Goal: Task Accomplishment & Management: Complete application form

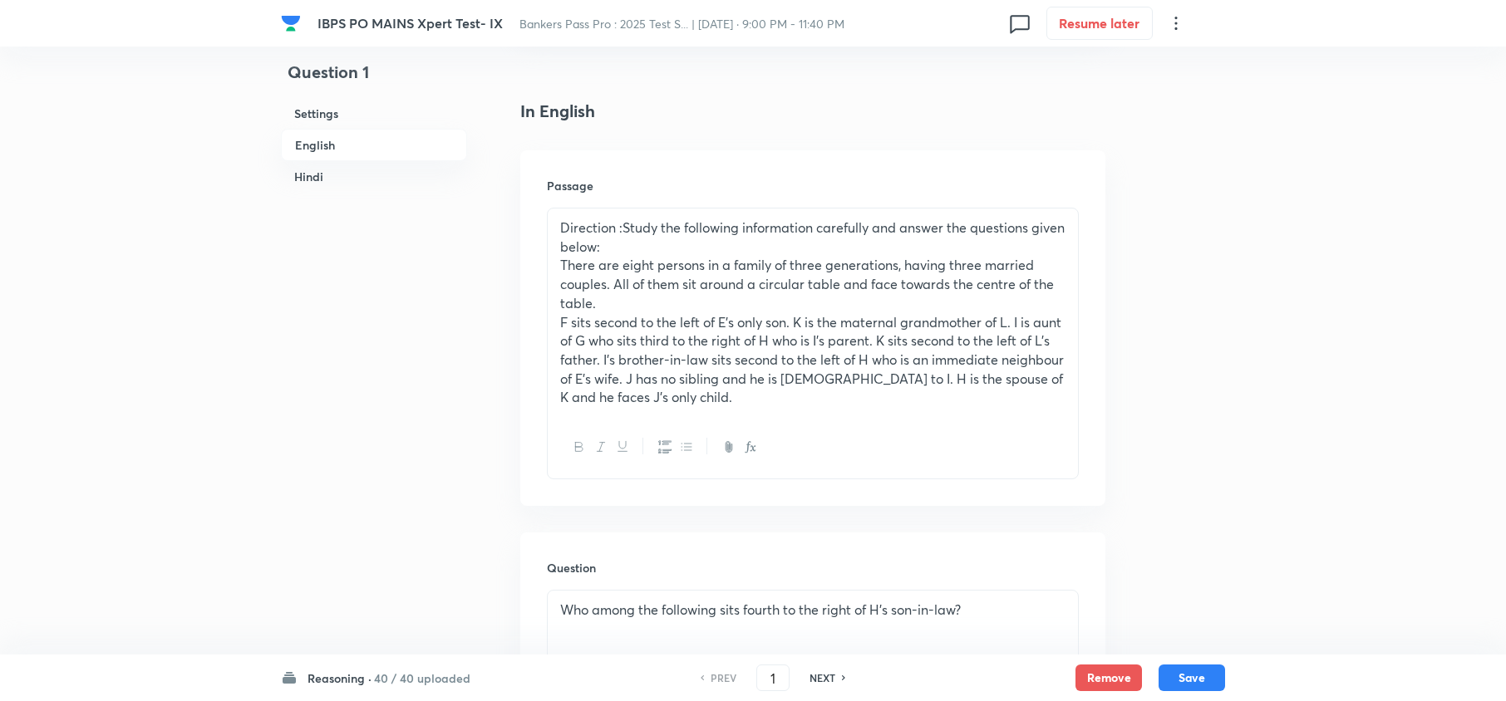
scroll to position [443, 0]
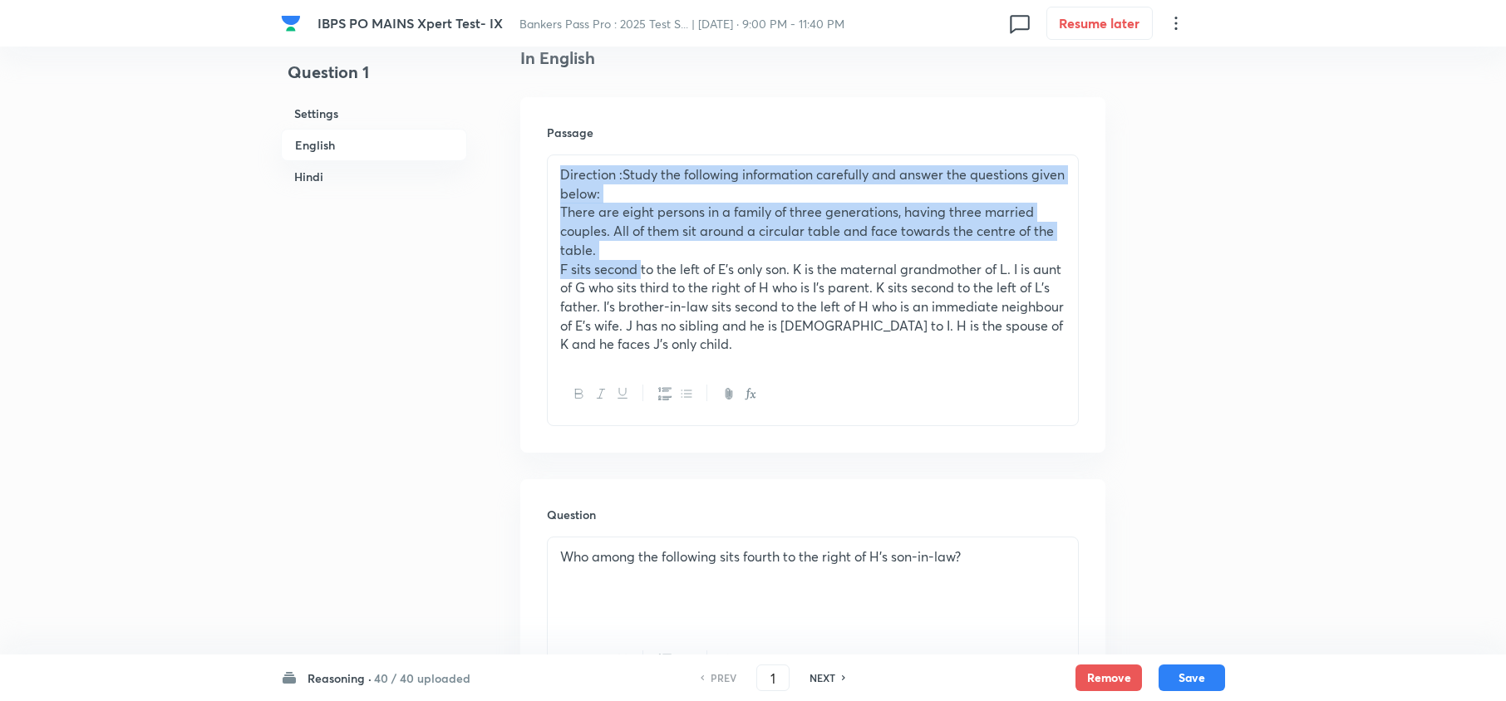
drag, startPoint x: 552, startPoint y: 165, endPoint x: 651, endPoint y: 286, distance: 157.0
click at [642, 277] on div "Direction :Study the following information carefully and answer the questions g…" at bounding box center [813, 259] width 530 height 209
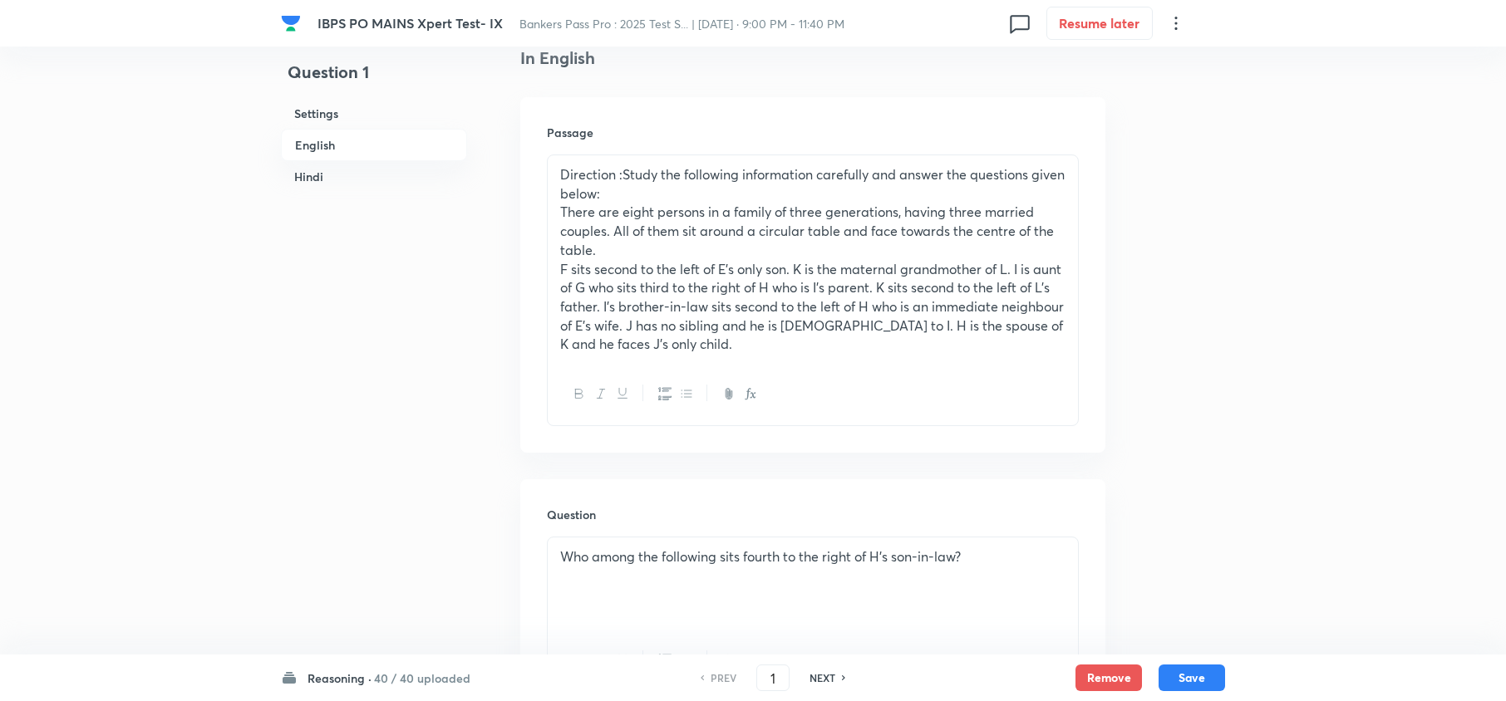
click at [646, 280] on p "F sits second to the left of E’s only son. K is the maternal grandmother of L. …" at bounding box center [812, 307] width 505 height 95
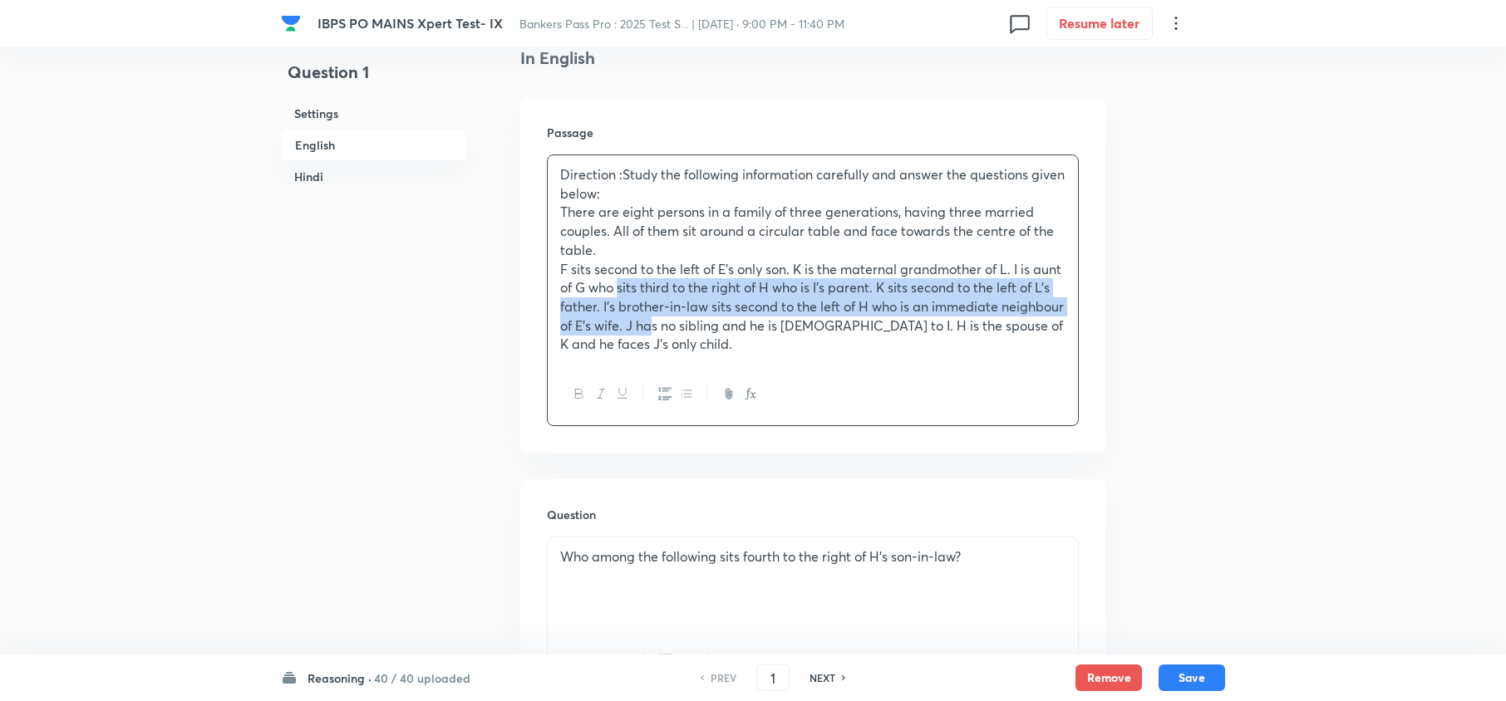
drag, startPoint x: 651, startPoint y: 286, endPoint x: 718, endPoint y: 327, distance: 78.4
click at [718, 327] on p "F sits second to the left of E’s only son. K is the maternal grandmother of L. …" at bounding box center [812, 307] width 505 height 95
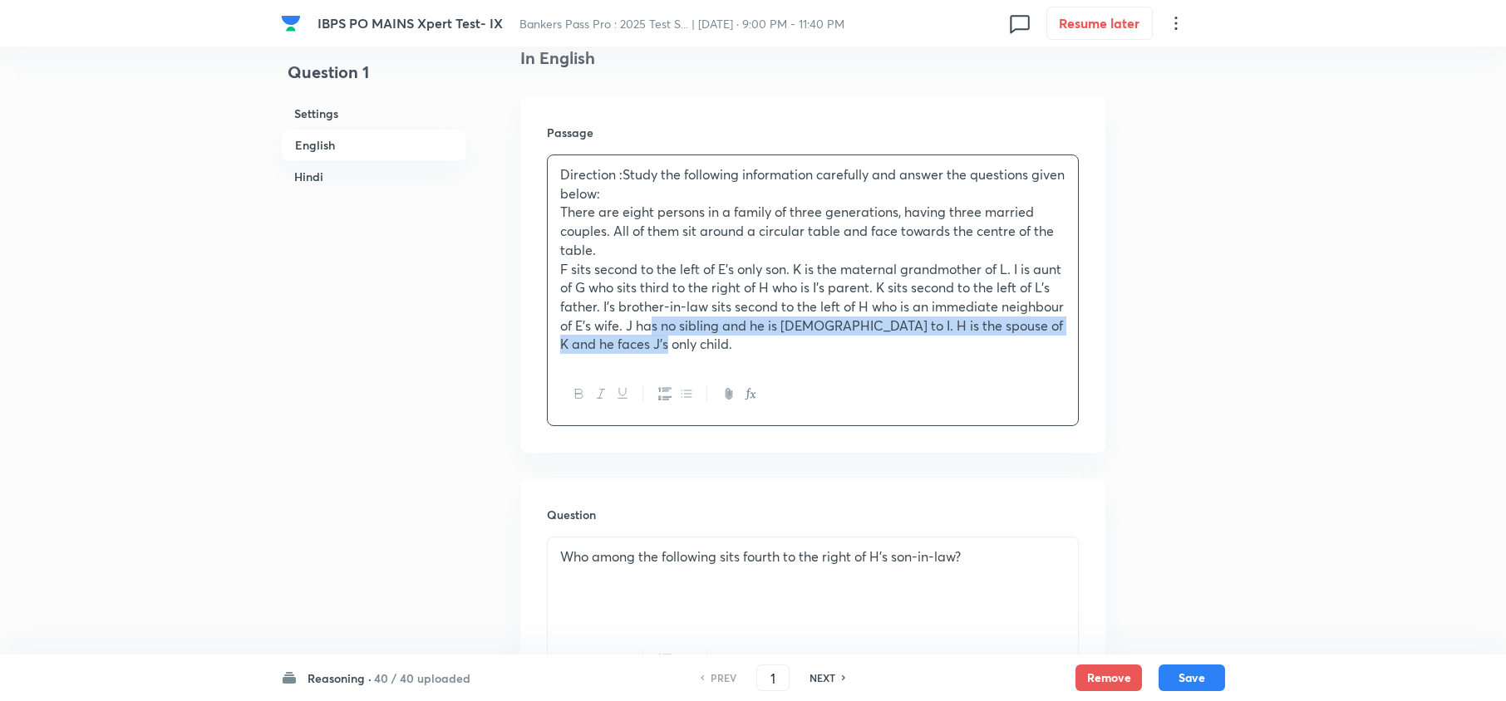
drag, startPoint x: 719, startPoint y: 332, endPoint x: 721, endPoint y: 343, distance: 11.1
click at [721, 343] on p "F sits second to the left of E’s only son. K is the maternal grandmother of L. …" at bounding box center [812, 307] width 505 height 95
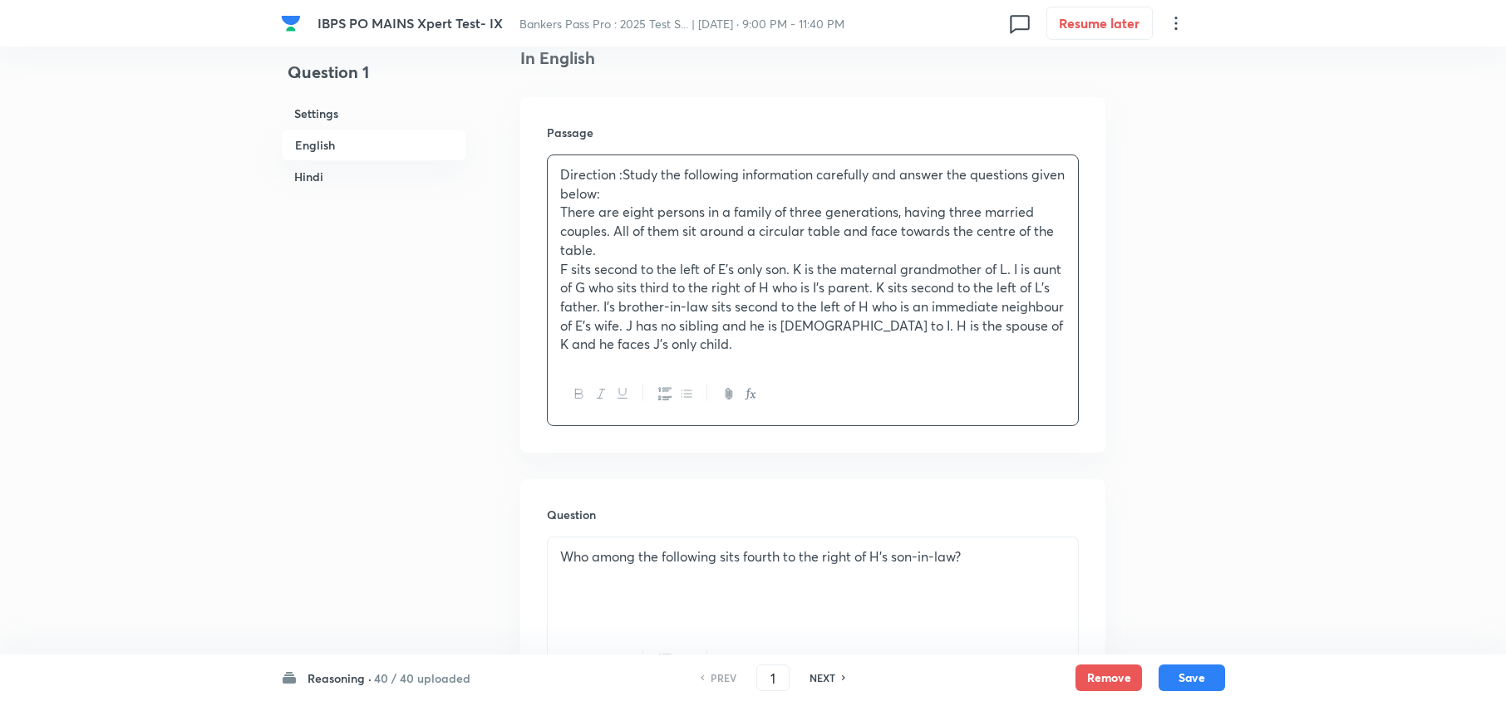
click at [751, 367] on div at bounding box center [813, 394] width 530 height 61
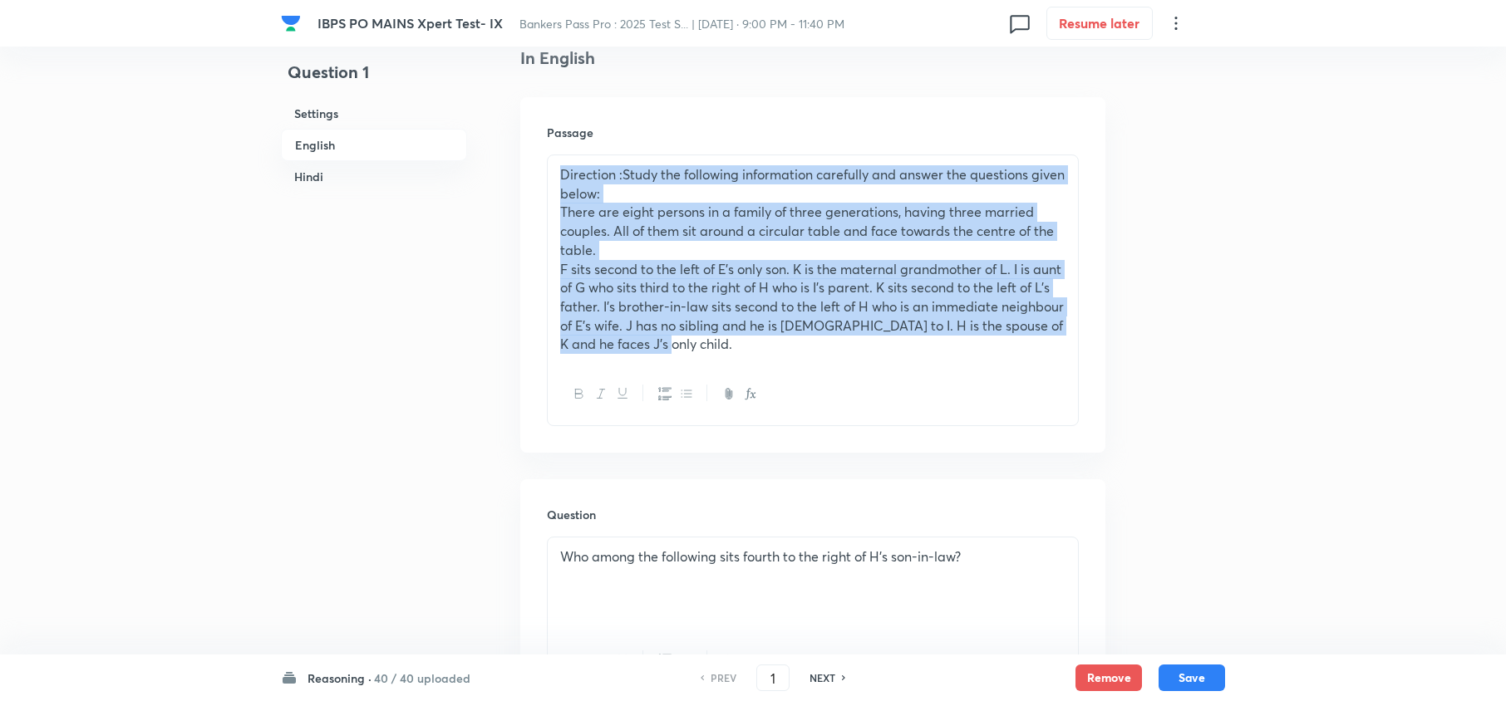
drag, startPoint x: 558, startPoint y: 166, endPoint x: 758, endPoint y: 372, distance: 286.8
click at [758, 366] on div "Direction :Study the following information carefully and answer the questions g…" at bounding box center [813, 291] width 532 height 272
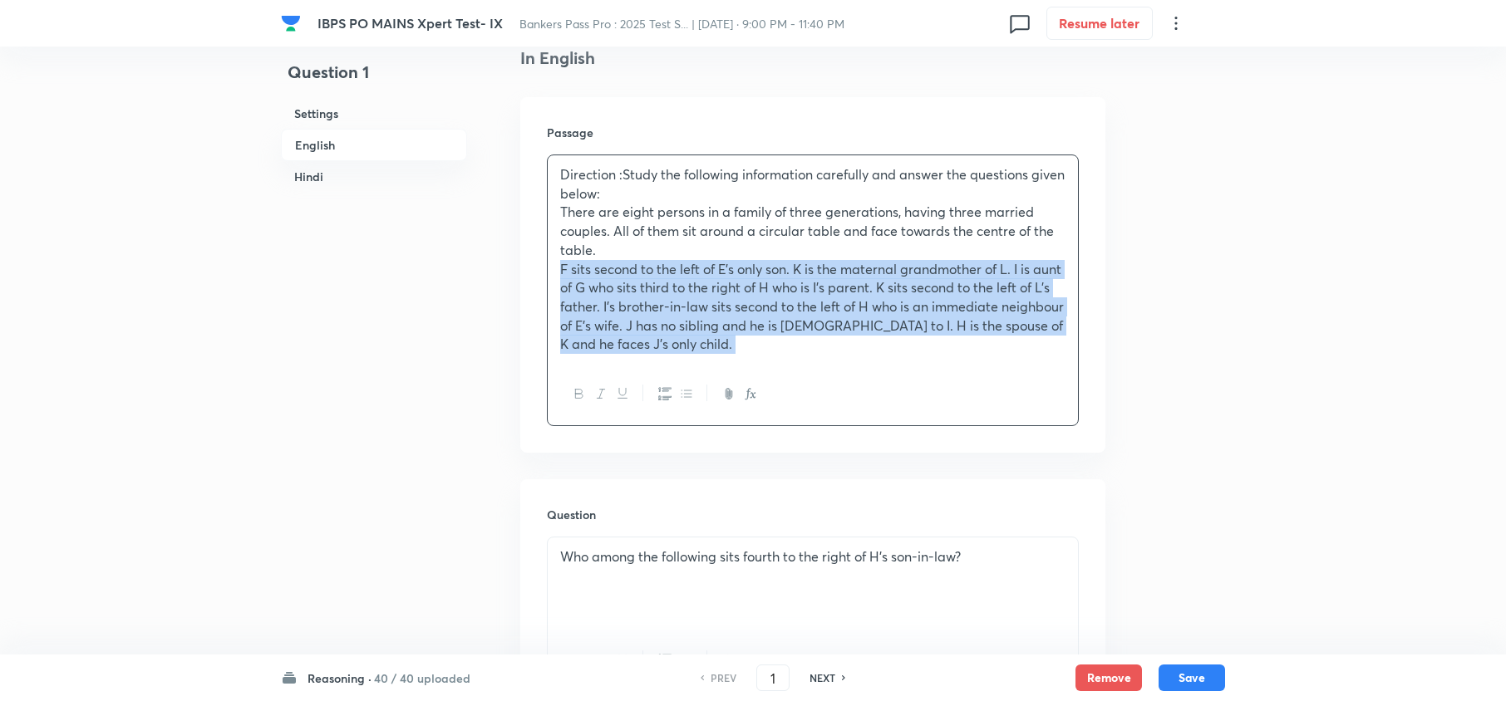
drag, startPoint x: 758, startPoint y: 372, endPoint x: 740, endPoint y: 317, distance: 57.8
click at [748, 329] on div "Direction :Study the following information carefully and answer the questions g…" at bounding box center [813, 291] width 532 height 272
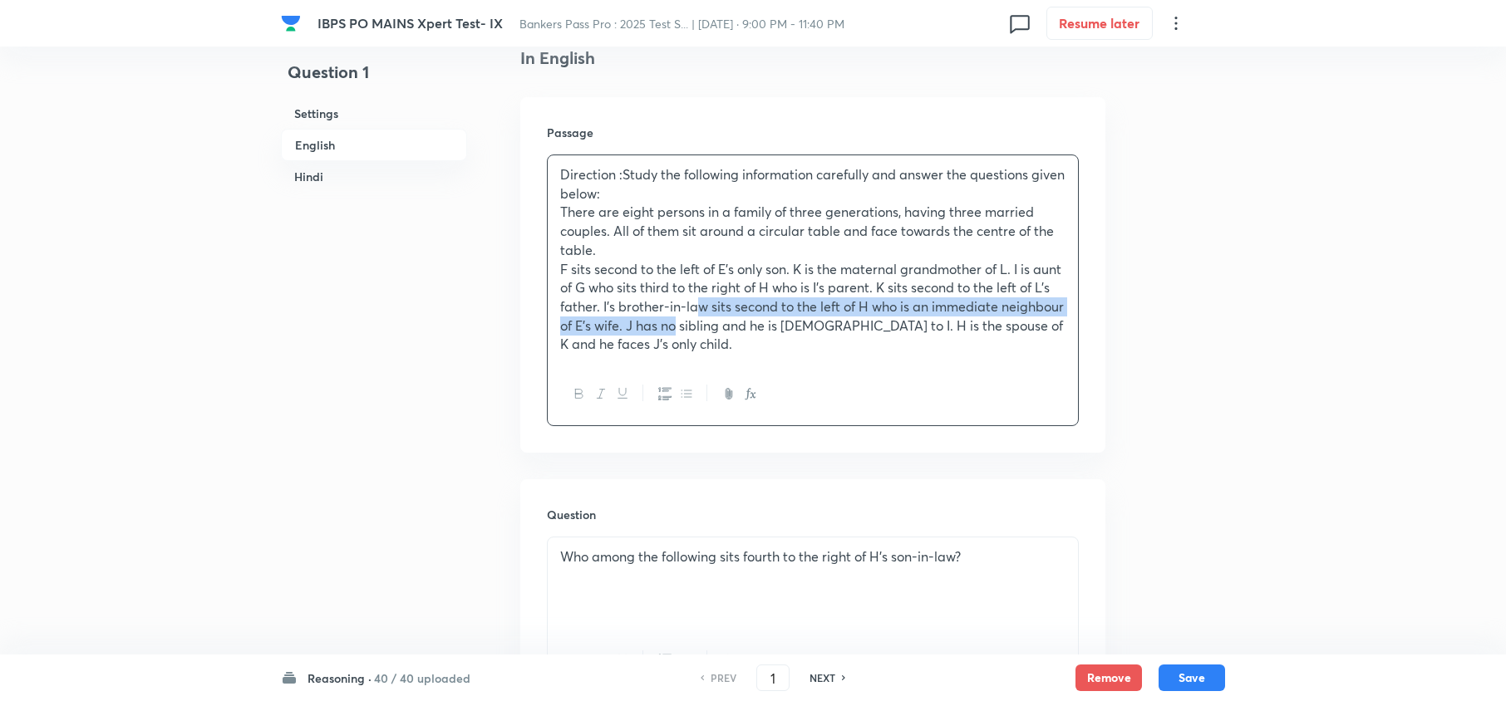
drag, startPoint x: 740, startPoint y: 317, endPoint x: 725, endPoint y: 299, distance: 23.1
click at [726, 301] on p "F sits second to the left of E’s only son. K is the maternal grandmother of L. …" at bounding box center [812, 307] width 505 height 95
click at [559, 160] on div "Direction :Study the following information carefully and answer the questions g…" at bounding box center [813, 259] width 530 height 209
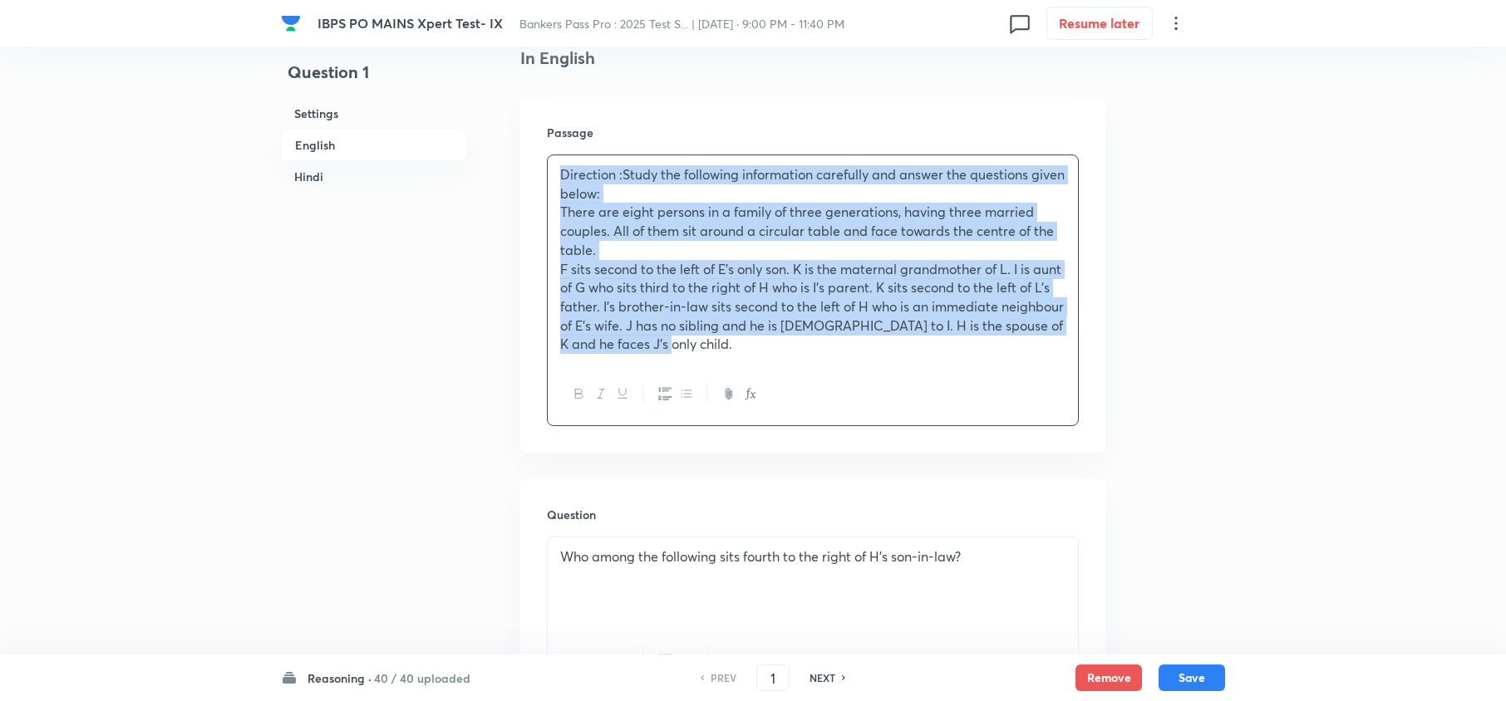
drag, startPoint x: 559, startPoint y: 160, endPoint x: 746, endPoint y: 380, distance: 288.9
click at [746, 380] on div "Direction :Study the following information carefully and answer the questions g…" at bounding box center [813, 291] width 532 height 272
copy div "Direction :Study the following information carefully and answer the questions g…"
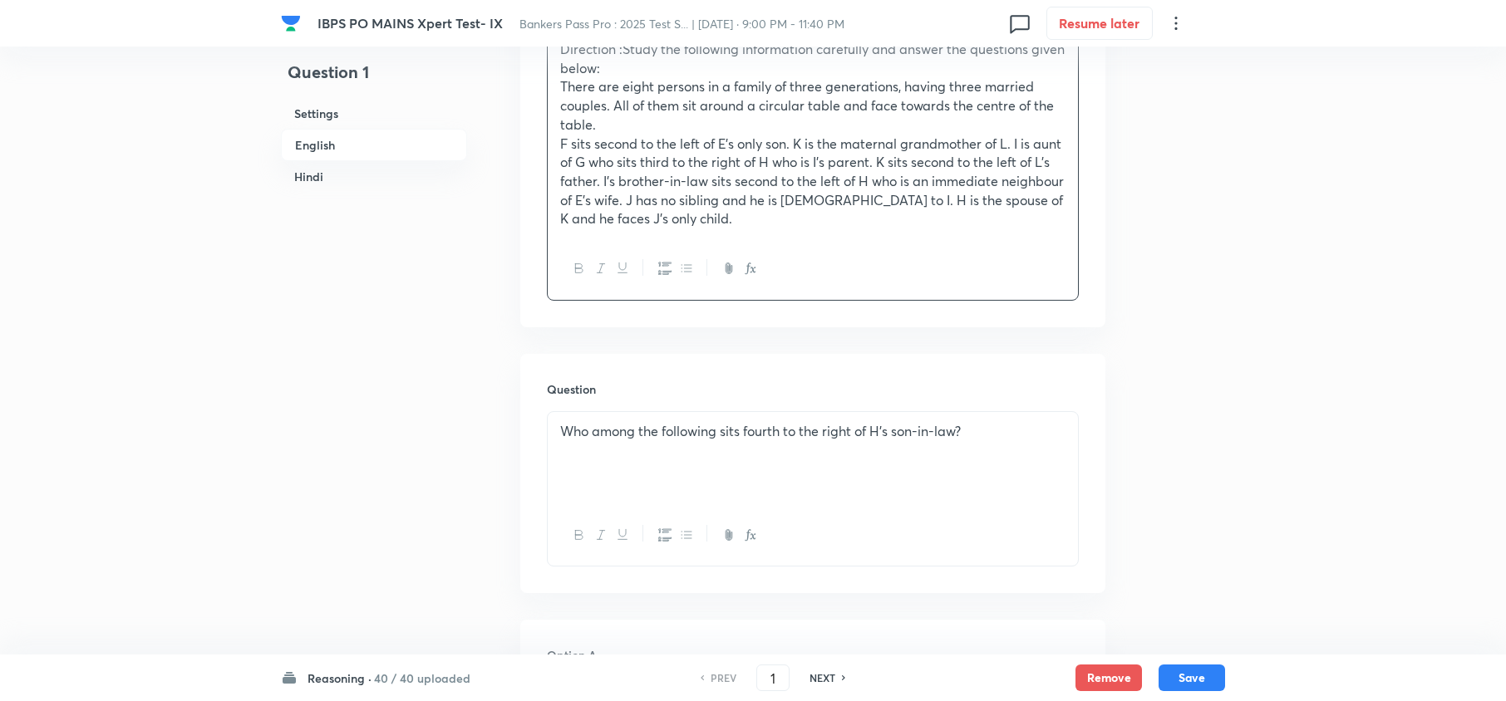
scroll to position [565, 0]
click at [816, 432] on p "Who among the following sits fourth to the right of H’s son-in-law?" at bounding box center [812, 434] width 505 height 19
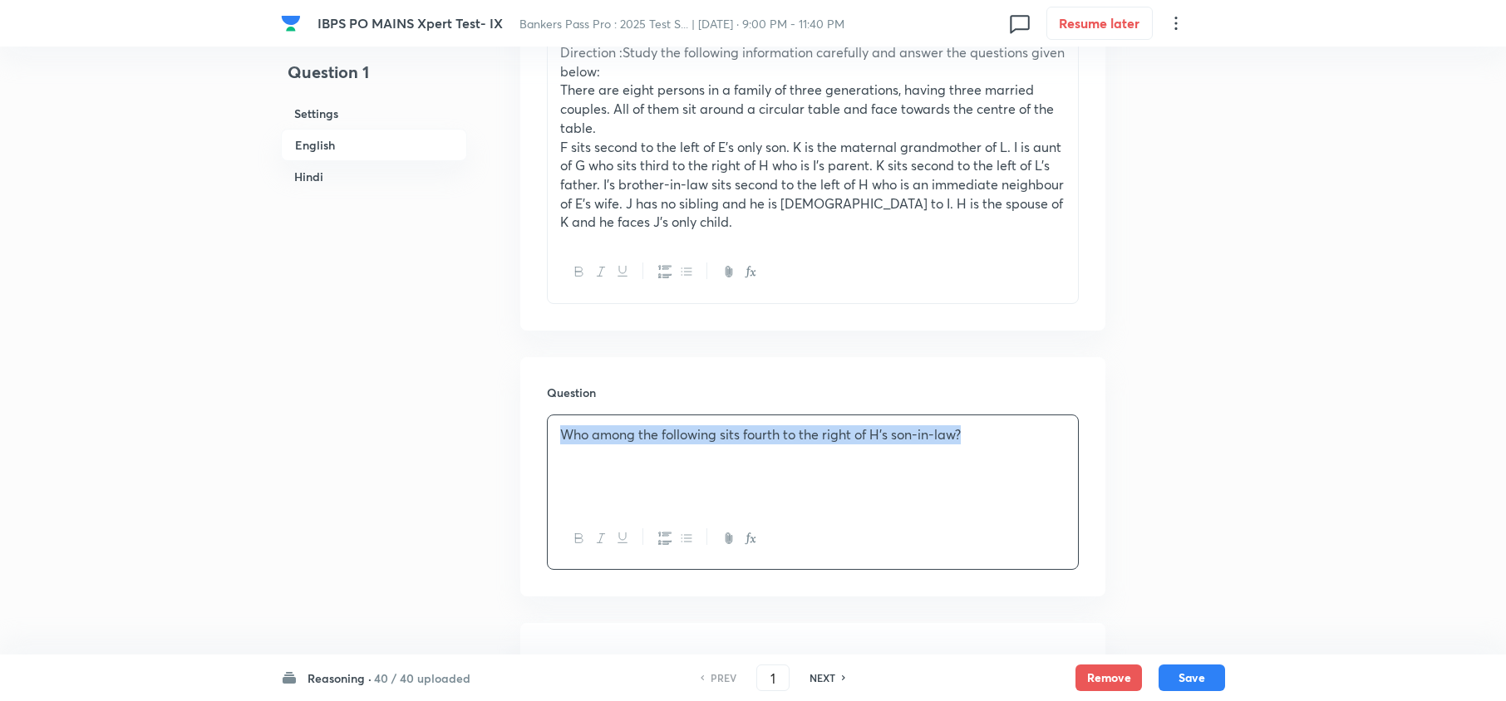
click at [816, 432] on p "Who among the following sits fourth to the right of H’s son-in-law?" at bounding box center [812, 434] width 505 height 19
copy p "Who among the following sits fourth to the right of H’s son-in-law?"
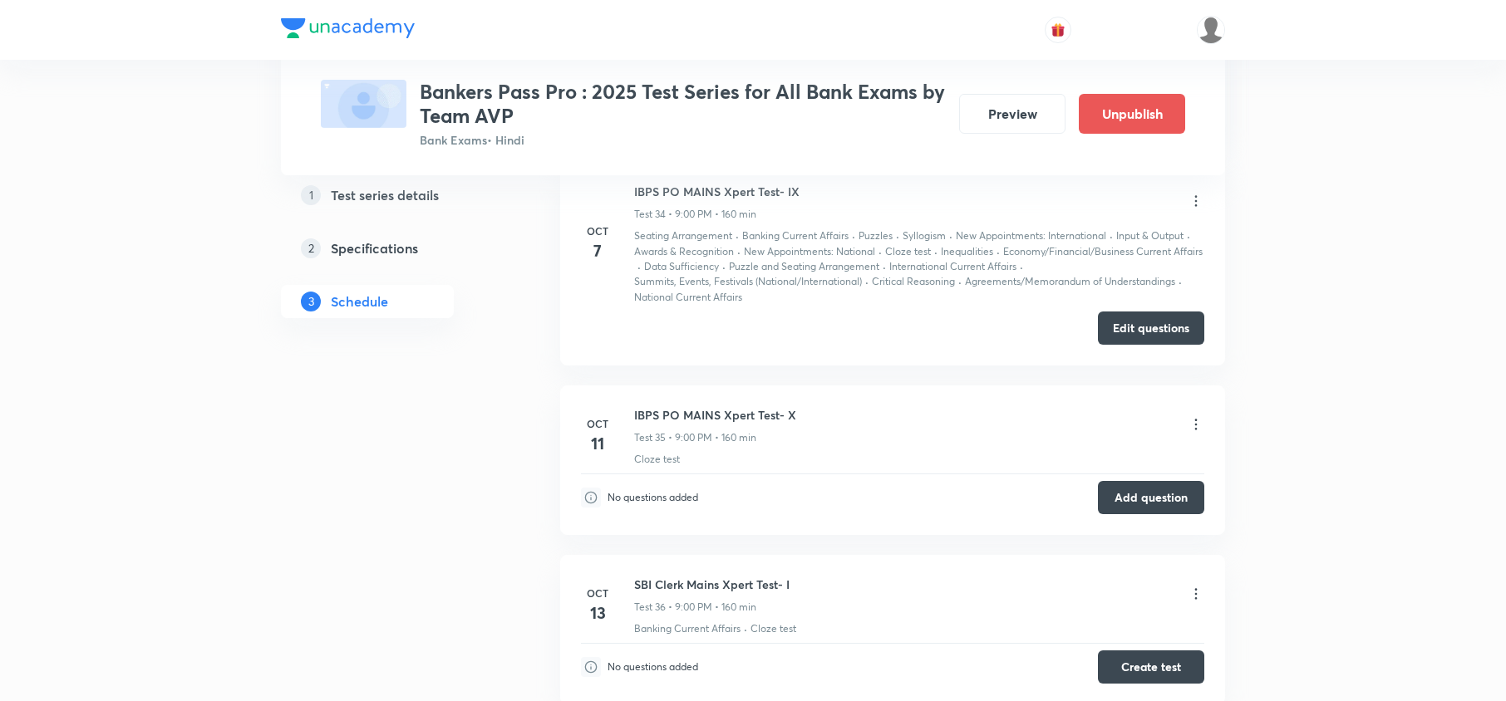
scroll to position [8863, 0]
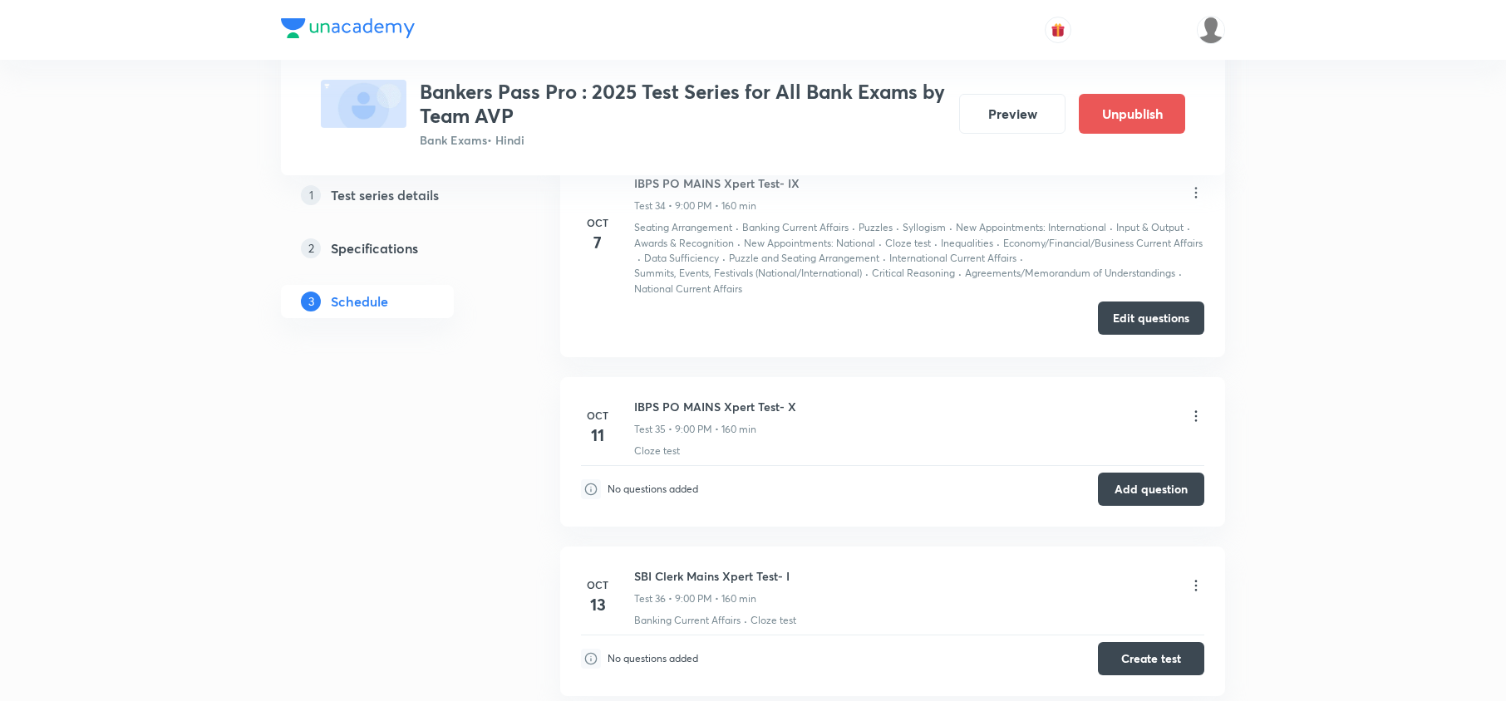
click at [1153, 324] on button "Edit questions" at bounding box center [1151, 318] width 106 height 33
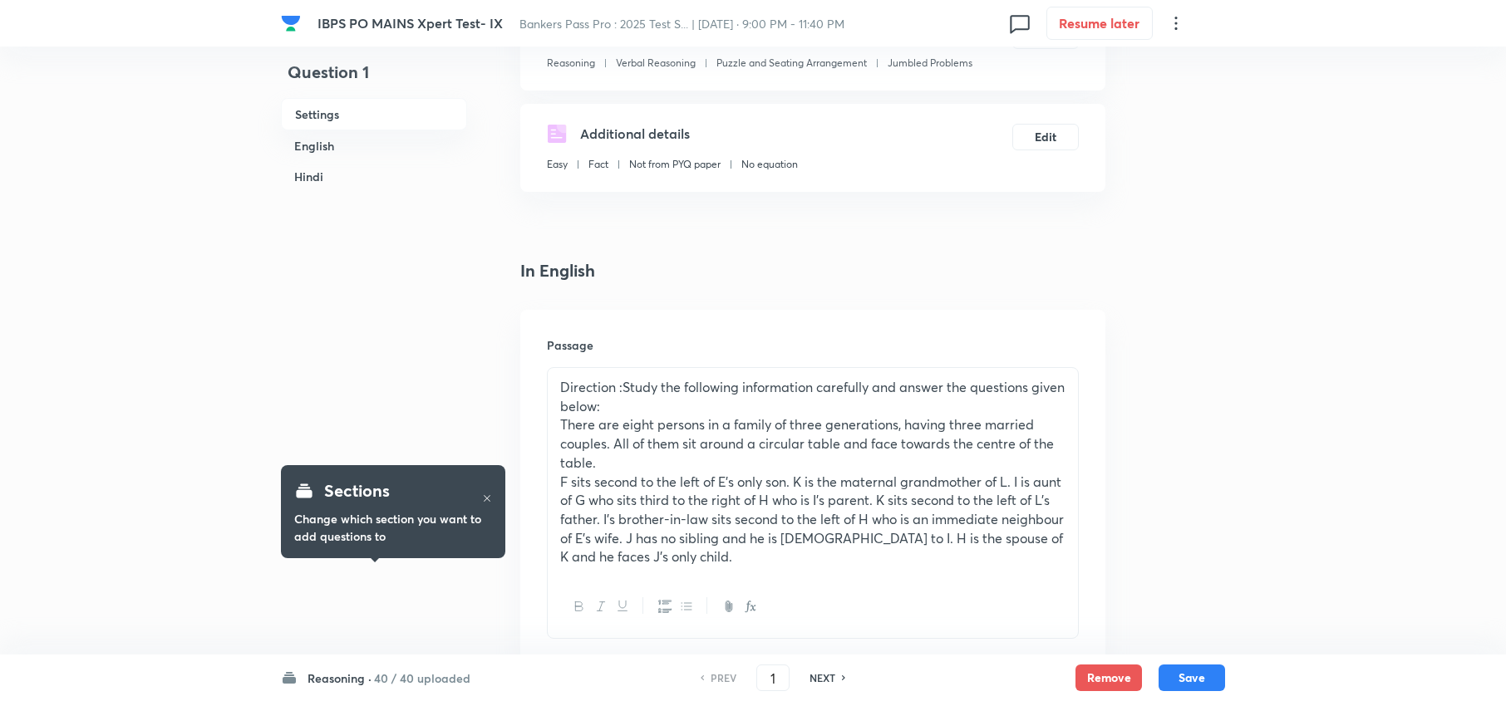
scroll to position [332, 0]
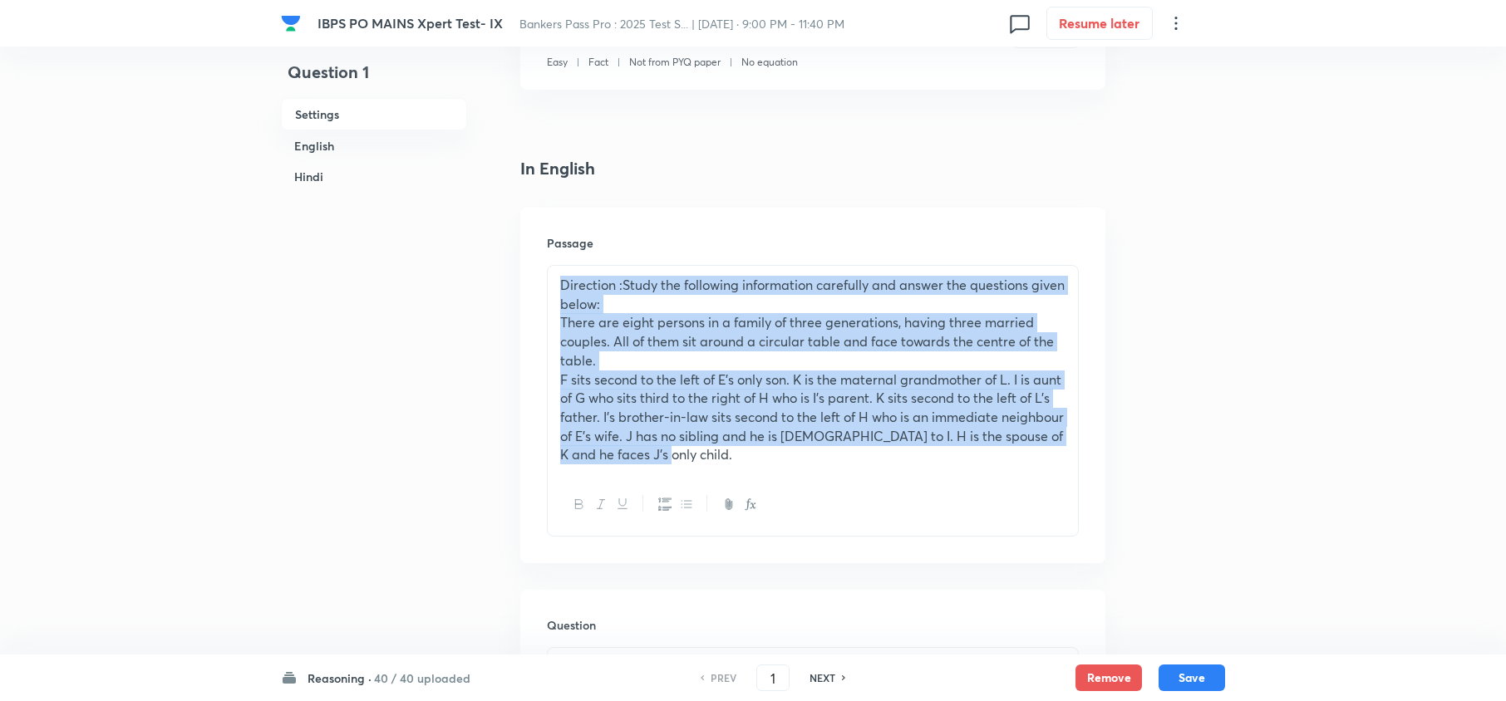
drag, startPoint x: 553, startPoint y: 283, endPoint x: 746, endPoint y: 477, distance: 273.8
click at [746, 477] on div "Direction :Study the following information carefully and answer the questions g…" at bounding box center [813, 401] width 532 height 272
click at [746, 477] on div at bounding box center [813, 504] width 530 height 61
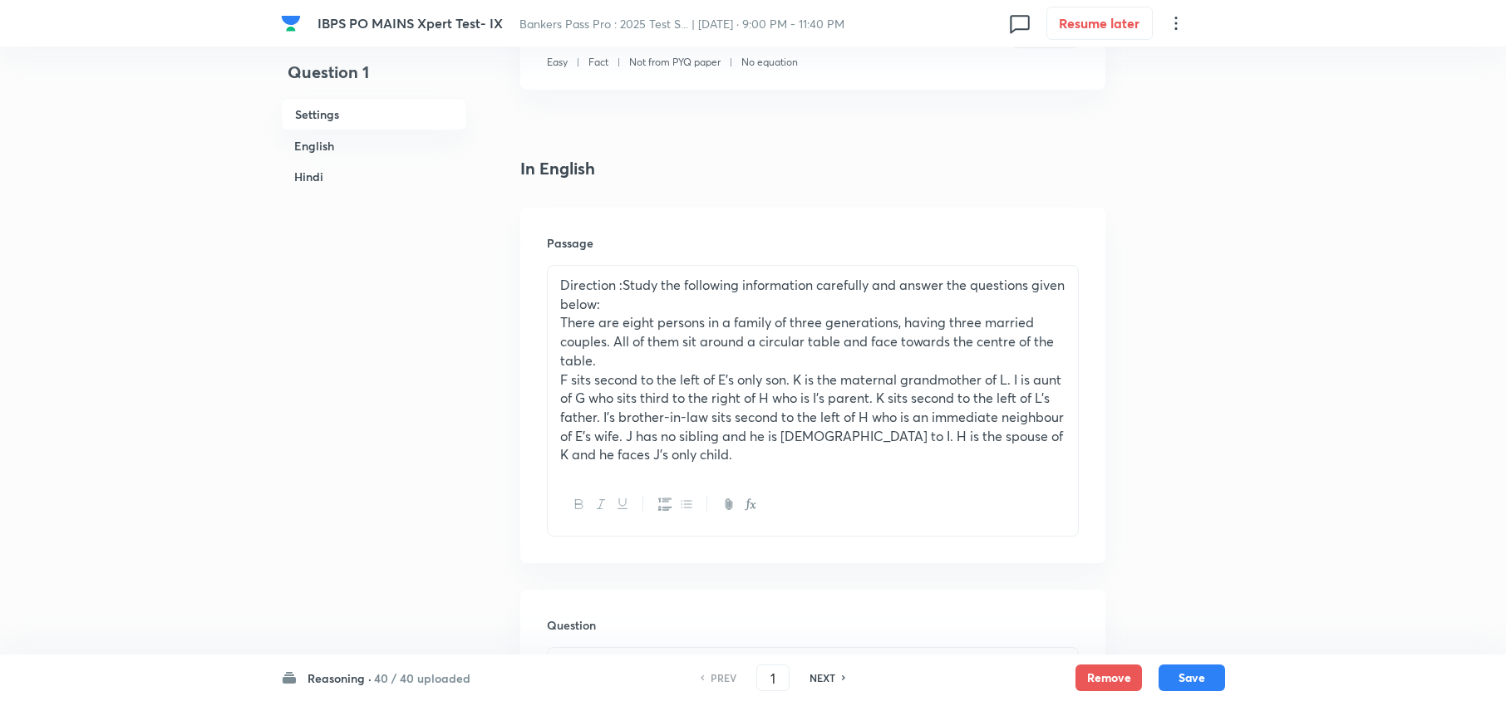
click at [557, 274] on div "Direction :Study the following information carefully and answer the questions g…" at bounding box center [813, 370] width 530 height 209
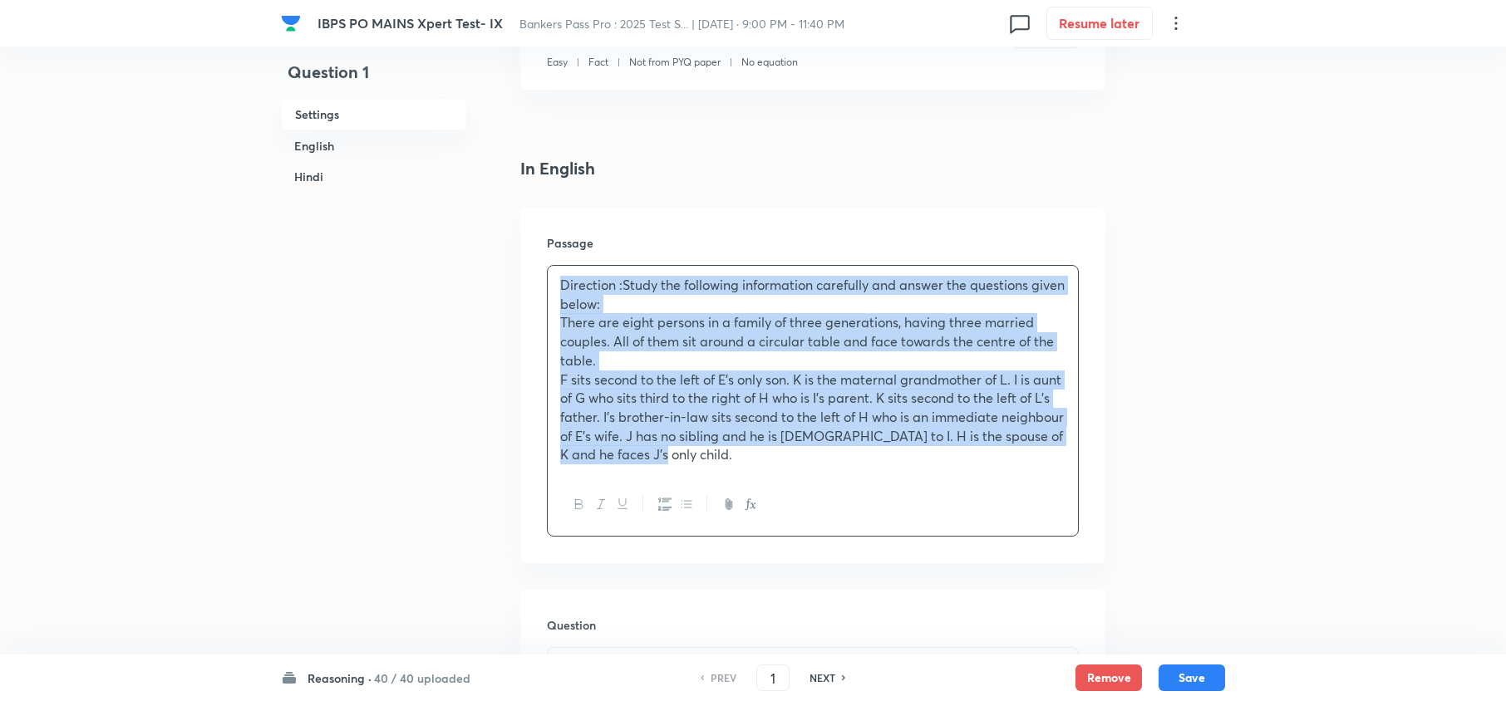
drag, startPoint x: 557, startPoint y: 274, endPoint x: 718, endPoint y: 489, distance: 268.9
click at [715, 489] on div "Direction :Study the following information carefully and answer the questions g…" at bounding box center [813, 401] width 532 height 272
copy div "Direction :Study the following information carefully and answer the questions g…"
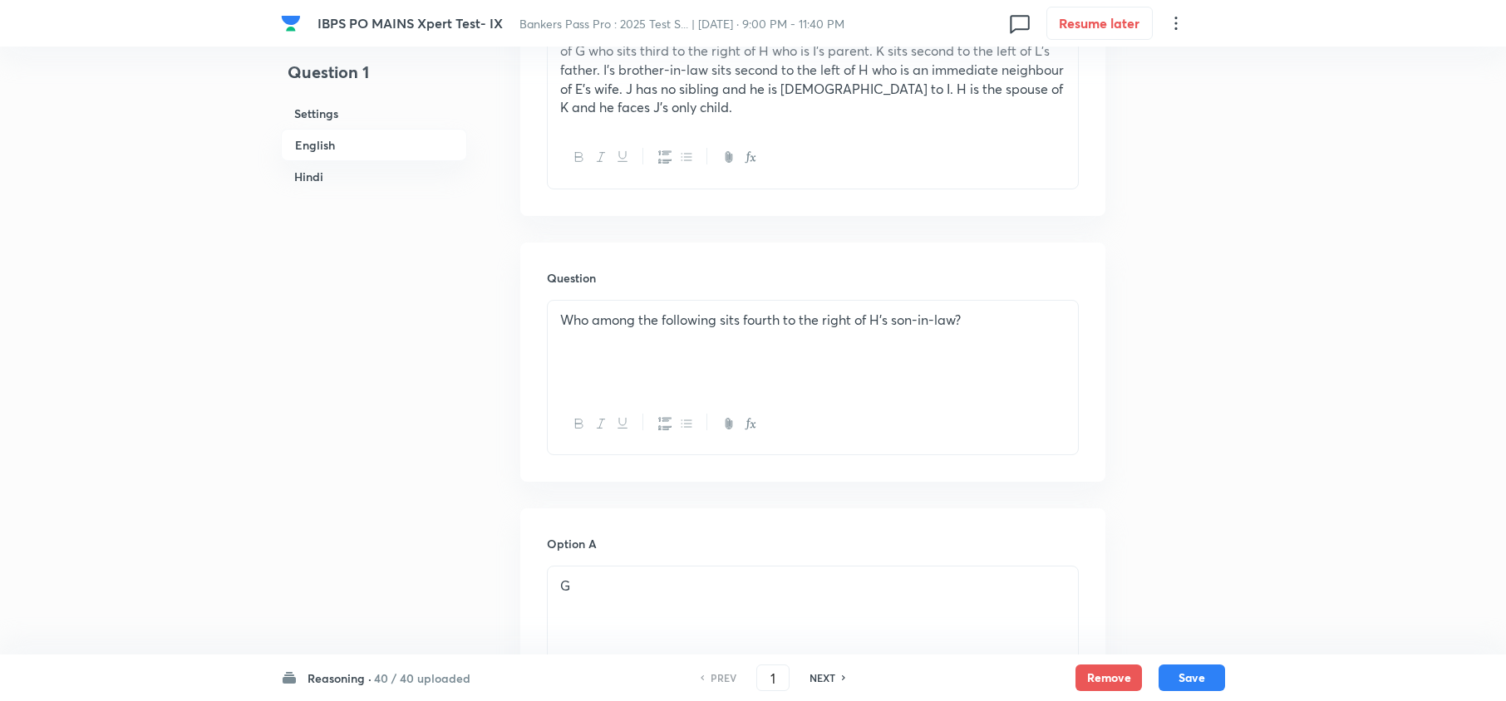
scroll to position [665, 0]
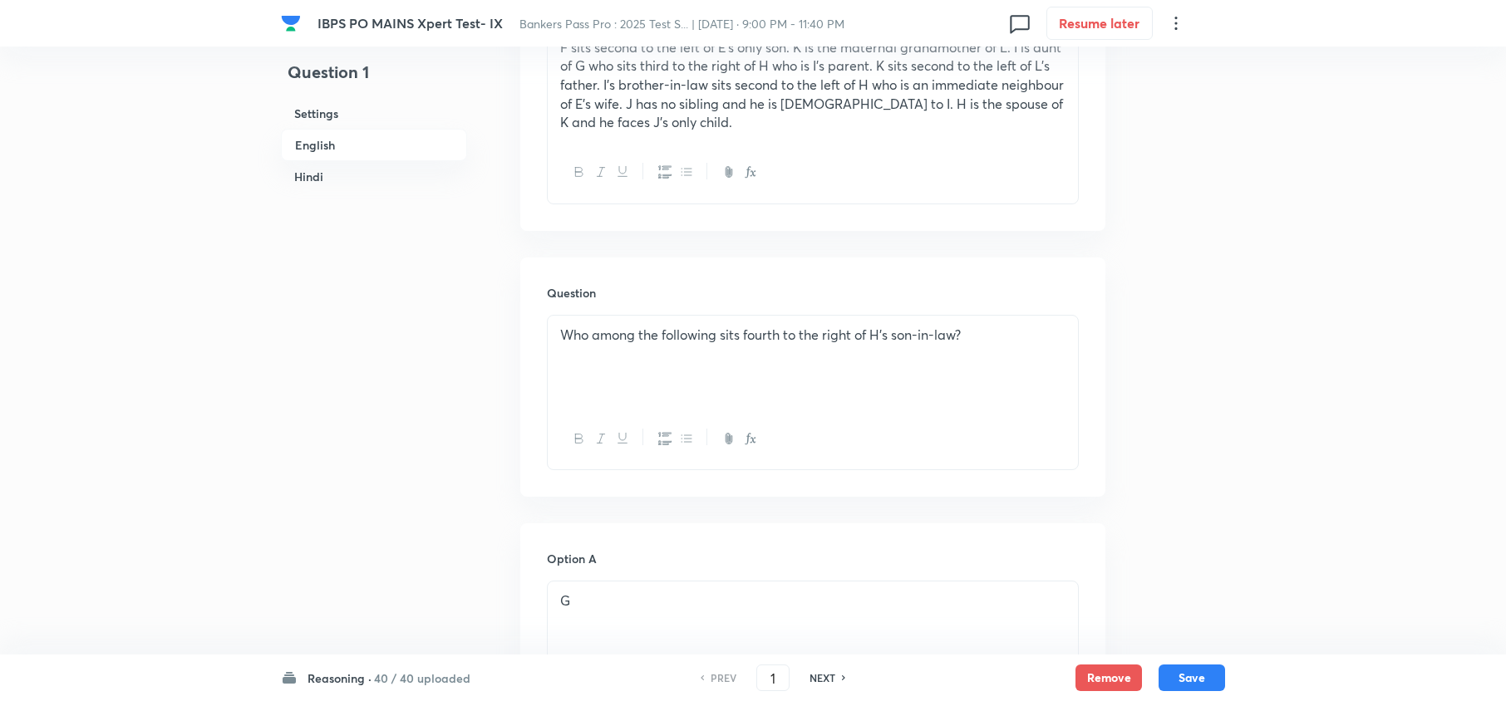
click at [629, 337] on p "Who among the following sits fourth to the right of H’s son-in-law?" at bounding box center [812, 335] width 505 height 19
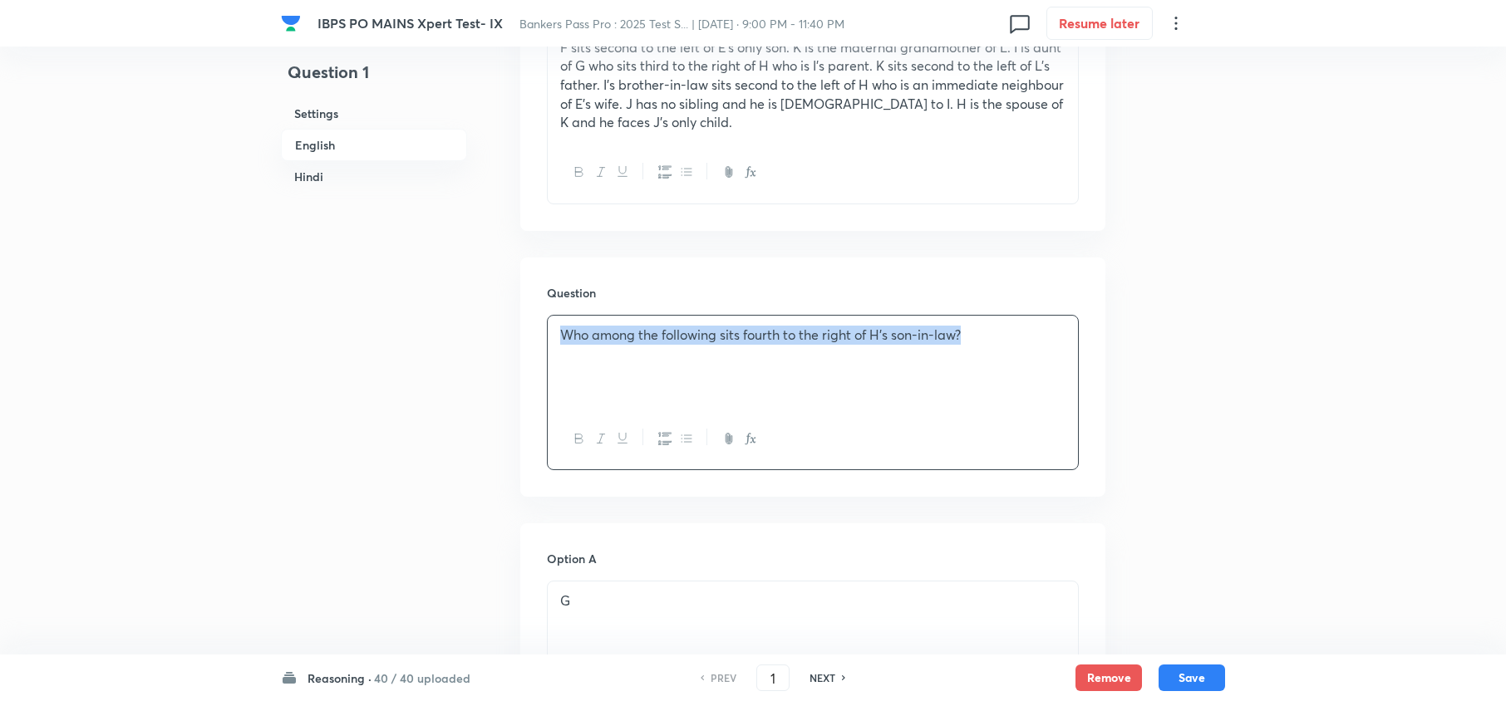
click at [628, 337] on p "Who among the following sits fourth to the right of H’s son-in-law?" at bounding box center [812, 335] width 505 height 19
copy p "Who among the following sits fourth to the right of H’s son-in-law?"
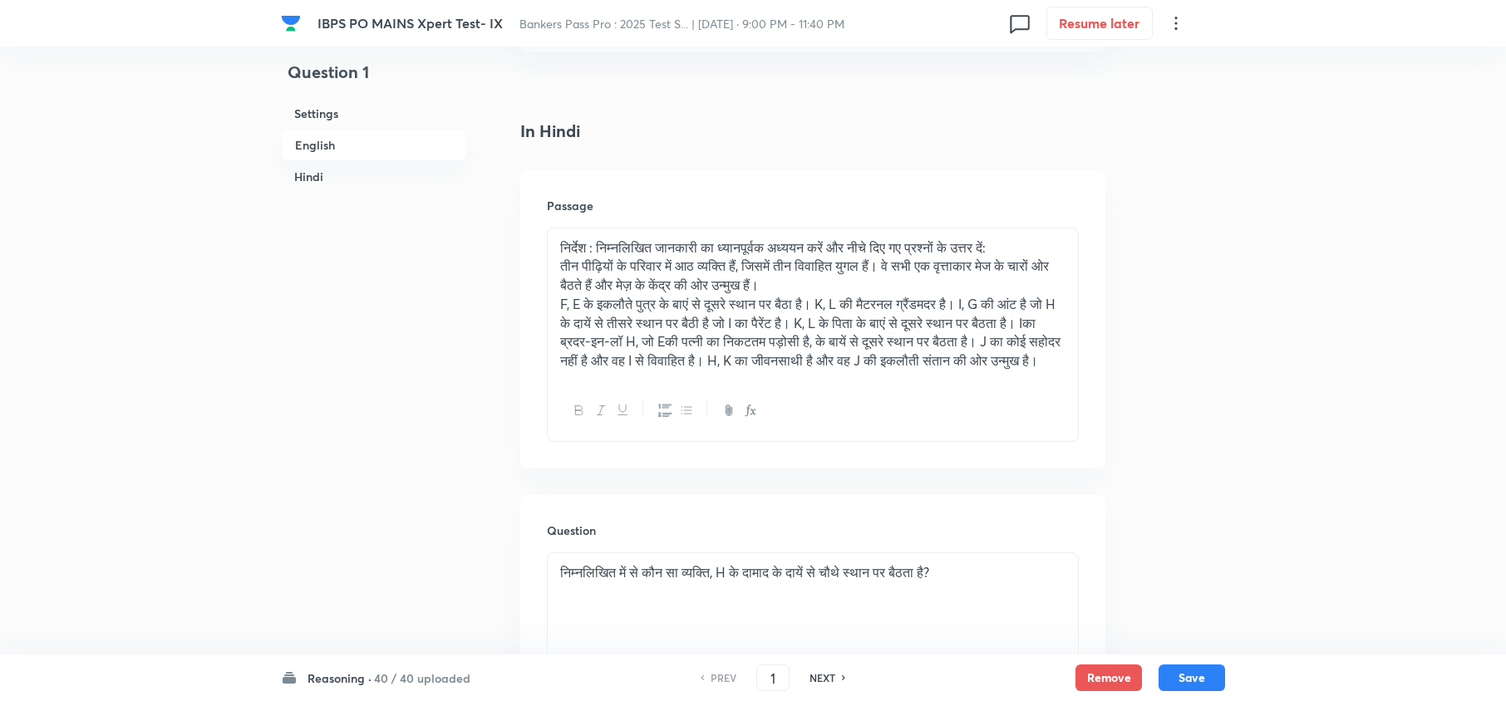
scroll to position [3102, 0]
click at [815, 676] on h6 "NEXT" at bounding box center [822, 678] width 26 height 15
type input "2"
checkbox input "false"
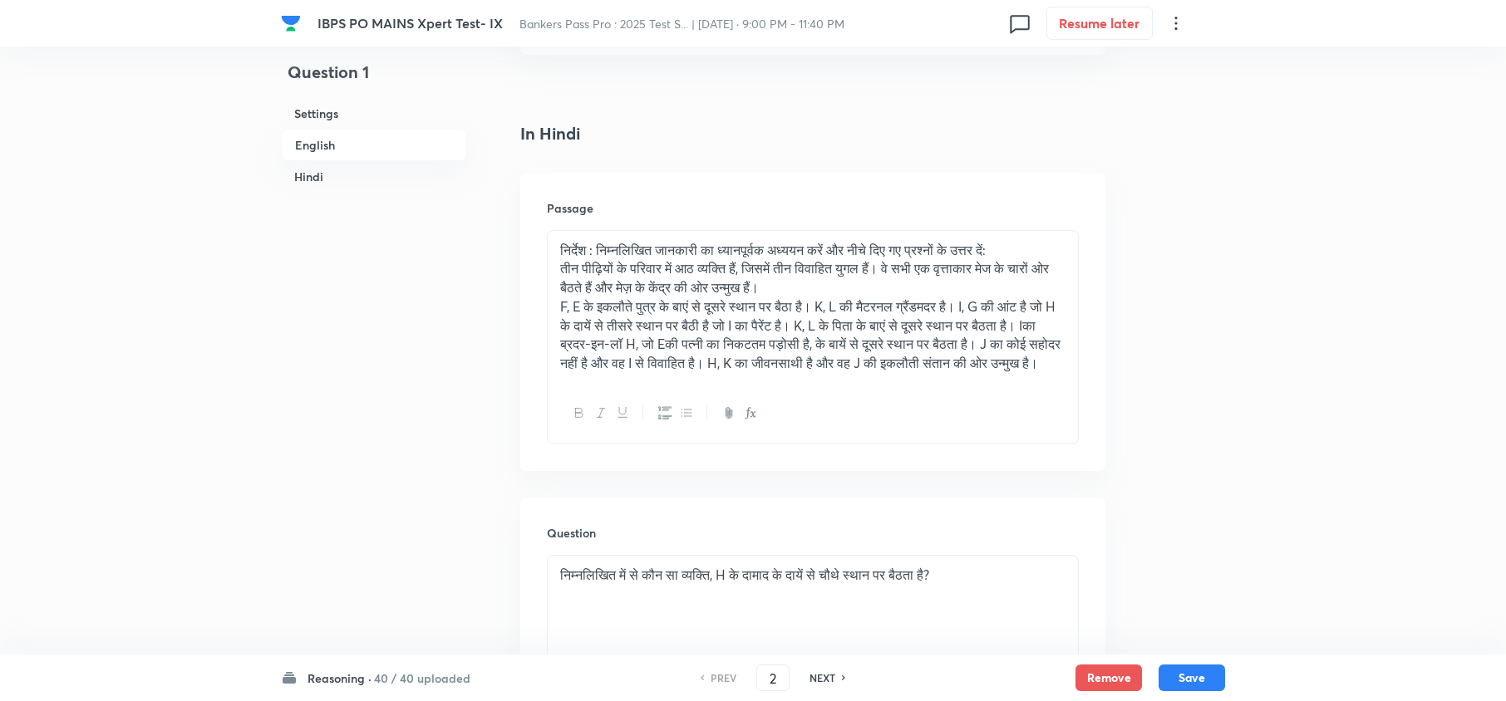
checkbox input "true"
click at [815, 676] on h6 "NEXT" at bounding box center [822, 678] width 26 height 15
type input "3"
checkbox input "false"
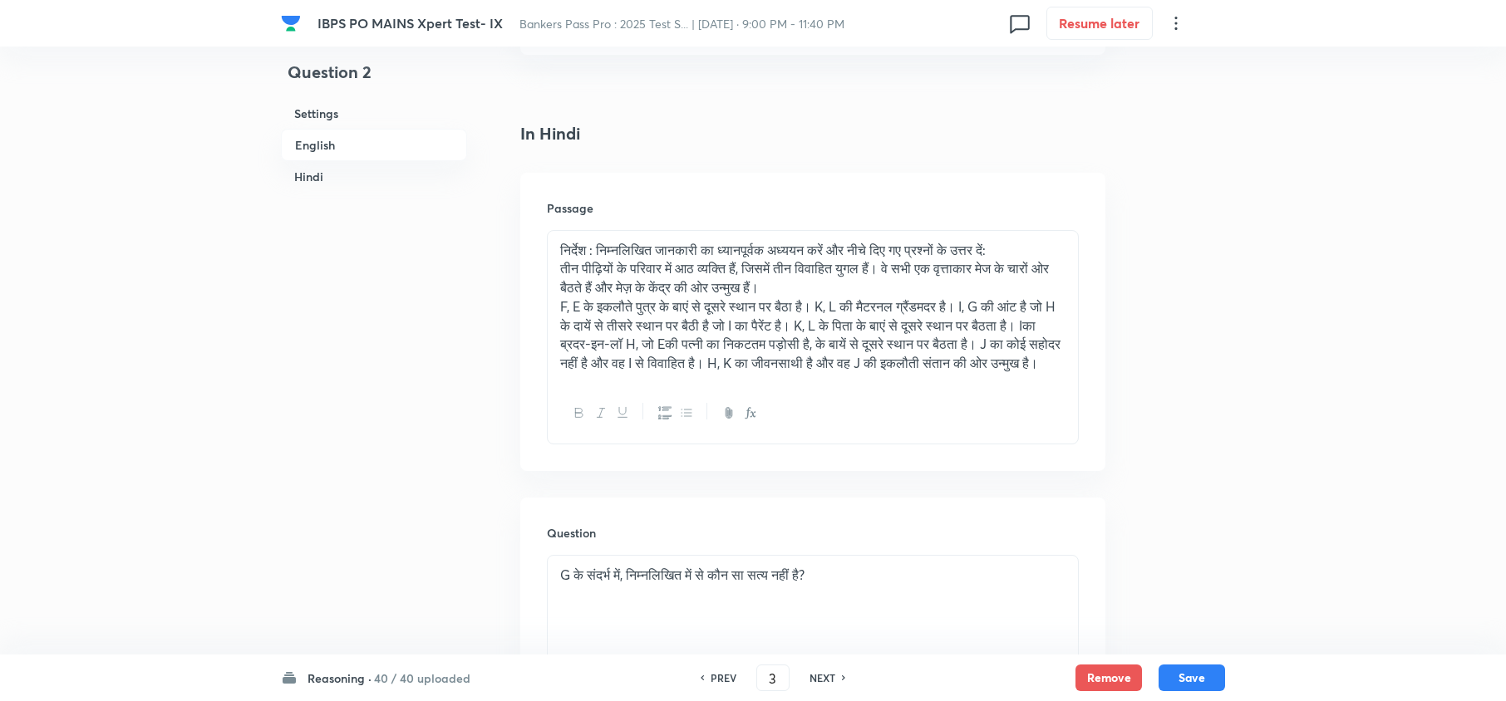
checkbox input "false"
checkbox input "true"
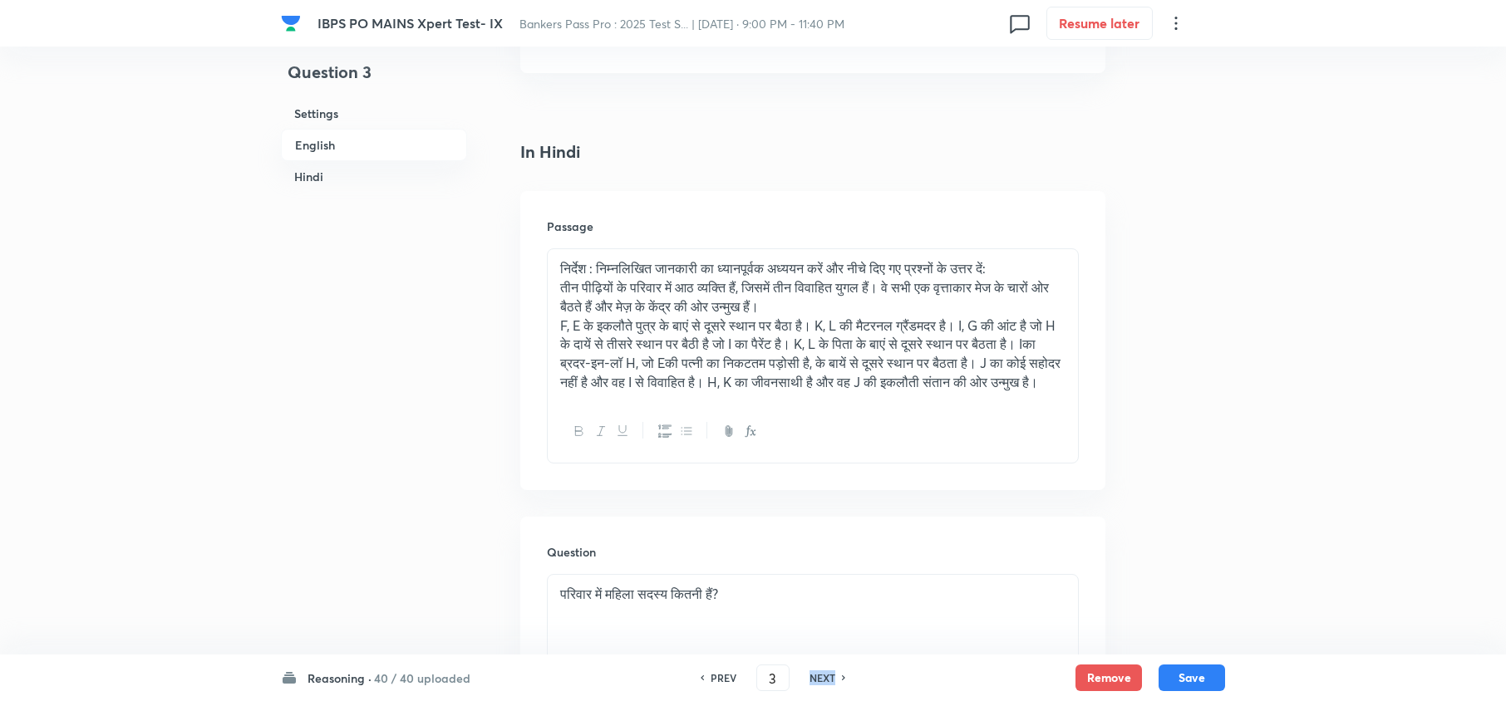
click at [815, 676] on h6 "NEXT" at bounding box center [822, 678] width 26 height 15
type input "4"
checkbox input "false"
checkbox input "true"
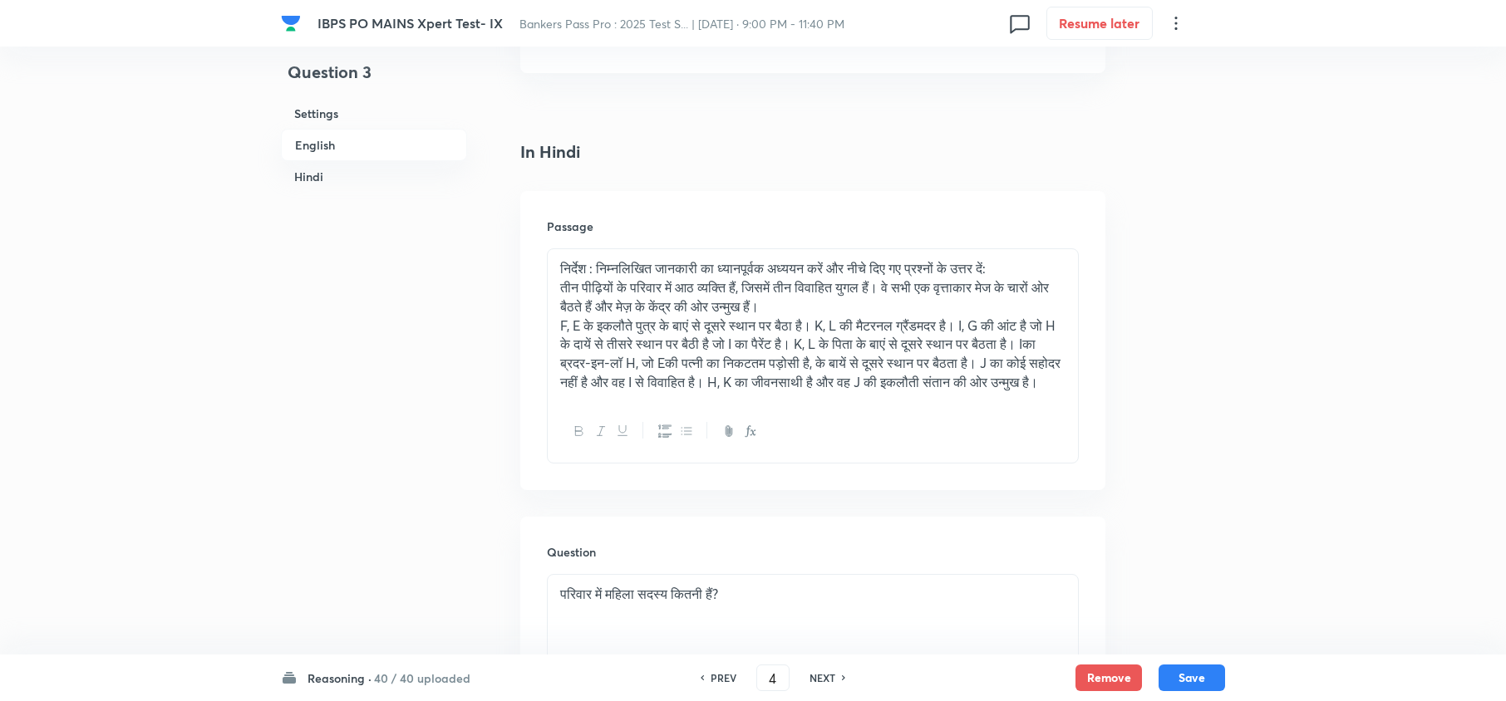
checkbox input "true"
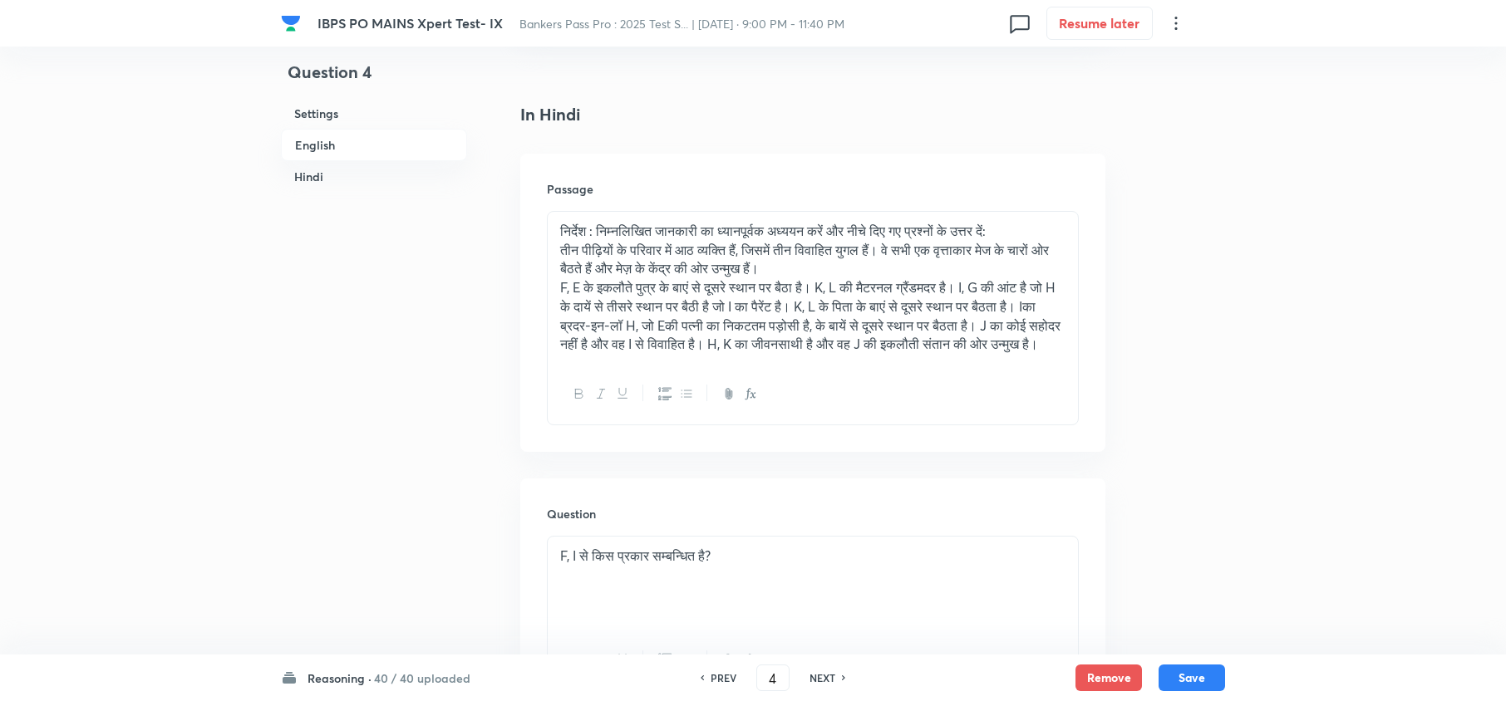
click at [815, 676] on h6 "NEXT" at bounding box center [822, 678] width 26 height 15
type input "5"
checkbox input "false"
checkbox input "true"
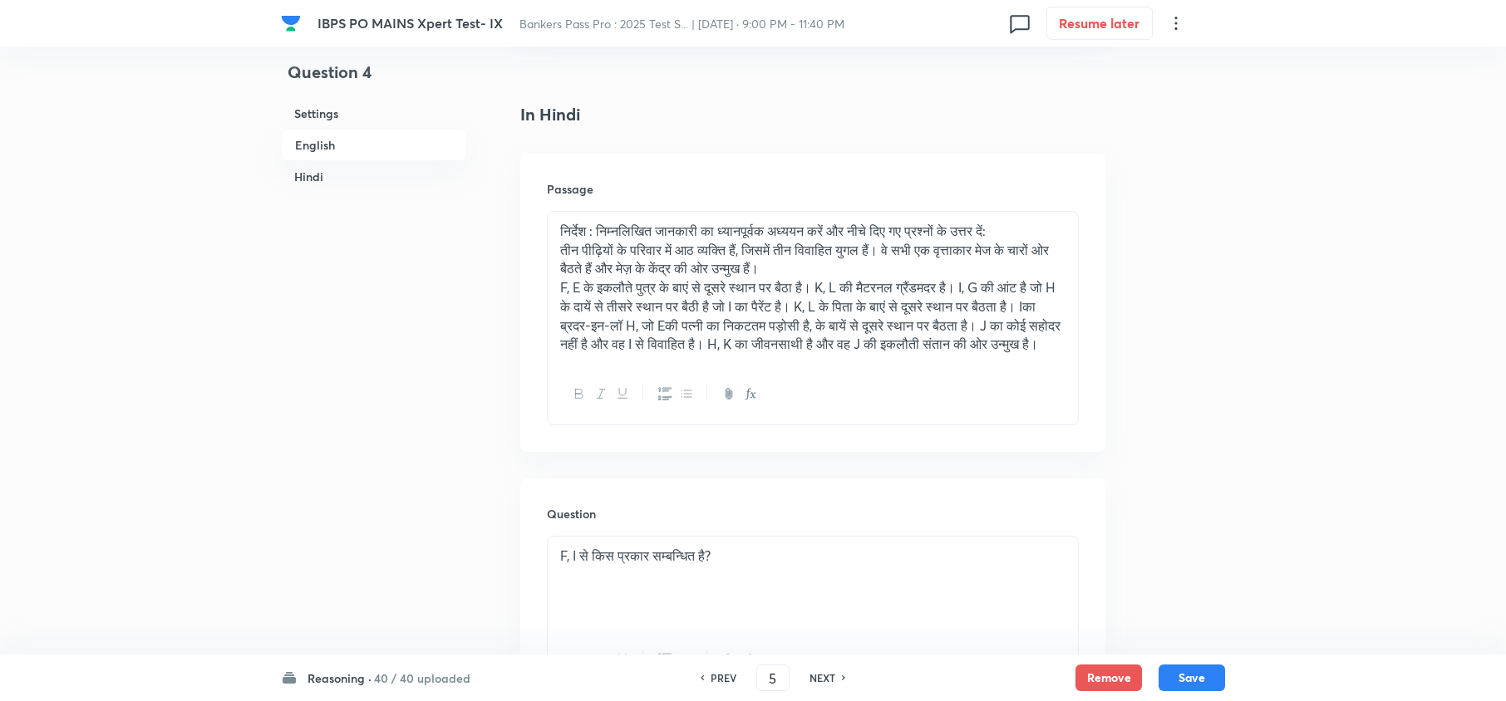
checkbox input "true"
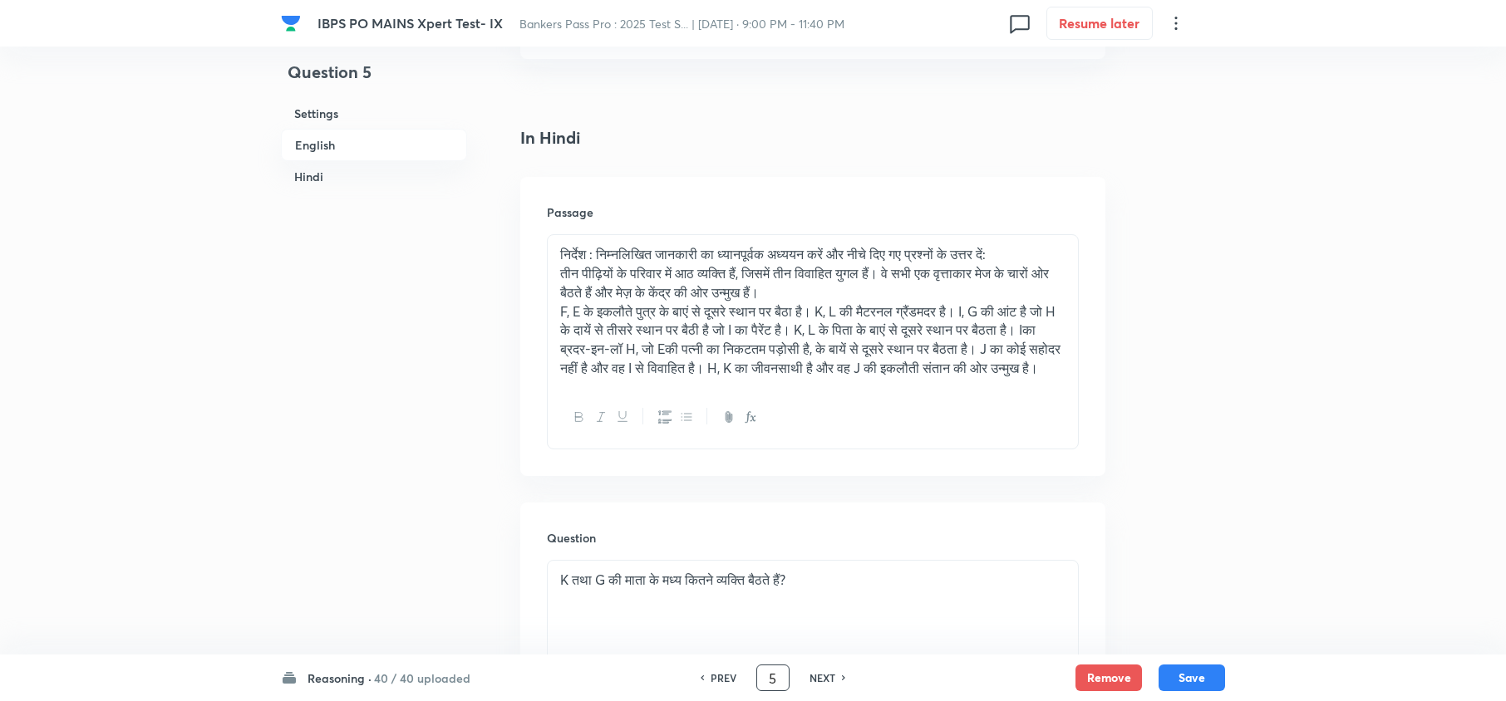
click at [771, 680] on input "5" at bounding box center [773, 678] width 32 height 29
click at [824, 679] on h6 "NEXT" at bounding box center [822, 678] width 26 height 15
type input "6"
checkbox input "false"
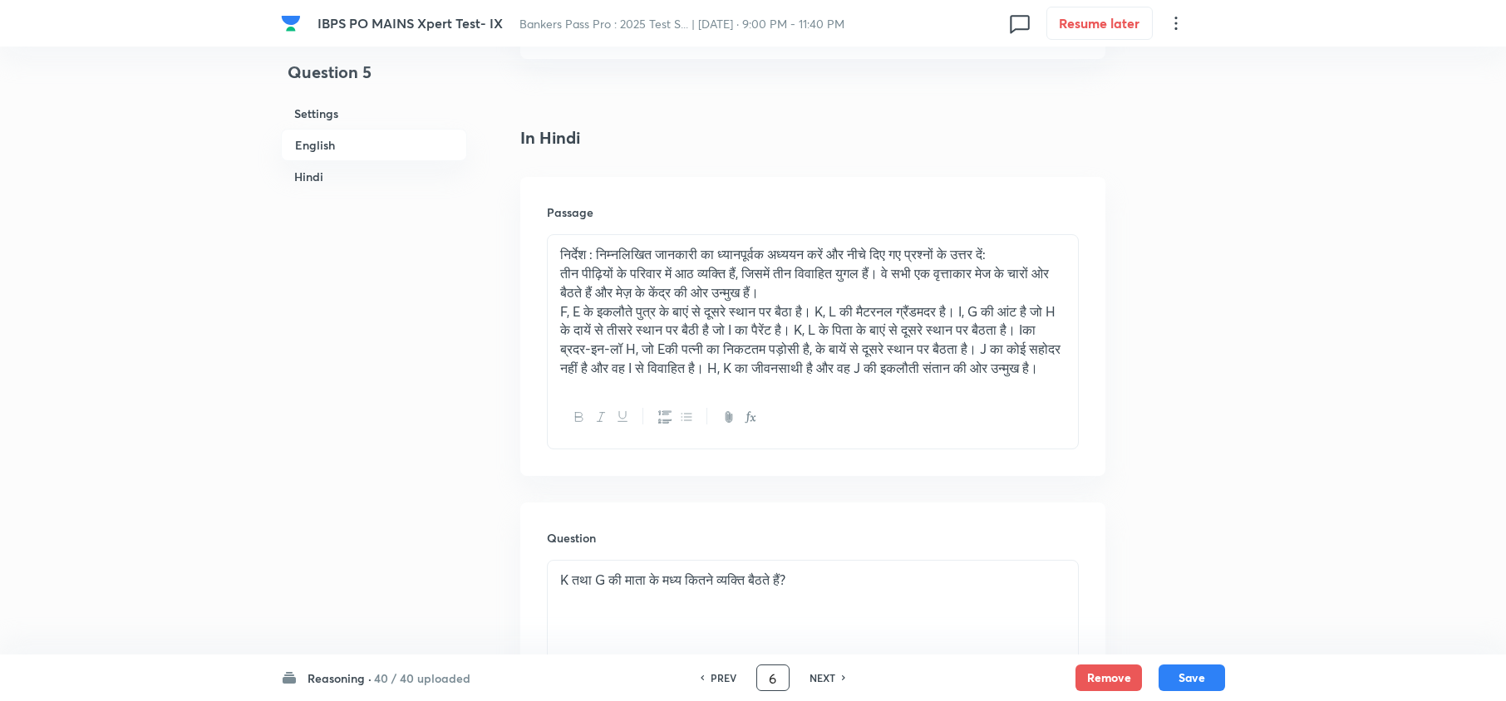
checkbox input "false"
checkbox input "true"
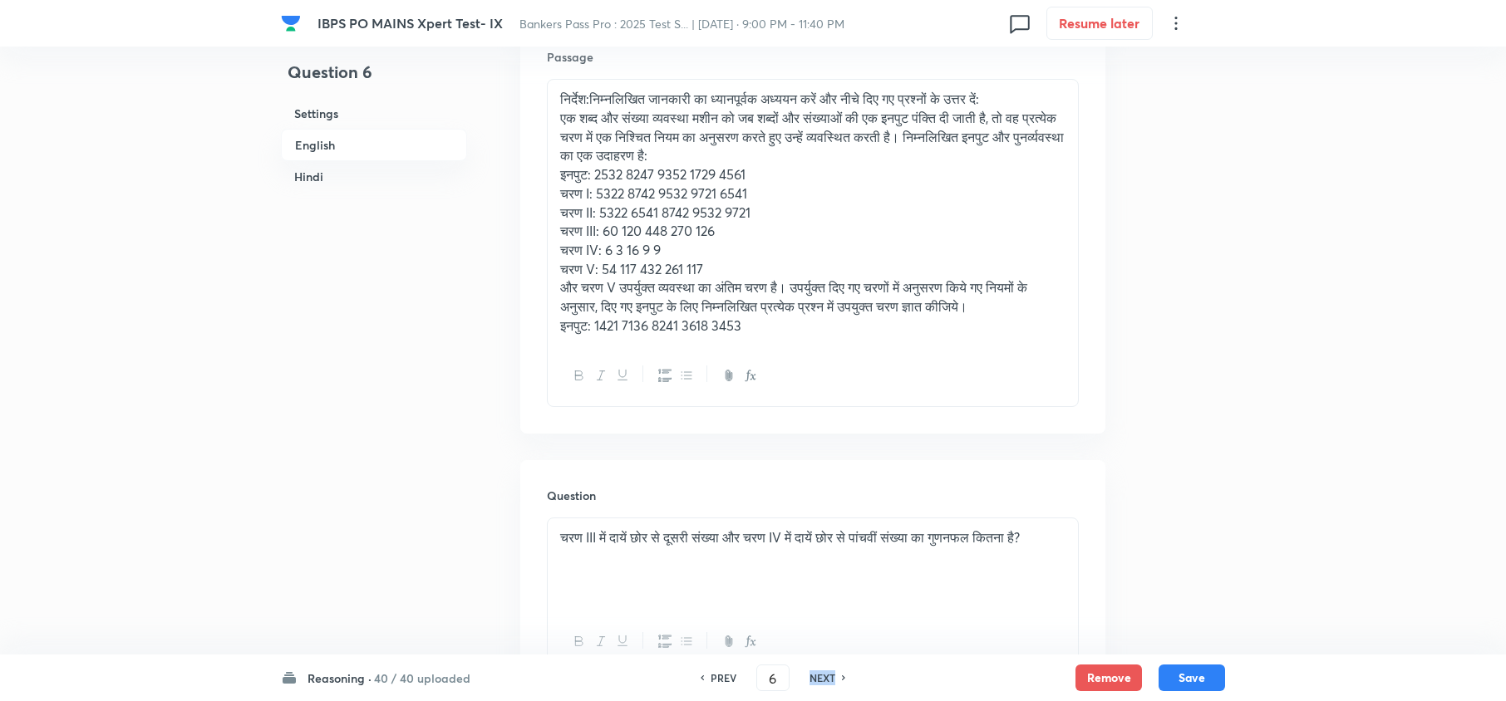
click at [825, 679] on h6 "NEXT" at bounding box center [822, 678] width 26 height 15
type input "7"
click at [825, 679] on h6 "NEXT" at bounding box center [822, 678] width 26 height 15
checkbox input "false"
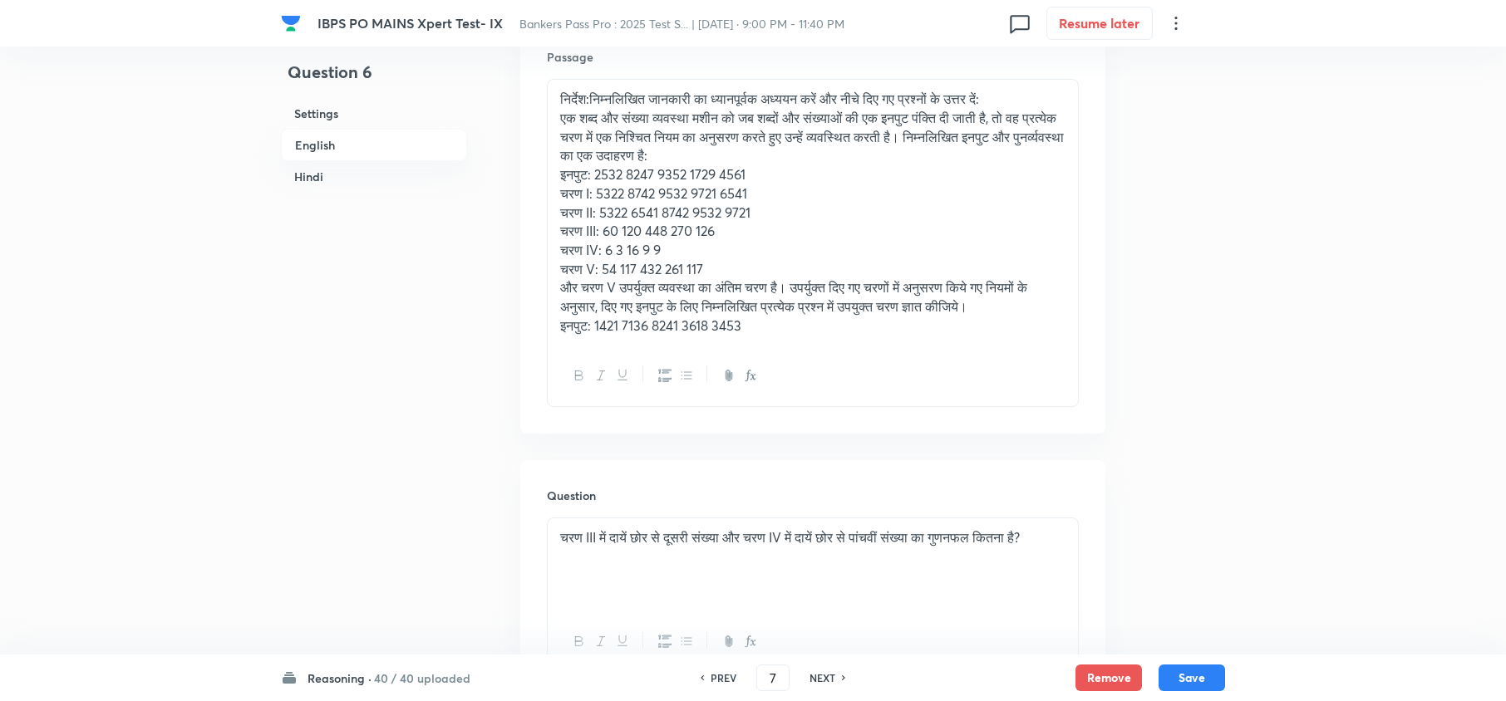
checkbox input "true"
type input "8"
checkbox input "false"
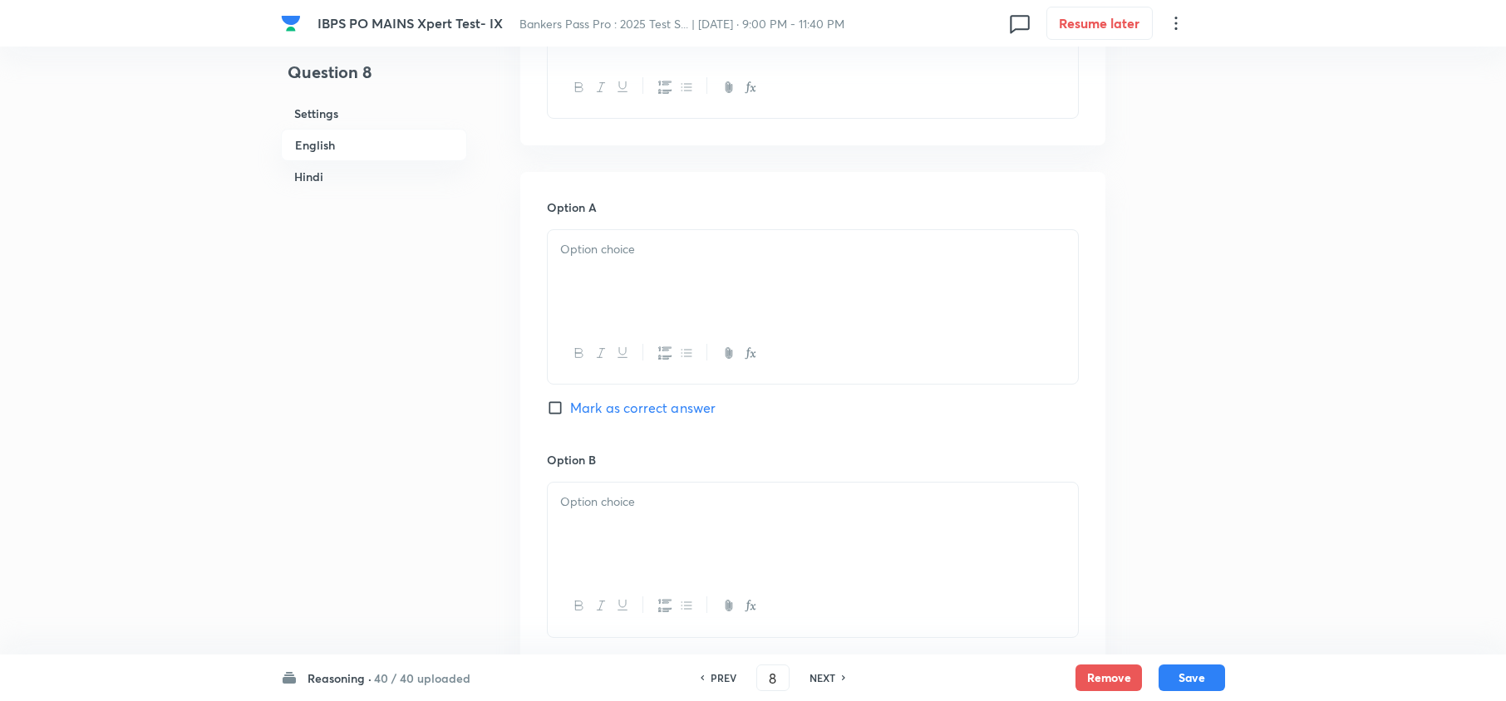
checkbox input "true"
click at [825, 679] on h6 "NEXT" at bounding box center [822, 678] width 26 height 15
type input "9"
checkbox input "false"
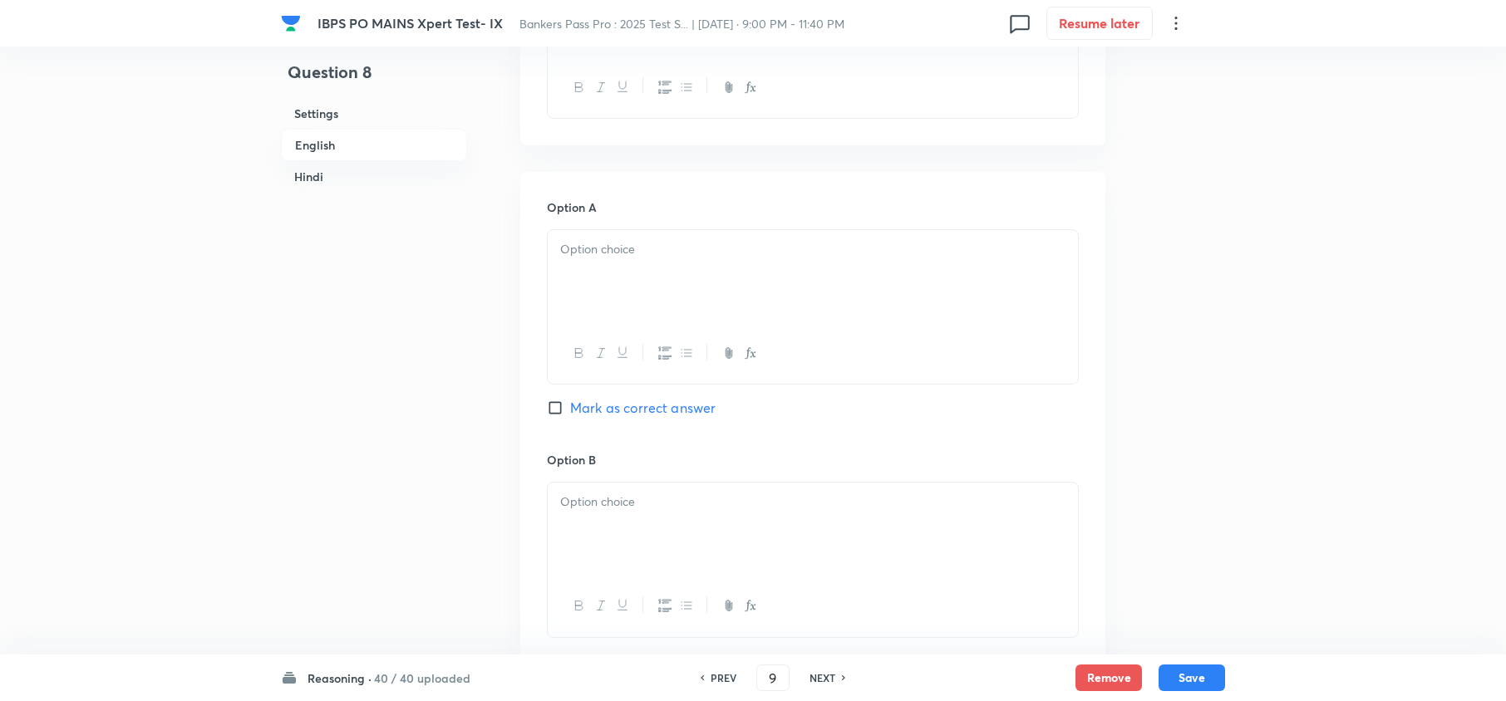
checkbox input "false"
click at [825, 679] on h6 "NEXT" at bounding box center [822, 678] width 26 height 15
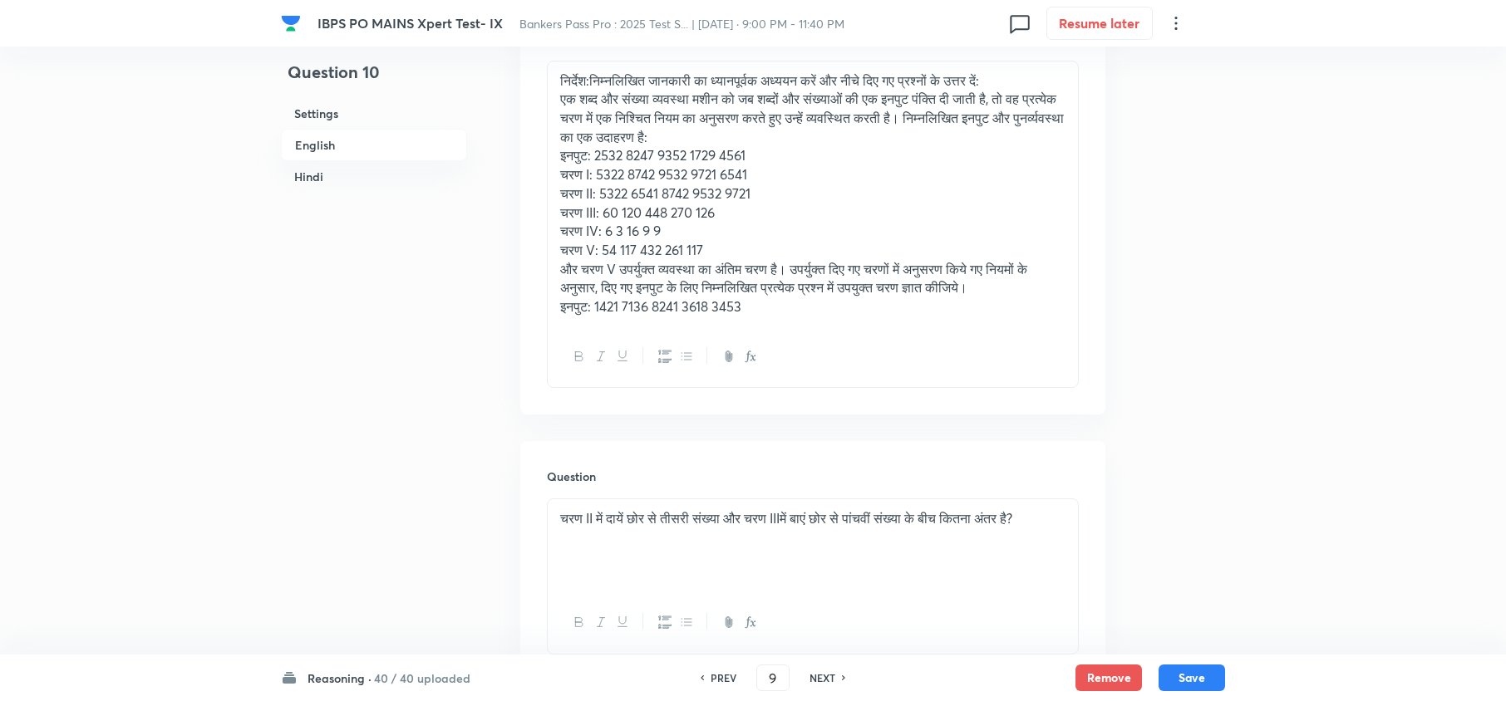
checkbox input "true"
type input "10"
checkbox input "false"
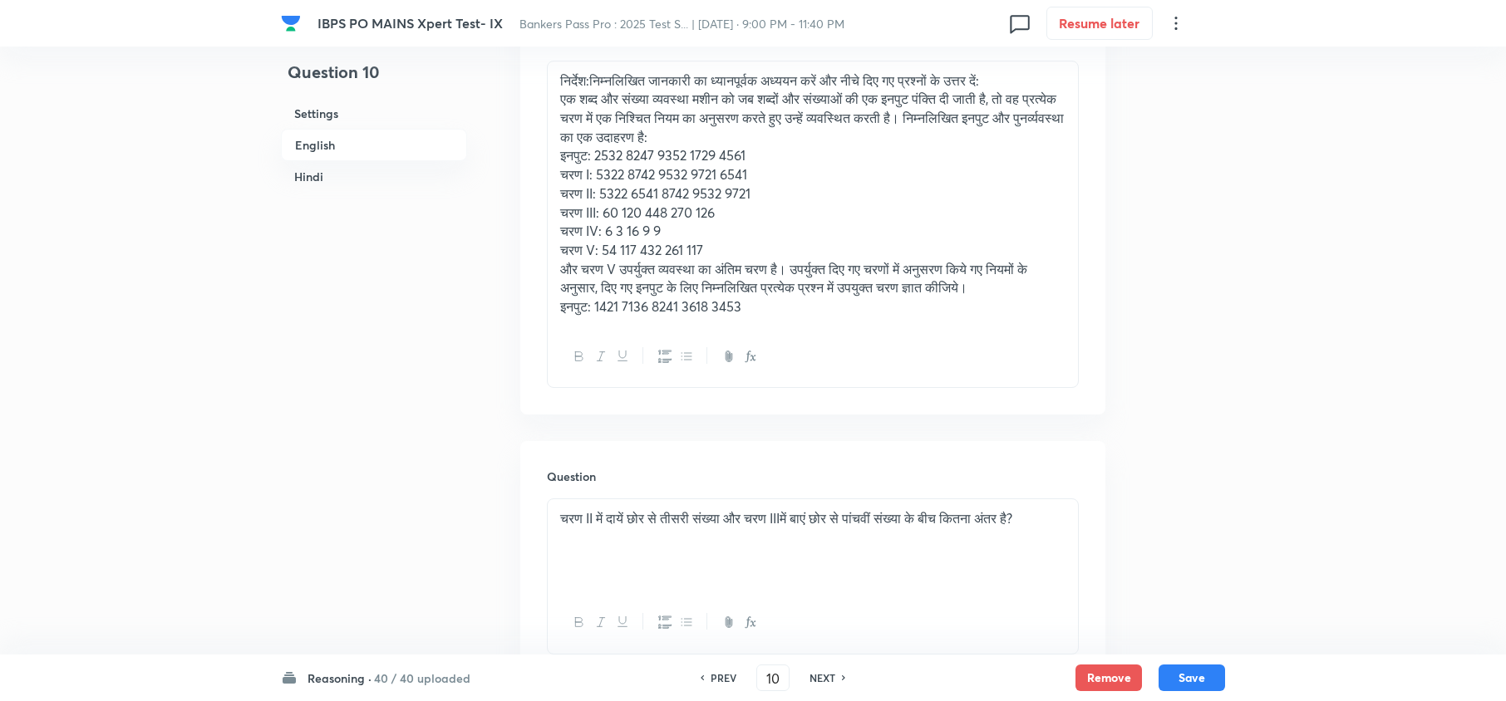
checkbox input "true"
click at [826, 679] on h6 "NEXT" at bounding box center [822, 678] width 26 height 15
type input "11"
click at [826, 679] on h6 "NEXT" at bounding box center [822, 678] width 26 height 15
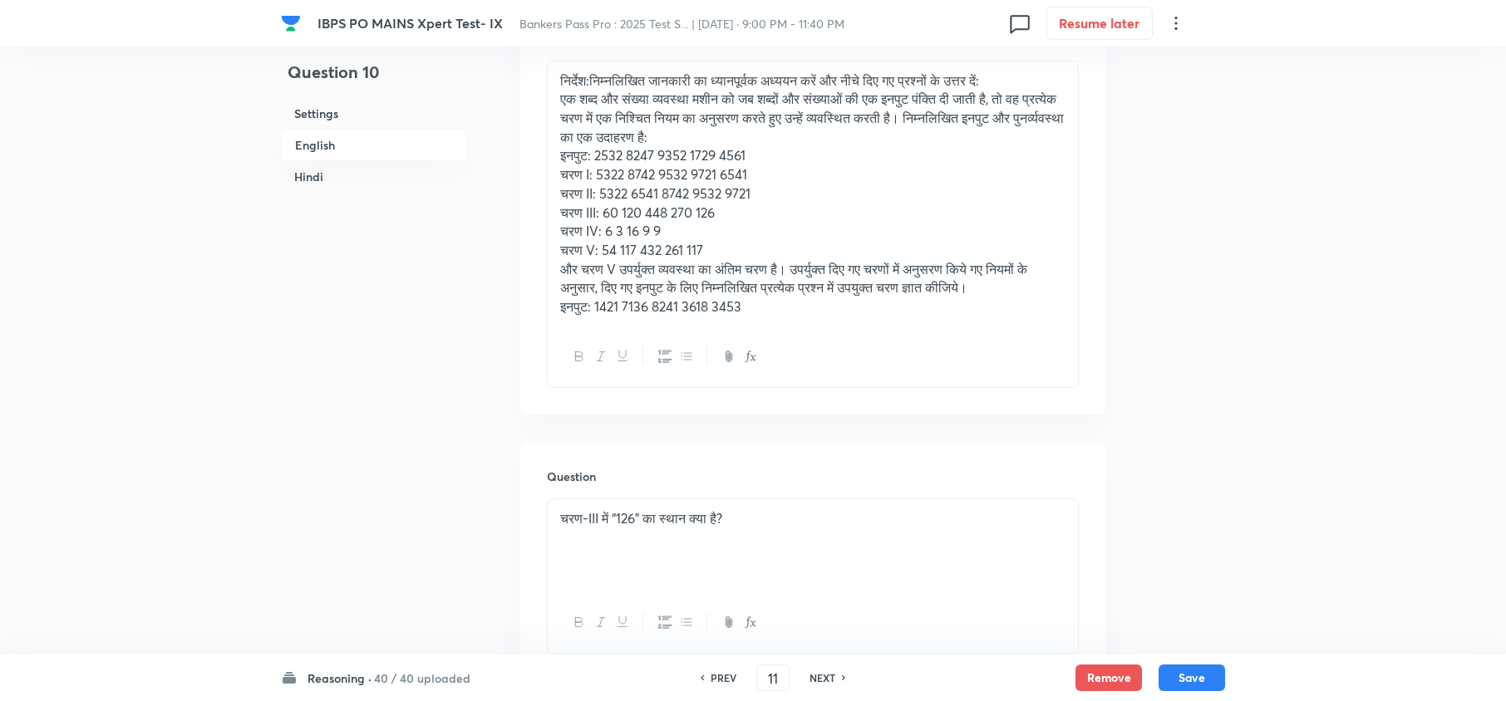
checkbox input "false"
checkbox input "true"
type input "12"
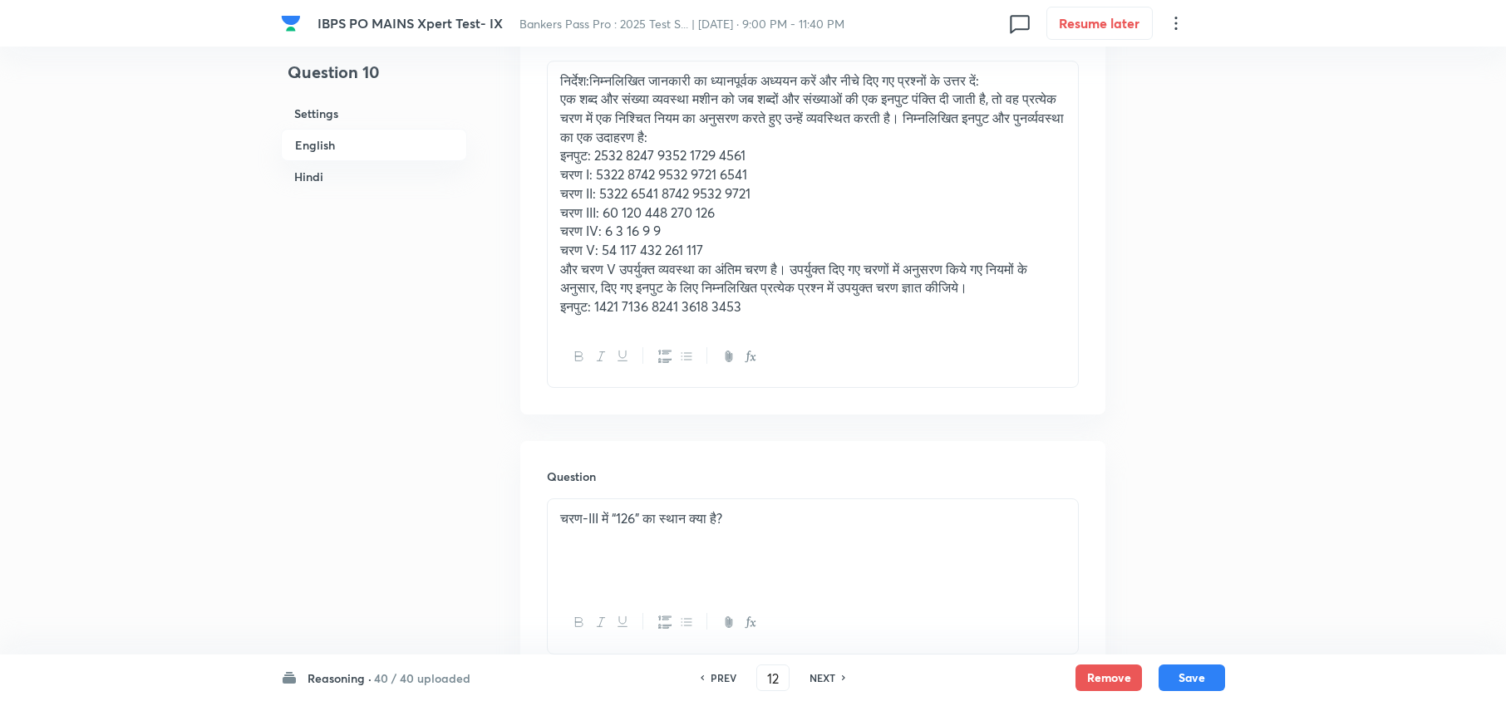
checkbox input "false"
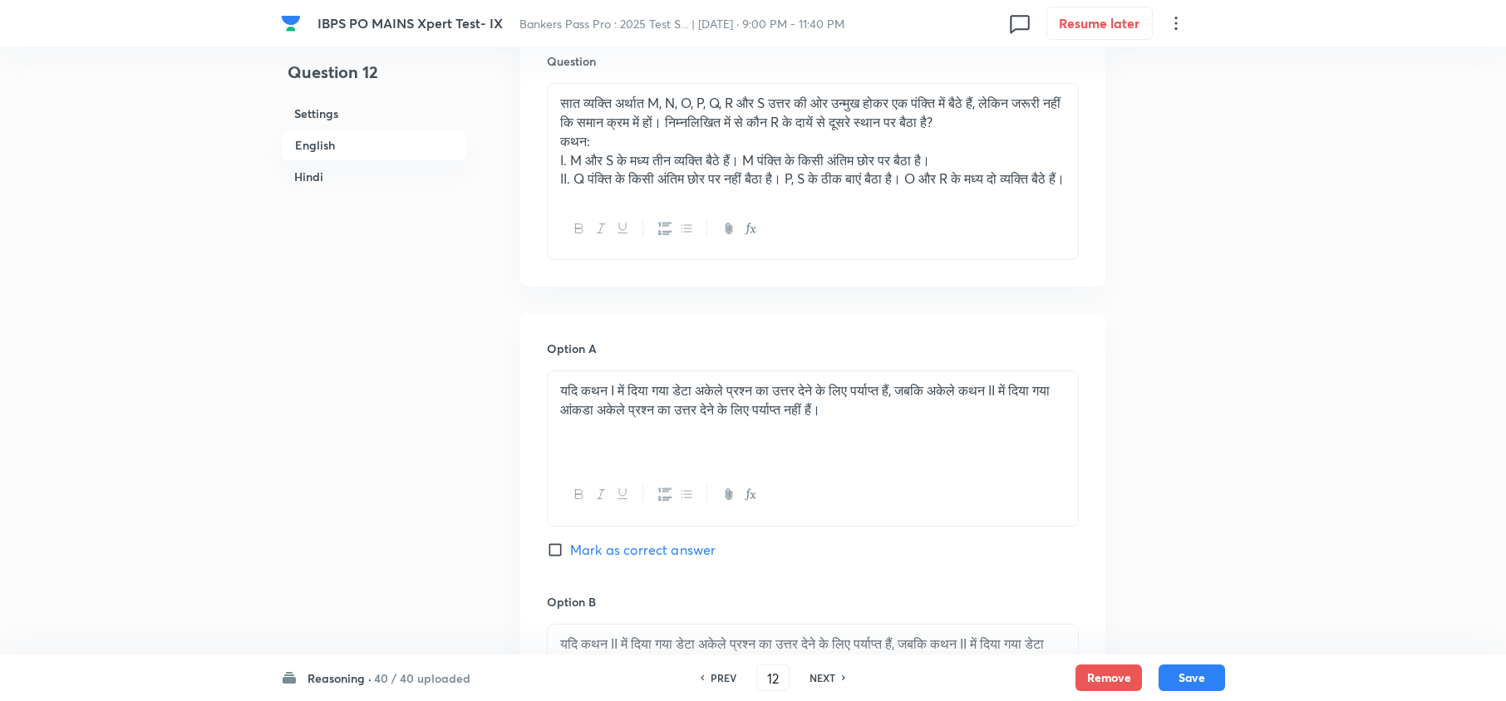
checkbox input "true"
click at [826, 679] on h6 "NEXT" at bounding box center [822, 678] width 26 height 15
type input "13"
checkbox input "false"
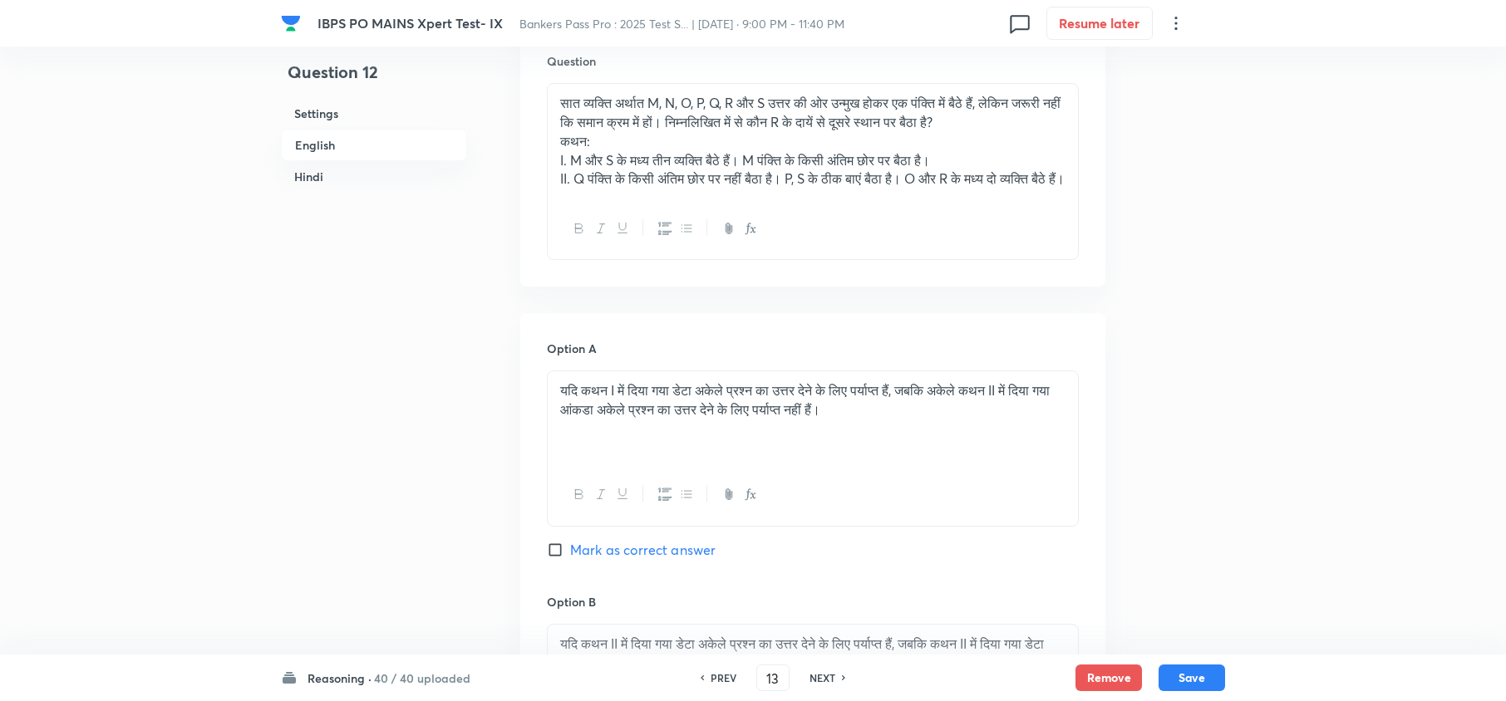
checkbox input "false"
checkbox input "true"
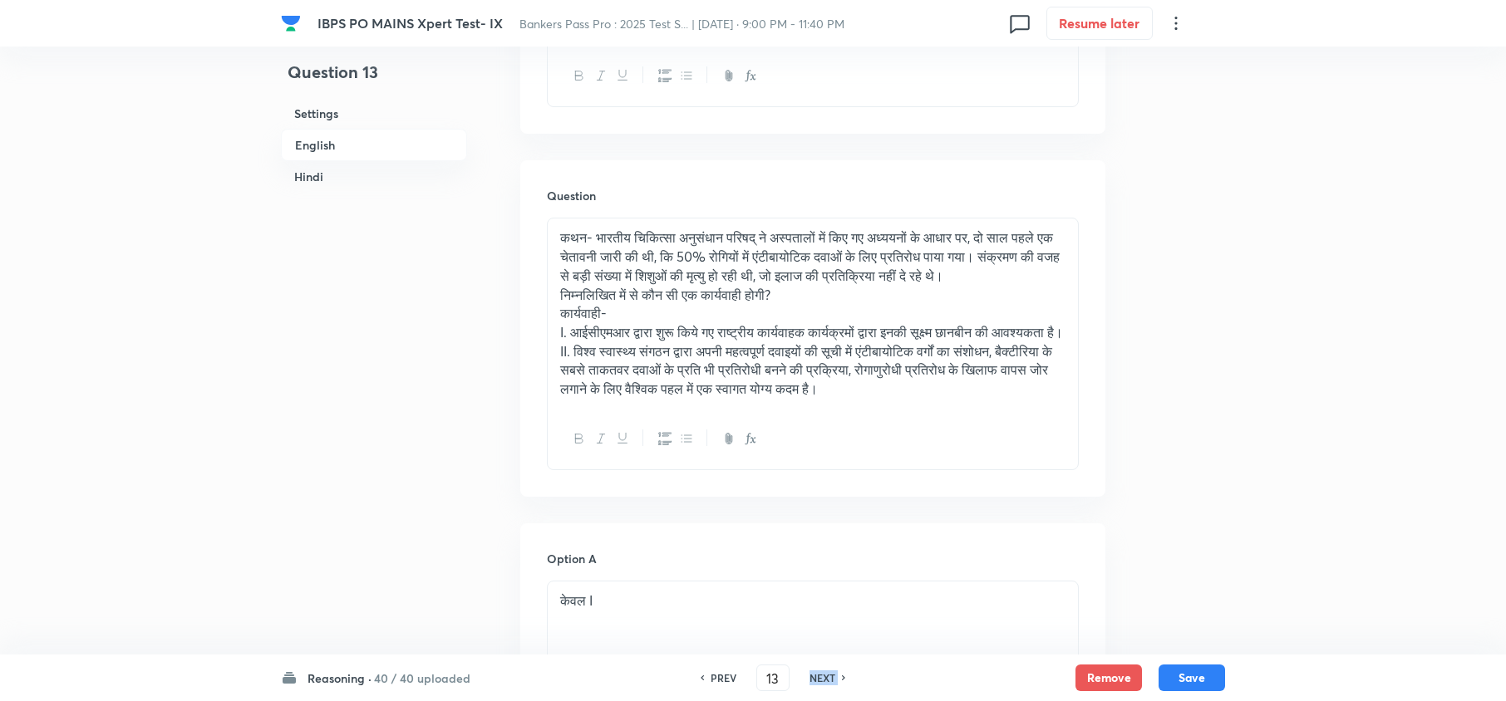
click at [826, 679] on h6 "NEXT" at bounding box center [822, 678] width 26 height 15
type input "14"
checkbox input "false"
checkbox input "true"
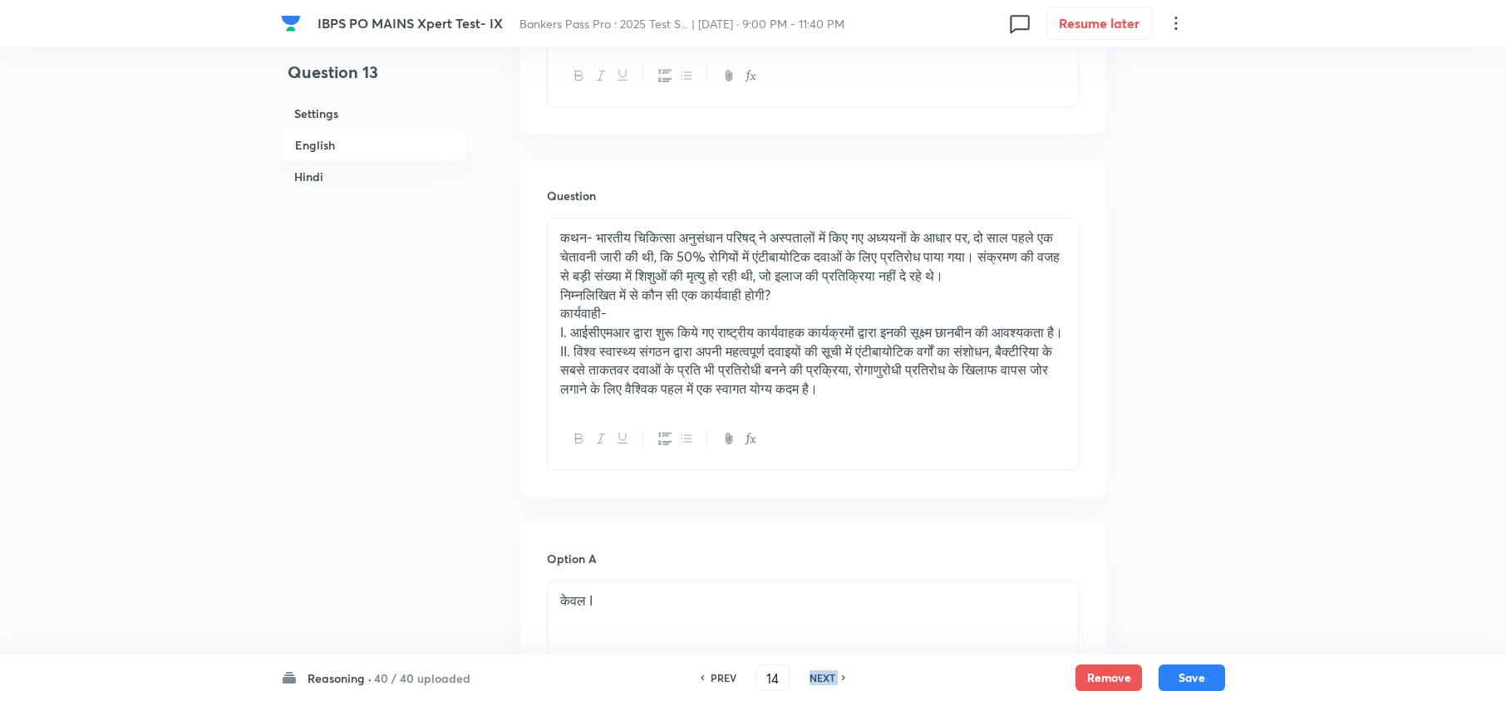
checkbox input "true"
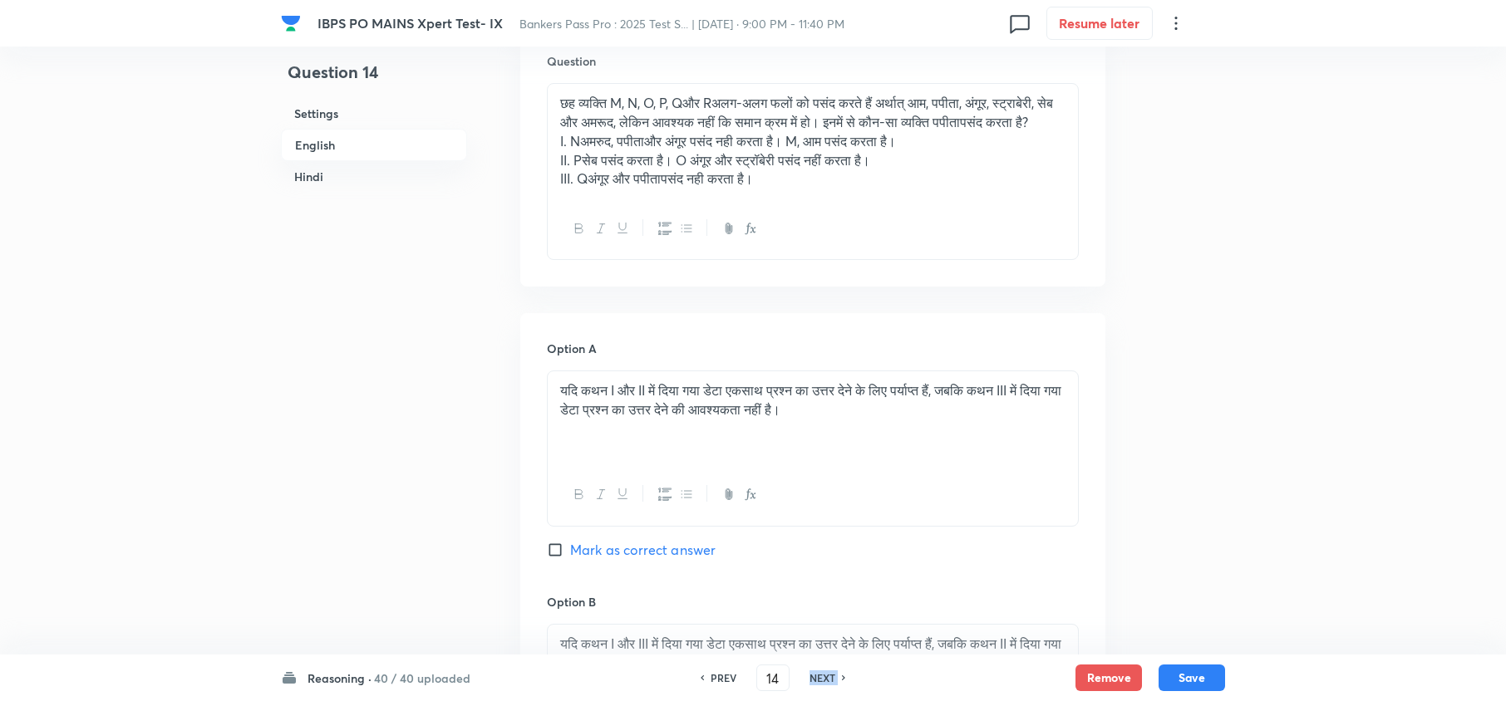
click at [826, 679] on h6 "NEXT" at bounding box center [822, 678] width 26 height 15
type input "15"
checkbox input "false"
checkbox input "true"
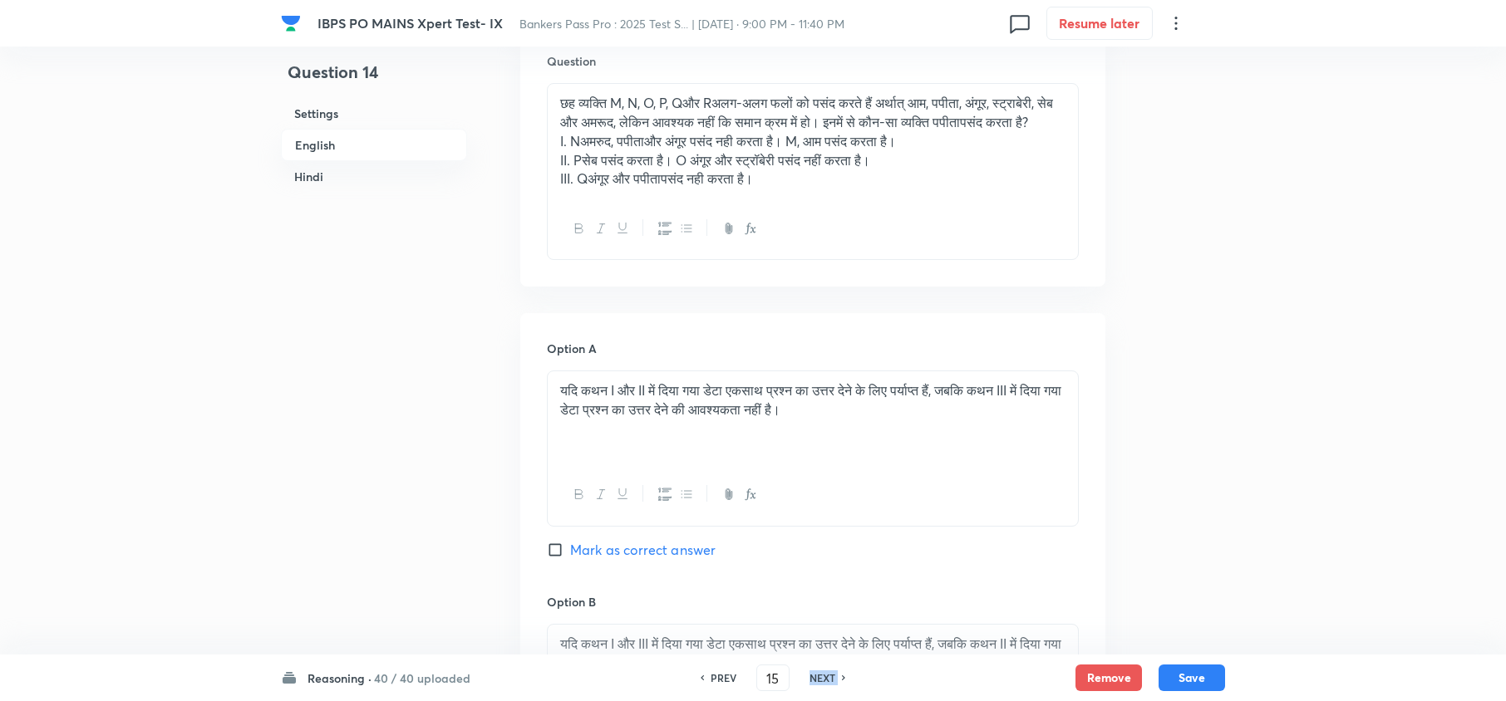
checkbox input "true"
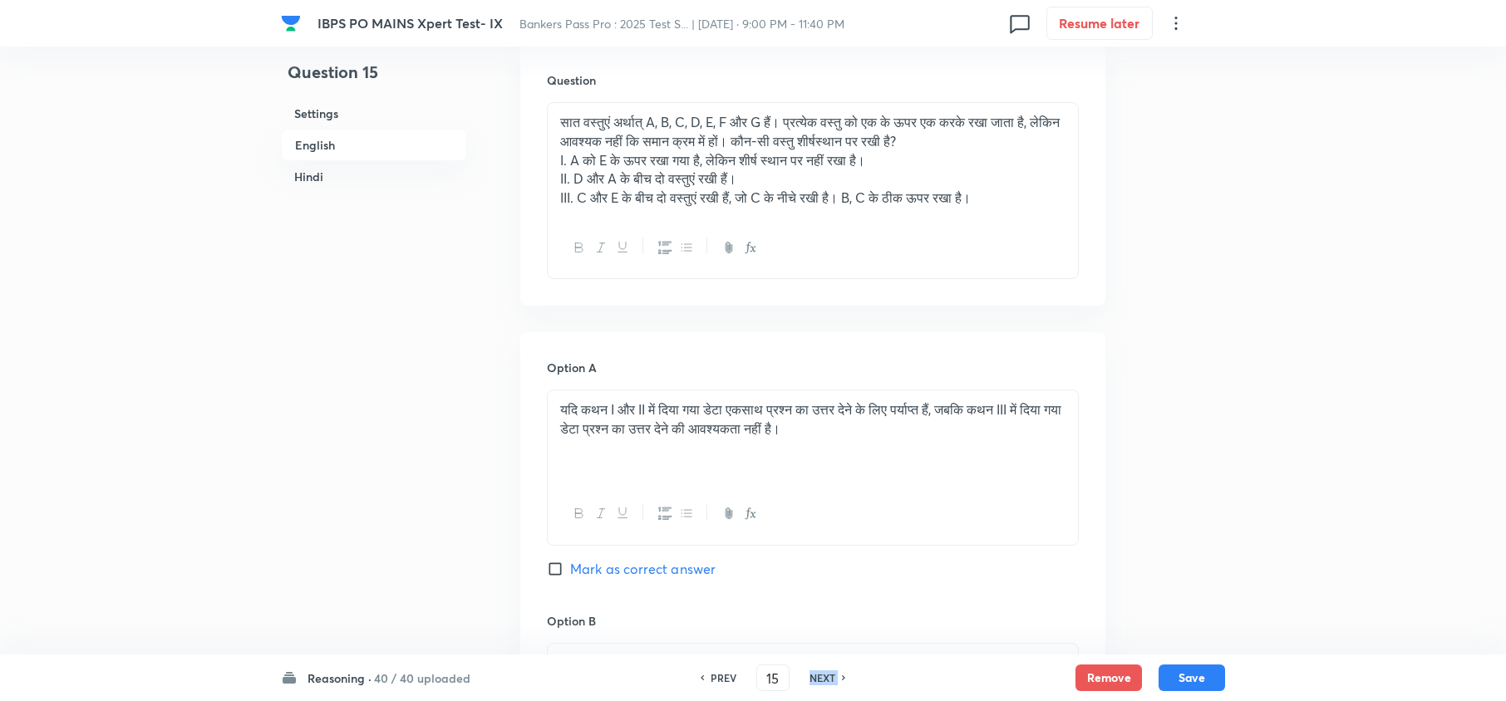
click at [826, 679] on h6 "NEXT" at bounding box center [822, 678] width 26 height 15
type input "16"
checkbox input "false"
checkbox input "true"
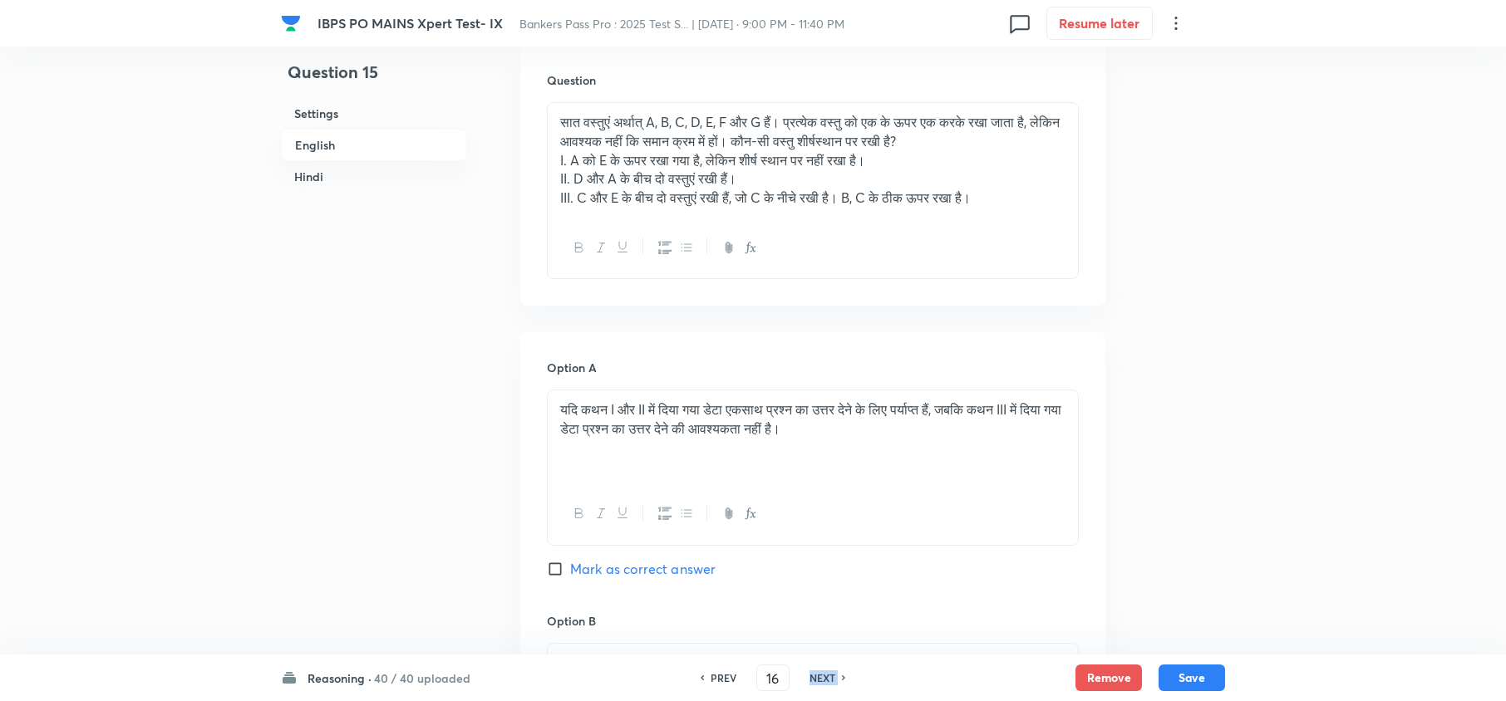
checkbox input "true"
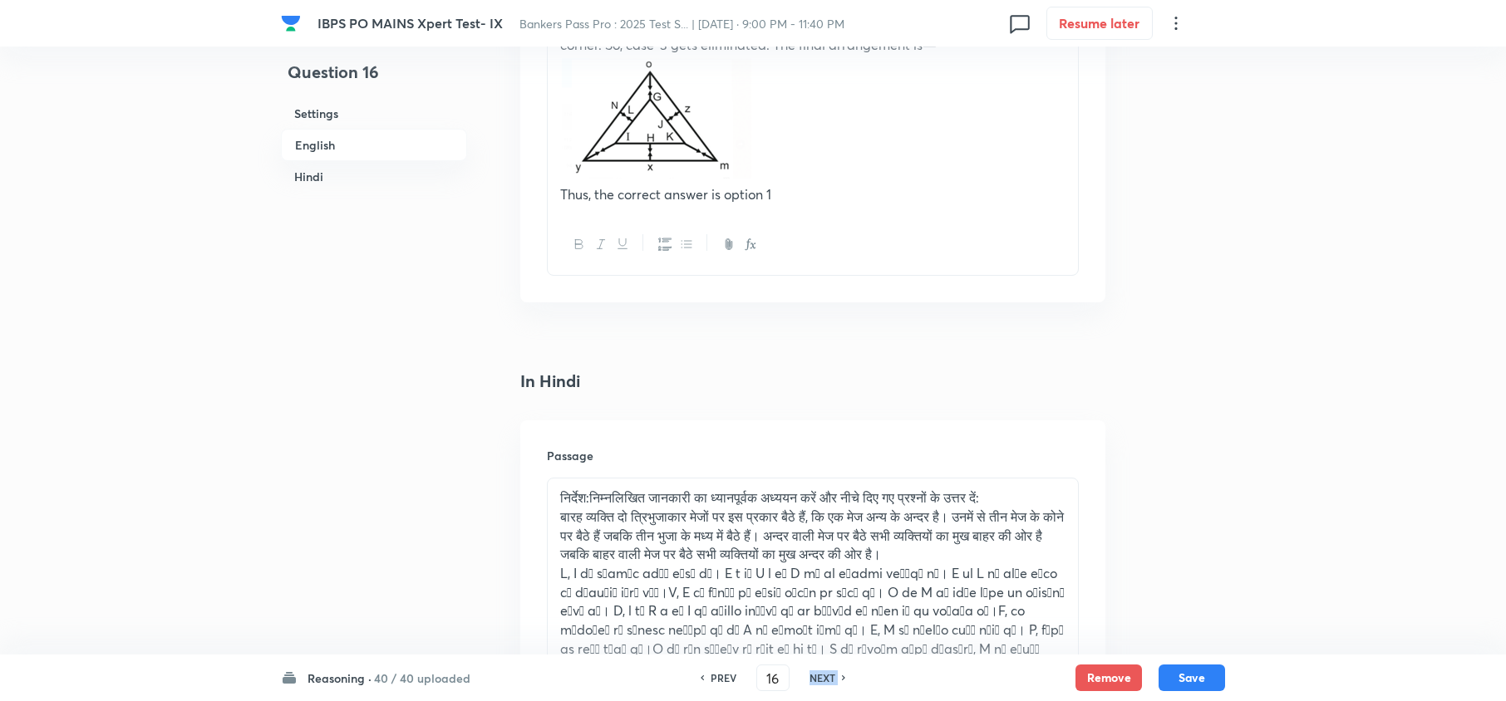
click at [826, 679] on h6 "NEXT" at bounding box center [822, 678] width 26 height 15
type input "17"
checkbox input "false"
checkbox input "true"
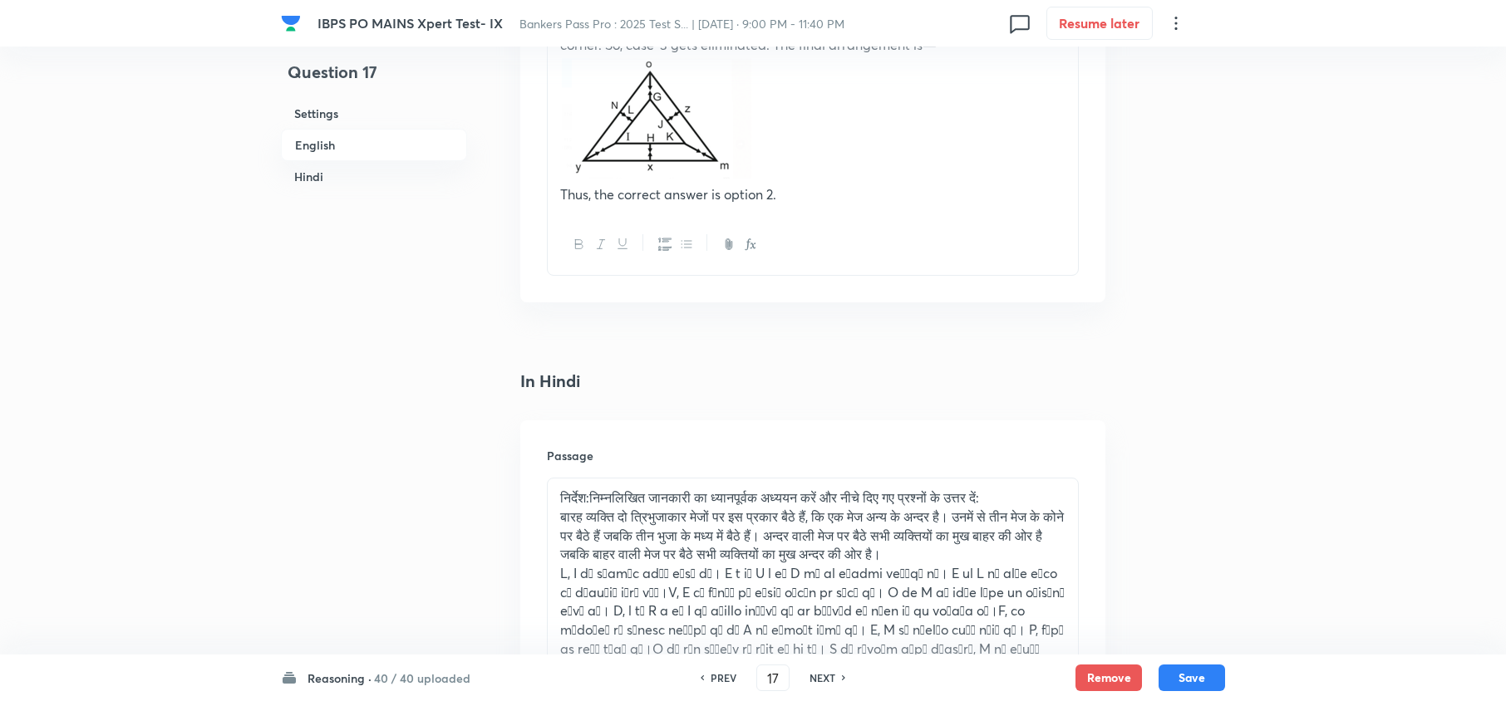
checkbox input "true"
click at [826, 679] on h6 "NEXT" at bounding box center [822, 678] width 26 height 15
type input "18"
checkbox input "false"
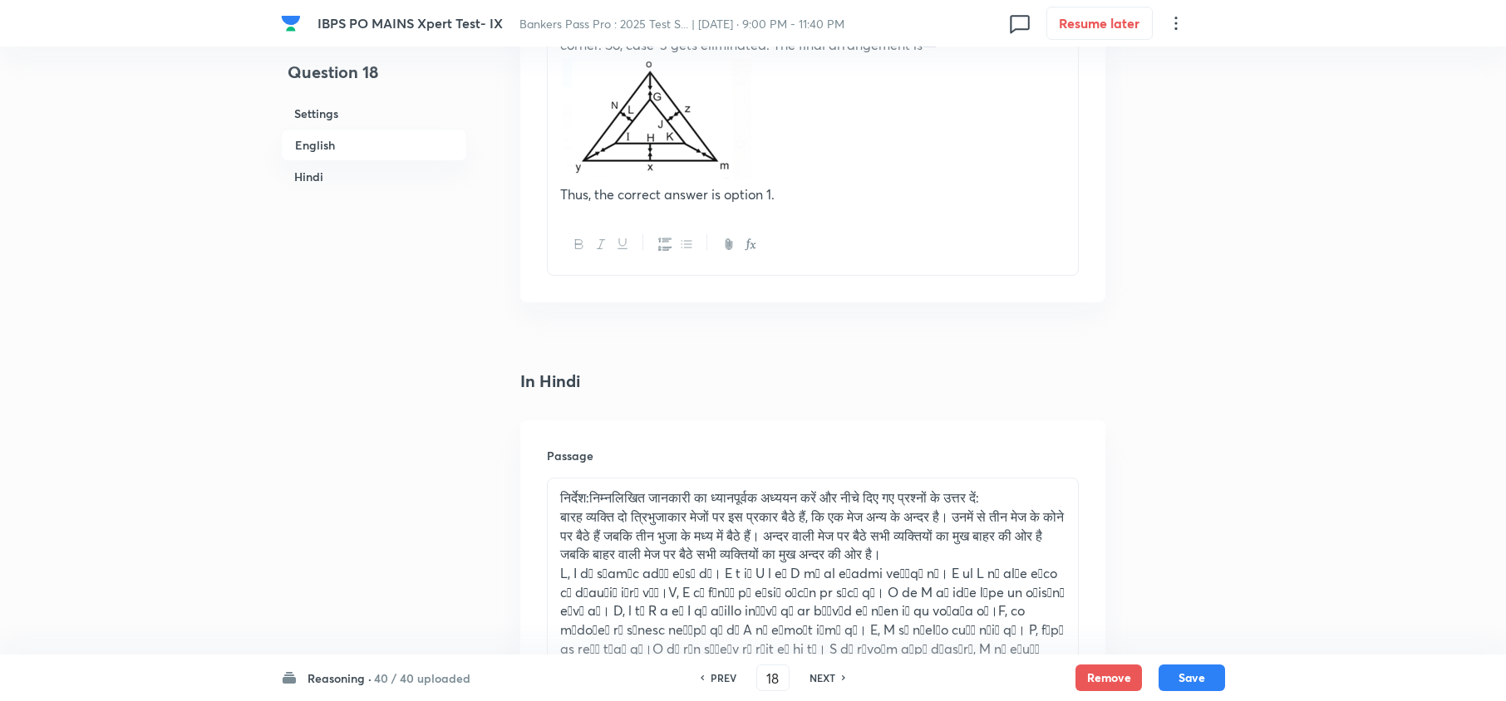
checkbox input "true"
click at [823, 682] on h6 "NEXT" at bounding box center [822, 678] width 26 height 15
type input "19"
checkbox input "false"
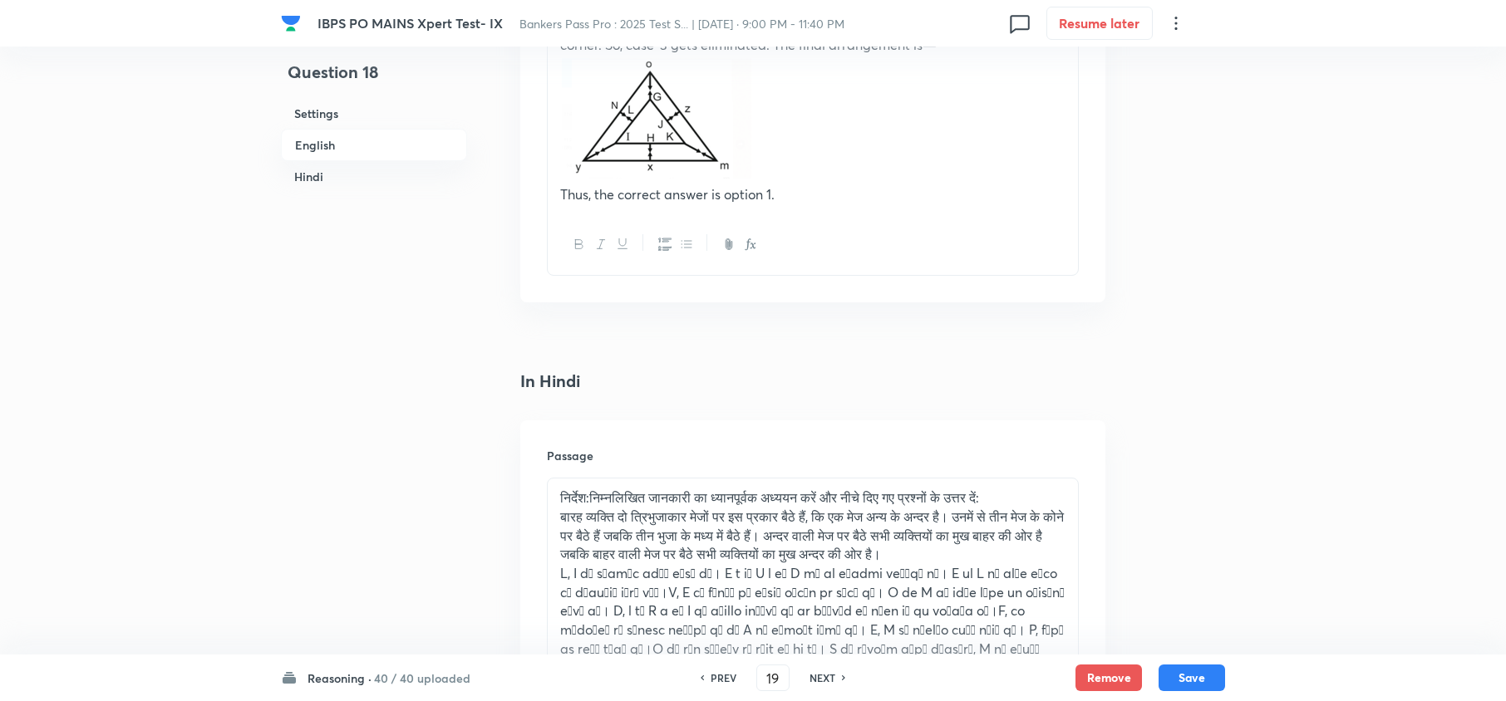
checkbox input "false"
checkbox input "true"
click at [823, 682] on h6 "NEXT" at bounding box center [822, 678] width 26 height 15
type input "20"
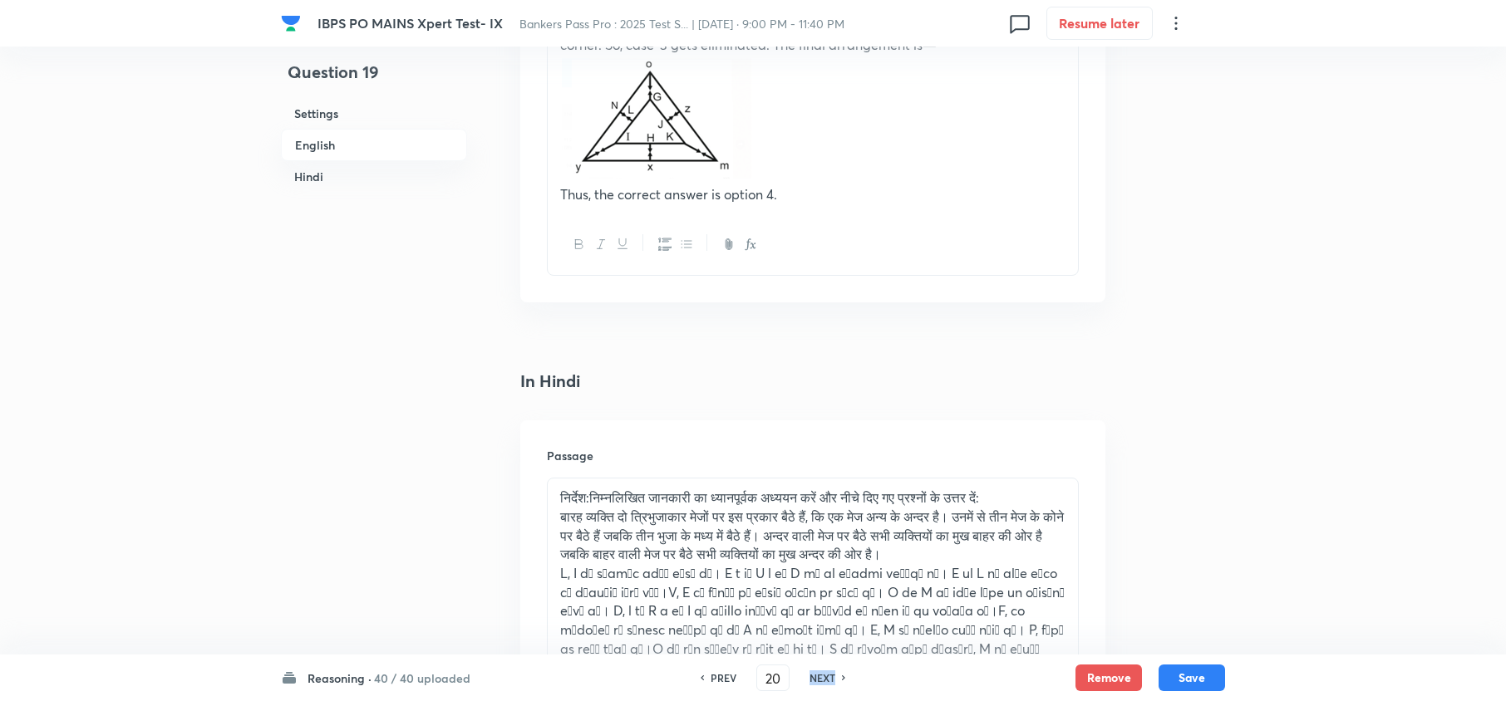
checkbox input "false"
checkbox input "true"
click at [823, 682] on h6 "NEXT" at bounding box center [822, 678] width 26 height 15
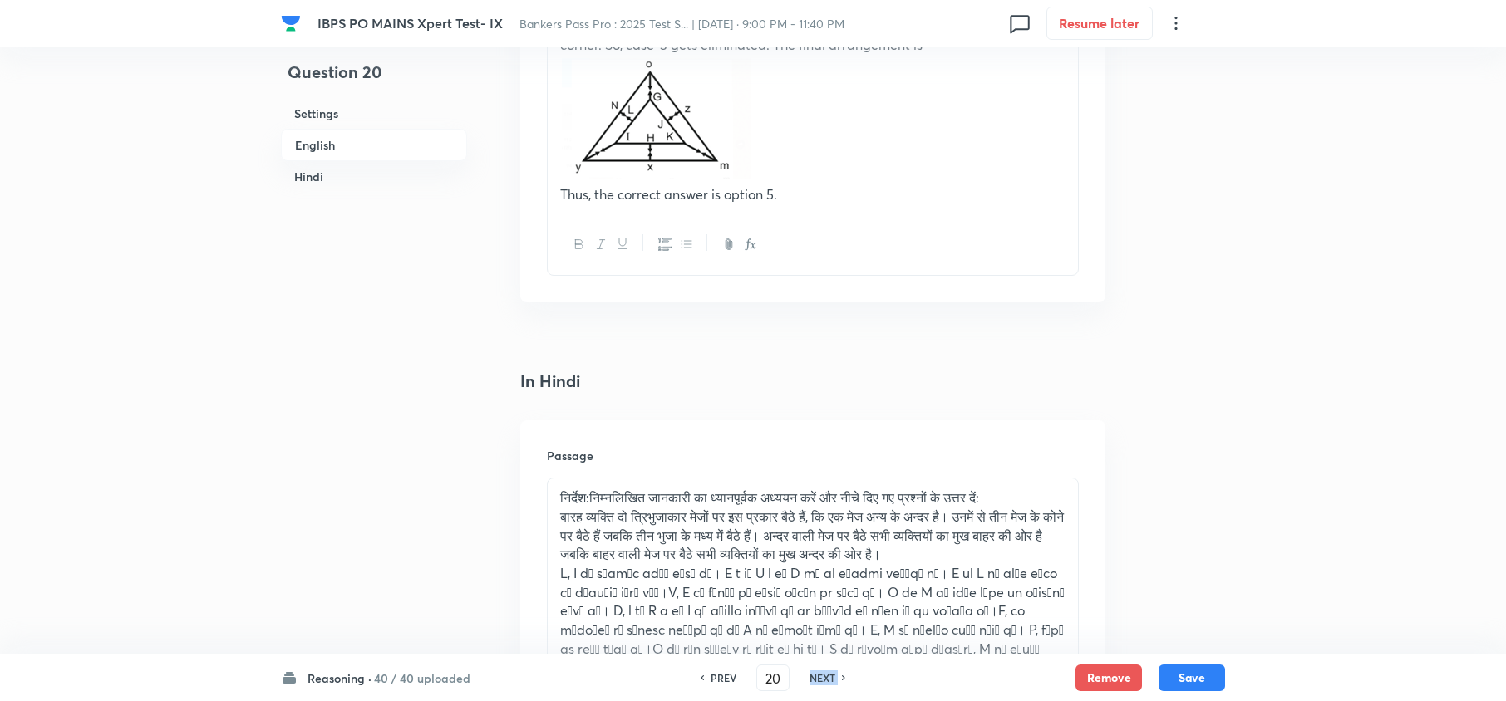
type input "21"
checkbox input "false"
checkbox input "true"
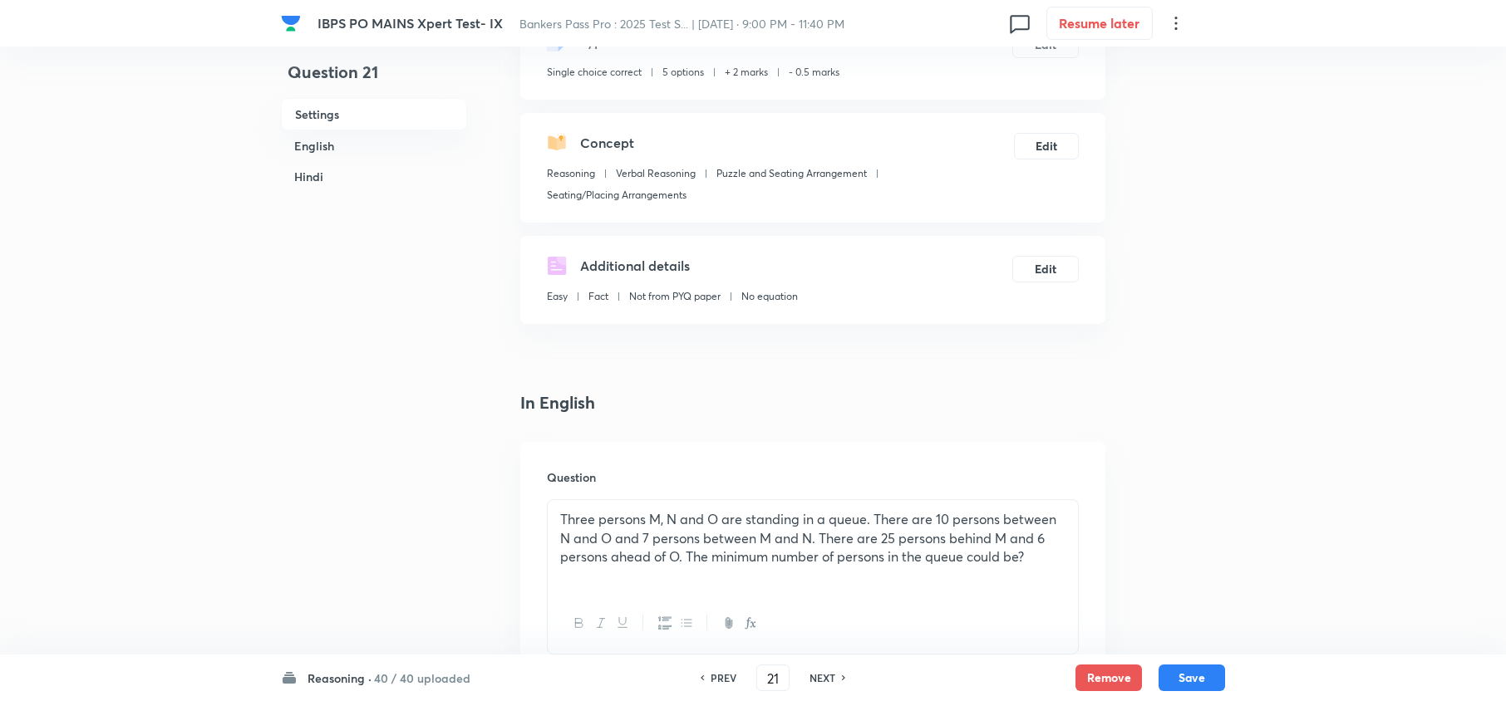
scroll to position [332, 0]
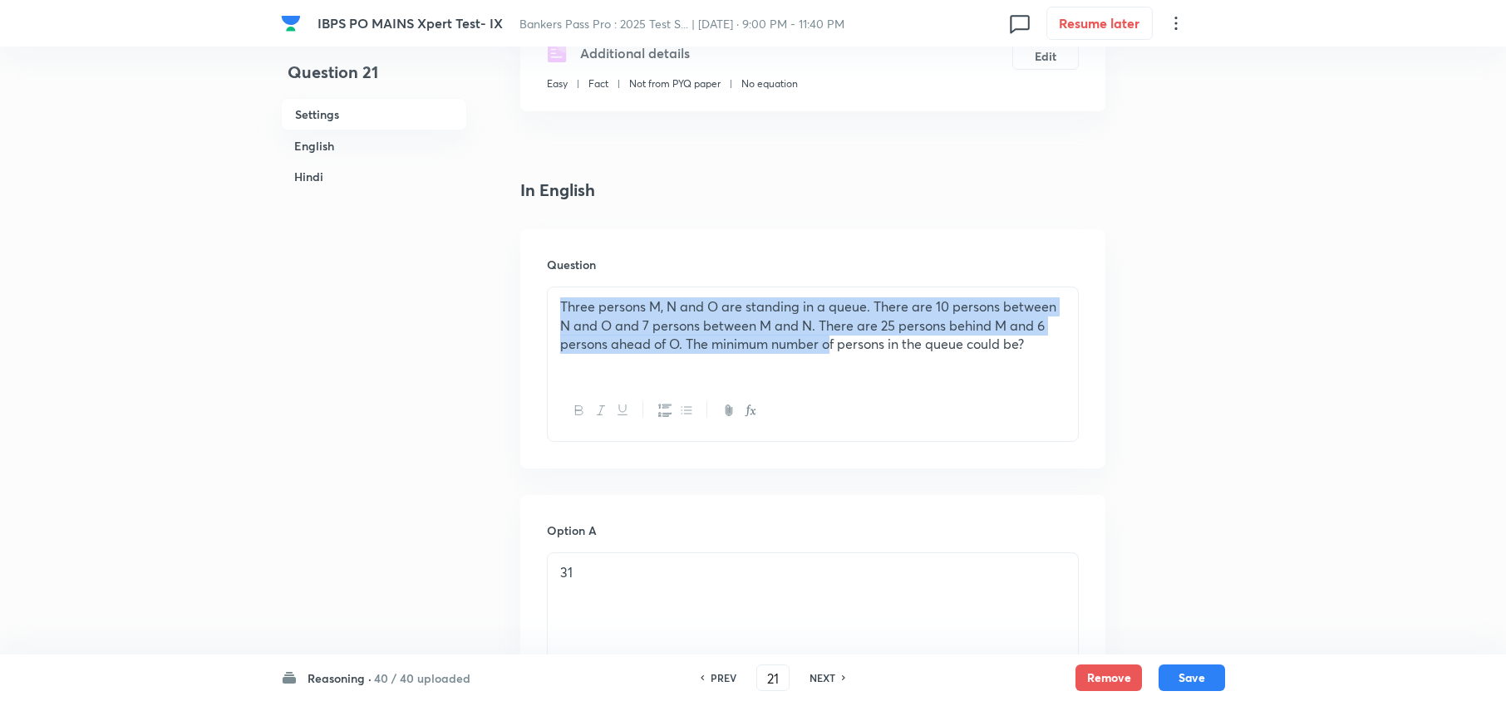
drag, startPoint x: 550, startPoint y: 307, endPoint x: 868, endPoint y: 370, distance: 324.5
click at [853, 369] on div "Three persons M, N and O are standing in a queue. There are 10 persons between …" at bounding box center [813, 334] width 530 height 93
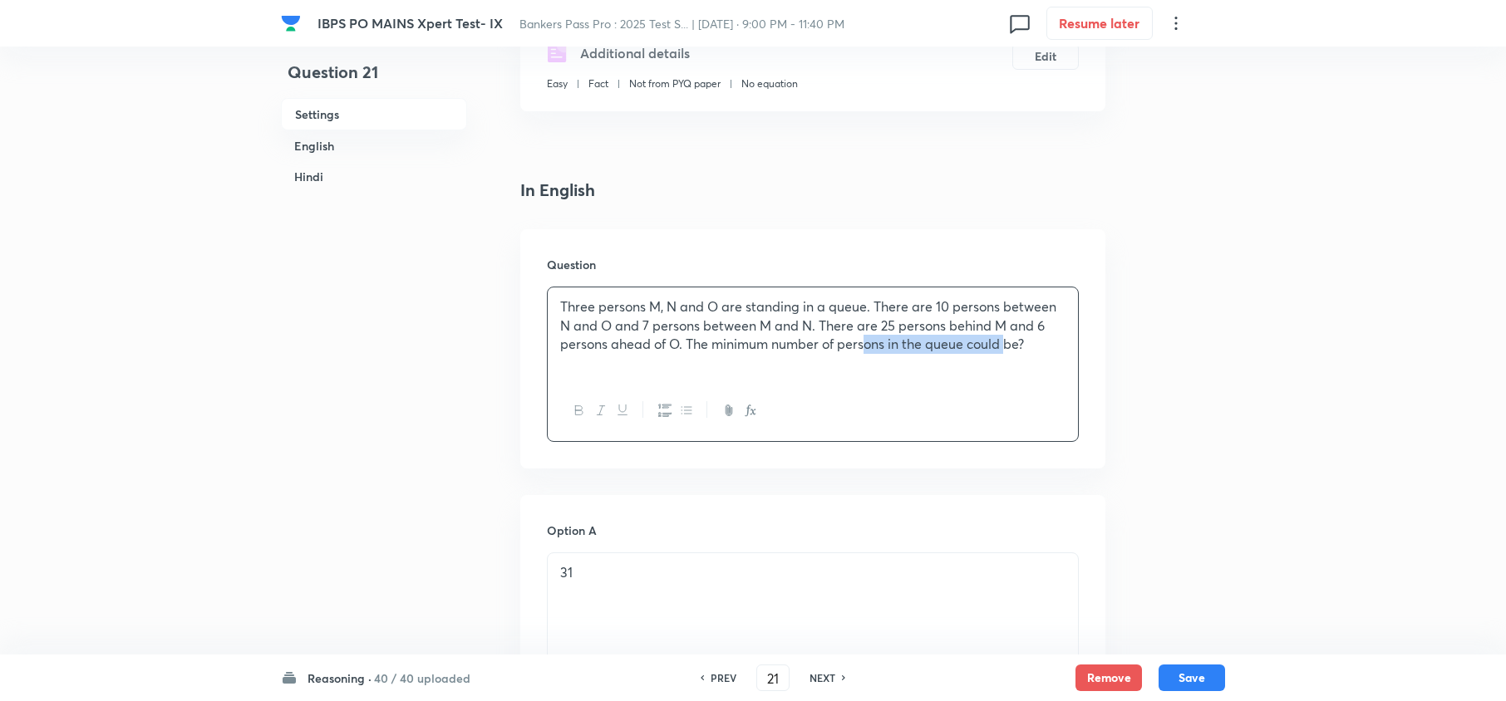
drag, startPoint x: 868, startPoint y: 370, endPoint x: 968, endPoint y: 359, distance: 100.3
click at [1010, 356] on div "Three persons M, N and O are standing in a queue. There are 10 persons between …" at bounding box center [813, 334] width 530 height 93
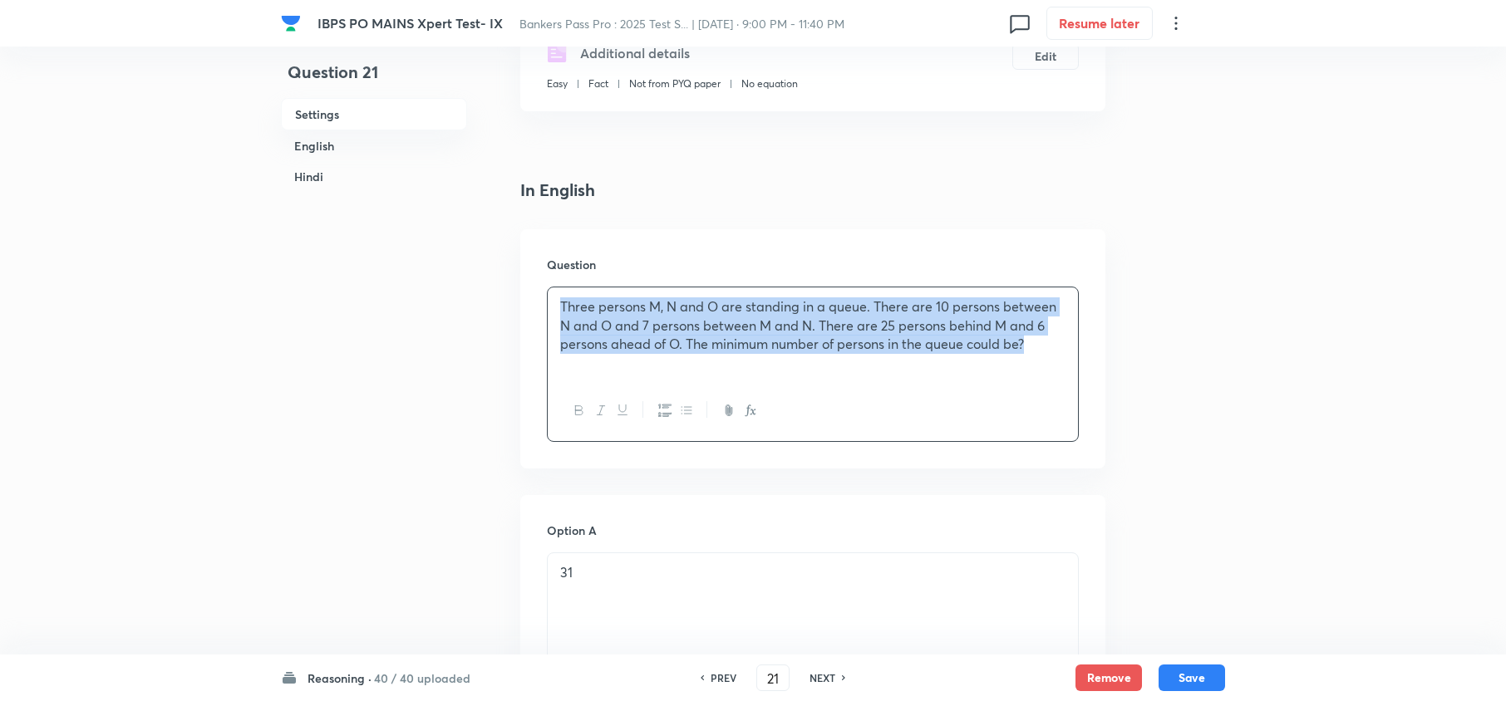
drag, startPoint x: 560, startPoint y: 312, endPoint x: 1054, endPoint y: 369, distance: 497.6
click at [1054, 369] on div "Three persons M, N and O are standing in a queue. There are 10 persons between …" at bounding box center [813, 334] width 530 height 93
copy p "Three persons M, N and O are standing in a queue. There are 10 persons between …"
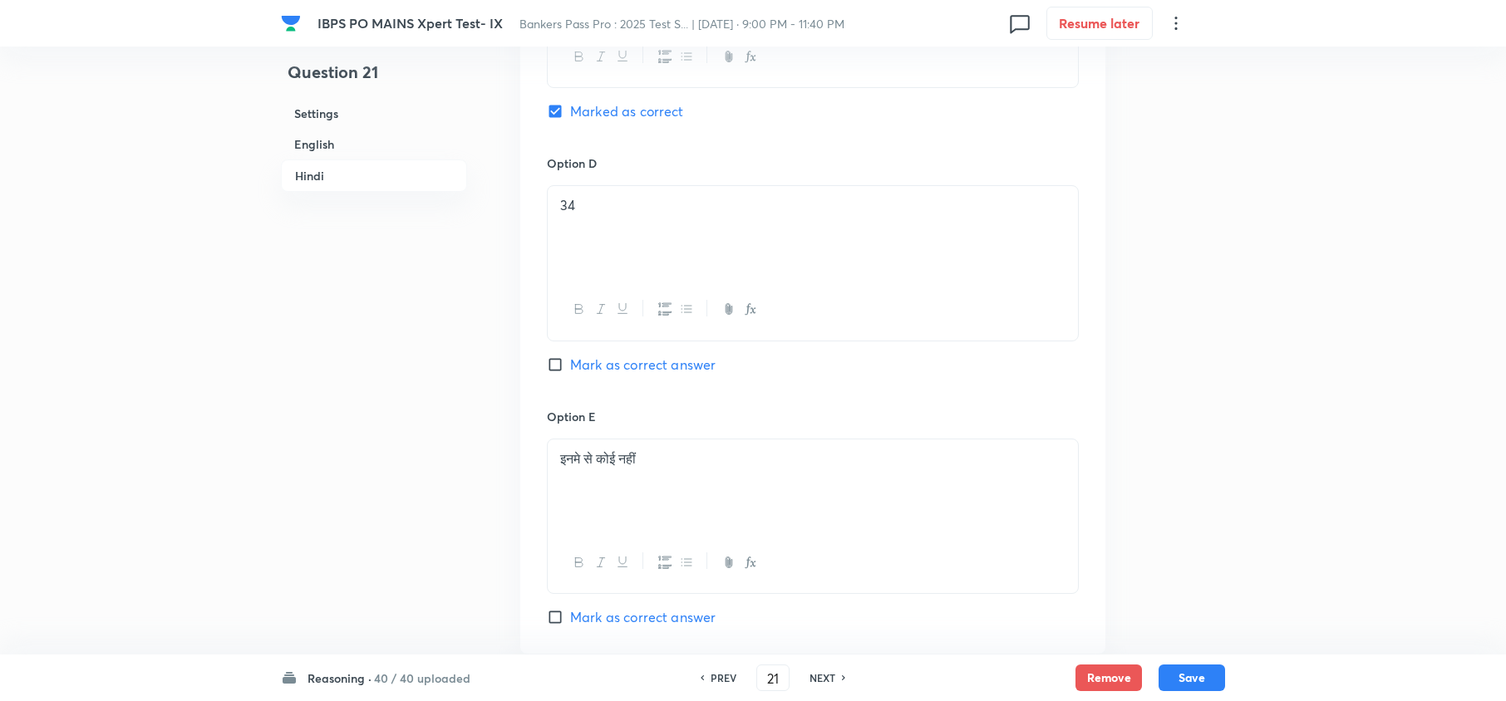
scroll to position [3485, 0]
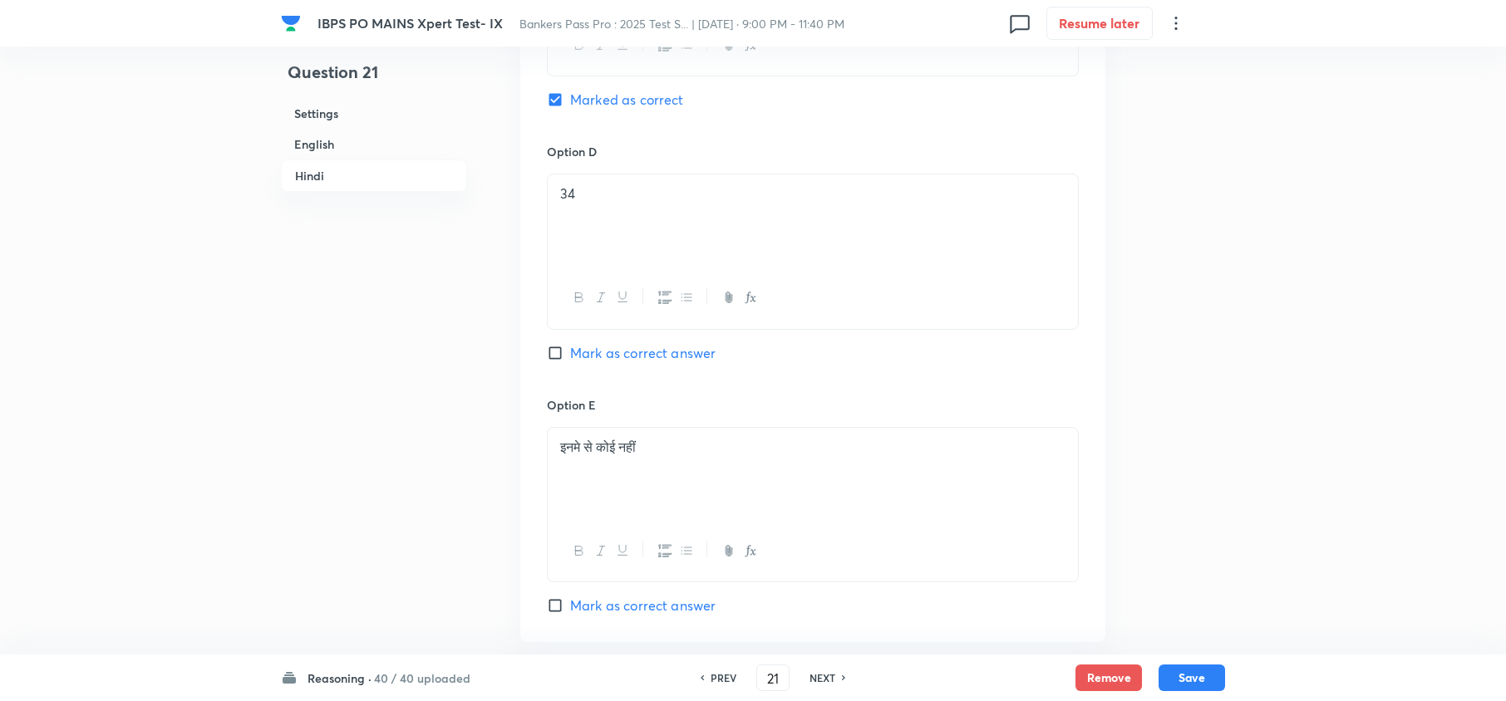
click at [818, 676] on h6 "NEXT" at bounding box center [822, 678] width 26 height 15
type input "22"
checkbox input "false"
checkbox input "true"
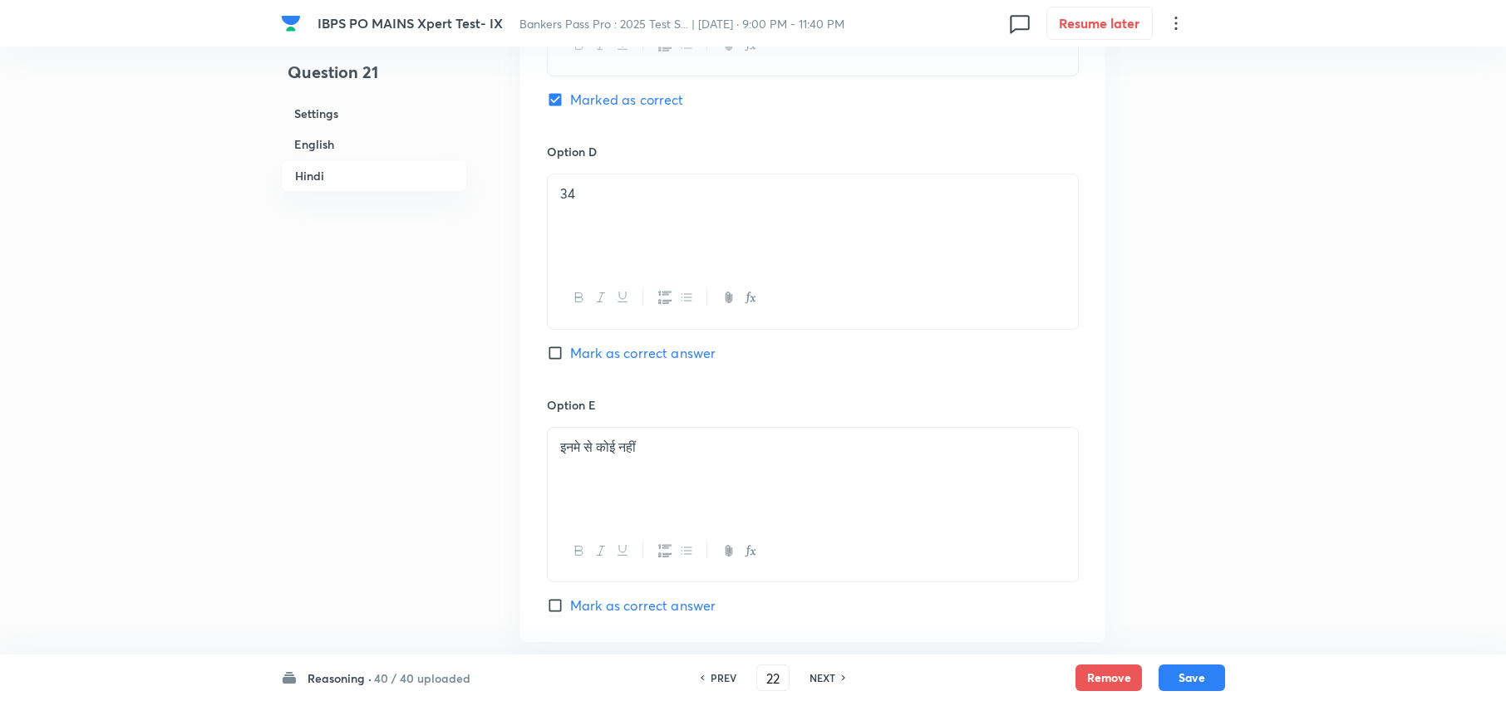
checkbox input "true"
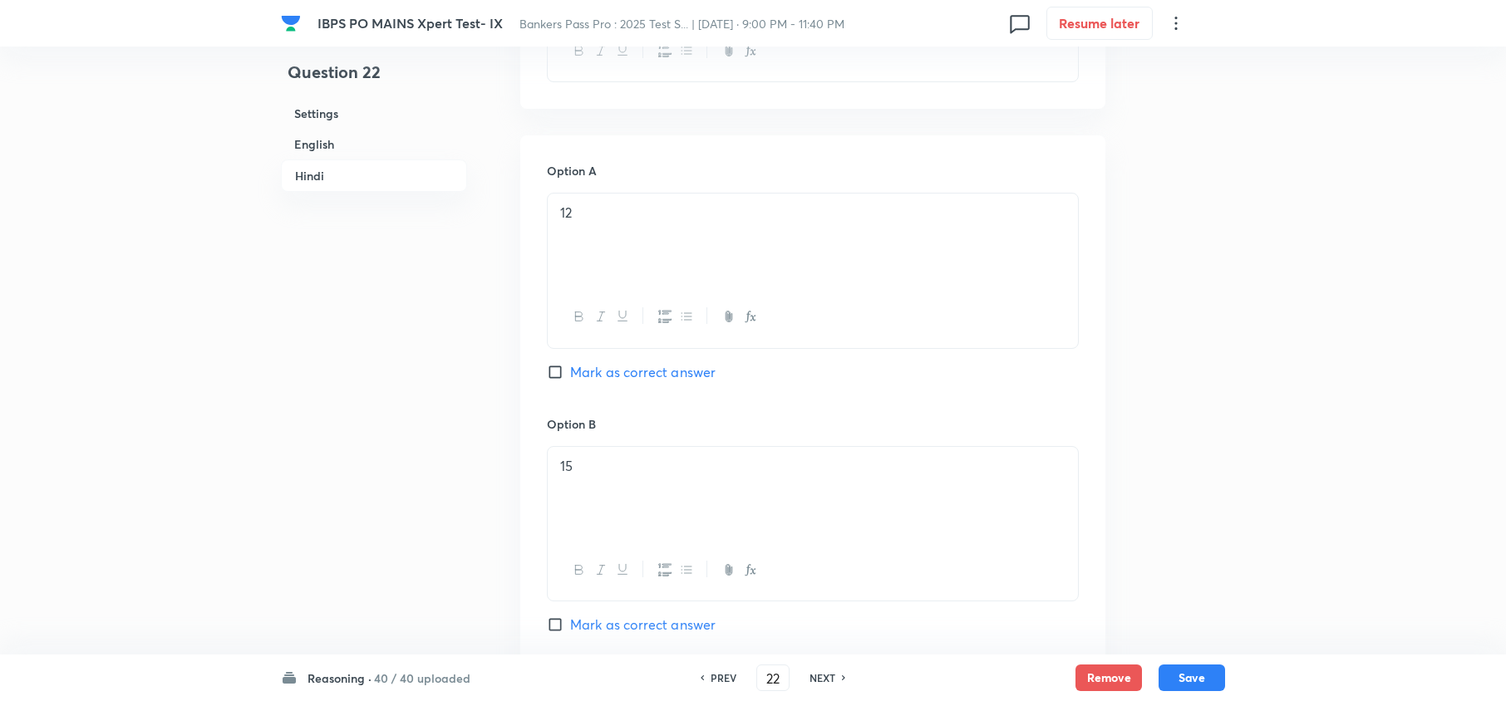
click at [816, 676] on h6 "NEXT" at bounding box center [822, 678] width 26 height 15
type input "23"
checkbox input "false"
checkbox input "true"
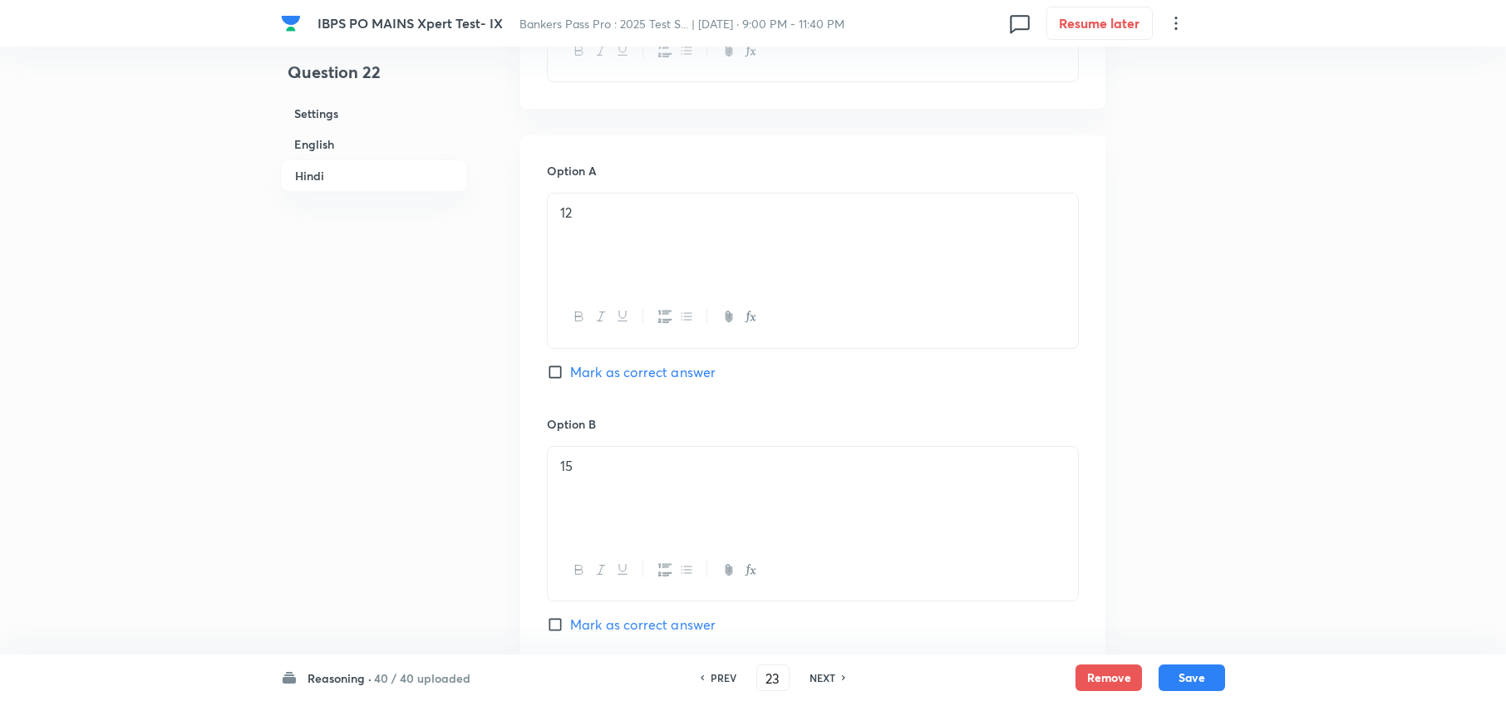
checkbox input "true"
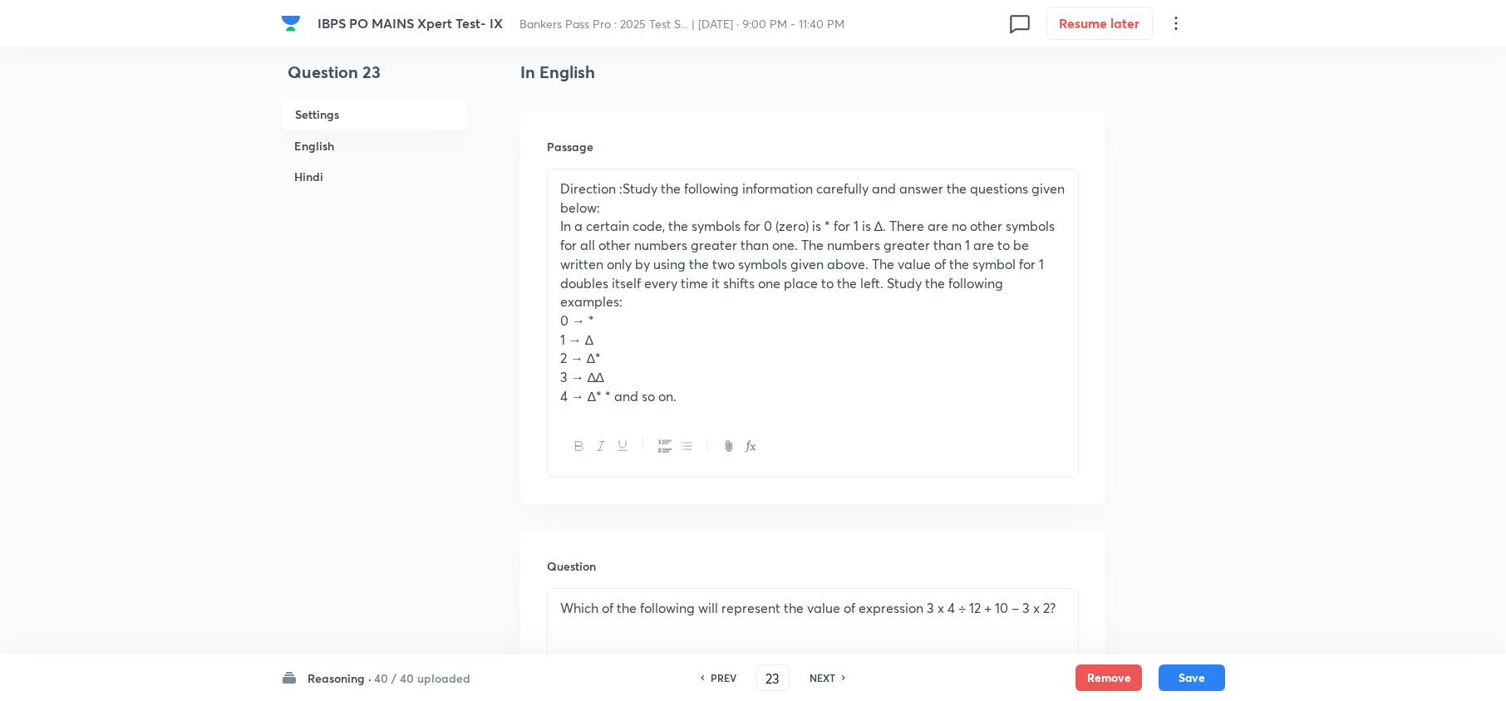
scroll to position [383, 0]
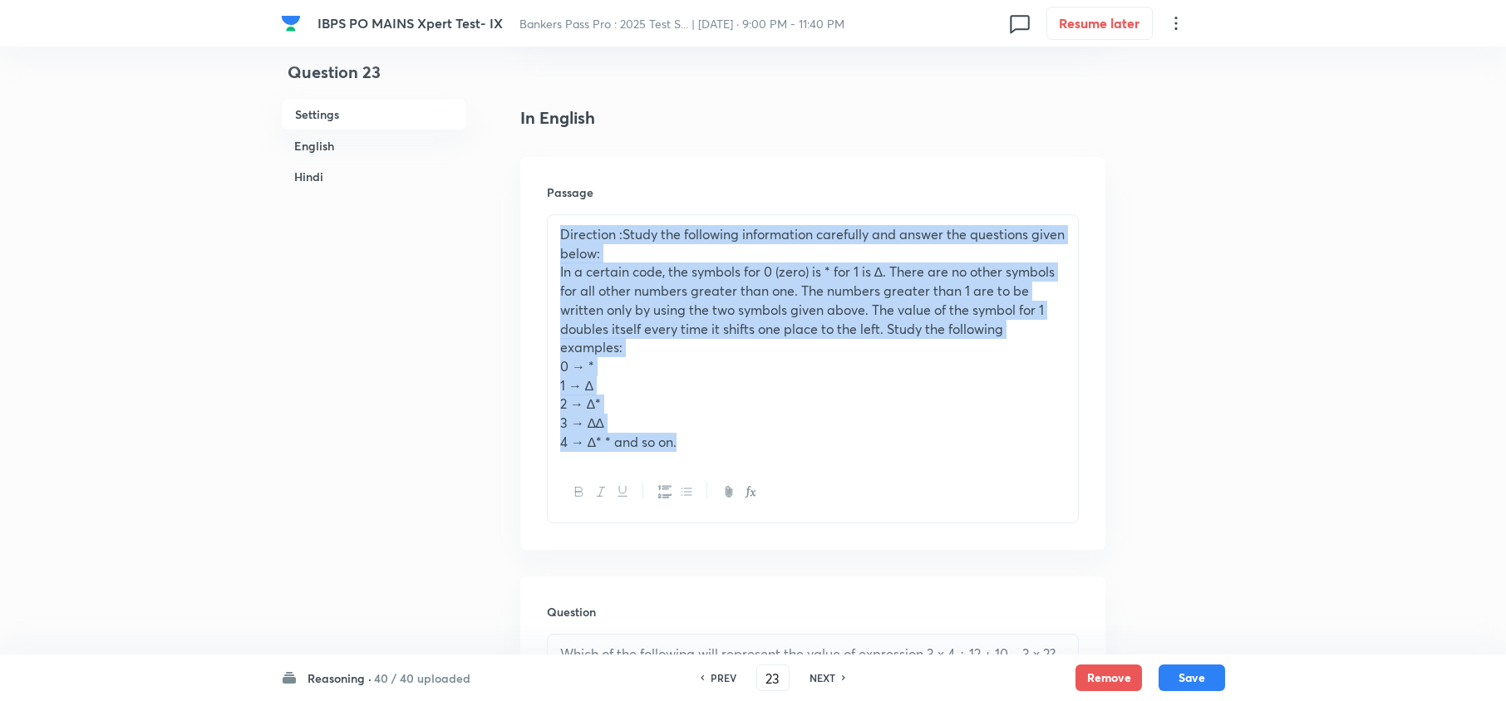
drag, startPoint x: 552, startPoint y: 233, endPoint x: 695, endPoint y: 465, distance: 273.5
click at [695, 465] on div "Direction :Study the following information carefully and answer the questions g…" at bounding box center [813, 368] width 532 height 309
click at [696, 464] on div at bounding box center [813, 492] width 530 height 61
drag, startPoint x: 559, startPoint y: 228, endPoint x: 722, endPoint y: 484, distance: 303.4
click at [720, 484] on div "Direction :Study the following information carefully and answer the questions g…" at bounding box center [813, 368] width 532 height 309
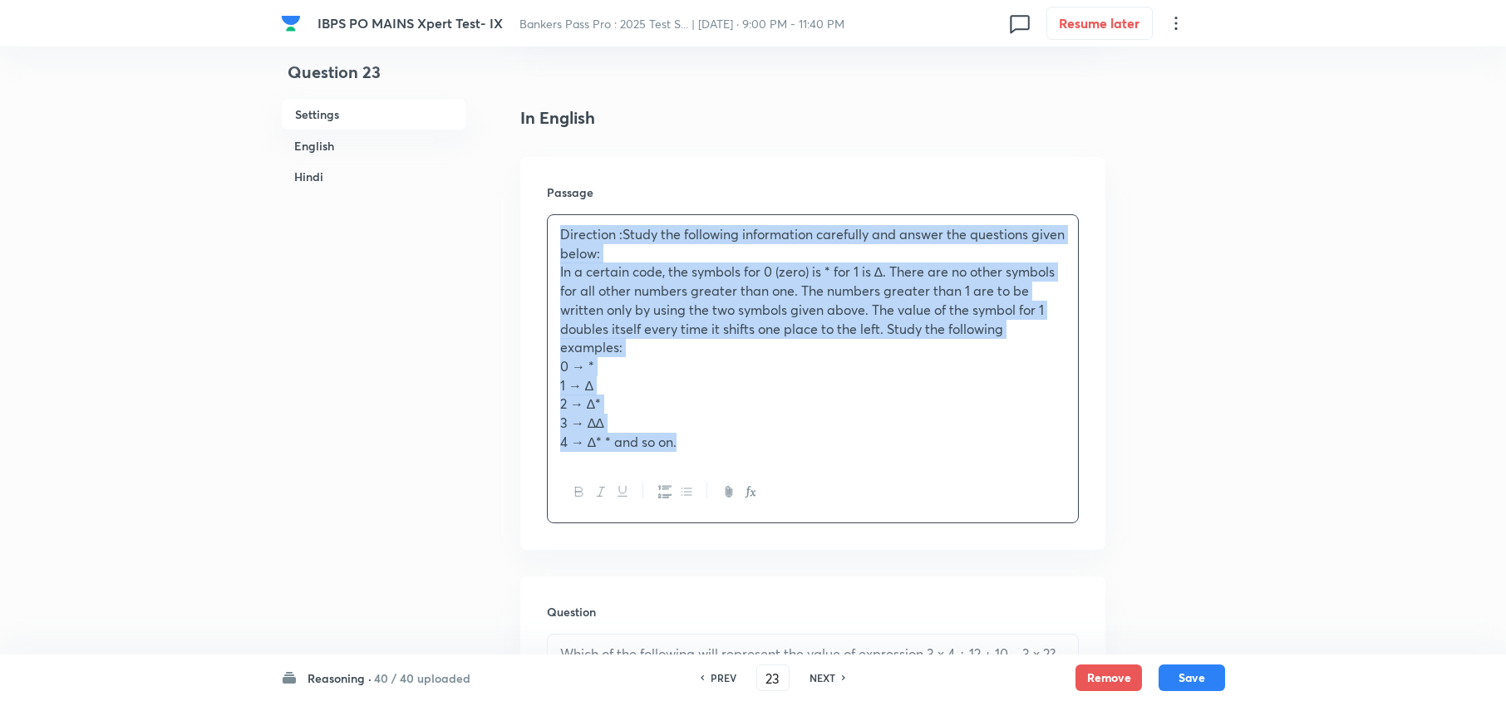
copy div "Direction :Study the following information carefully and answer the questions g…"
click at [891, 423] on p "3 → ∆∆" at bounding box center [812, 423] width 505 height 19
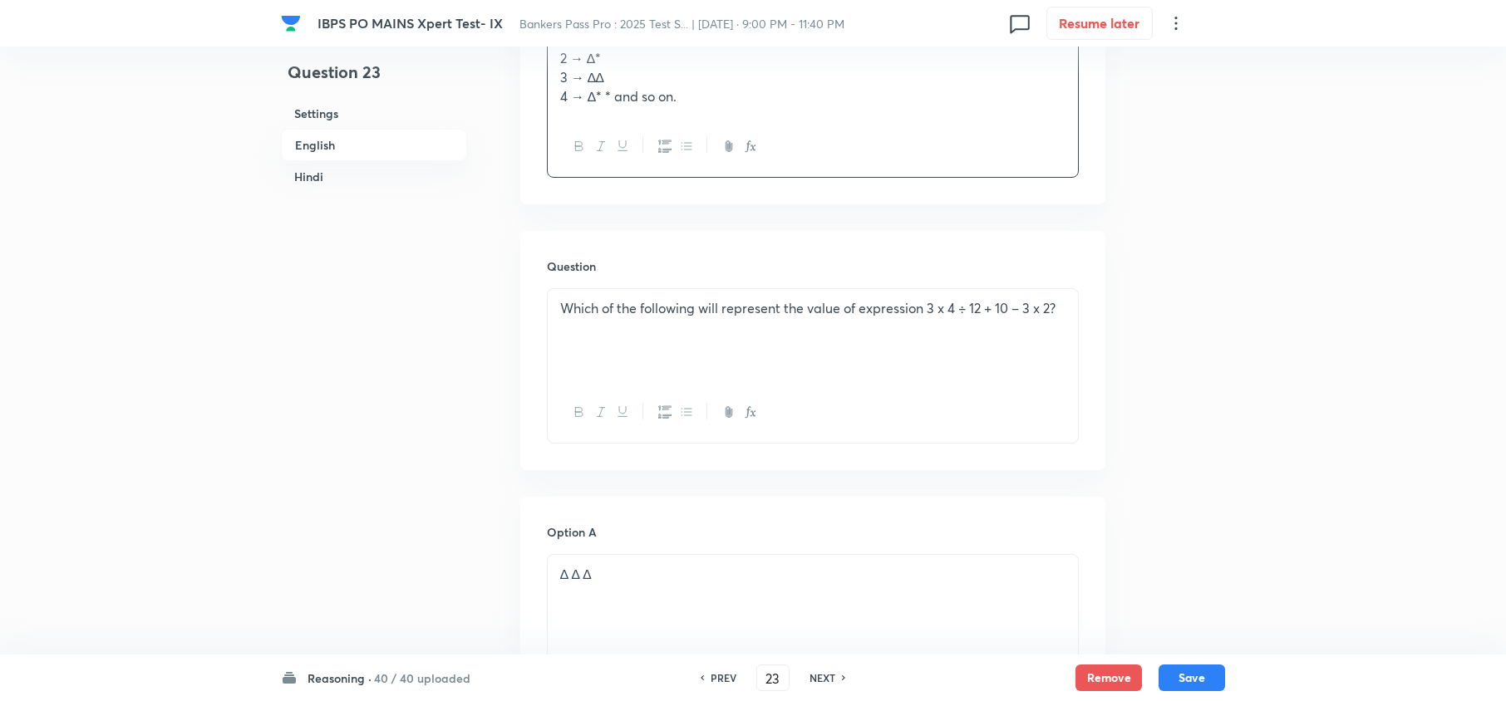
scroll to position [715, 0]
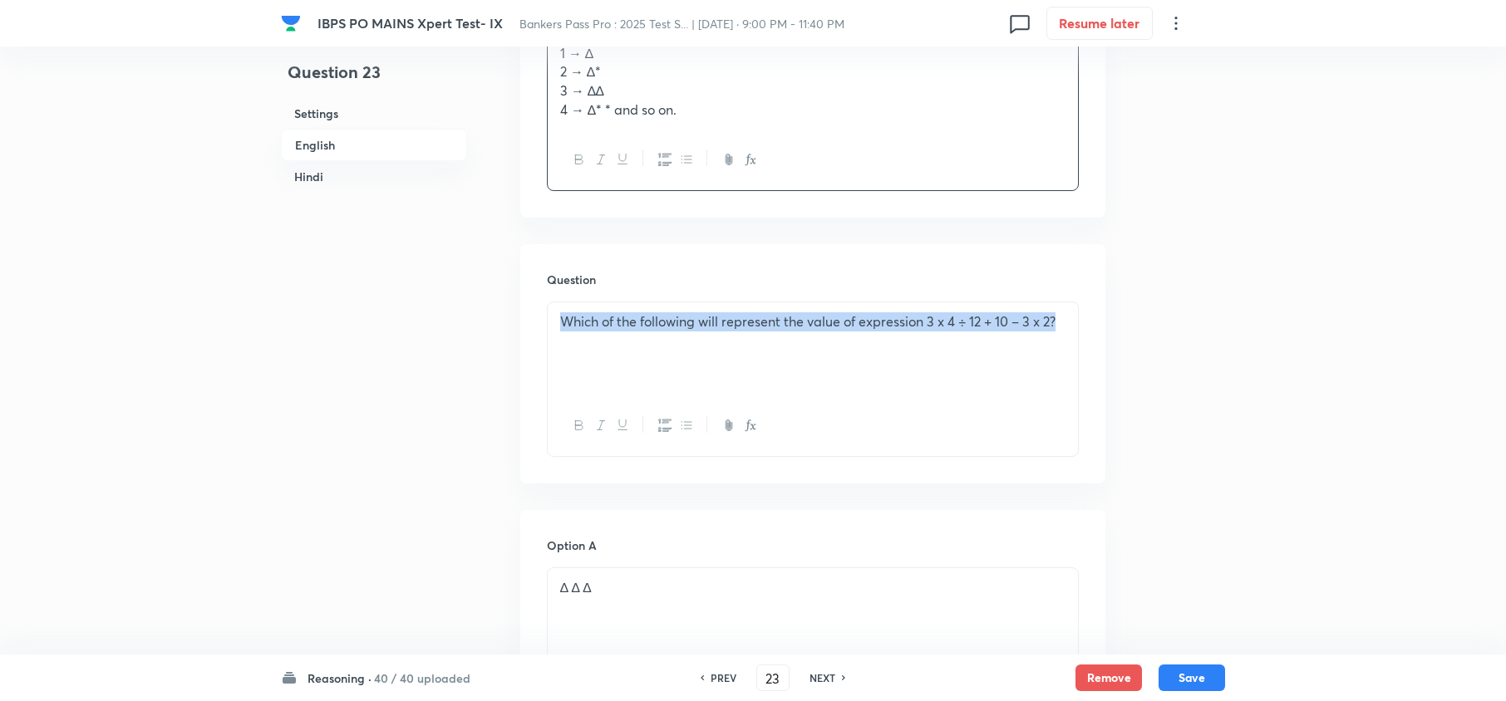
drag, startPoint x: 553, startPoint y: 317, endPoint x: 1038, endPoint y: 319, distance: 485.3
click at [1084, 324] on div "Question Which of the following will represent the value of expression 3 x 4 ÷ …" at bounding box center [812, 363] width 585 height 239
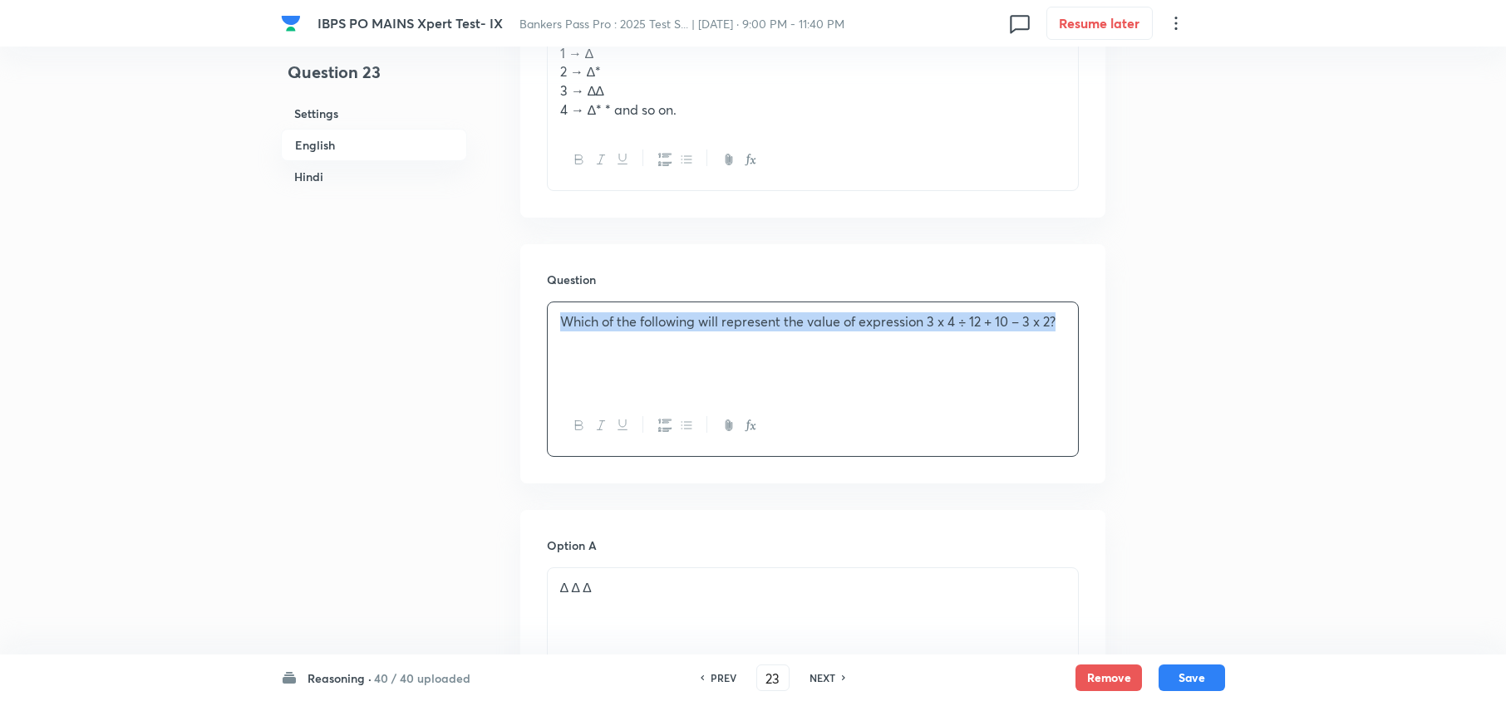
copy p "Which of the following will represent the value of expression 3 x 4 ÷ 12 + 10 –…"
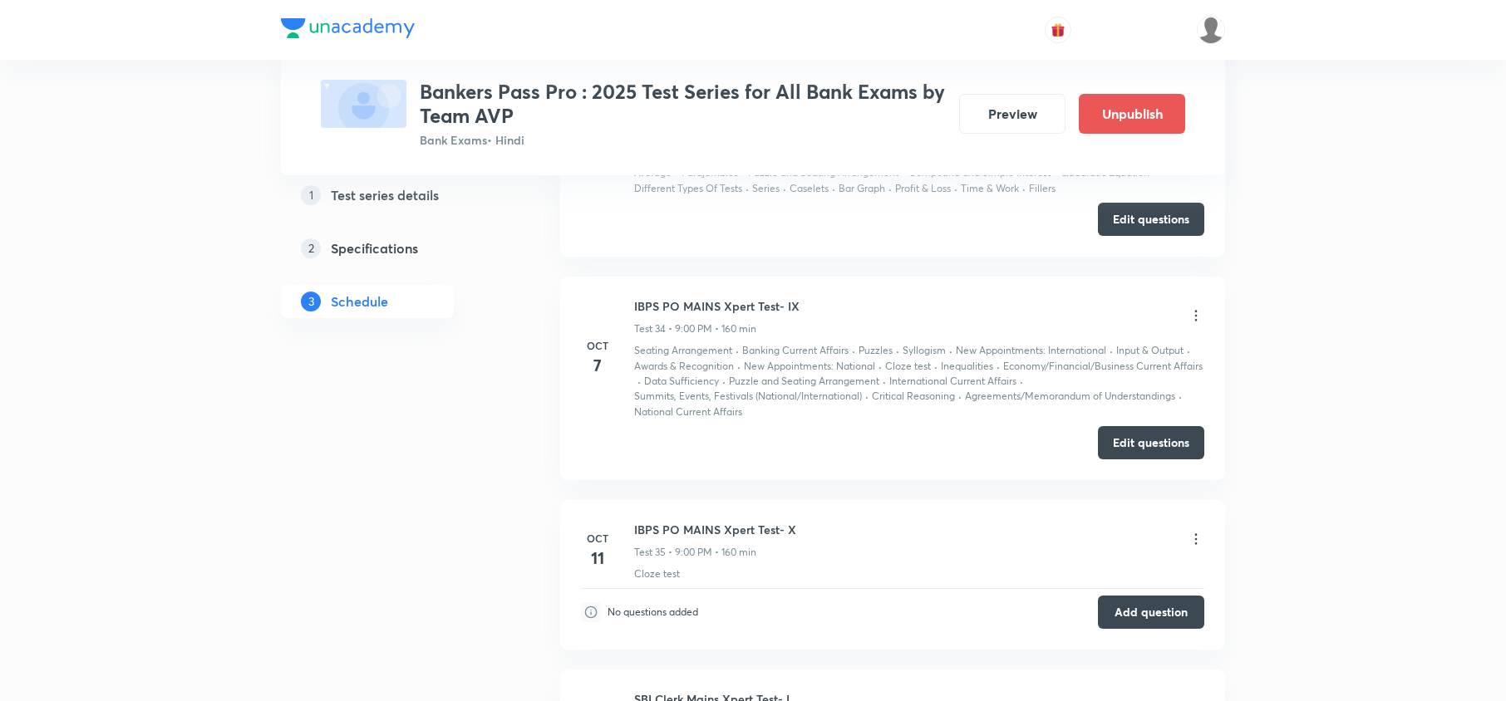
scroll to position [8752, 0]
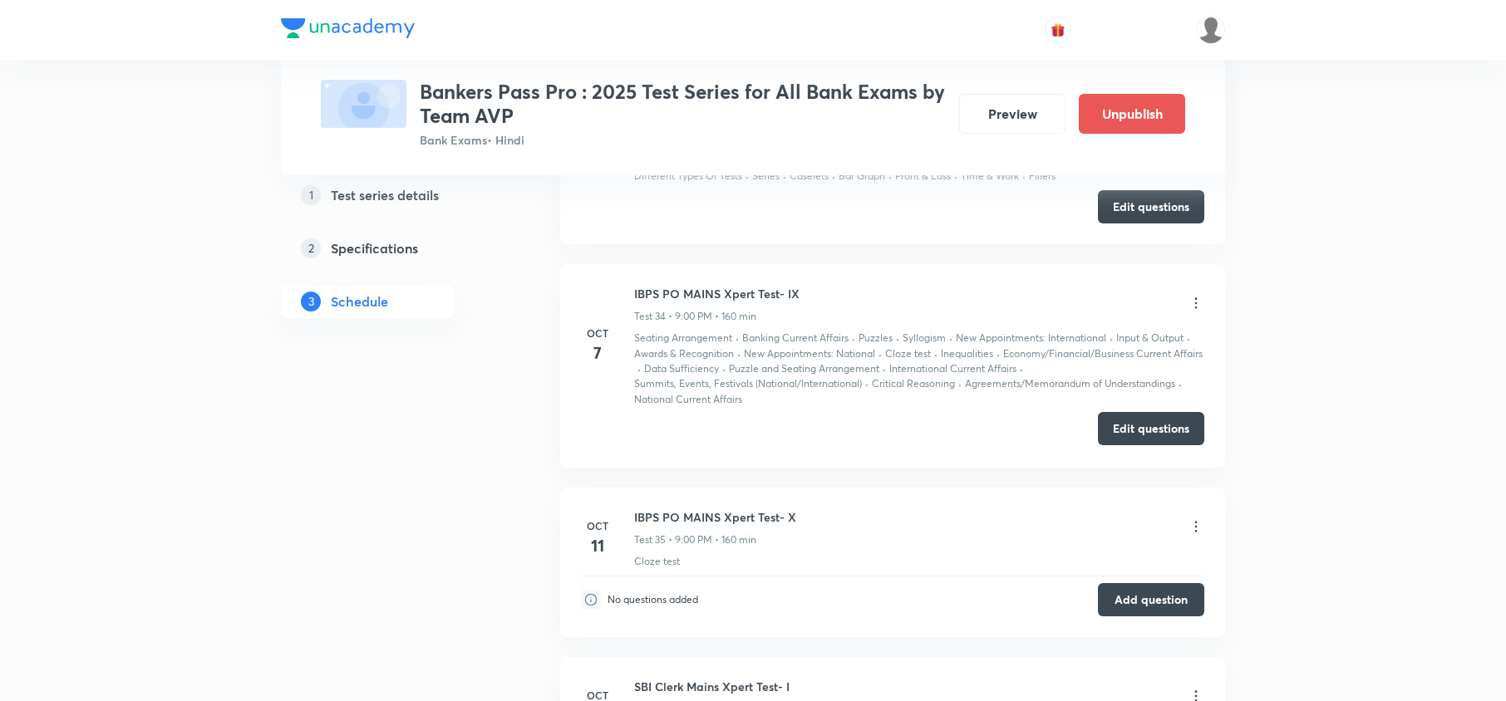
click at [1115, 432] on button "Edit questions" at bounding box center [1151, 428] width 106 height 33
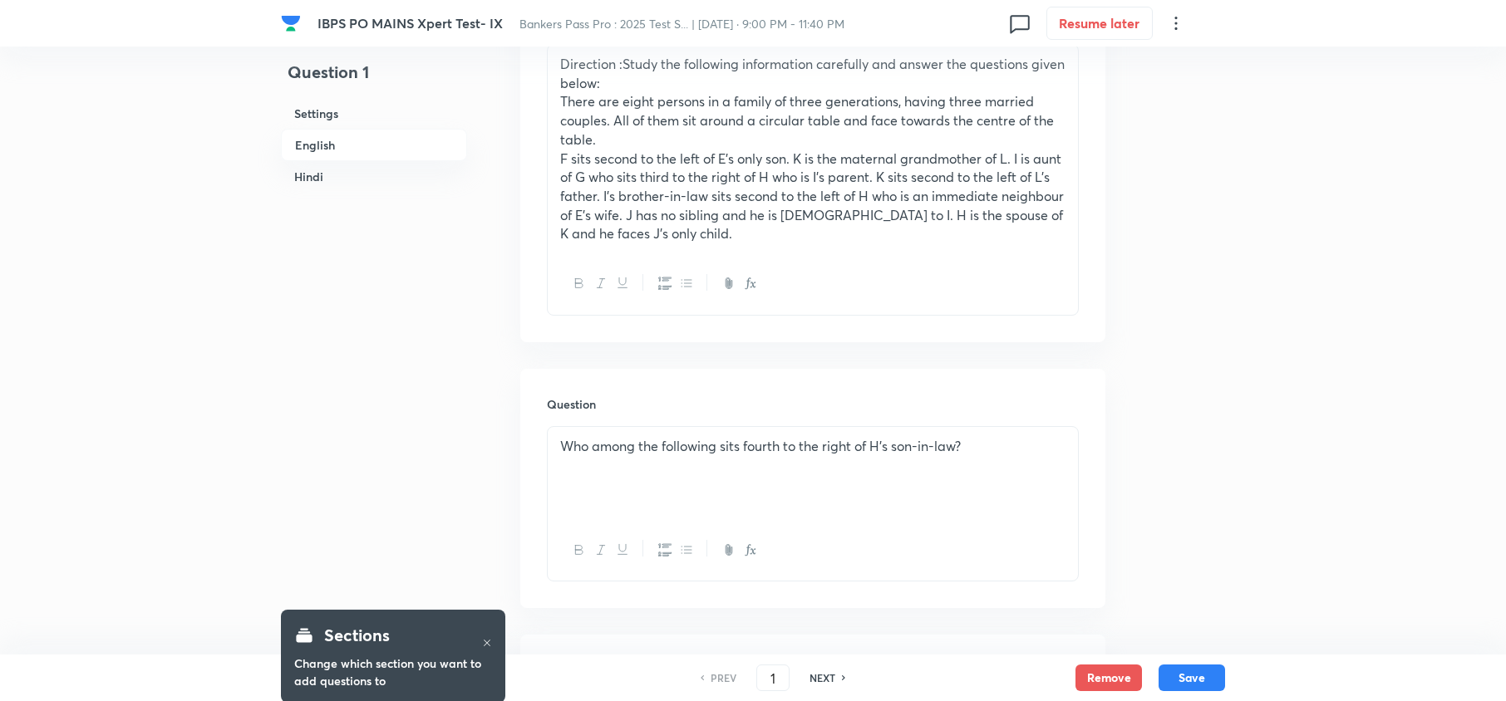
scroll to position [1218, 0]
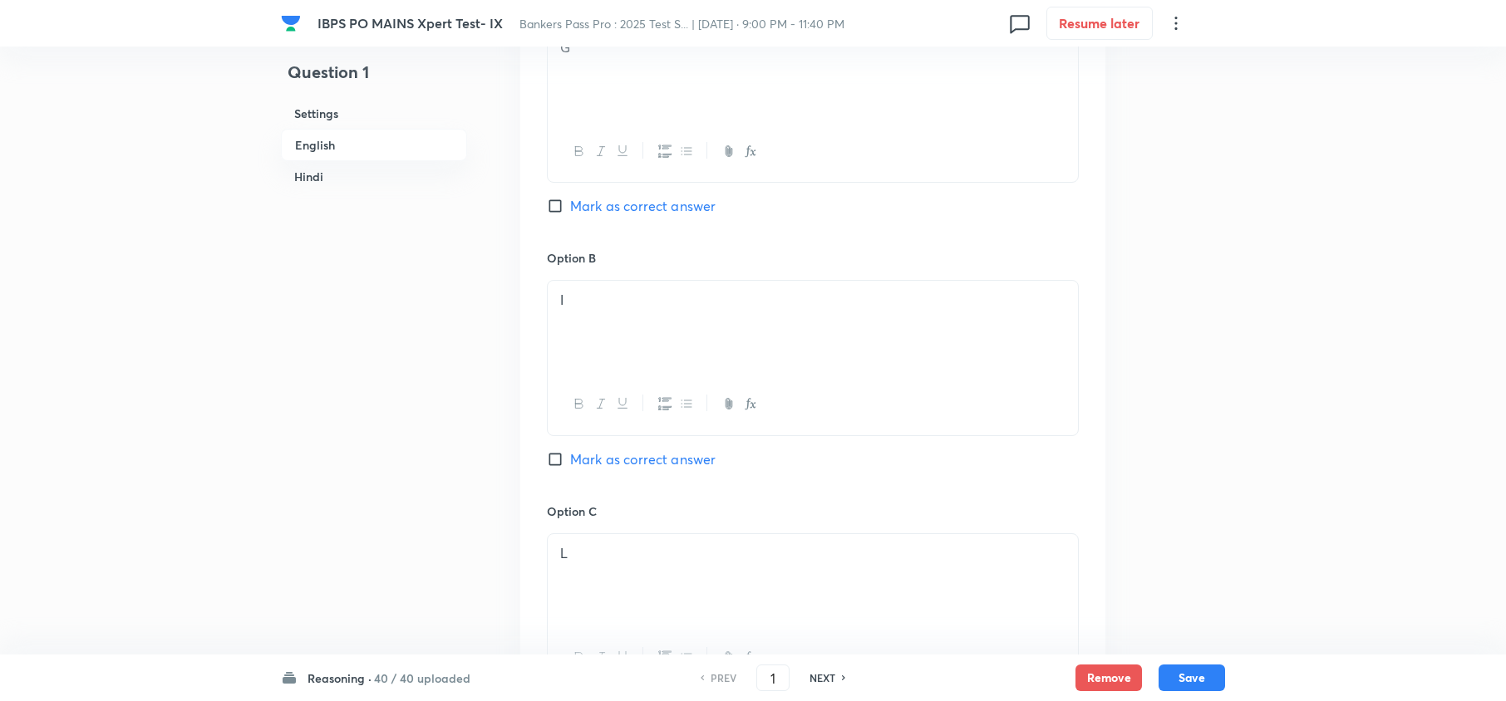
click at [818, 682] on h6 "NEXT" at bounding box center [822, 678] width 26 height 15
type input "2"
checkbox input "false"
checkbox input "true"
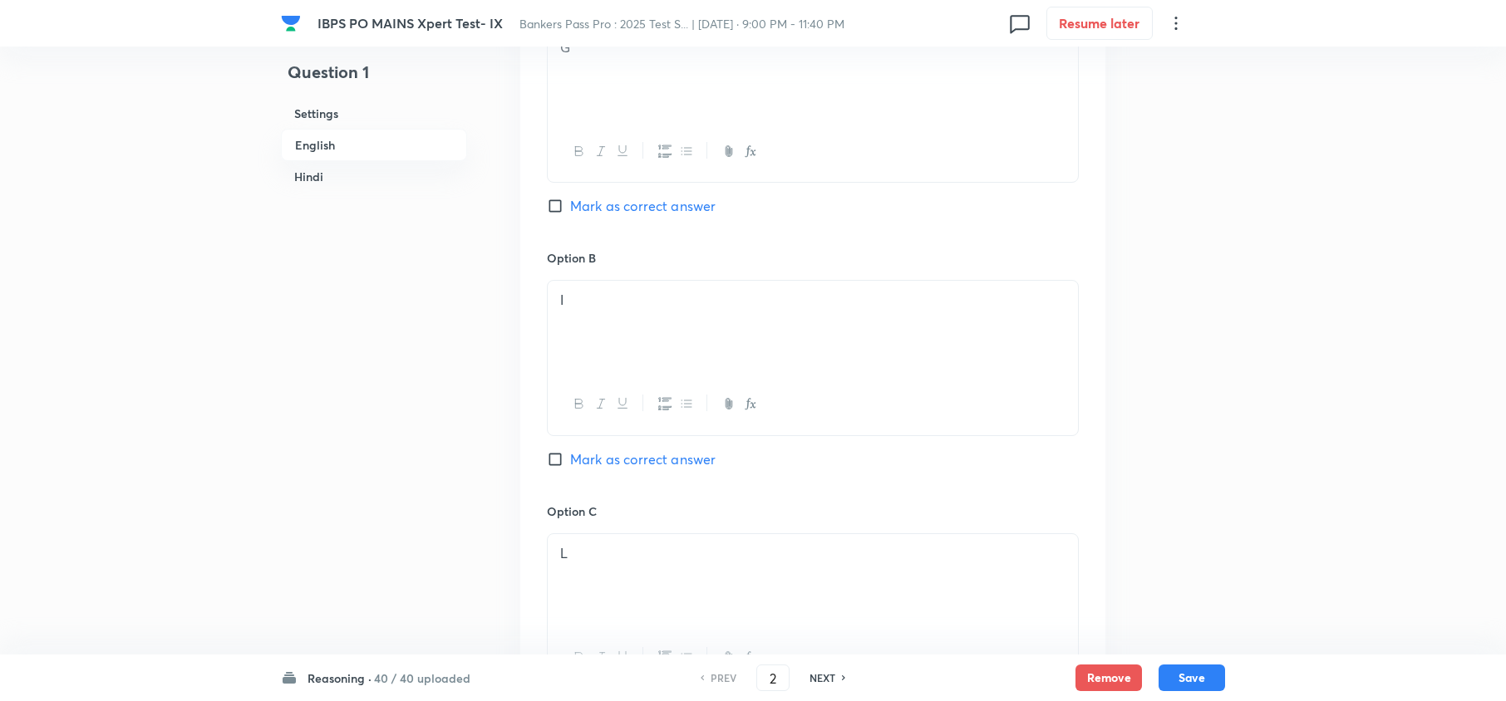
checkbox input "true"
click at [818, 682] on h6 "NEXT" at bounding box center [822, 678] width 26 height 15
type input "3"
checkbox input "false"
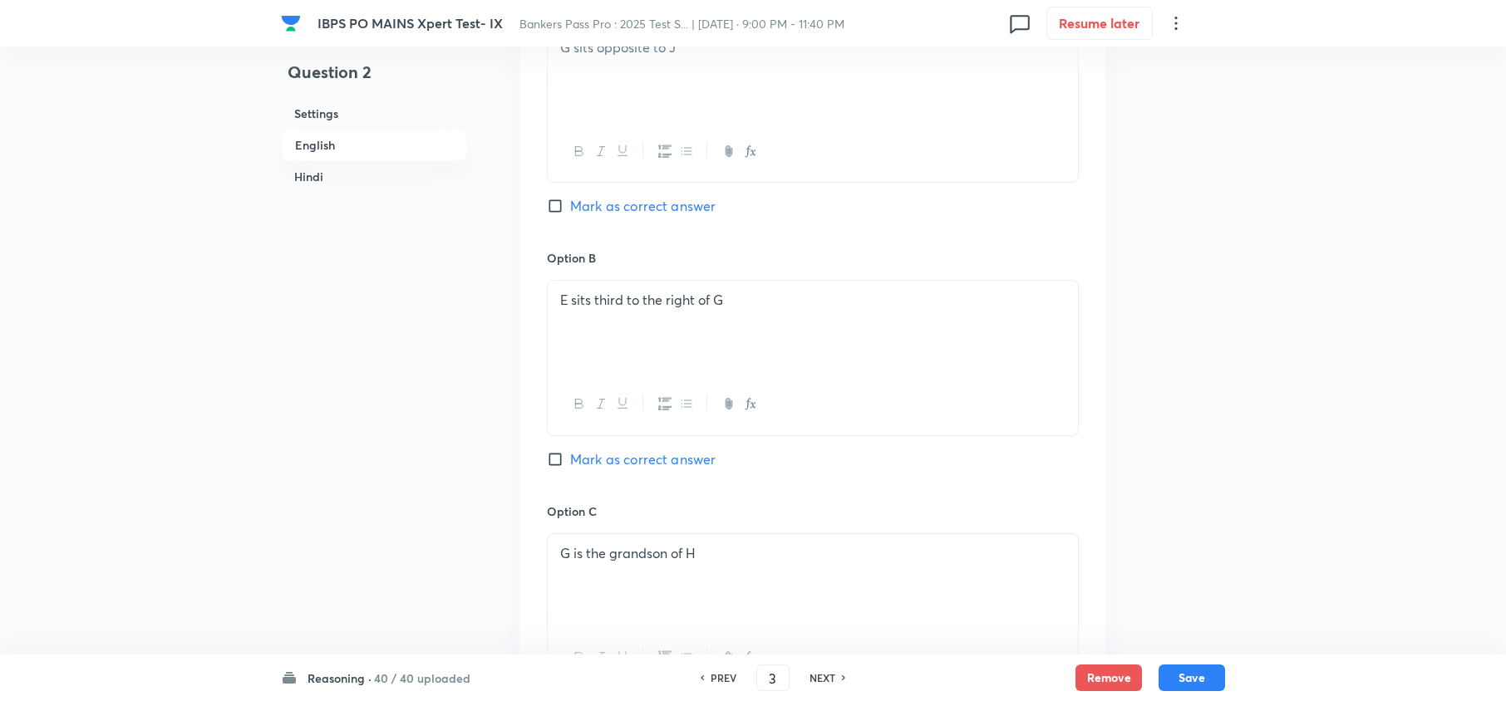
checkbox input "true"
click at [816, 682] on h6 "NEXT" at bounding box center [822, 678] width 26 height 15
type input "4"
checkbox input "false"
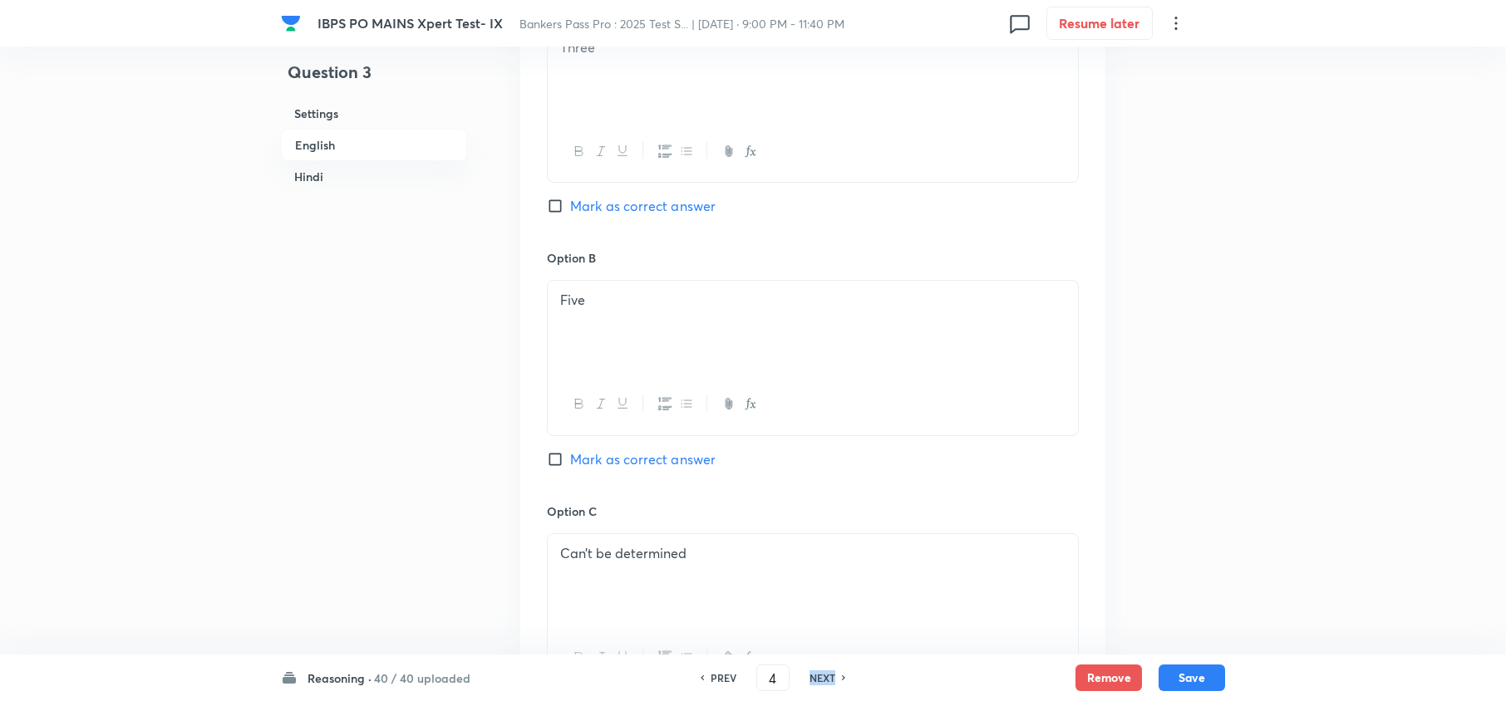
checkbox input "false"
checkbox input "true"
click at [816, 679] on h6 "NEXT" at bounding box center [822, 678] width 26 height 15
type input "5"
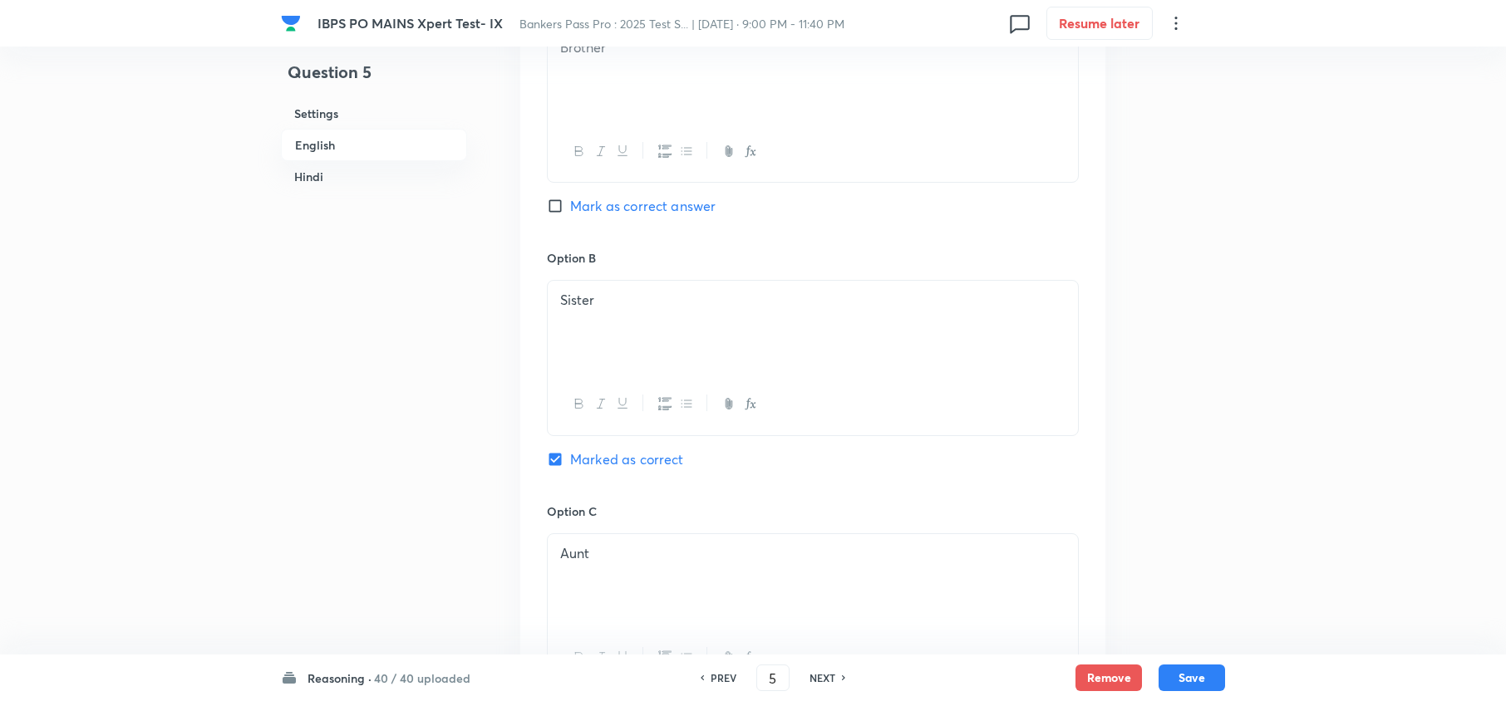
checkbox input "false"
checkbox input "true"
click at [816, 671] on h6 "NEXT" at bounding box center [822, 678] width 26 height 15
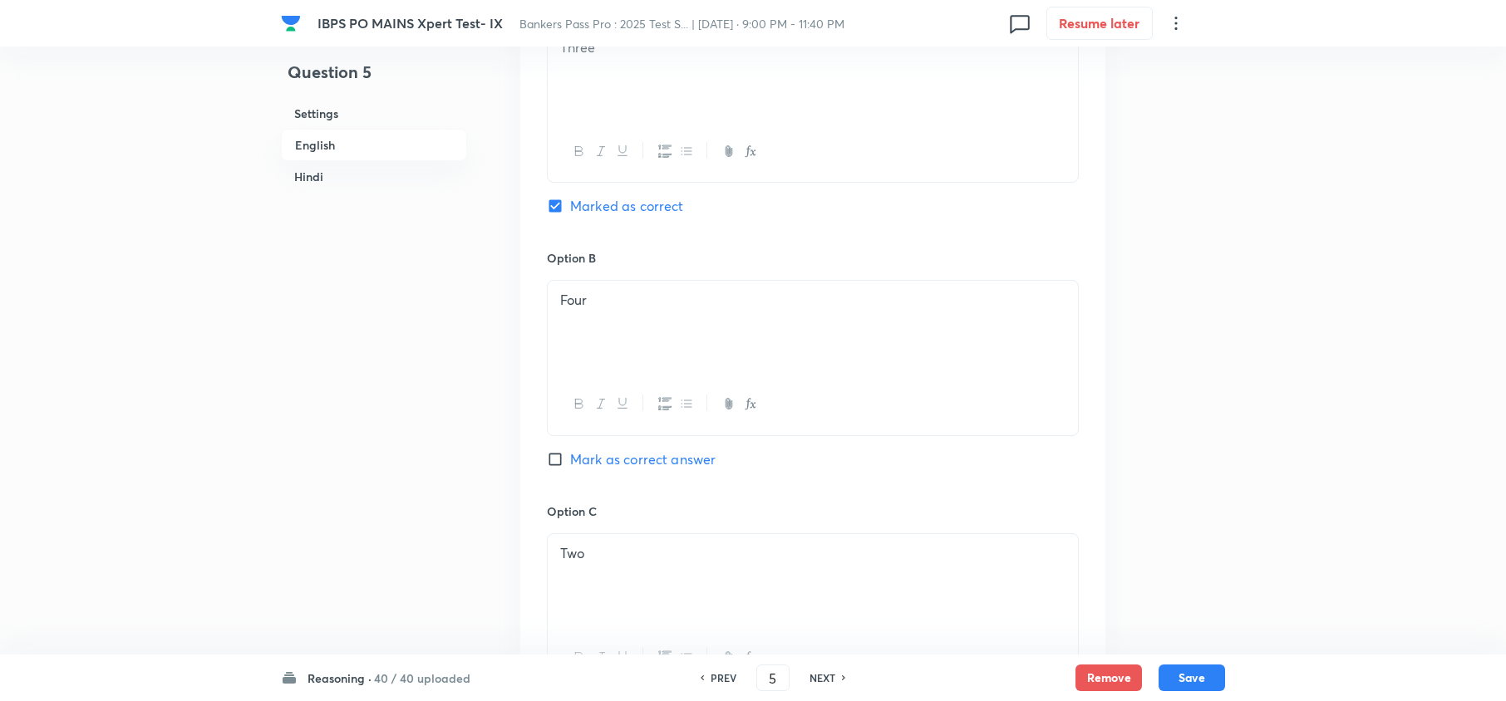
type input "6"
checkbox input "false"
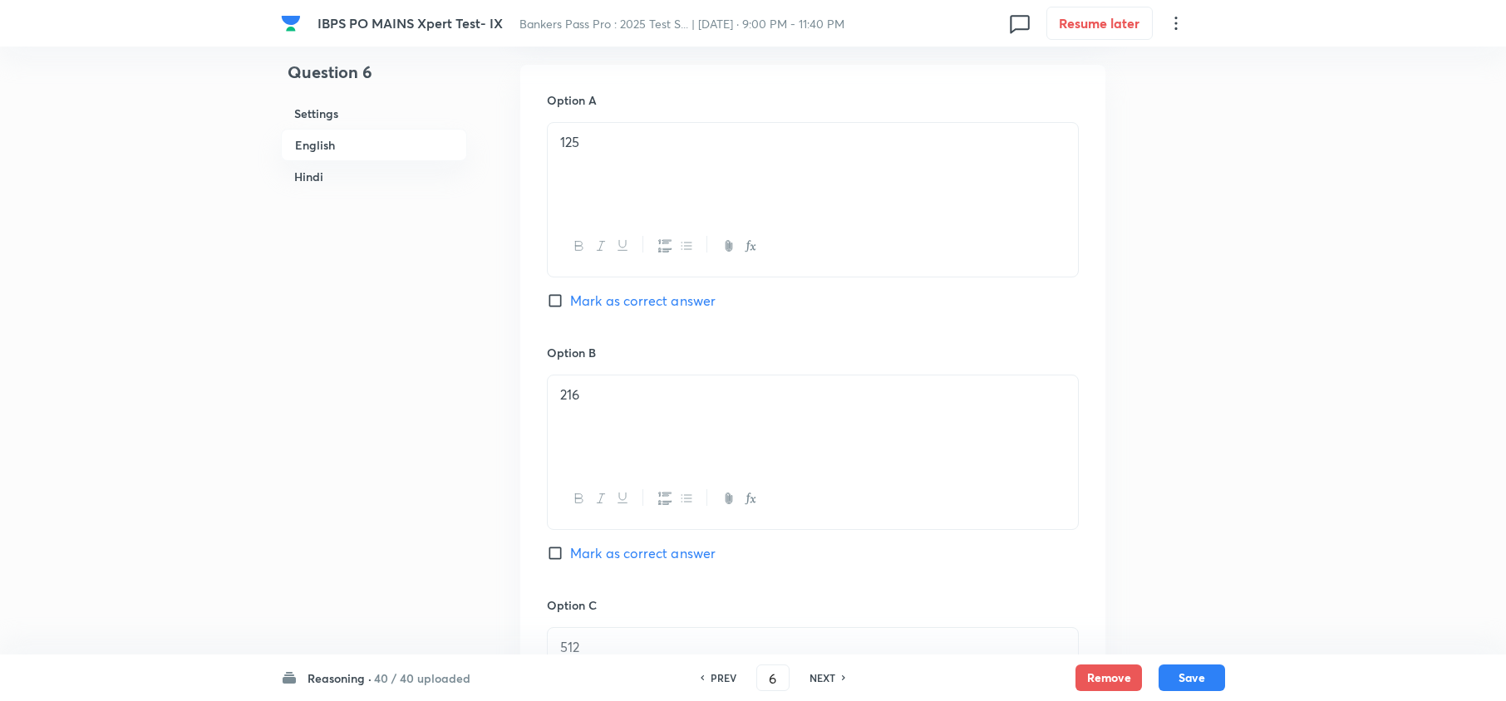
checkbox input "true"
click at [816, 671] on h6 "NEXT" at bounding box center [822, 678] width 26 height 15
type input "7"
checkbox input "false"
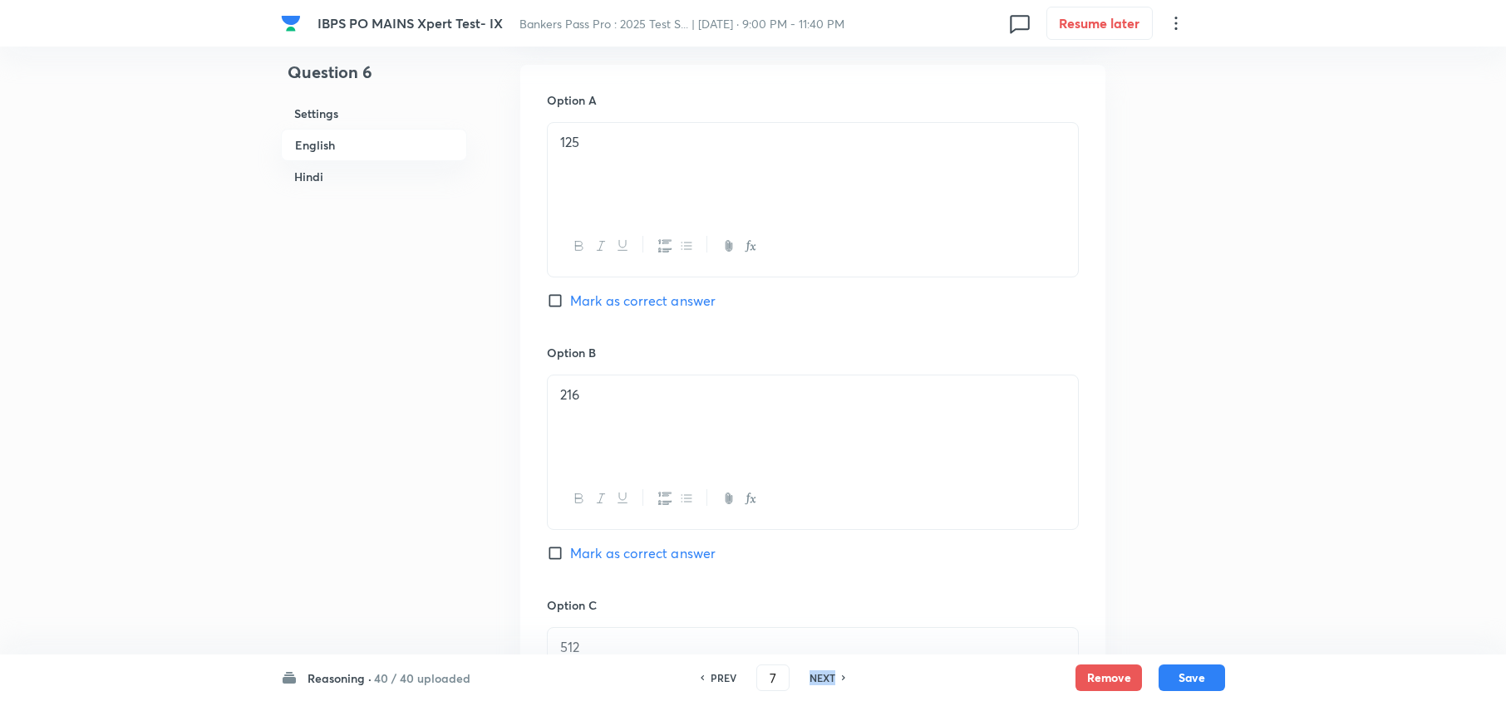
checkbox input "false"
checkbox input "true"
click at [818, 671] on h6 "NEXT" at bounding box center [822, 678] width 26 height 15
type input "8"
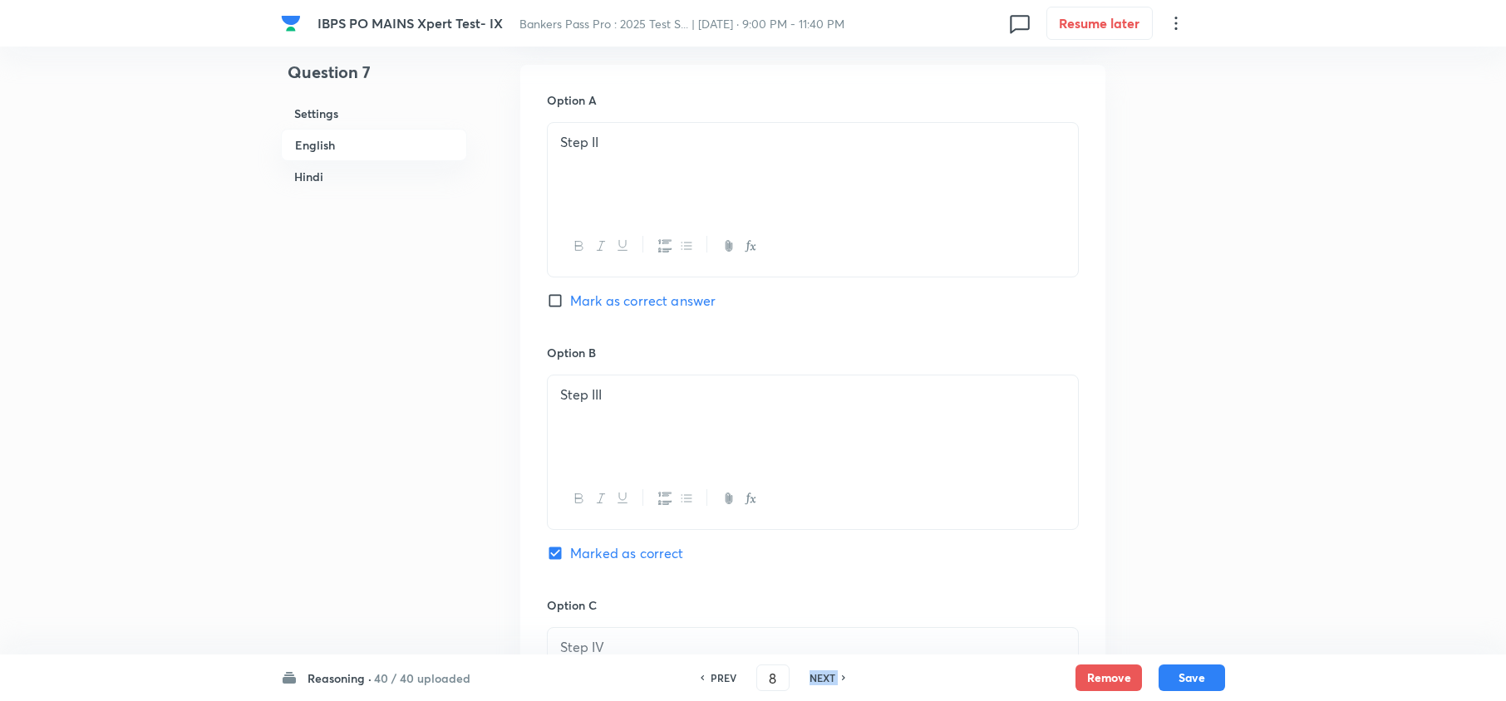
checkbox input "false"
checkbox input "true"
click at [818, 671] on h6 "NEXT" at bounding box center [822, 678] width 26 height 15
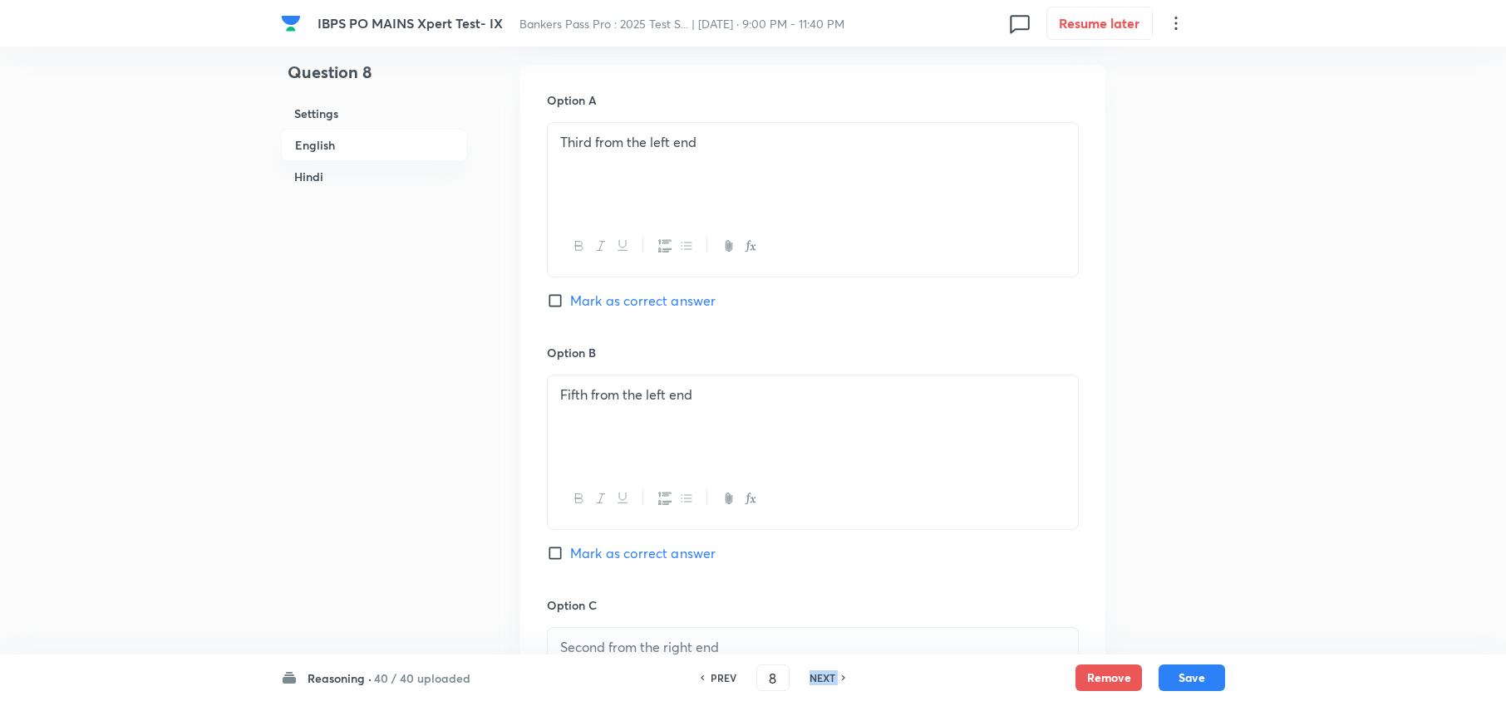
type input "9"
checkbox input "false"
checkbox input "true"
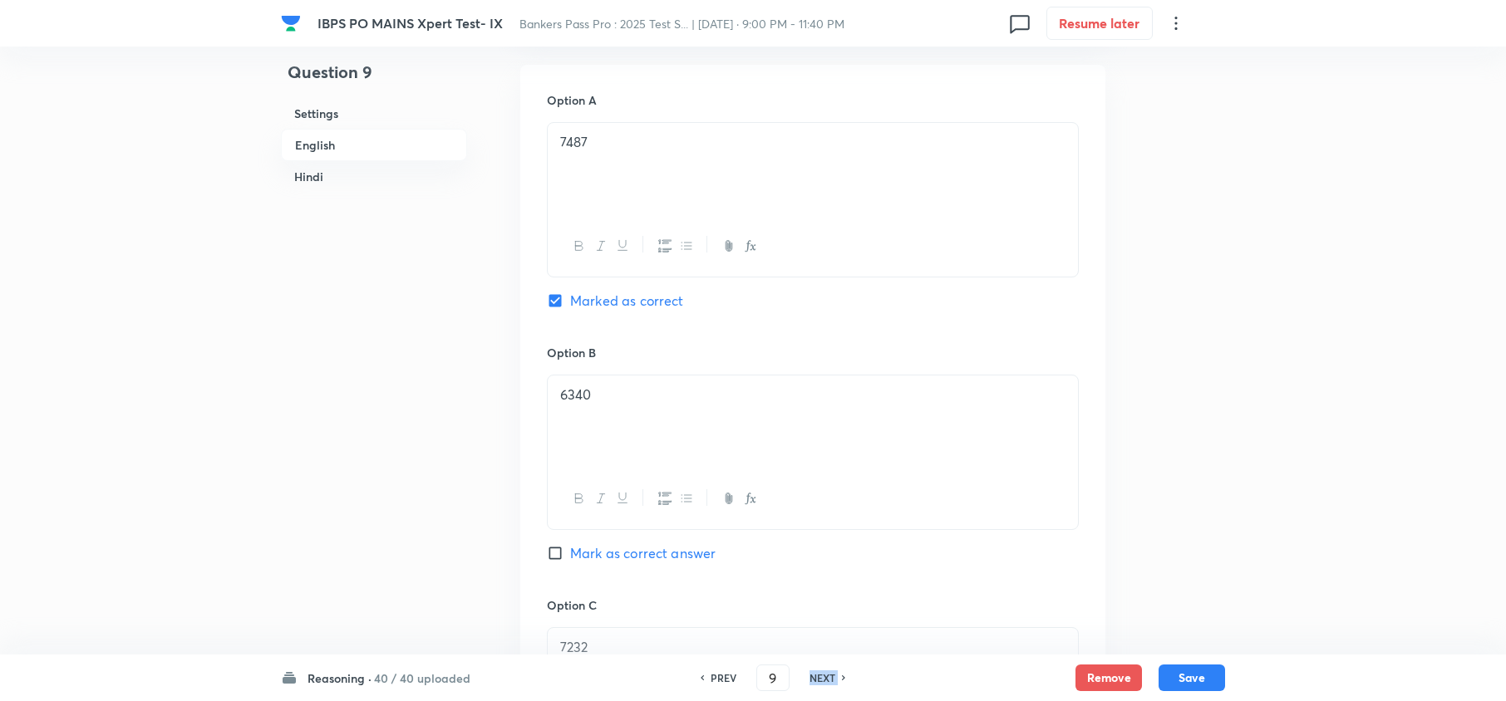
click at [818, 666] on div "PREV 9 ​ NEXT" at bounding box center [773, 678] width 214 height 27
click at [814, 675] on h6 "NEXT" at bounding box center [822, 678] width 26 height 15
type input "10"
checkbox input "false"
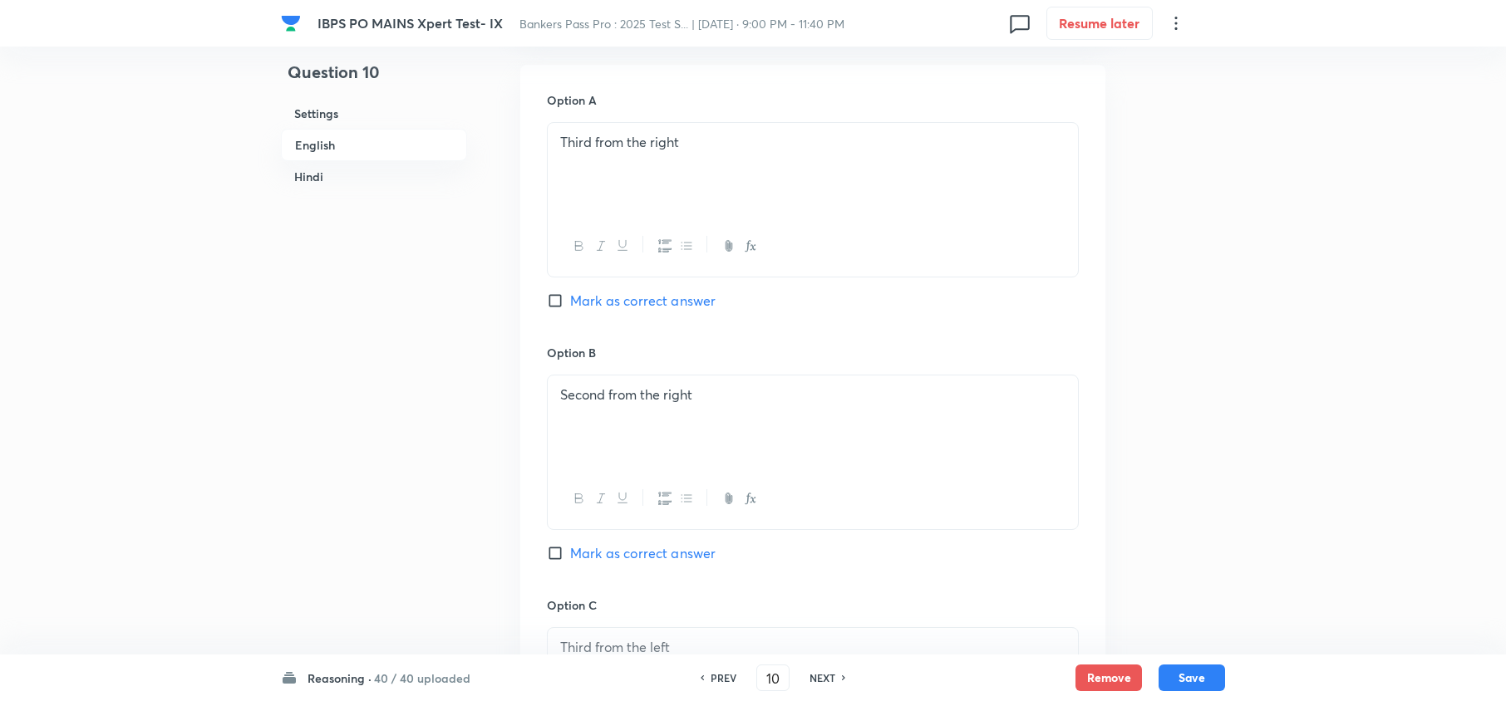
checkbox input "true"
click at [814, 675] on h6 "NEXT" at bounding box center [822, 678] width 26 height 15
type input "11"
checkbox input "false"
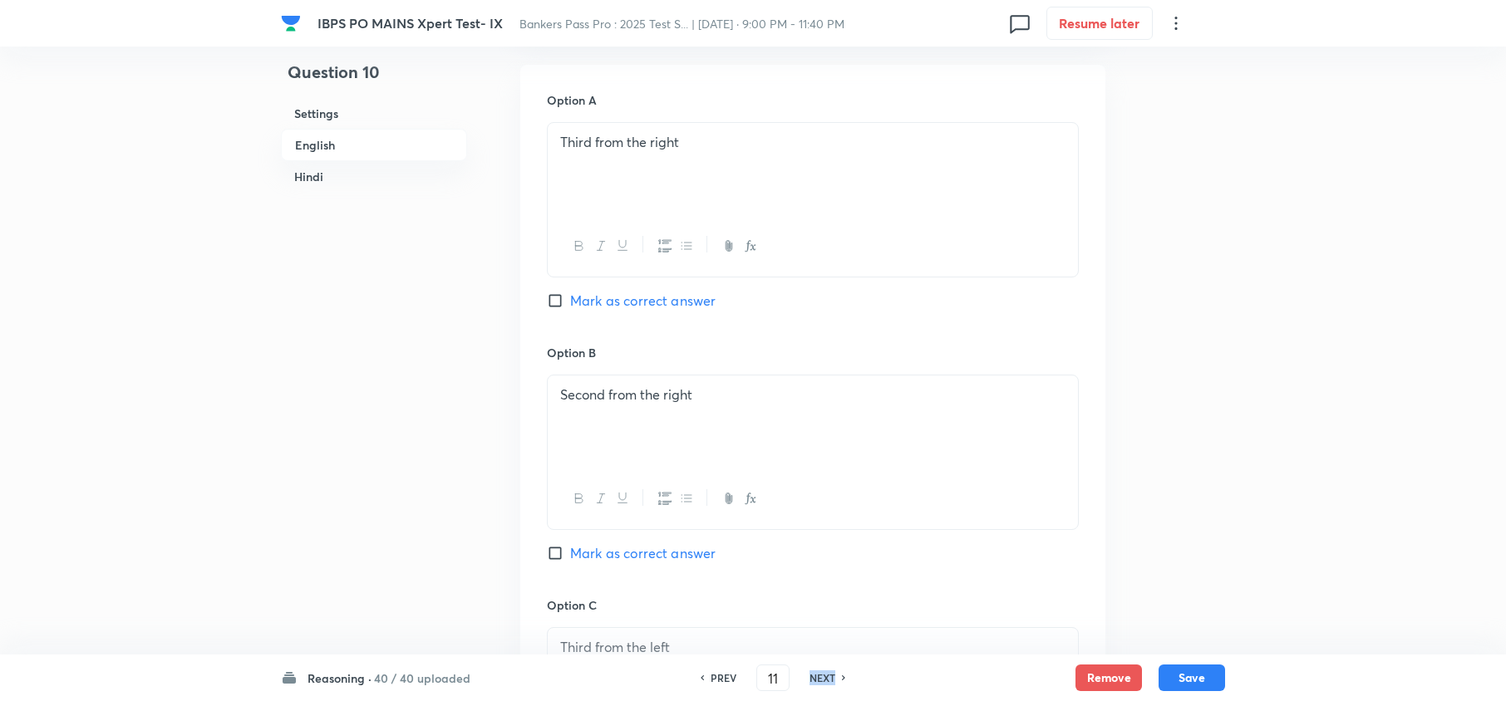
checkbox input "false"
checkbox input "true"
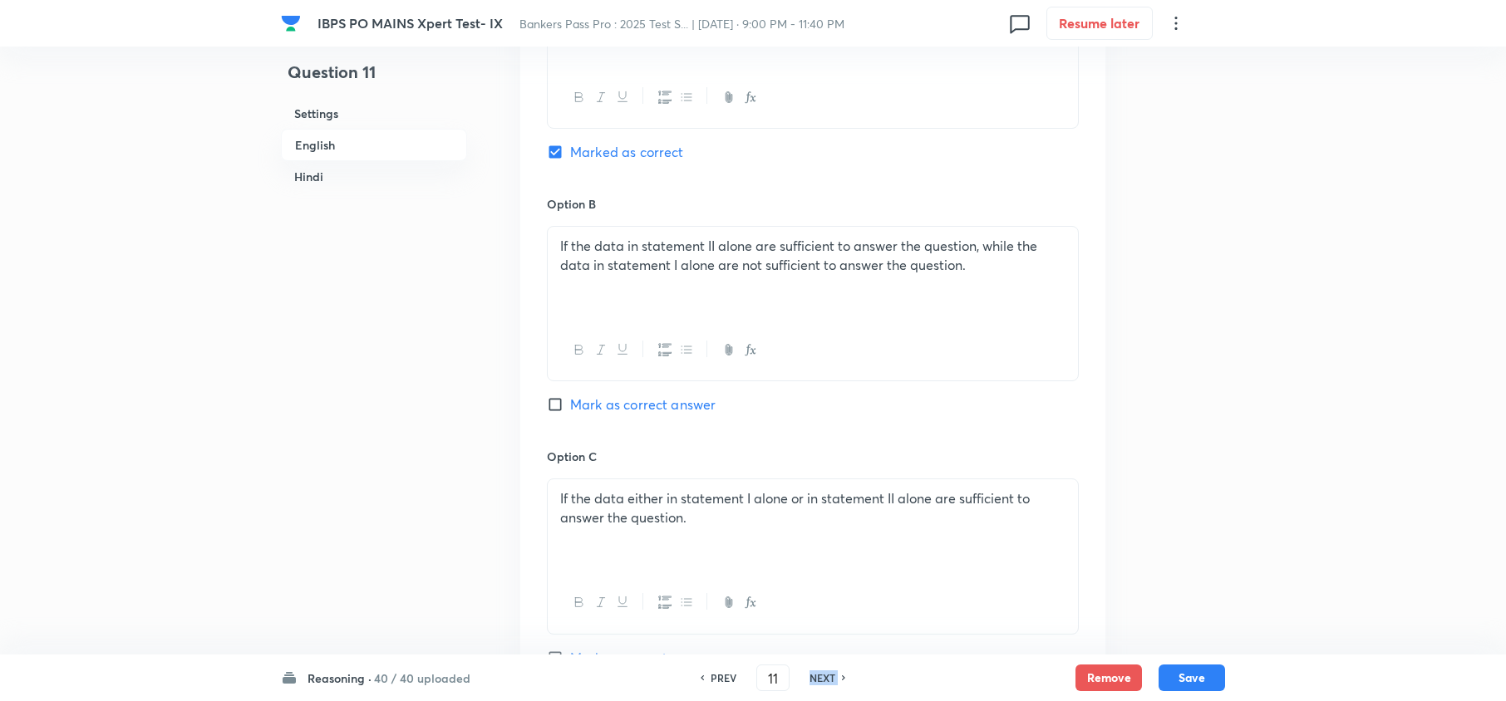
click at [815, 675] on h6 "NEXT" at bounding box center [822, 678] width 26 height 15
type input "12"
checkbox input "false"
checkbox input "true"
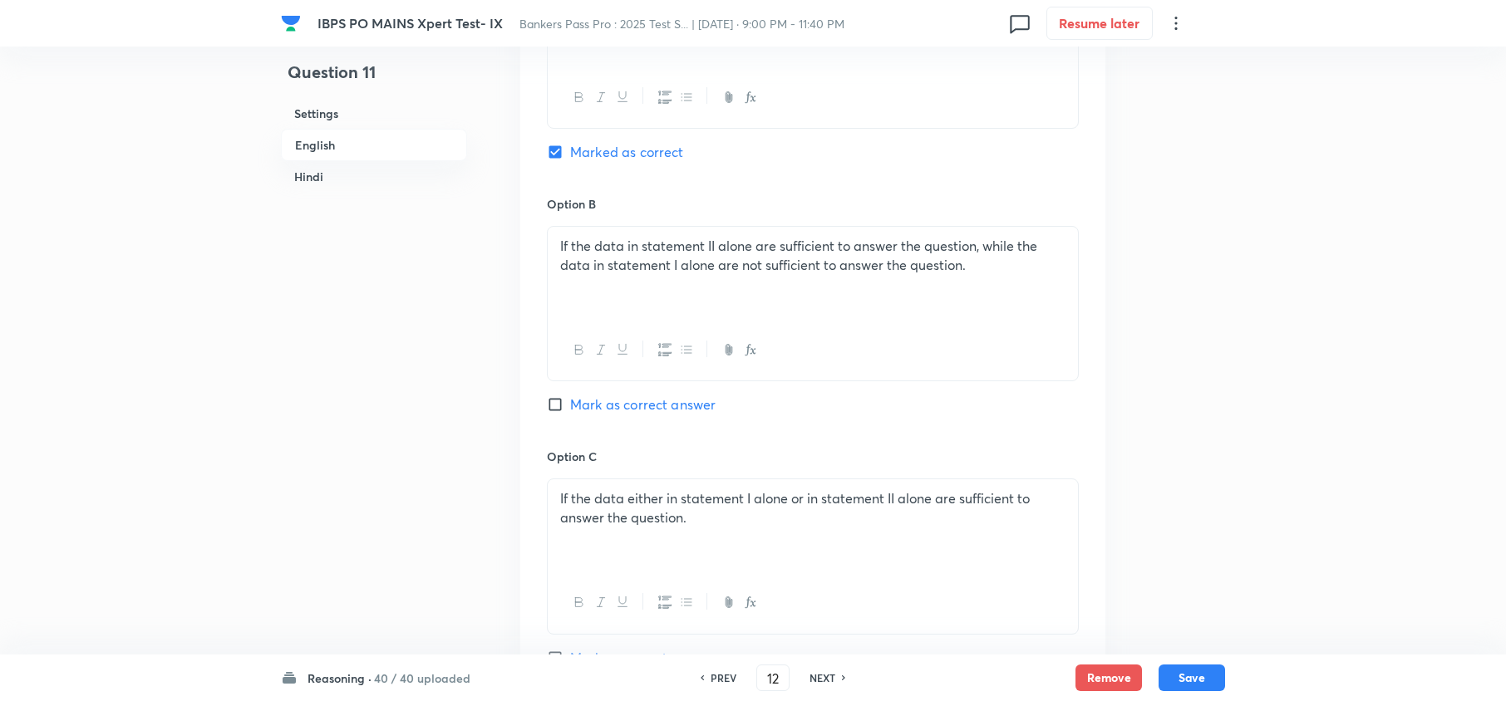
checkbox input "true"
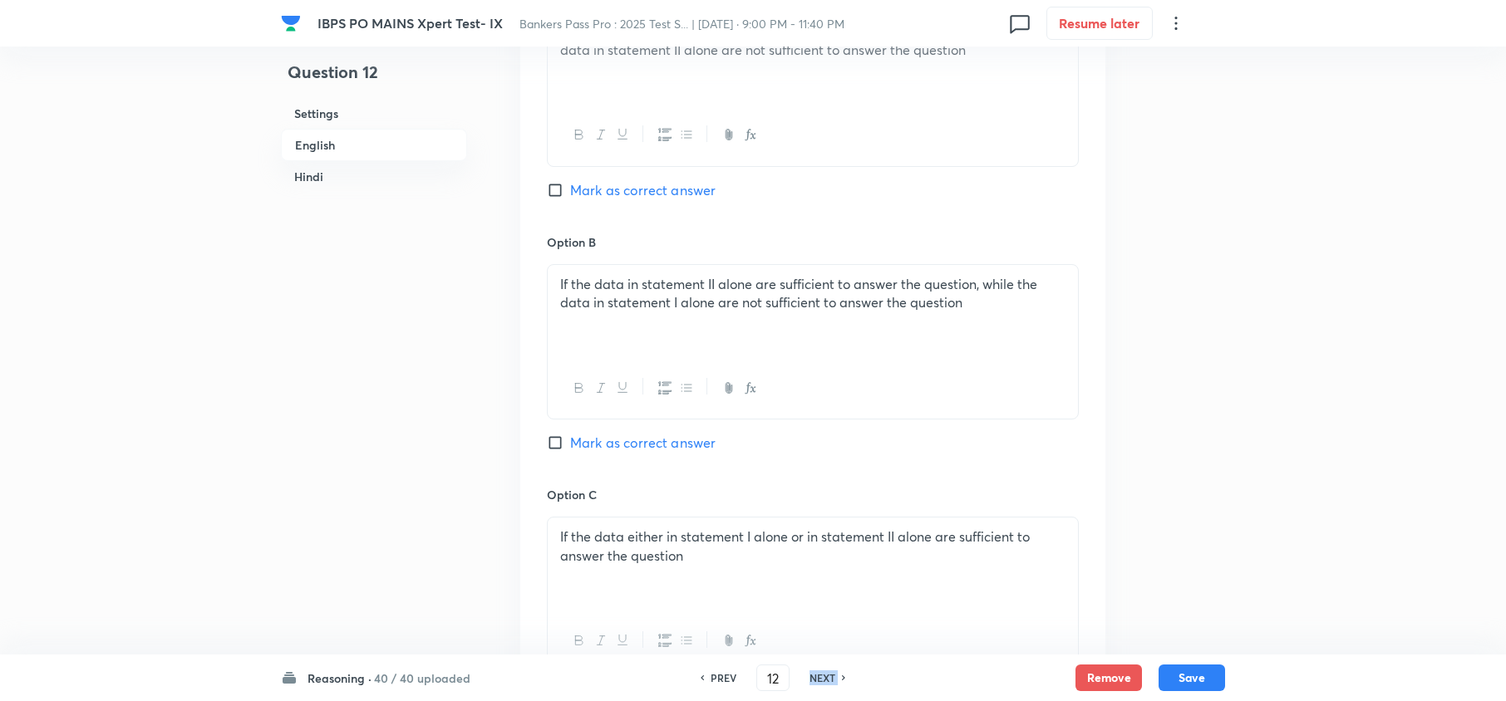
click at [815, 675] on h6 "NEXT" at bounding box center [822, 678] width 26 height 15
type input "13"
checkbox input "false"
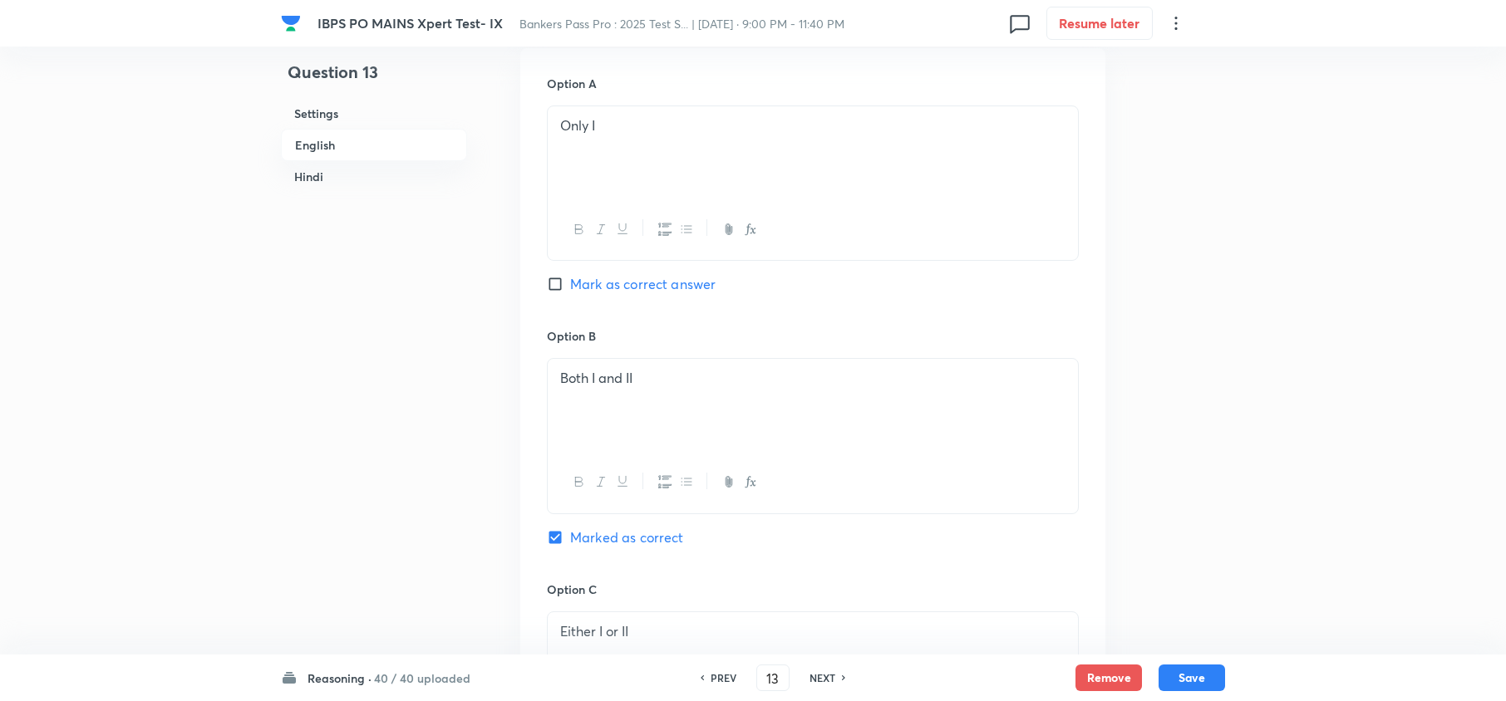
checkbox input "true"
click at [815, 675] on h6 "NEXT" at bounding box center [822, 678] width 26 height 15
type input "14"
checkbox input "false"
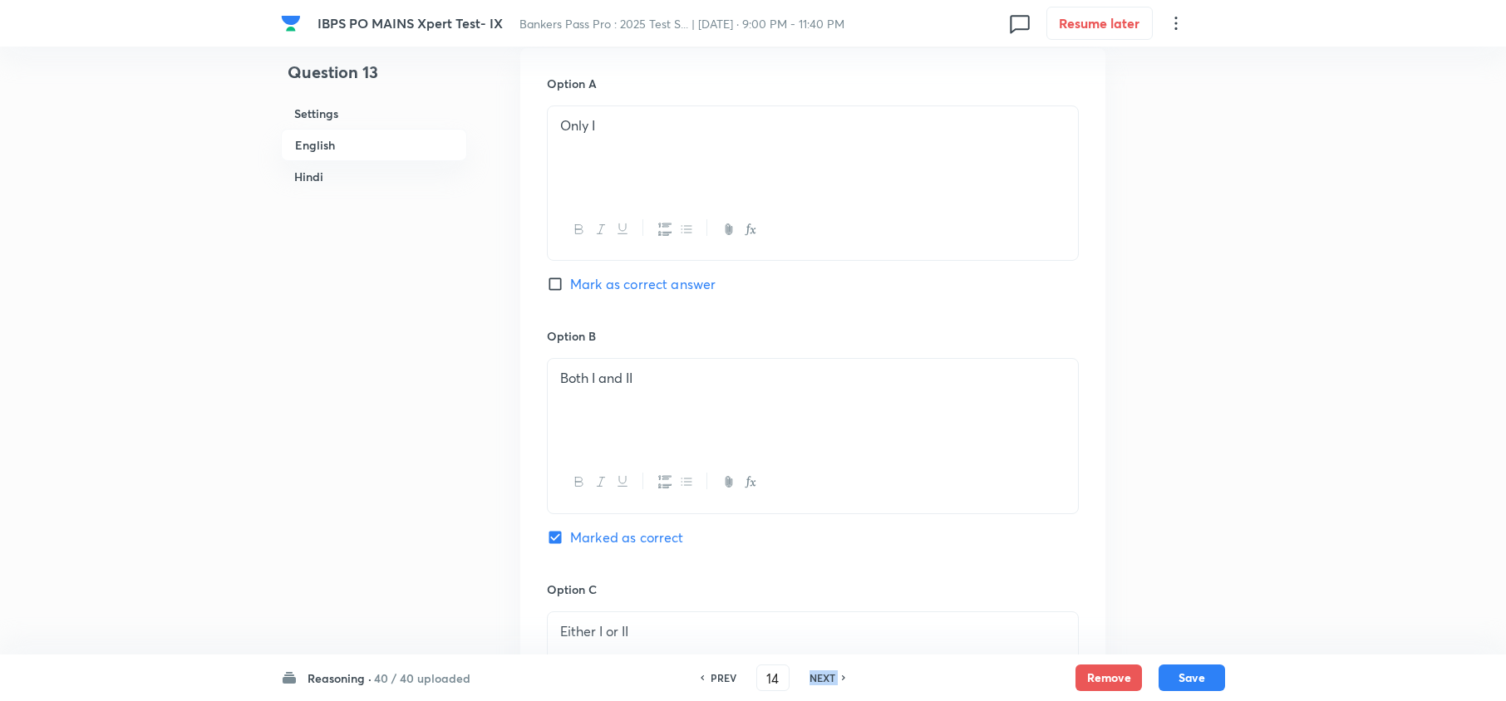
checkbox input "false"
checkbox input "true"
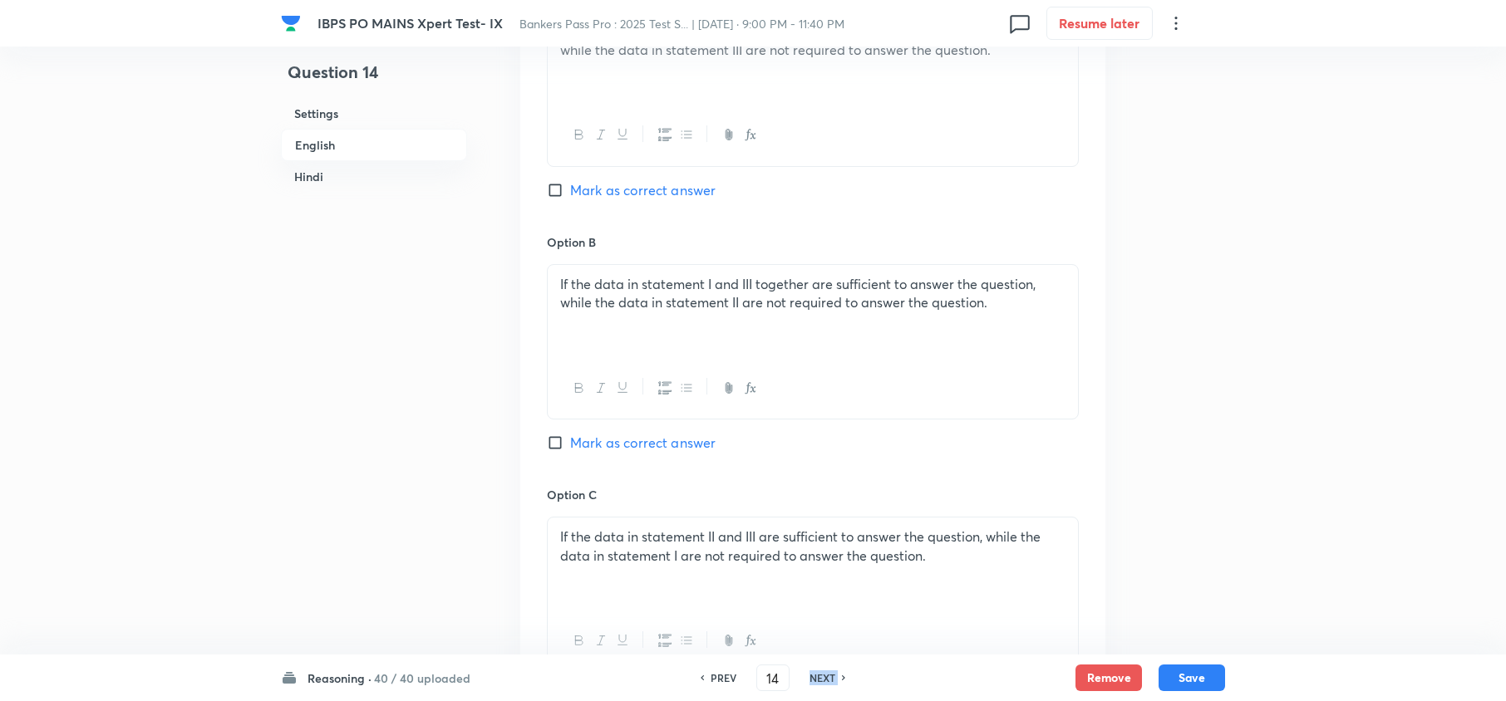
click at [815, 675] on h6 "NEXT" at bounding box center [822, 678] width 26 height 15
type input "15"
checkbox input "false"
checkbox input "true"
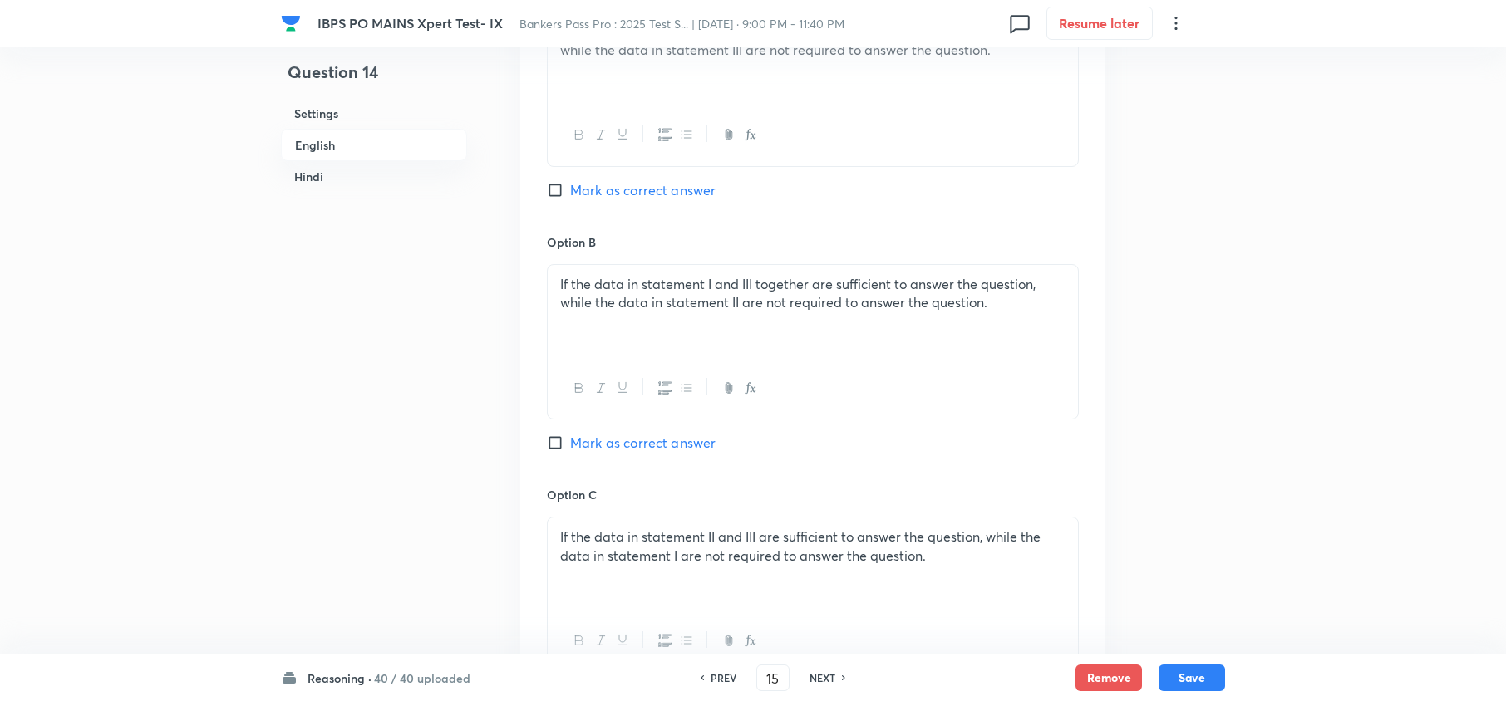
checkbox input "true"
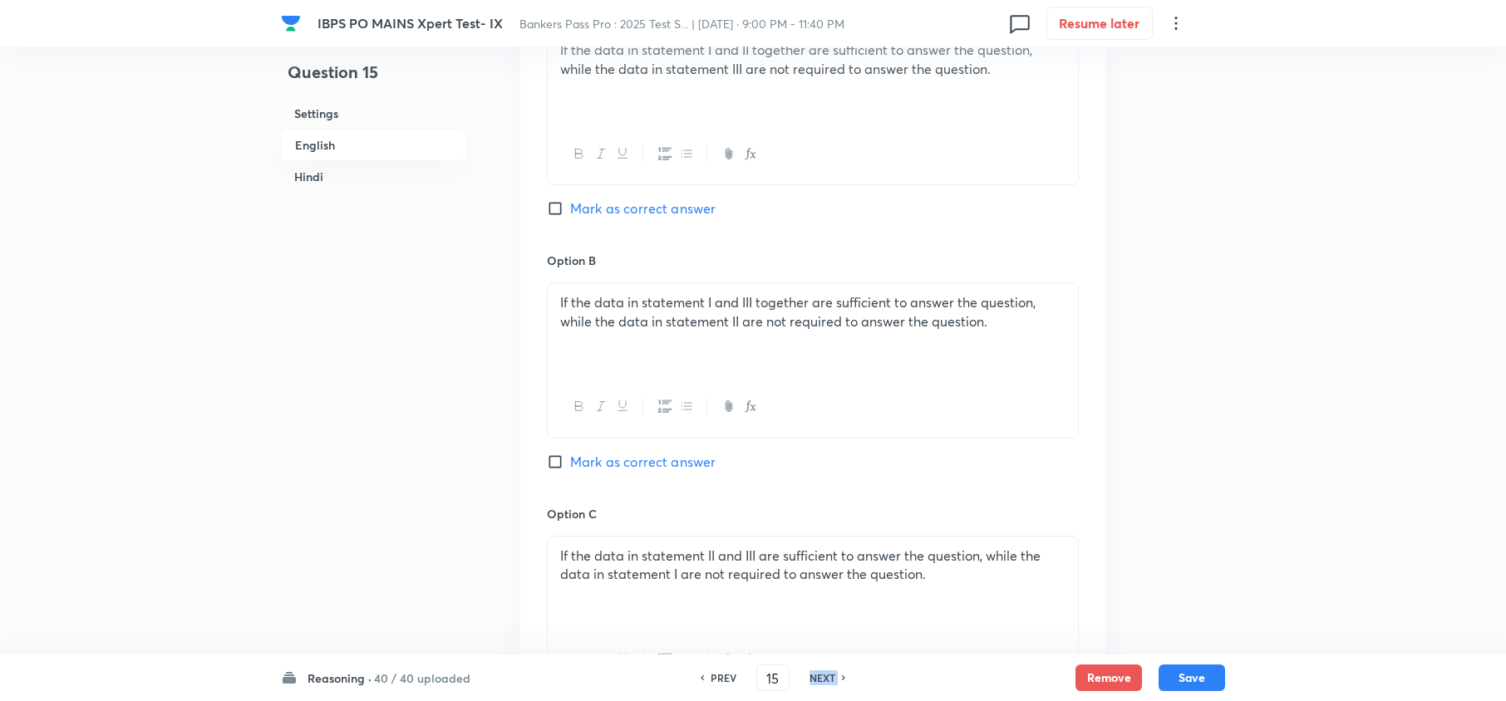
click at [815, 675] on h6 "NEXT" at bounding box center [822, 678] width 26 height 15
type input "16"
checkbox input "false"
checkbox input "true"
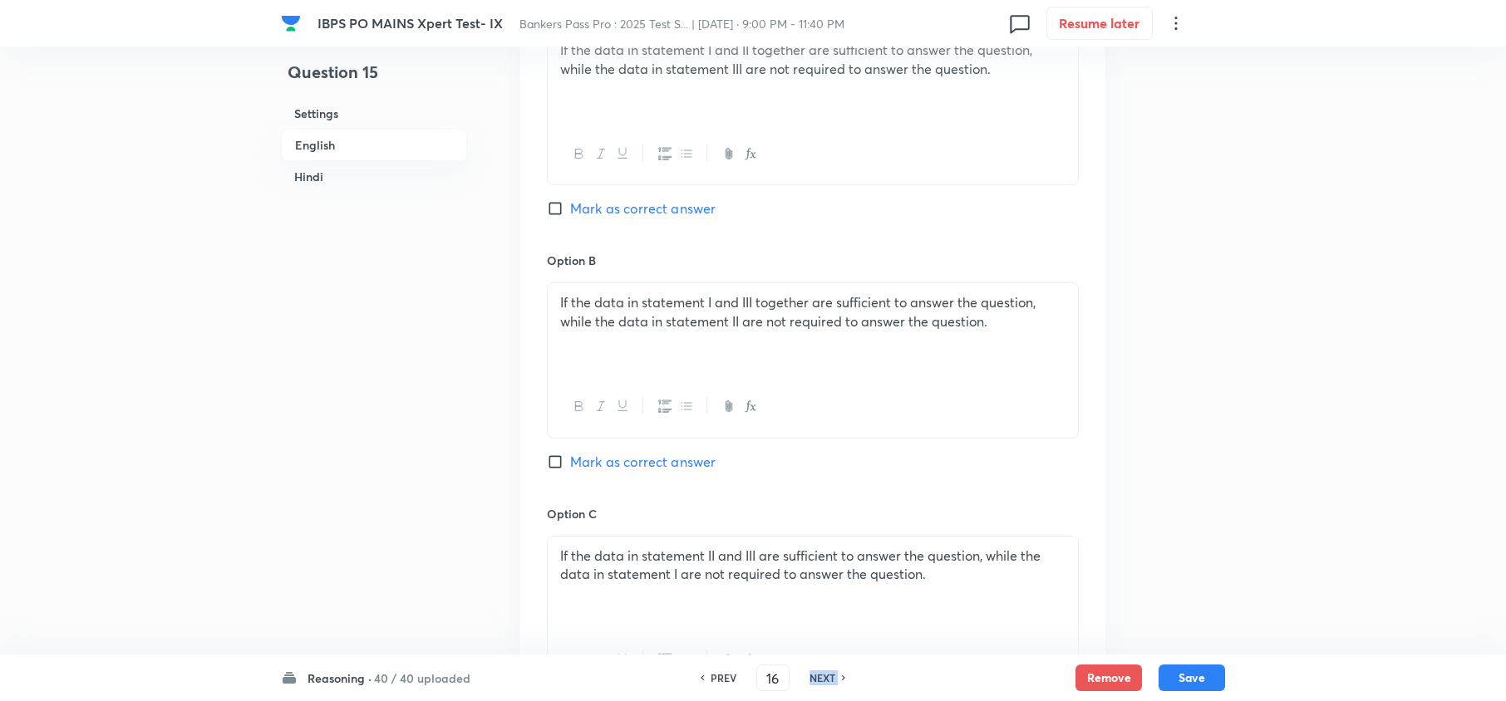
checkbox input "true"
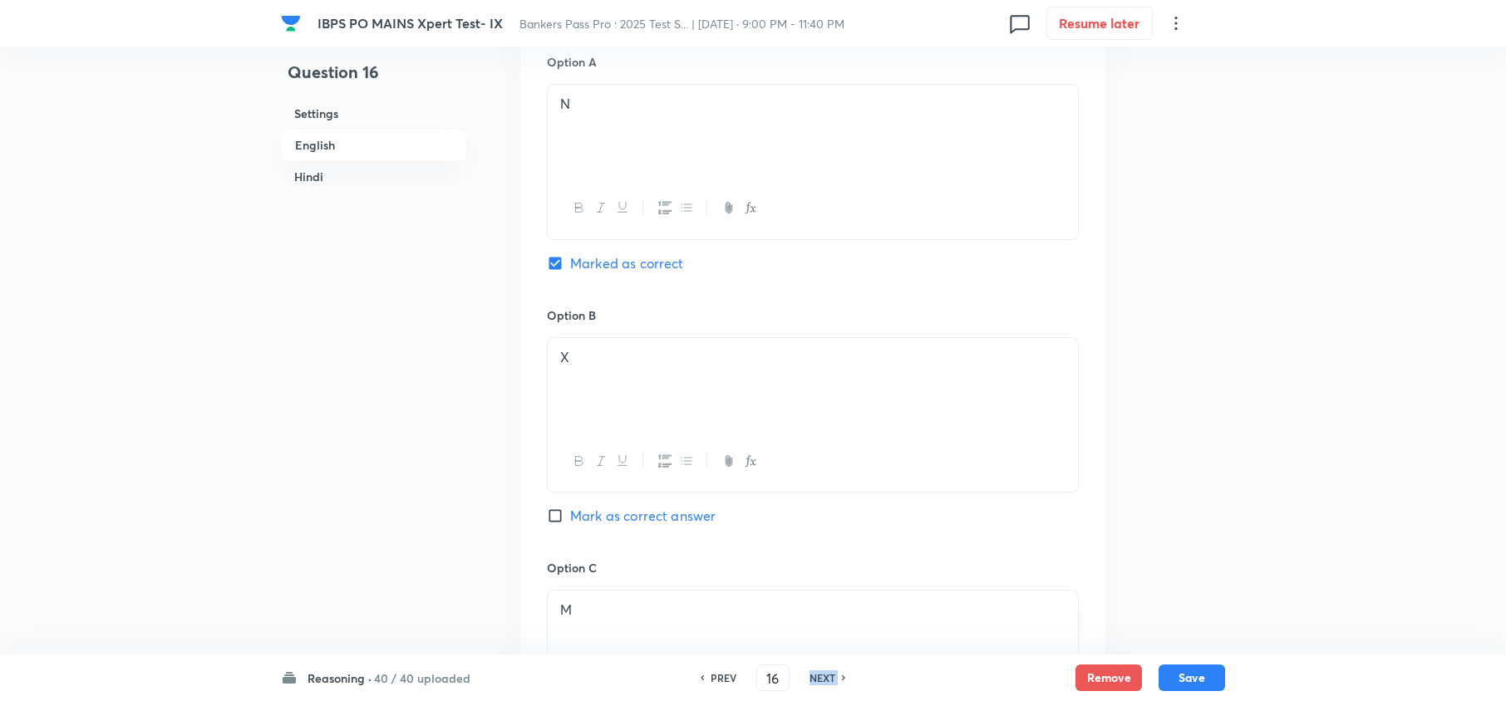
click at [815, 675] on h6 "NEXT" at bounding box center [822, 678] width 26 height 15
type input "17"
checkbox input "false"
checkbox input "true"
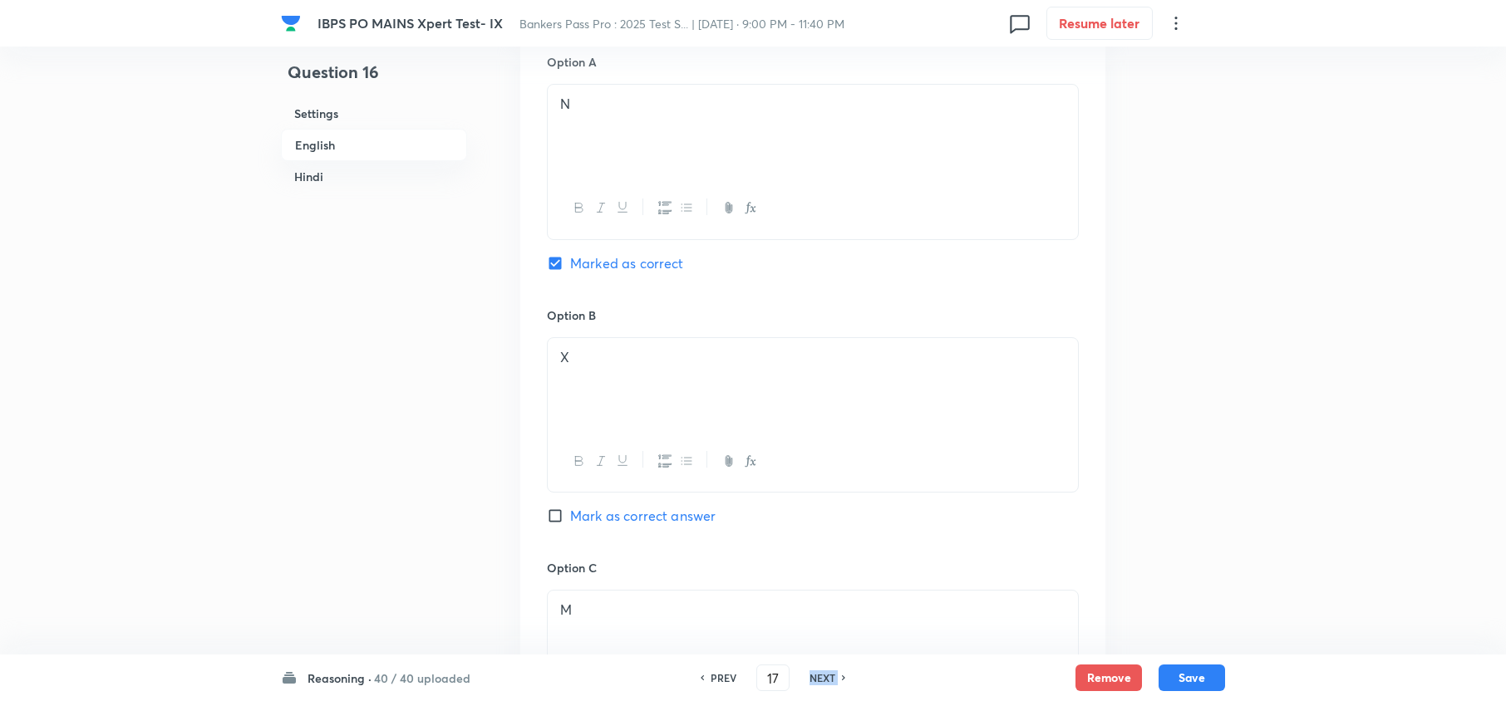
checkbox input "true"
click at [815, 675] on h6 "NEXT" at bounding box center [822, 678] width 26 height 15
type input "18"
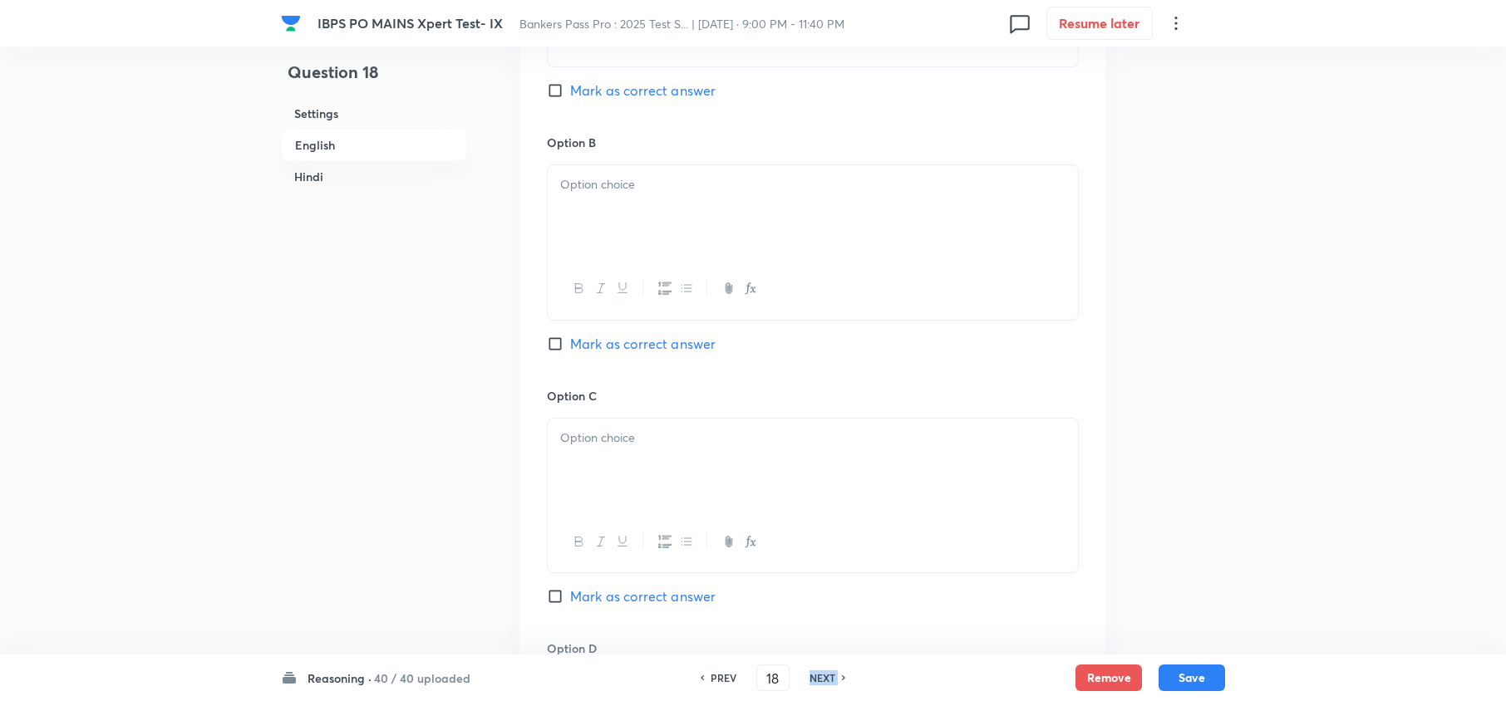
checkbox input "false"
checkbox input "true"
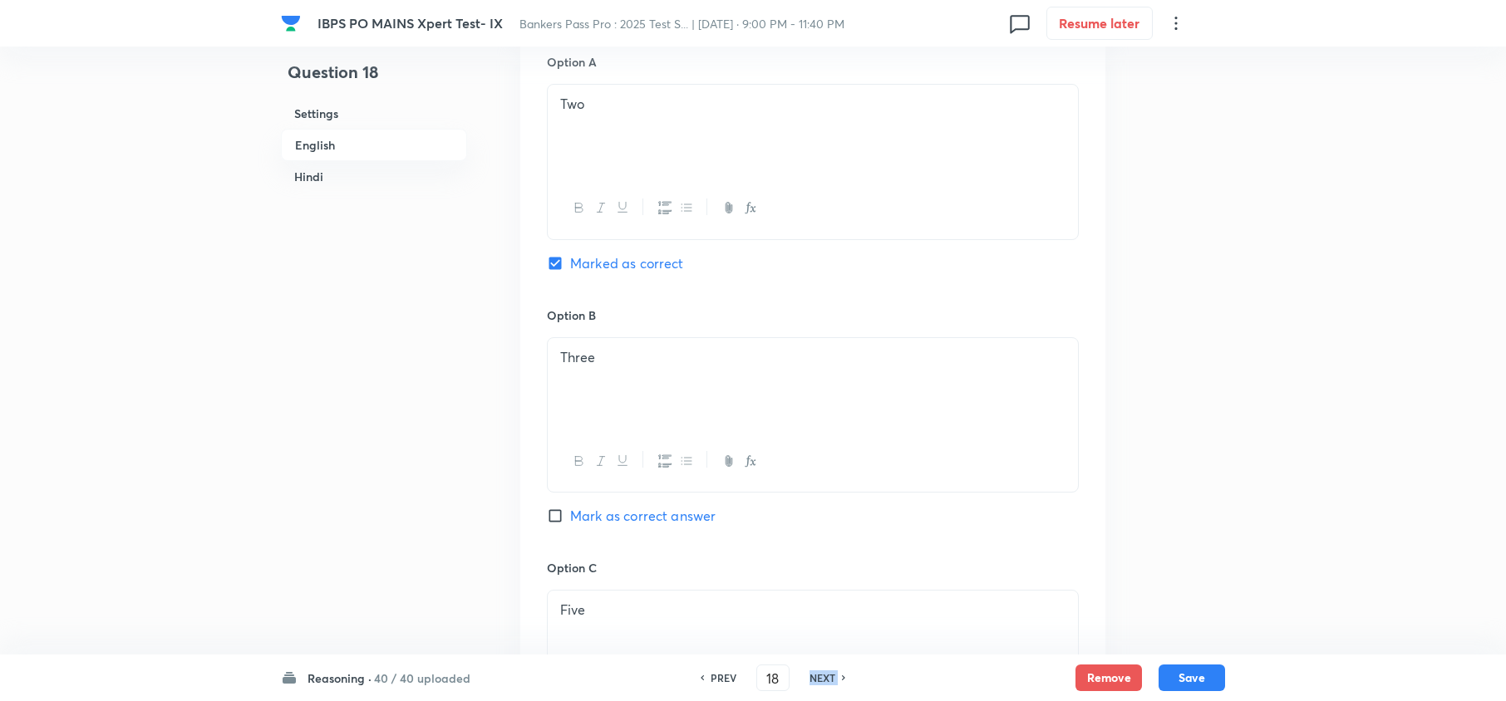
click at [815, 675] on h6 "NEXT" at bounding box center [822, 678] width 26 height 15
type input "19"
checkbox input "false"
checkbox input "true"
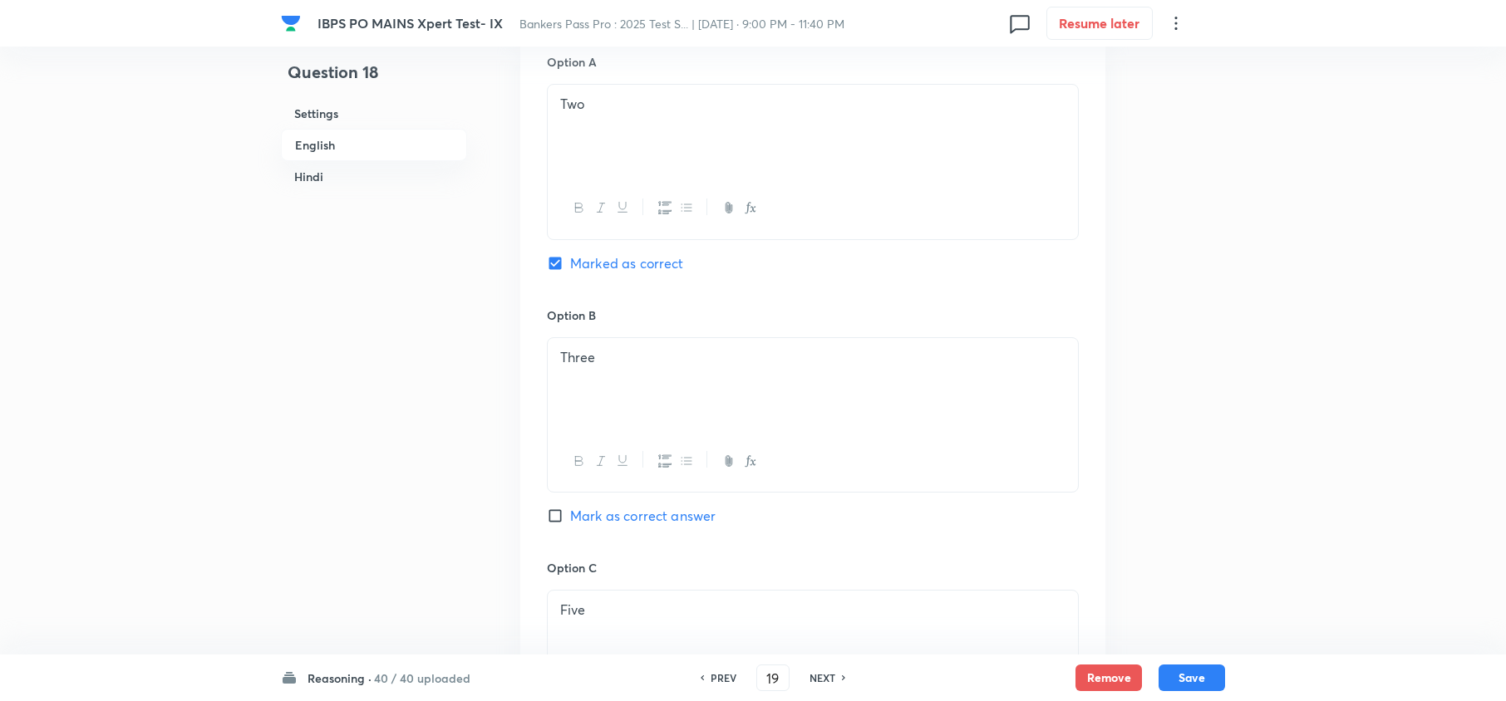
checkbox input "true"
drag, startPoint x: 814, startPoint y: 656, endPoint x: 809, endPoint y: 636, distance: 21.4
click at [814, 656] on div "Reasoning · 40 / 40 uploaded PREV 19 ​ NEXT Remove Save" at bounding box center [753, 678] width 944 height 47
click at [806, 628] on div "O" at bounding box center [813, 637] width 530 height 93
click at [808, 627] on div "O" at bounding box center [813, 637] width 530 height 93
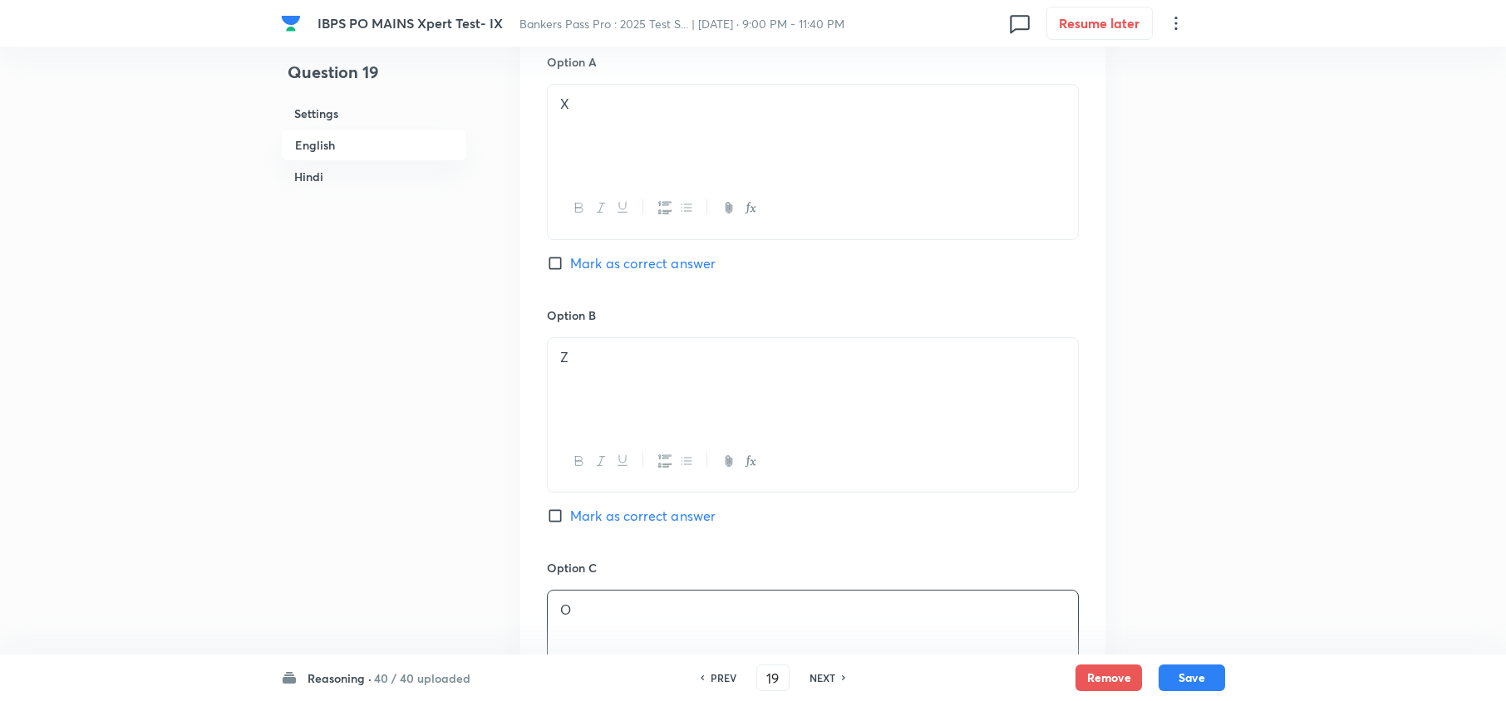
click at [808, 626] on div "O" at bounding box center [813, 637] width 530 height 93
click at [815, 675] on h6 "NEXT" at bounding box center [822, 678] width 26 height 15
type input "20"
click at [815, 675] on h6 "NEXT" at bounding box center [822, 678] width 26 height 15
checkbox input "false"
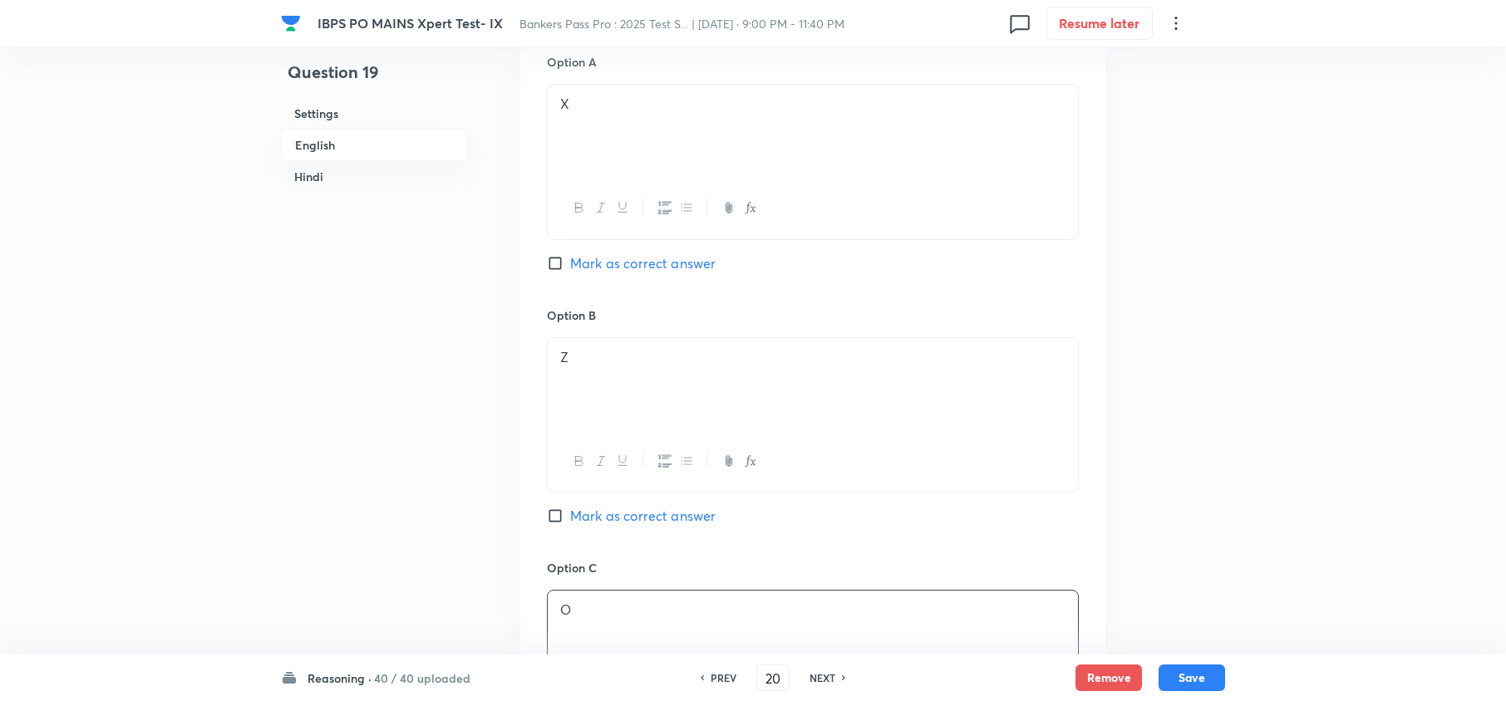
checkbox input "false"
checkbox input "true"
type input "21"
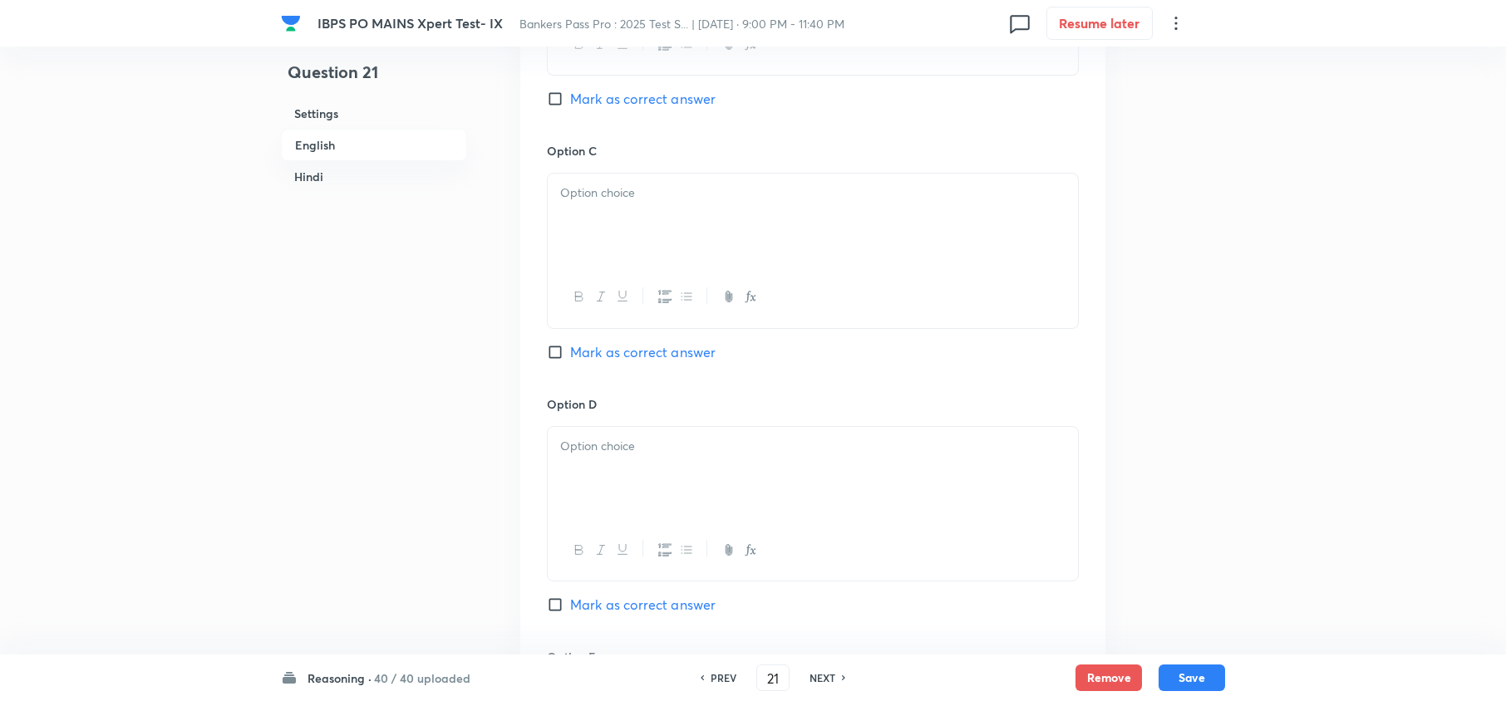
checkbox input "false"
checkbox input "true"
click at [815, 673] on h6 "NEXT" at bounding box center [822, 678] width 26 height 15
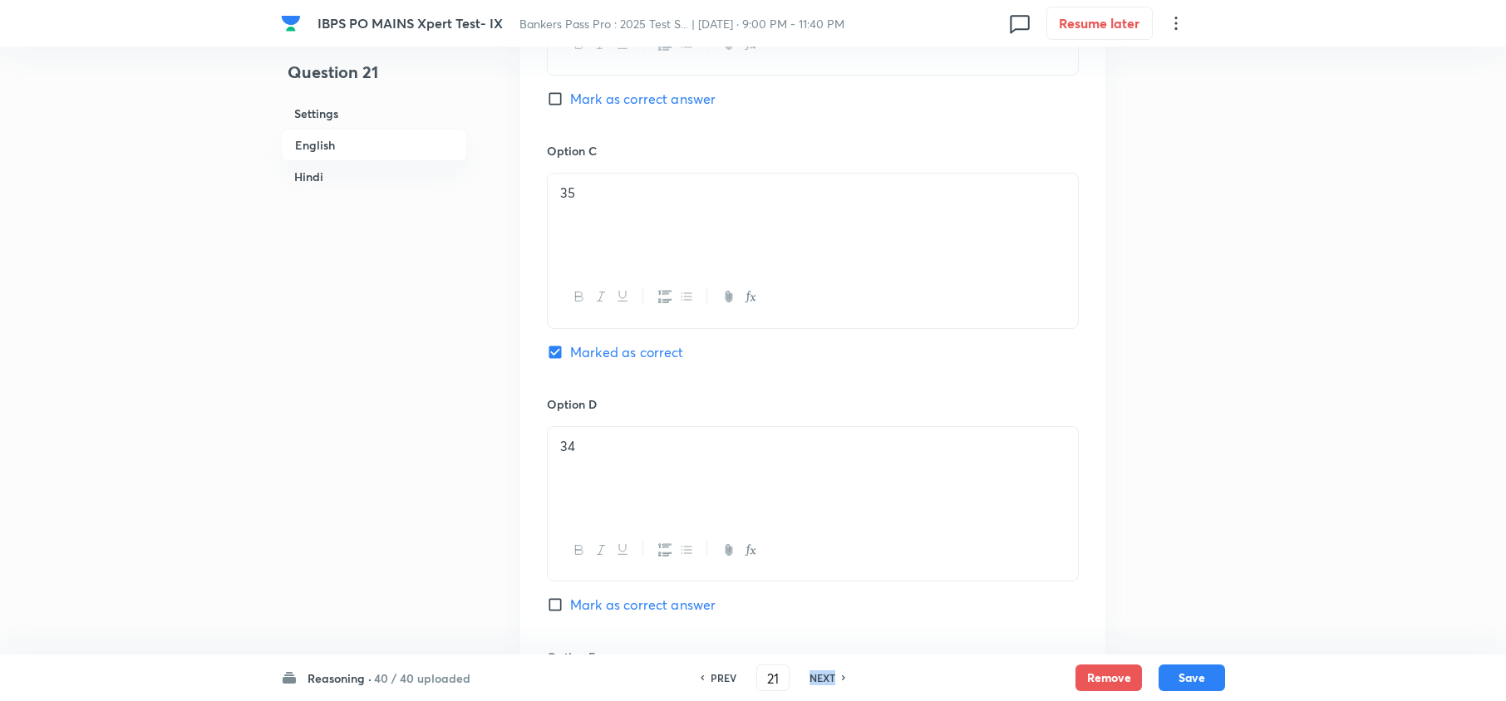
type input "22"
checkbox input "false"
checkbox input "true"
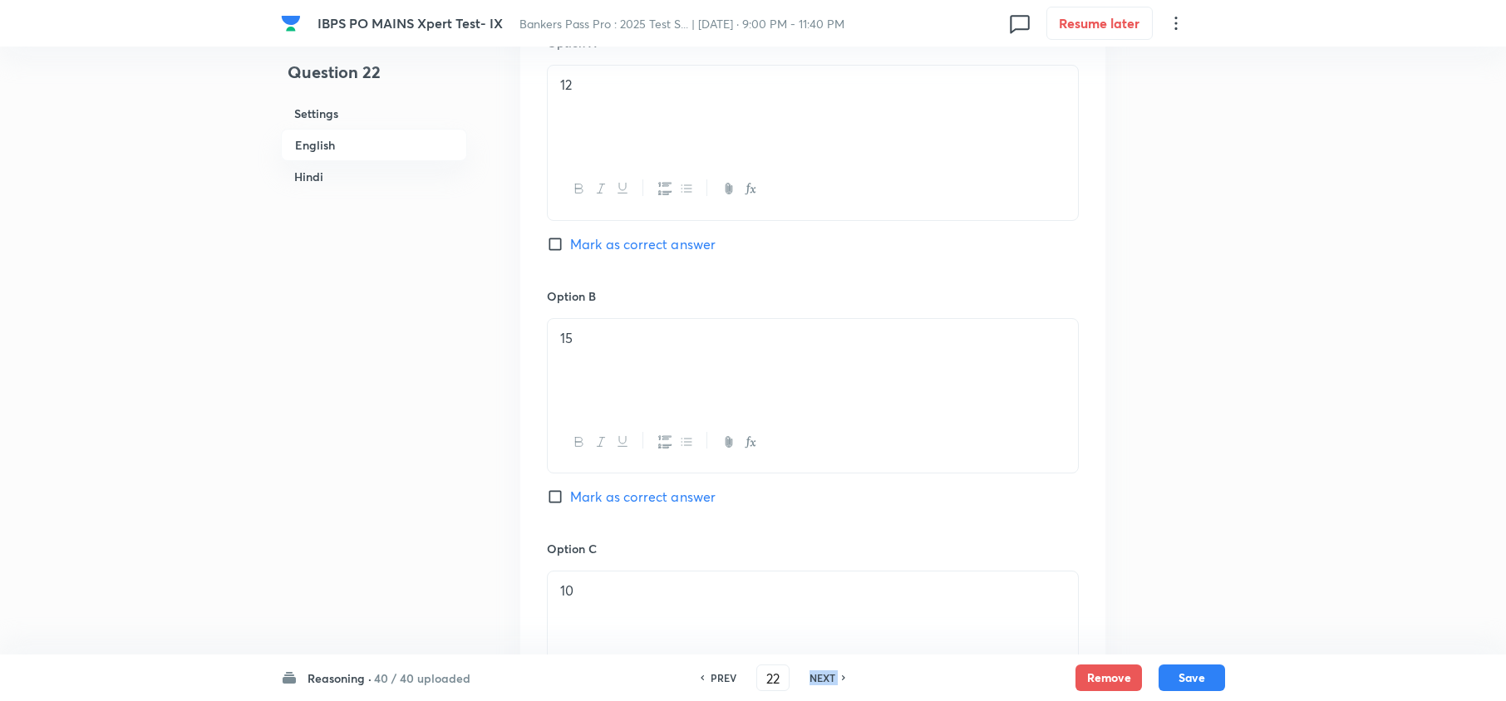
click at [815, 673] on h6 "NEXT" at bounding box center [822, 678] width 26 height 15
type input "23"
checkbox input "false"
checkbox input "true"
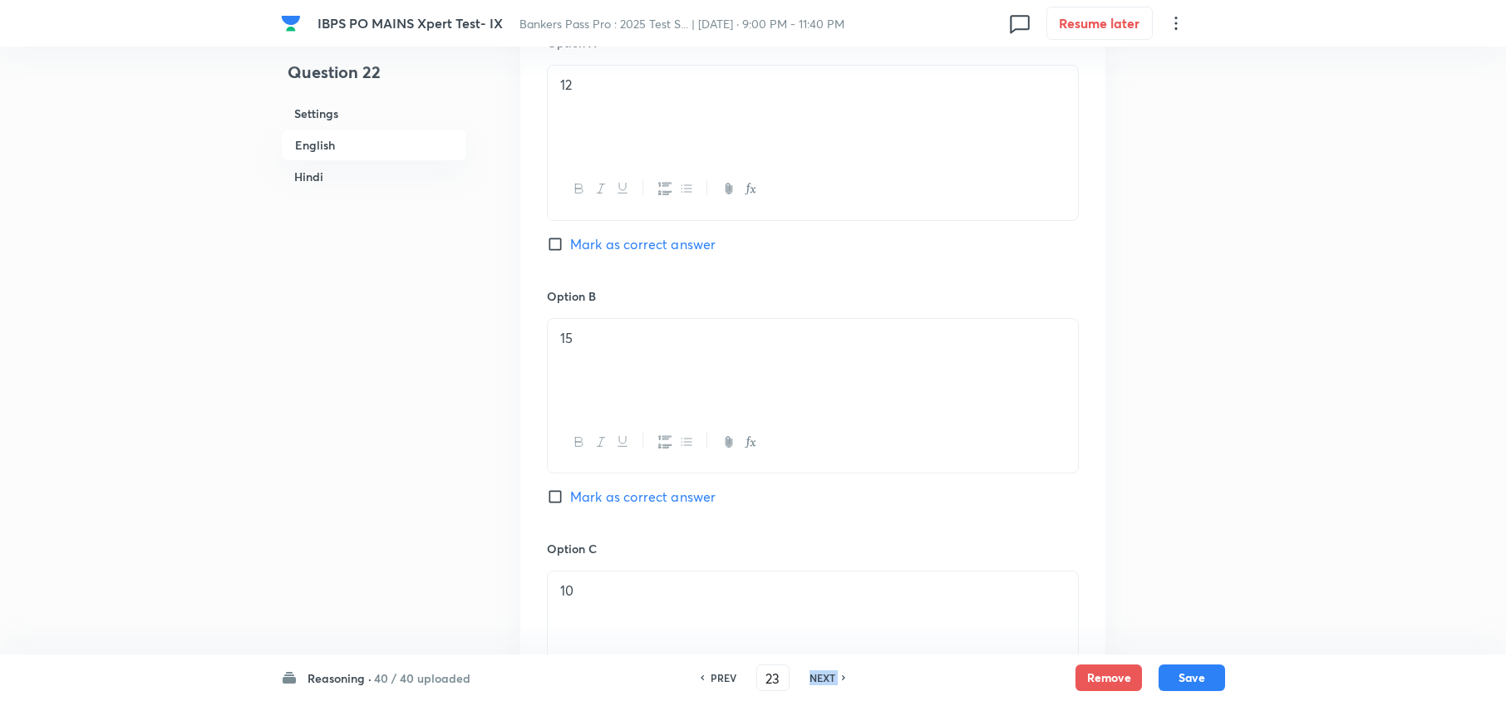
checkbox input "true"
click at [815, 673] on h6 "NEXT" at bounding box center [822, 678] width 26 height 15
type input "24"
checkbox input "false"
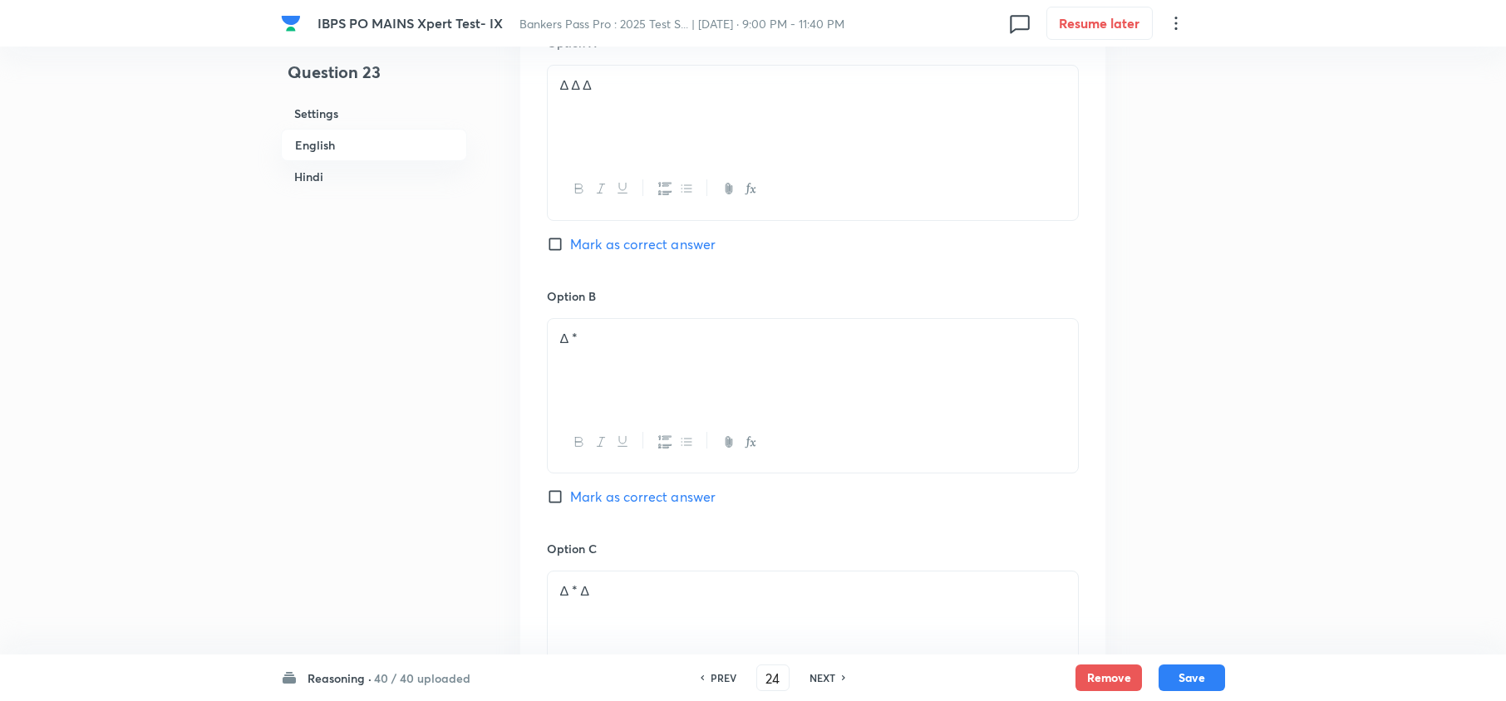
checkbox input "true"
click at [815, 673] on h6 "NEXT" at bounding box center [822, 678] width 26 height 15
type input "25"
checkbox input "false"
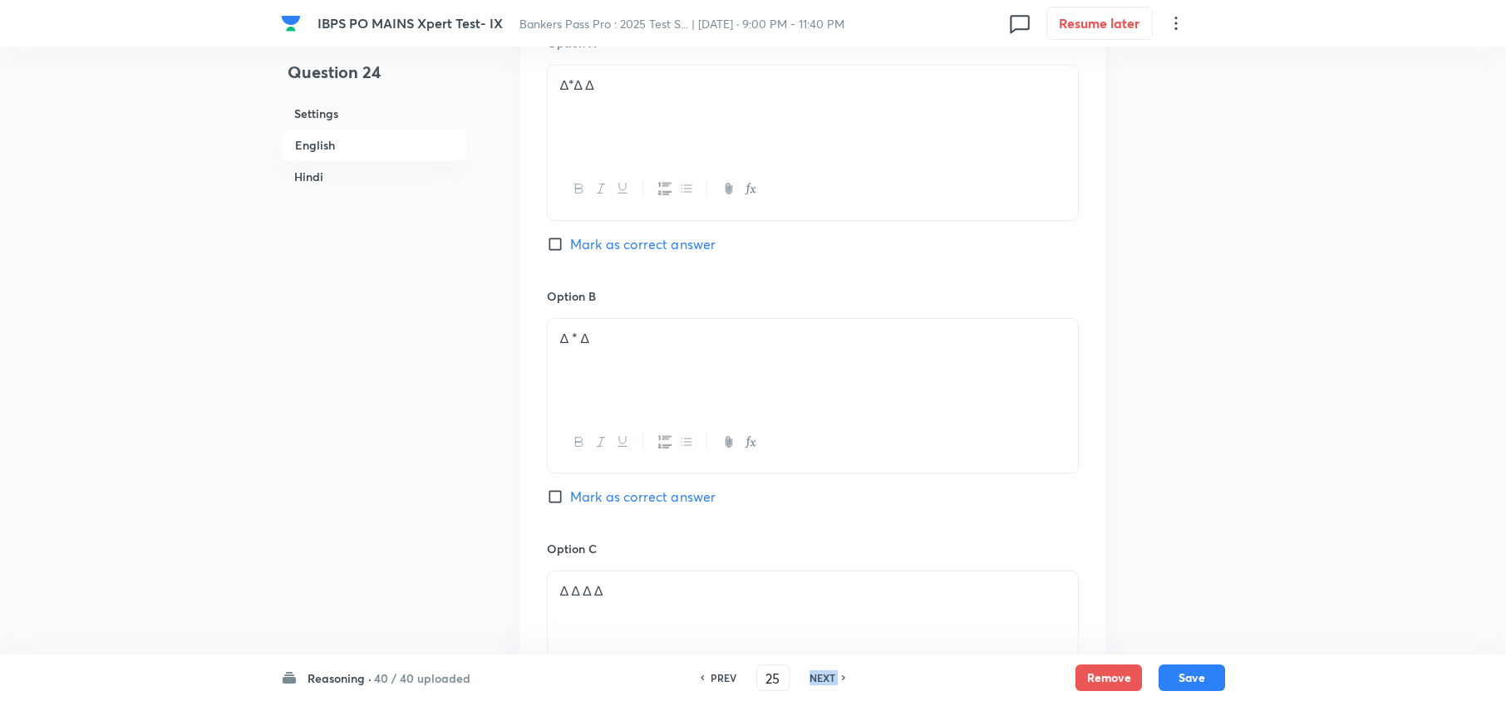
checkbox input "false"
checkbox input "true"
click at [815, 673] on h6 "NEXT" at bounding box center [822, 678] width 26 height 15
type input "26"
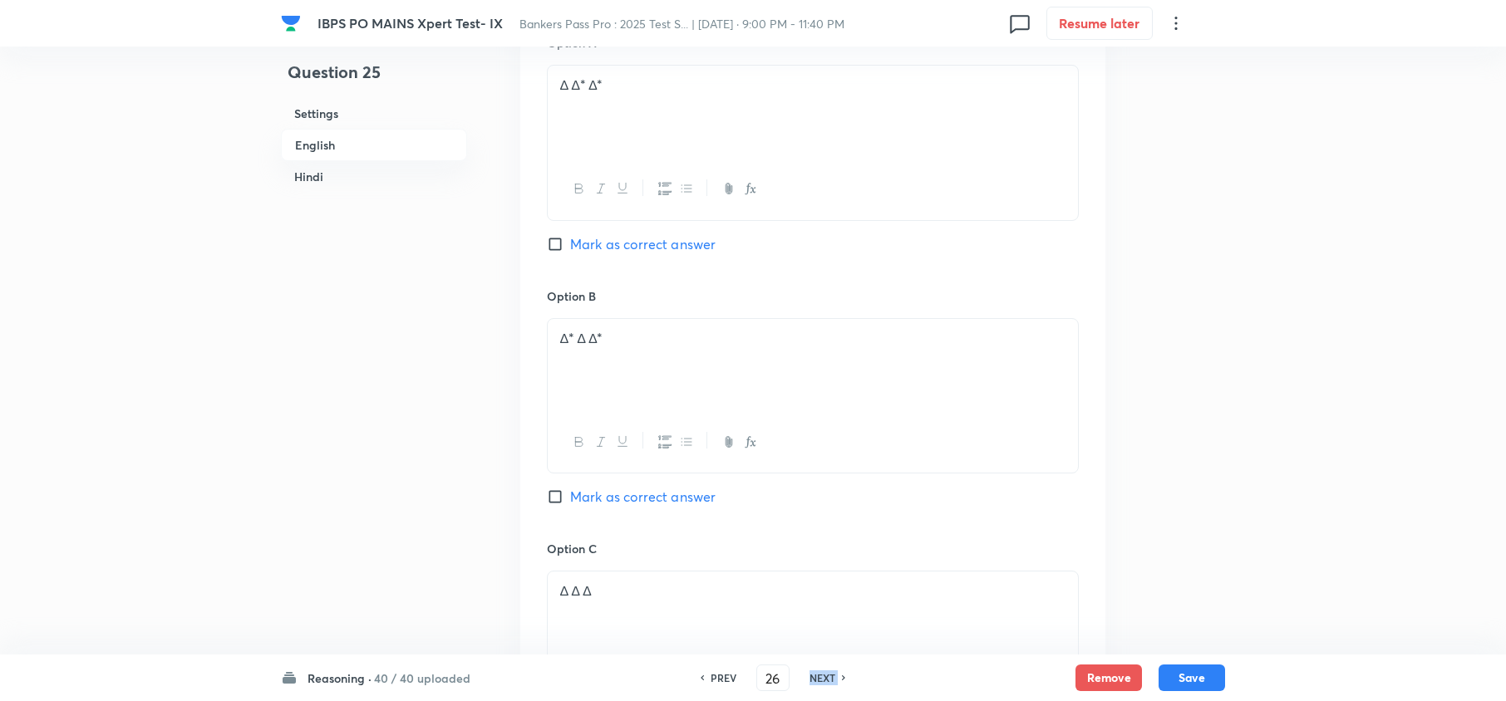
checkbox input "false"
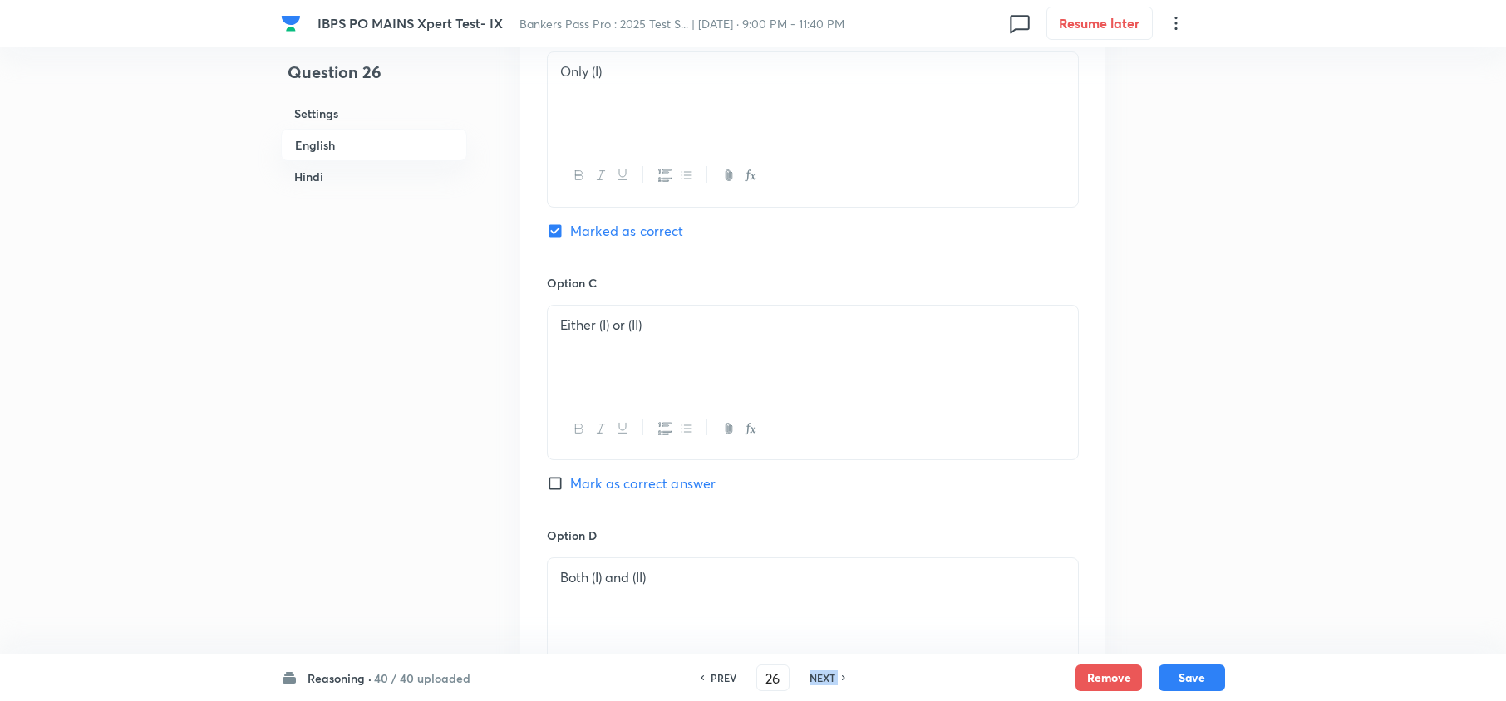
checkbox input "true"
click at [815, 673] on h6 "NEXT" at bounding box center [822, 678] width 26 height 15
type input "27"
checkbox input "false"
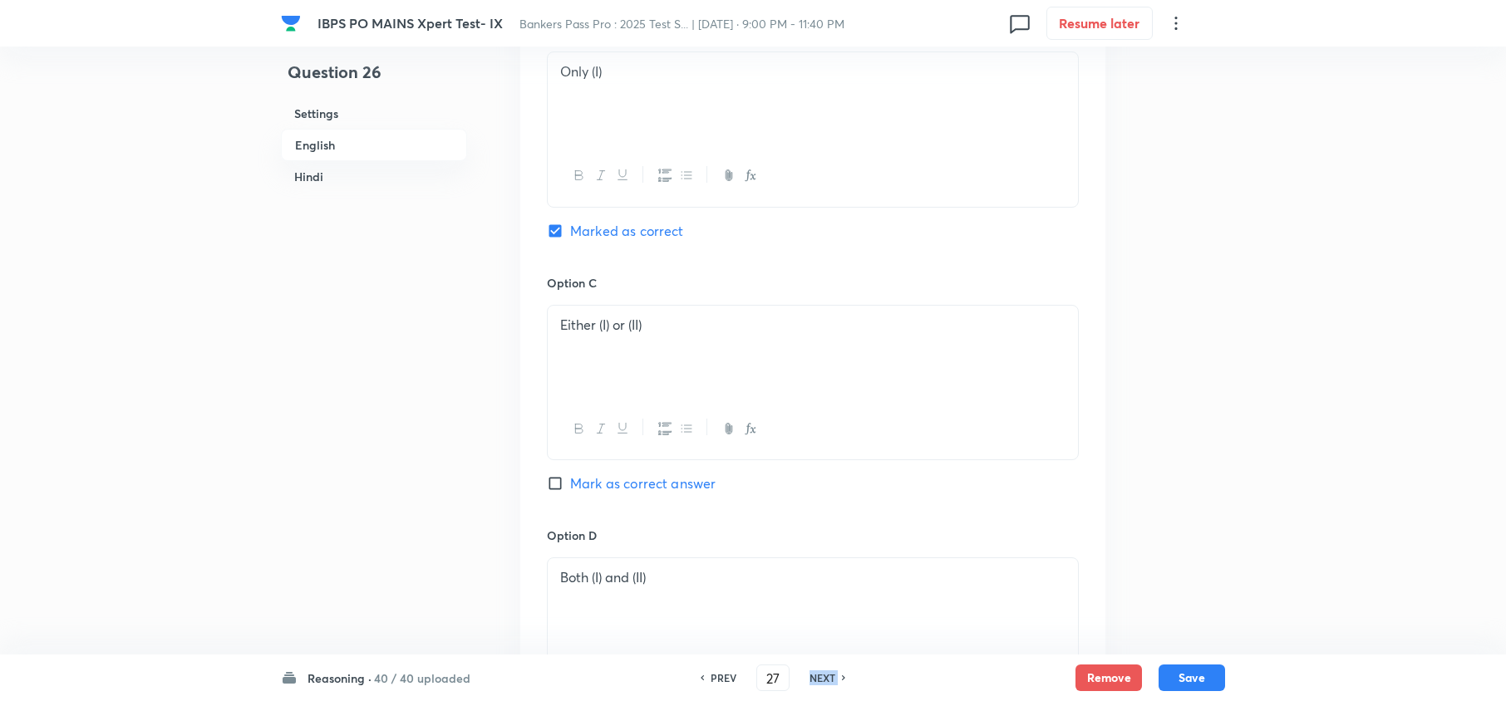
checkbox input "false"
checkbox input "true"
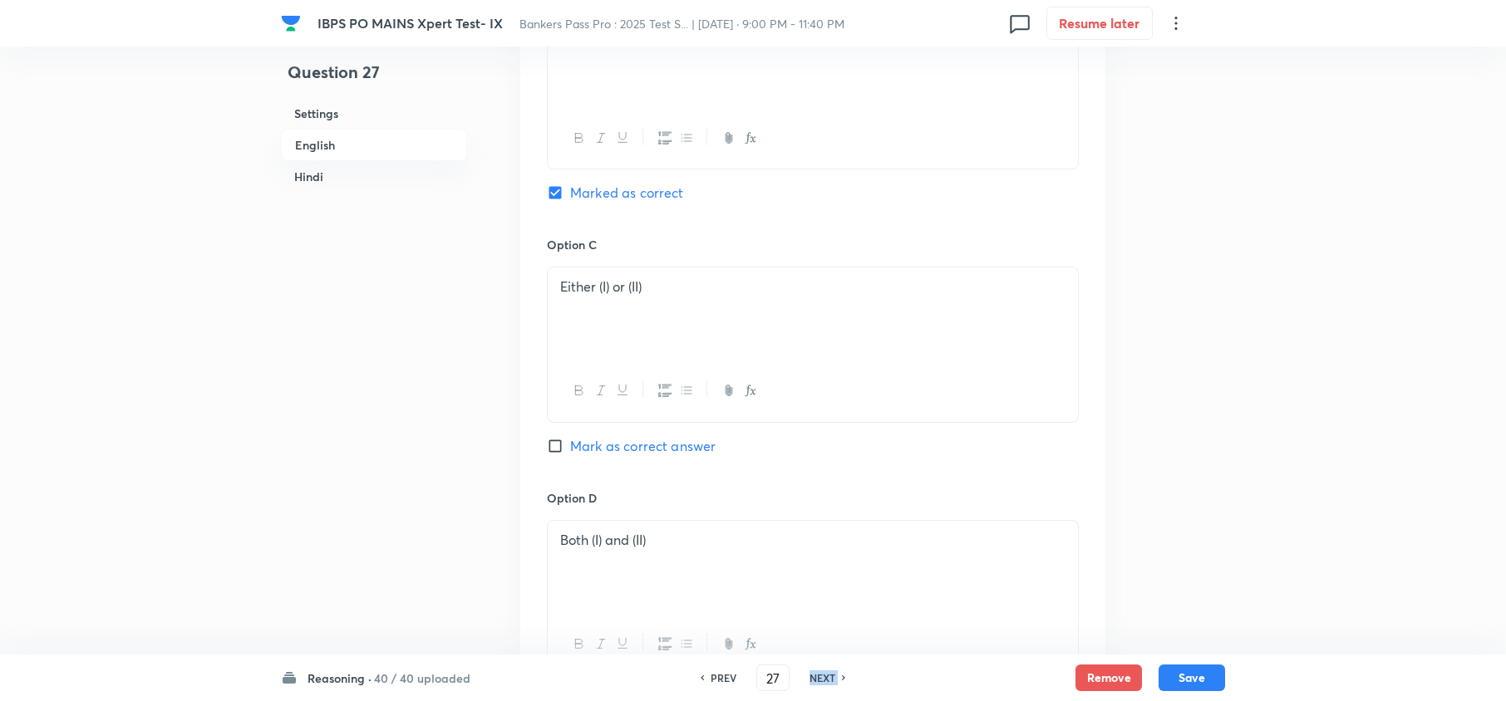
click at [815, 673] on h6 "NEXT" at bounding box center [822, 678] width 26 height 15
type input "28"
checkbox input "false"
checkbox input "true"
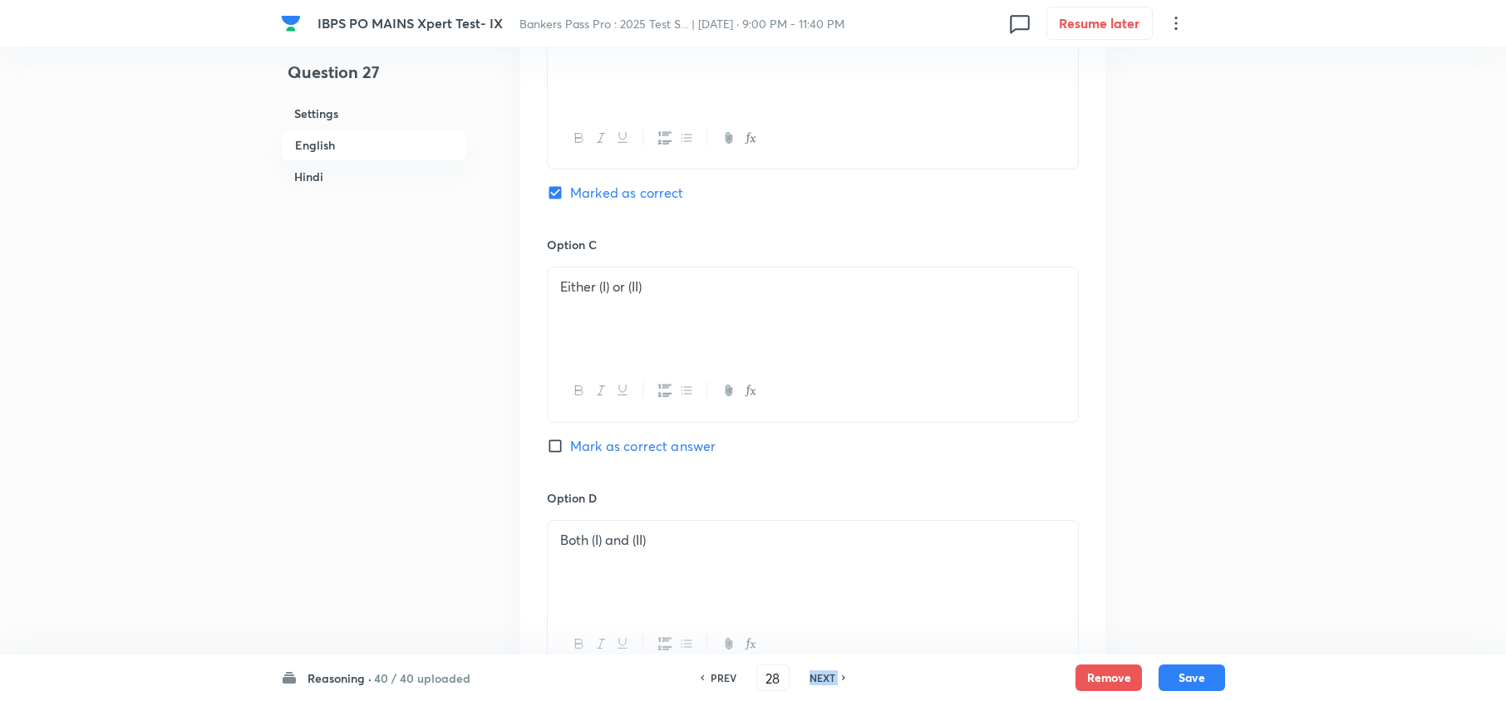
checkbox input "true"
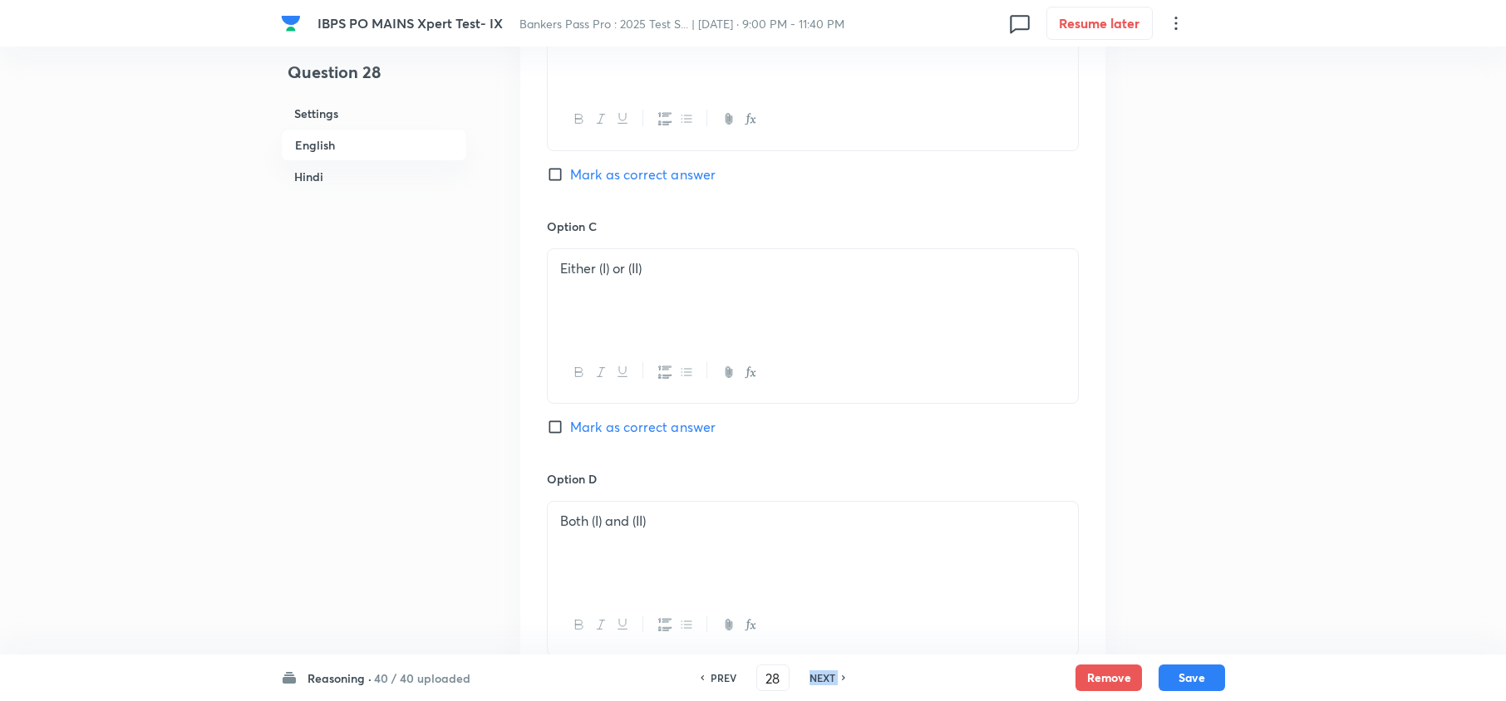
click at [815, 673] on h6 "NEXT" at bounding box center [822, 678] width 26 height 15
type input "29"
checkbox input "false"
checkbox input "true"
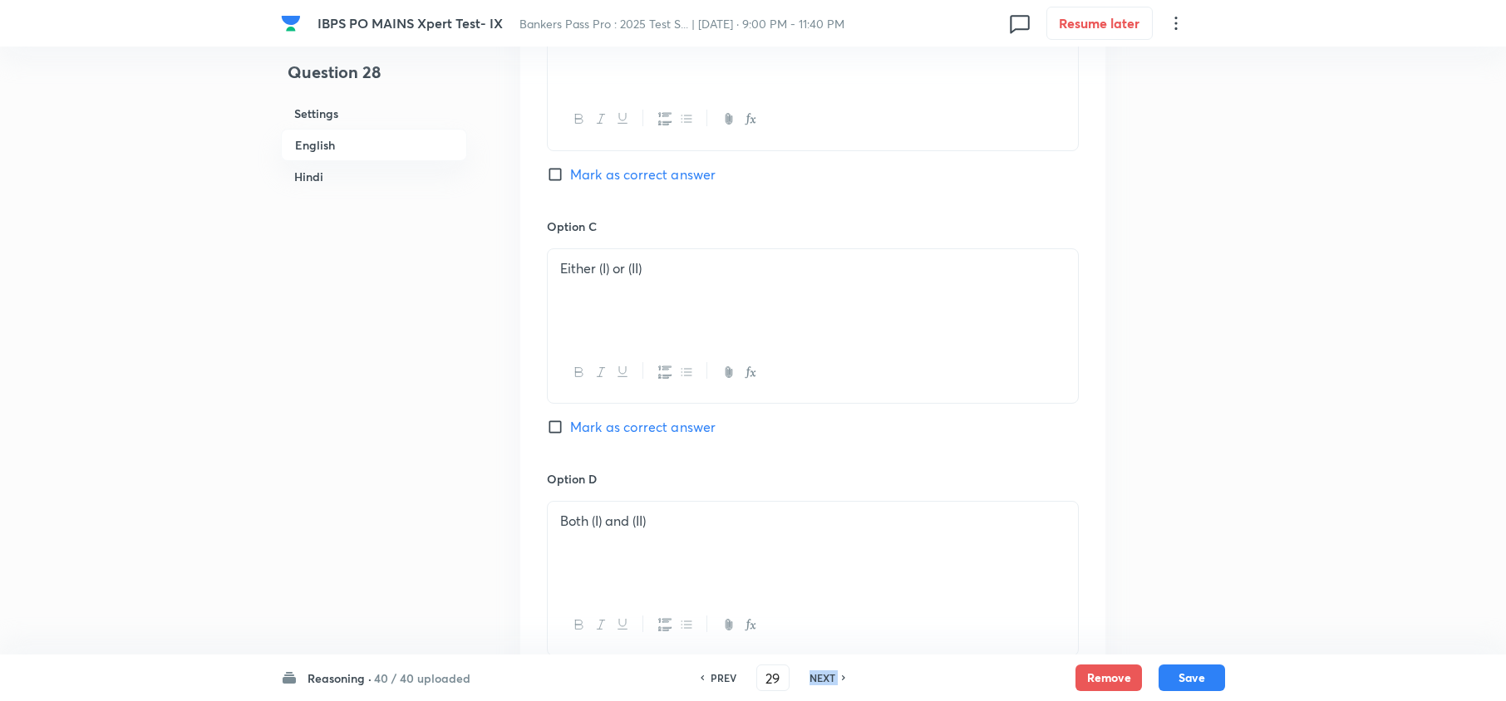
checkbox input "true"
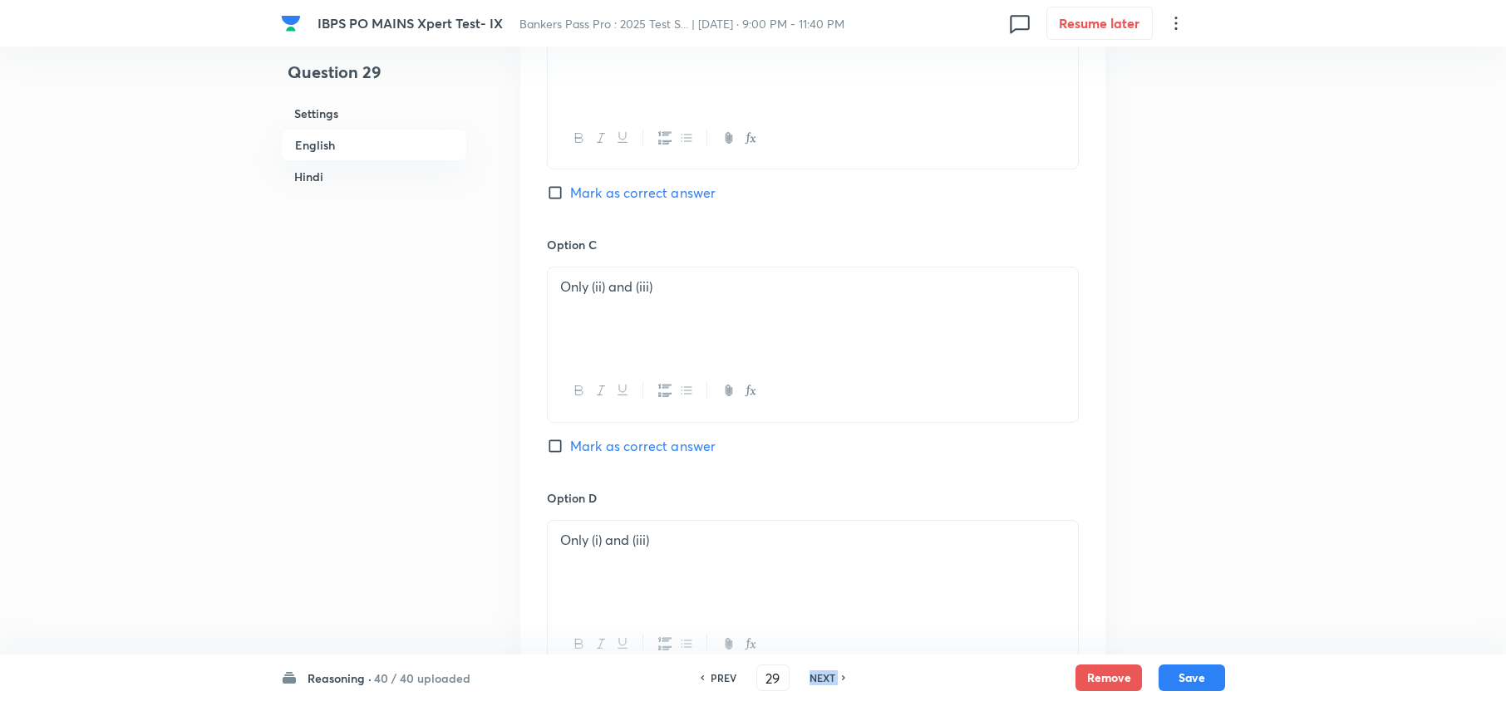
click at [816, 676] on h6 "NEXT" at bounding box center [822, 678] width 26 height 15
type input "30"
checkbox input "false"
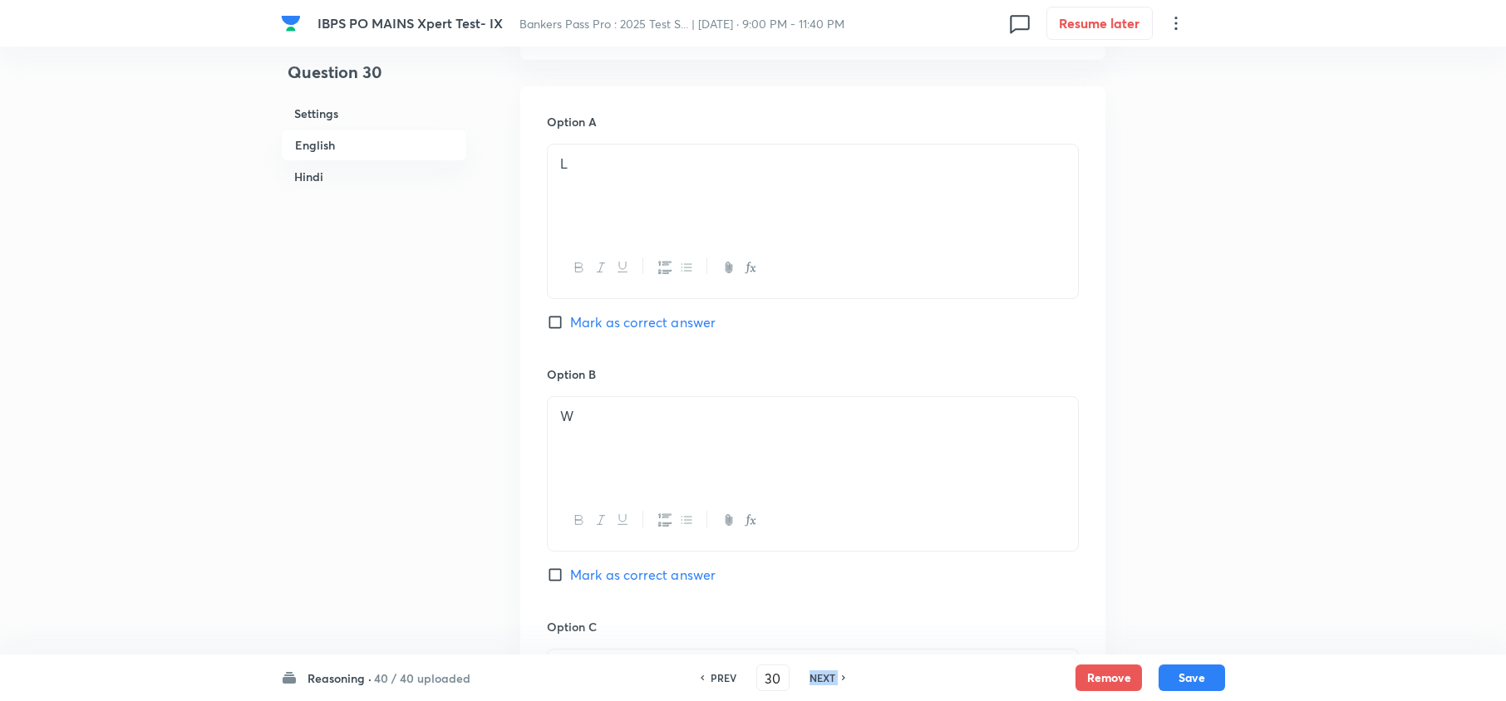
checkbox input "true"
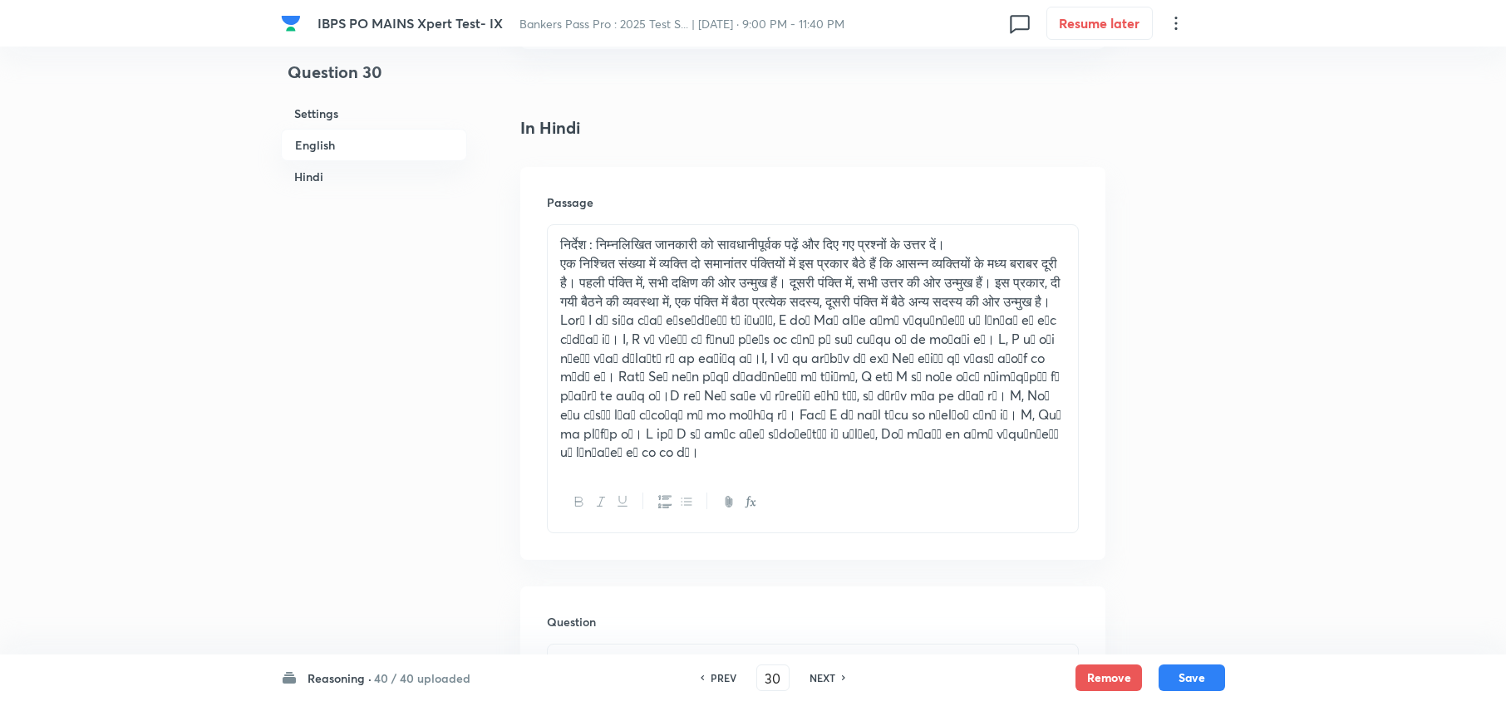
scroll to position [3434, 0]
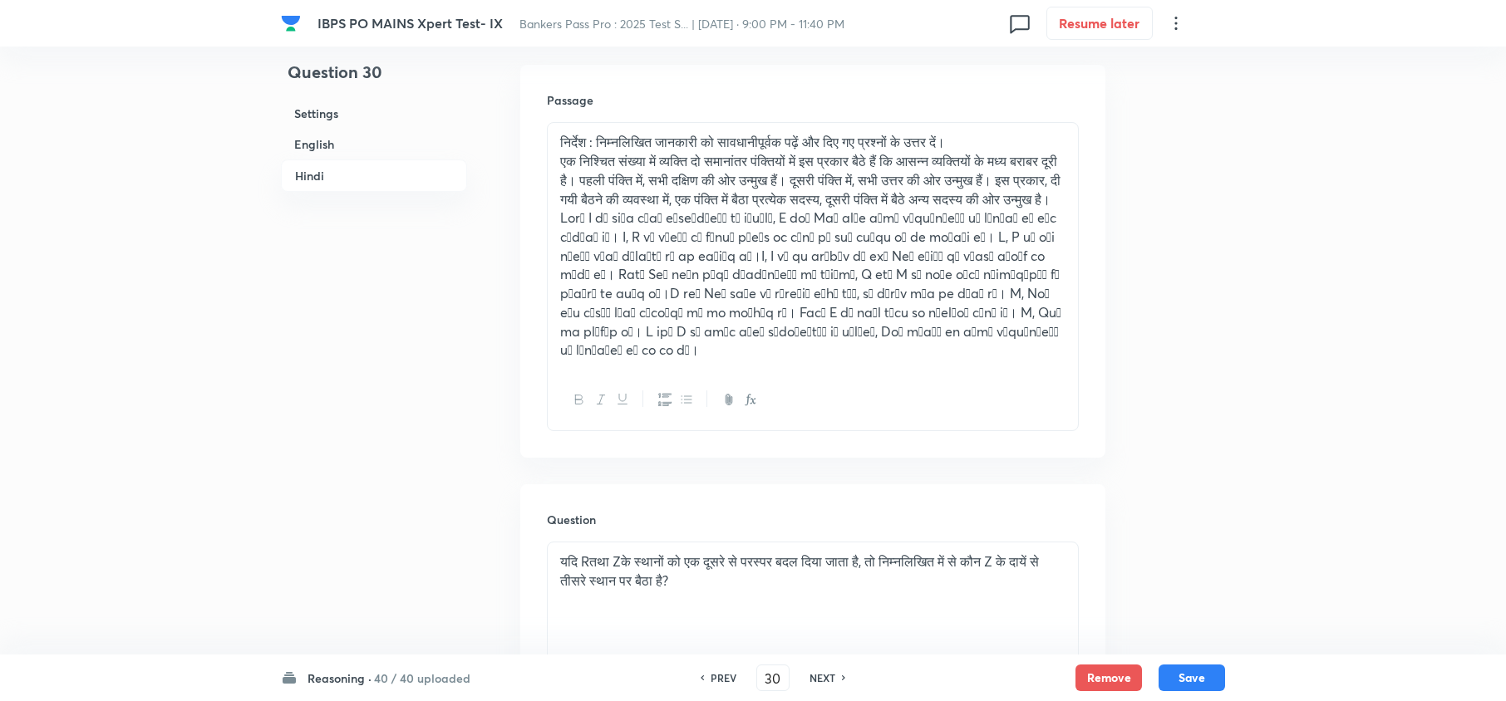
click at [716, 669] on div "PREV 30 ​ NEXT" at bounding box center [773, 678] width 214 height 27
click at [720, 676] on h6 "PREV" at bounding box center [723, 678] width 26 height 15
type input "29"
checkbox input "false"
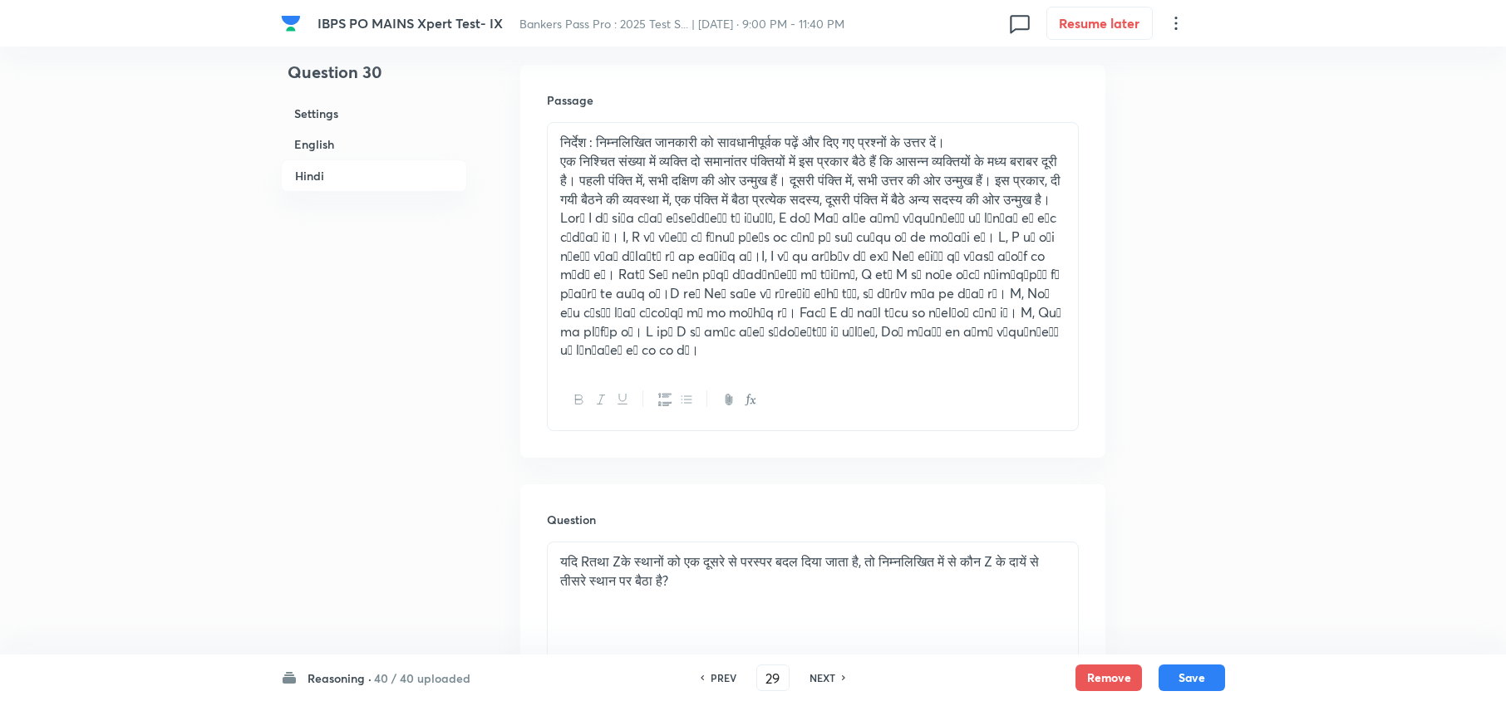
checkbox input "false"
type input "28"
checkbox input "true"
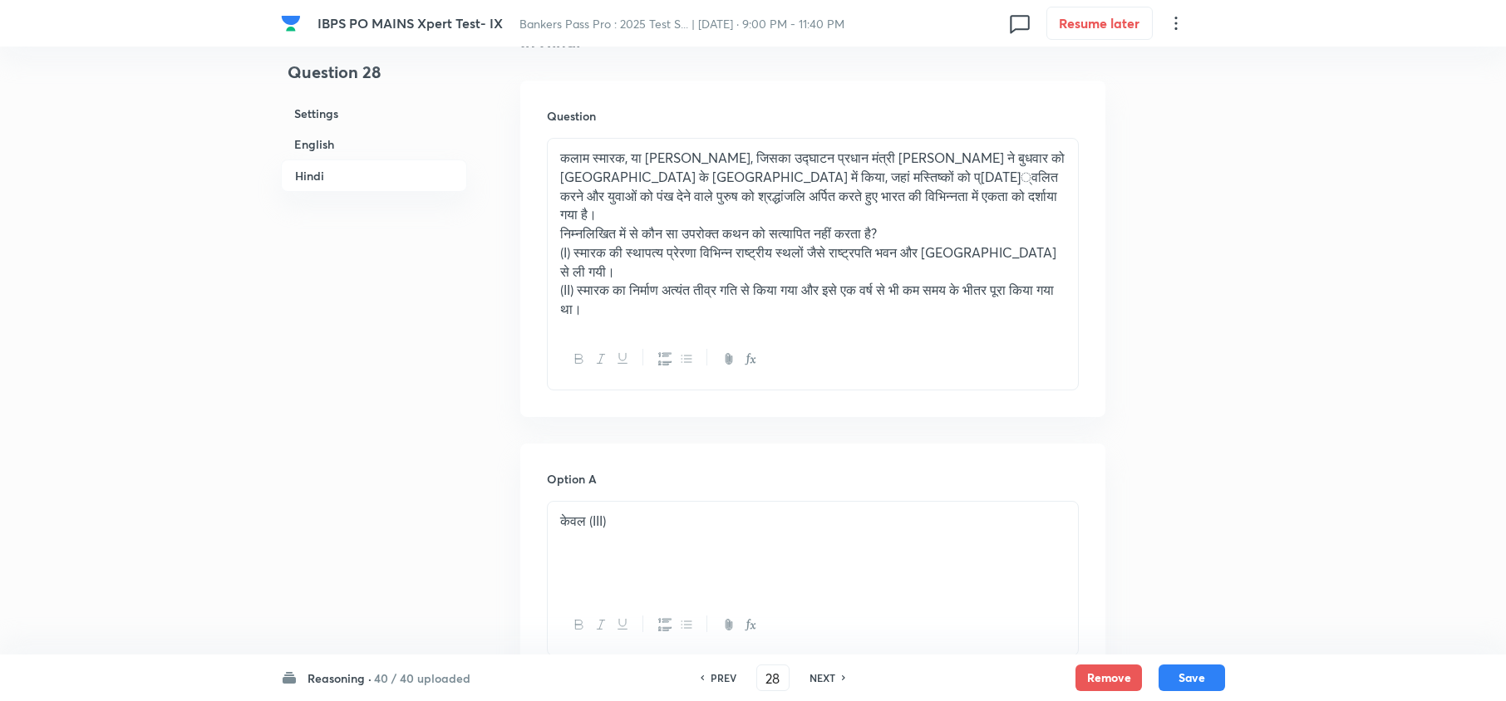
scroll to position [2548, 0]
click at [829, 676] on h6 "NEXT" at bounding box center [822, 678] width 26 height 15
type input "29"
checkbox input "false"
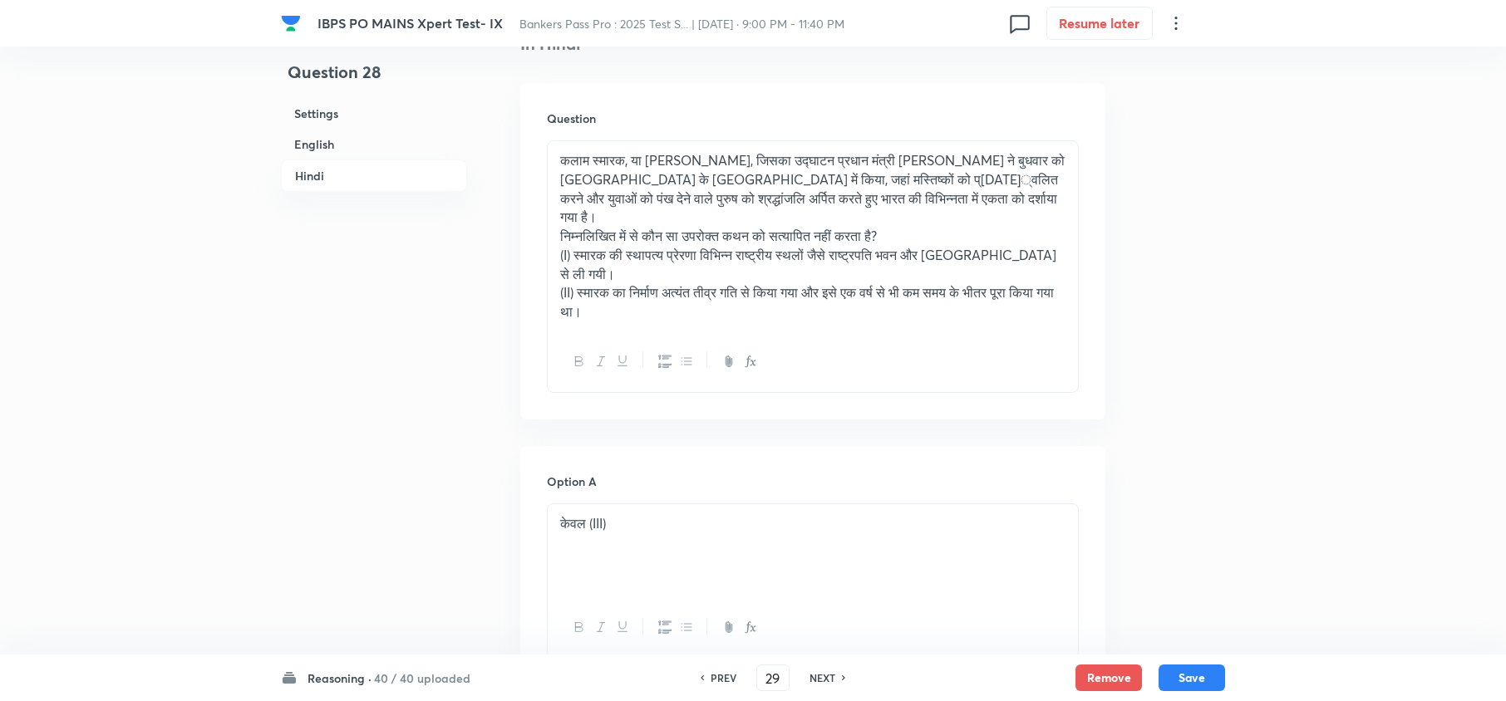
checkbox input "true"
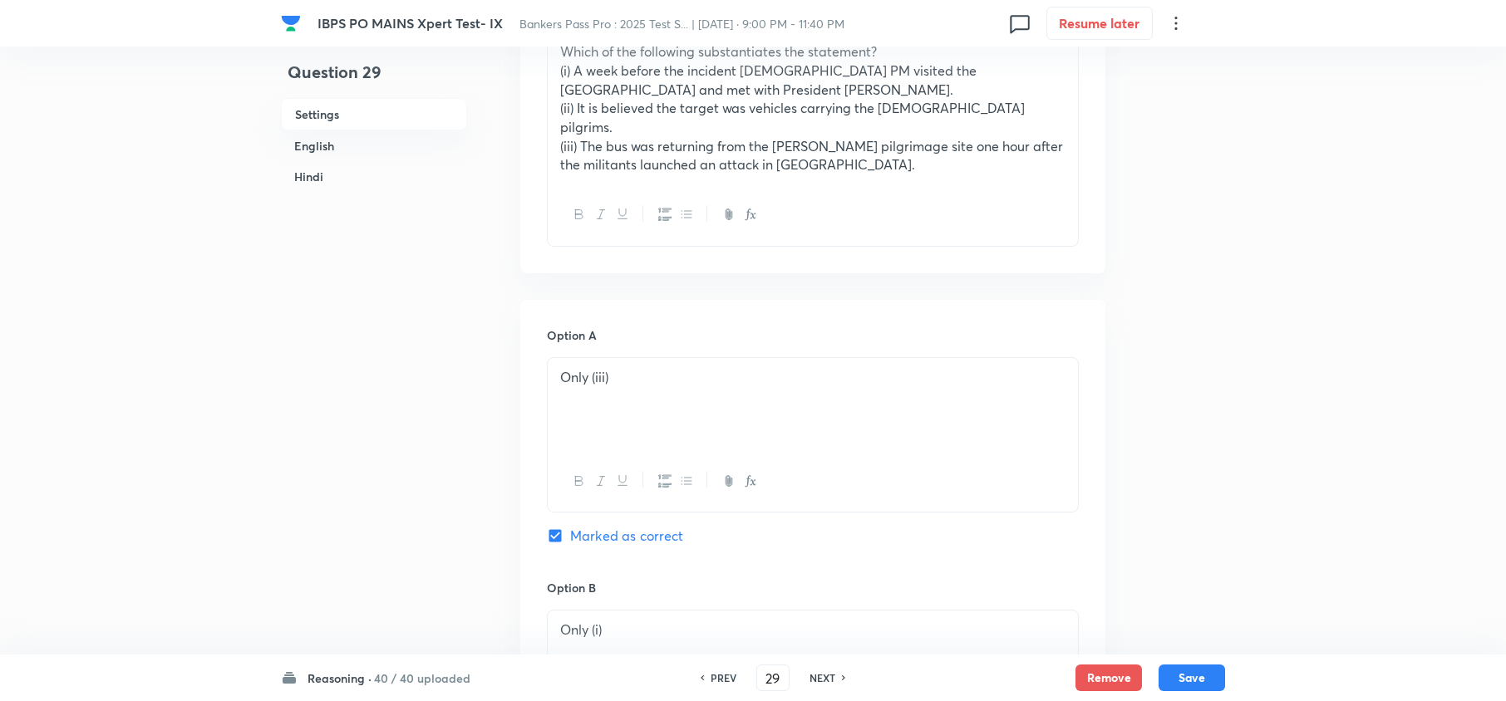
scroll to position [626, 0]
click at [819, 678] on h6 "NEXT" at bounding box center [822, 678] width 26 height 15
type input "30"
checkbox input "false"
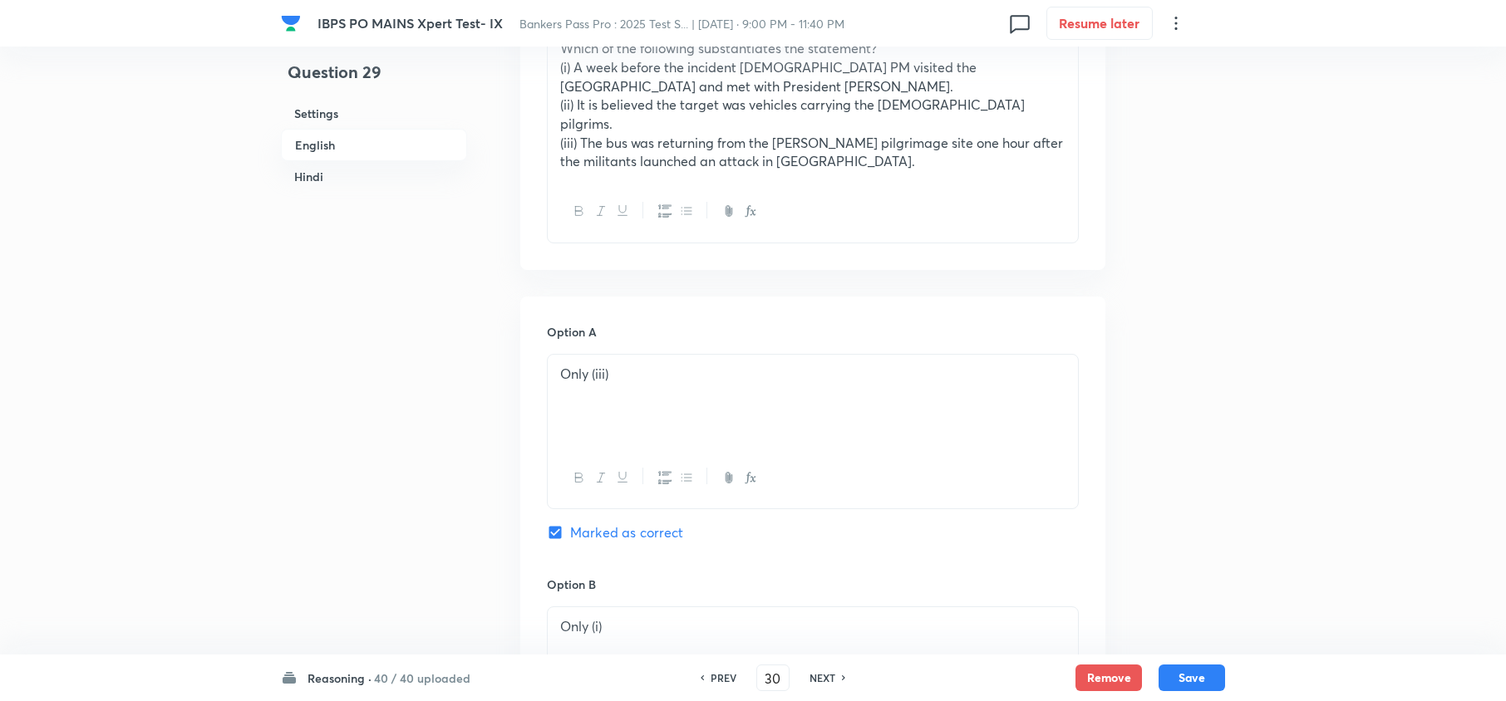
checkbox input "true"
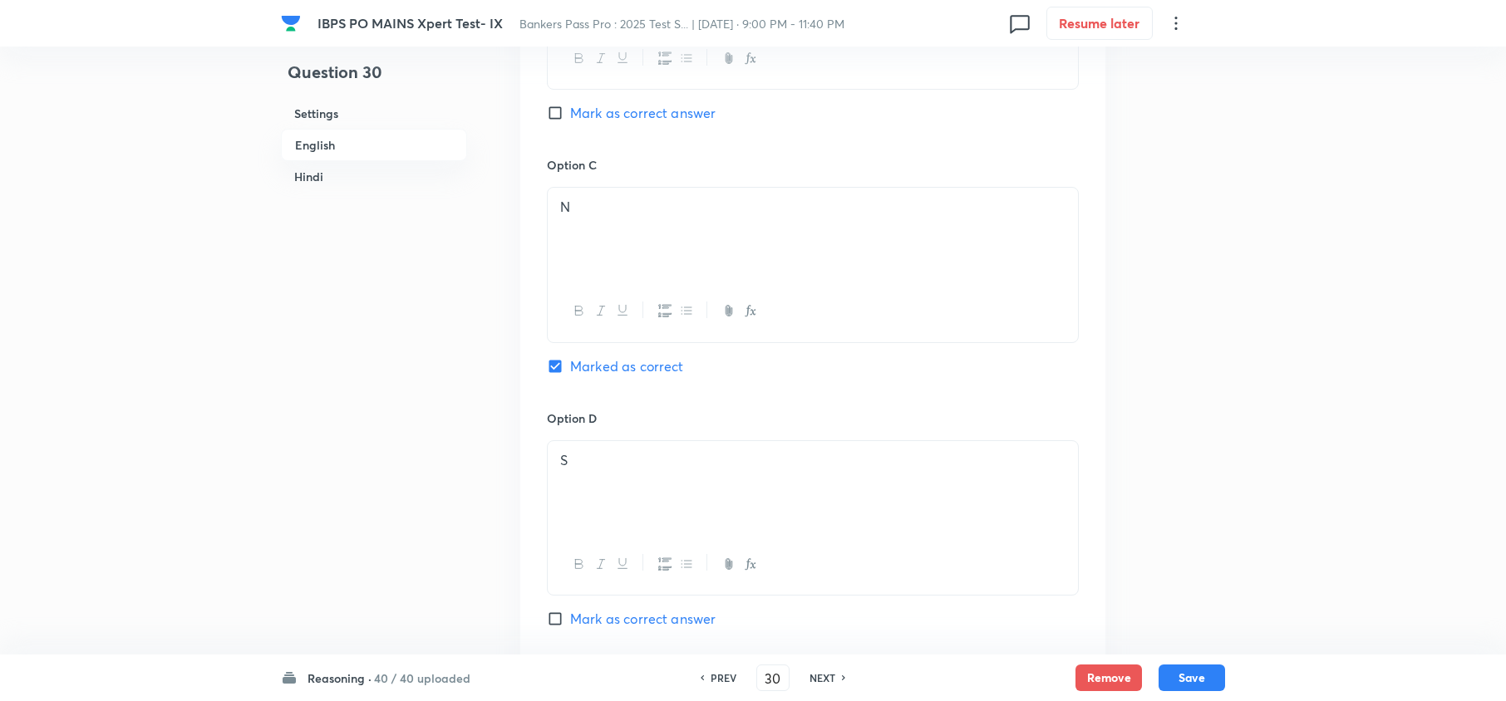
scroll to position [1623, 0]
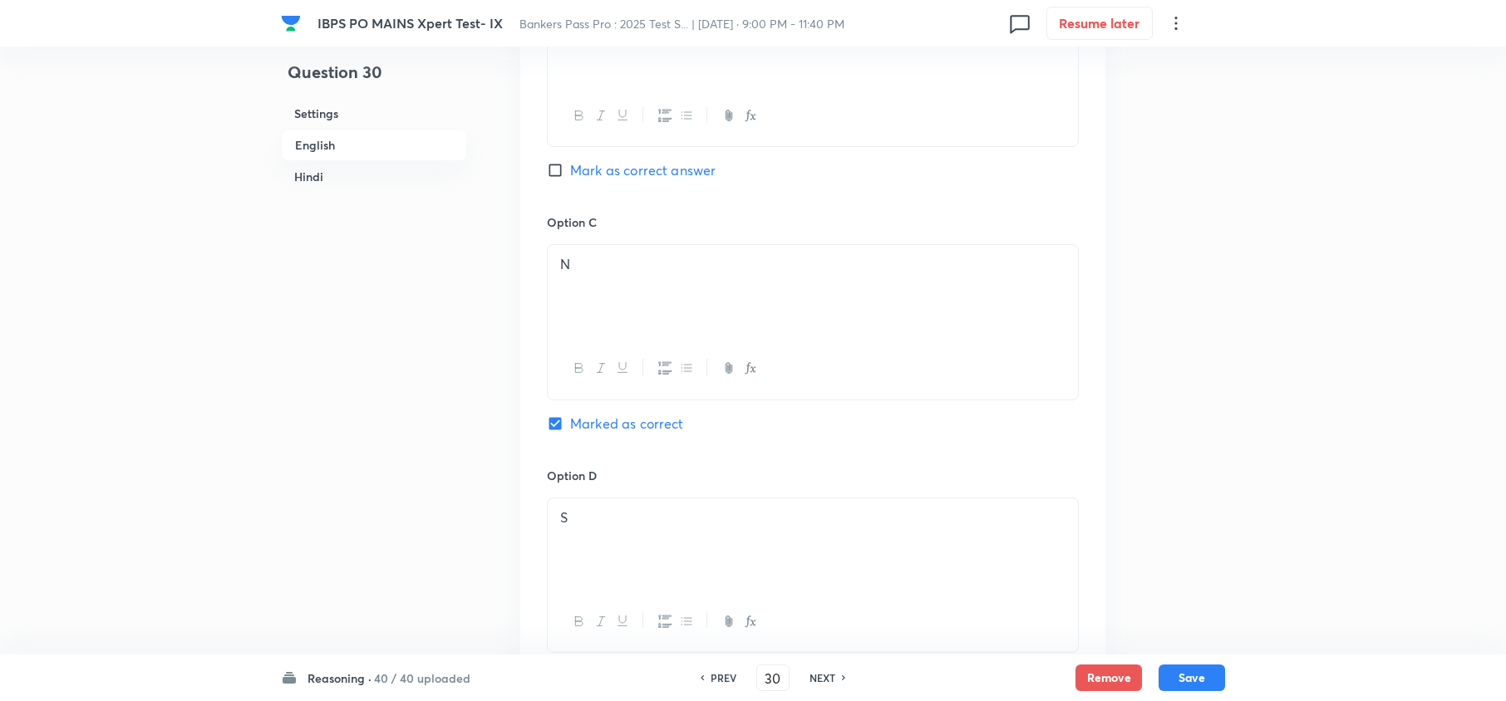
click at [813, 681] on h6 "NEXT" at bounding box center [822, 678] width 26 height 15
type input "31"
checkbox input "false"
checkbox input "true"
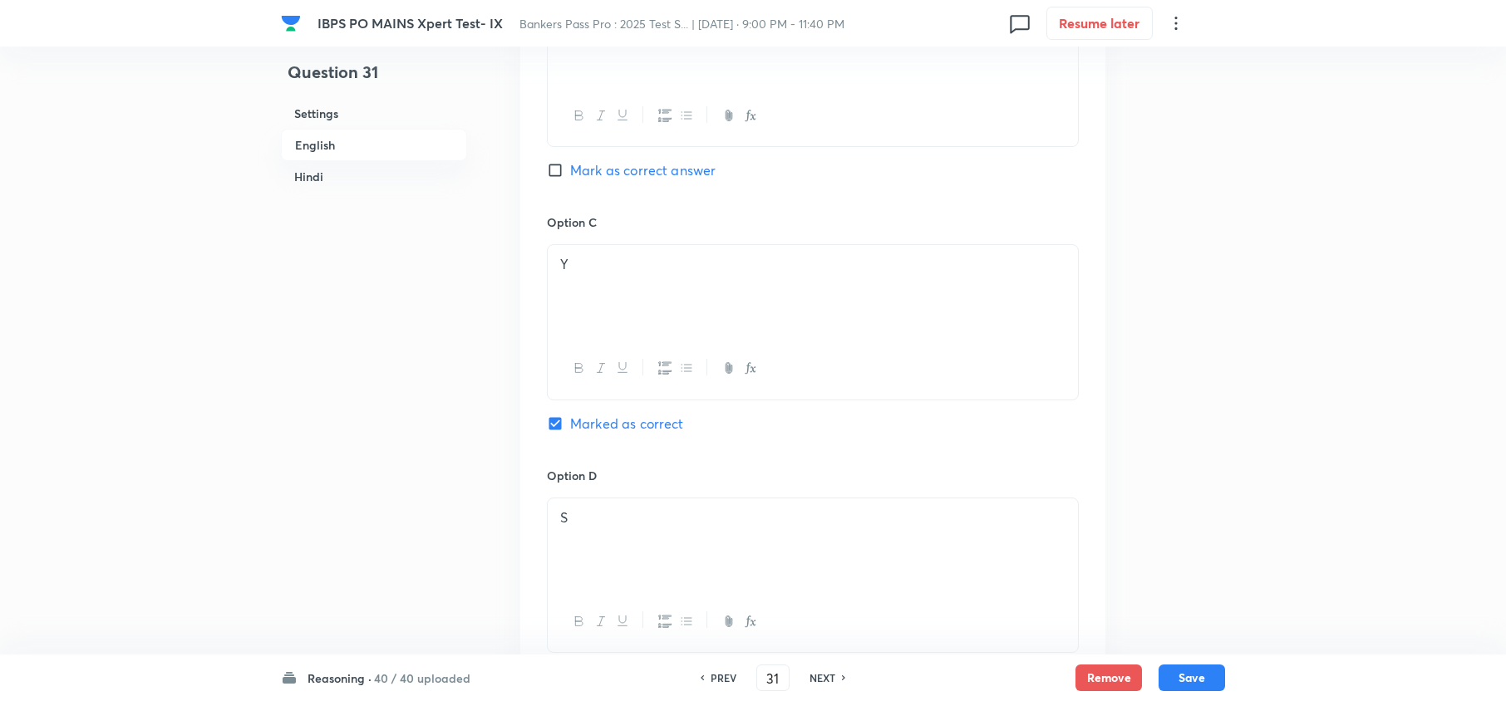
checkbox input "true"
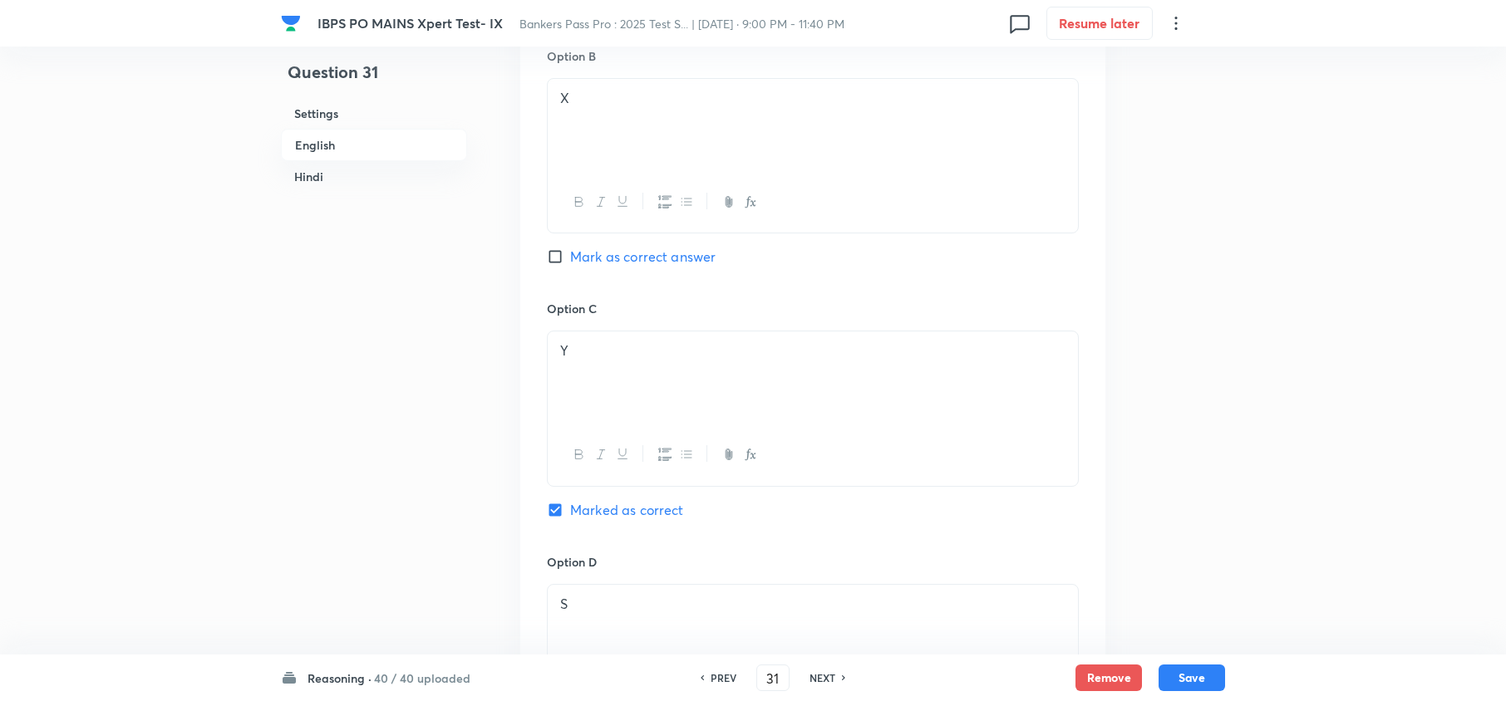
scroll to position [1512, 0]
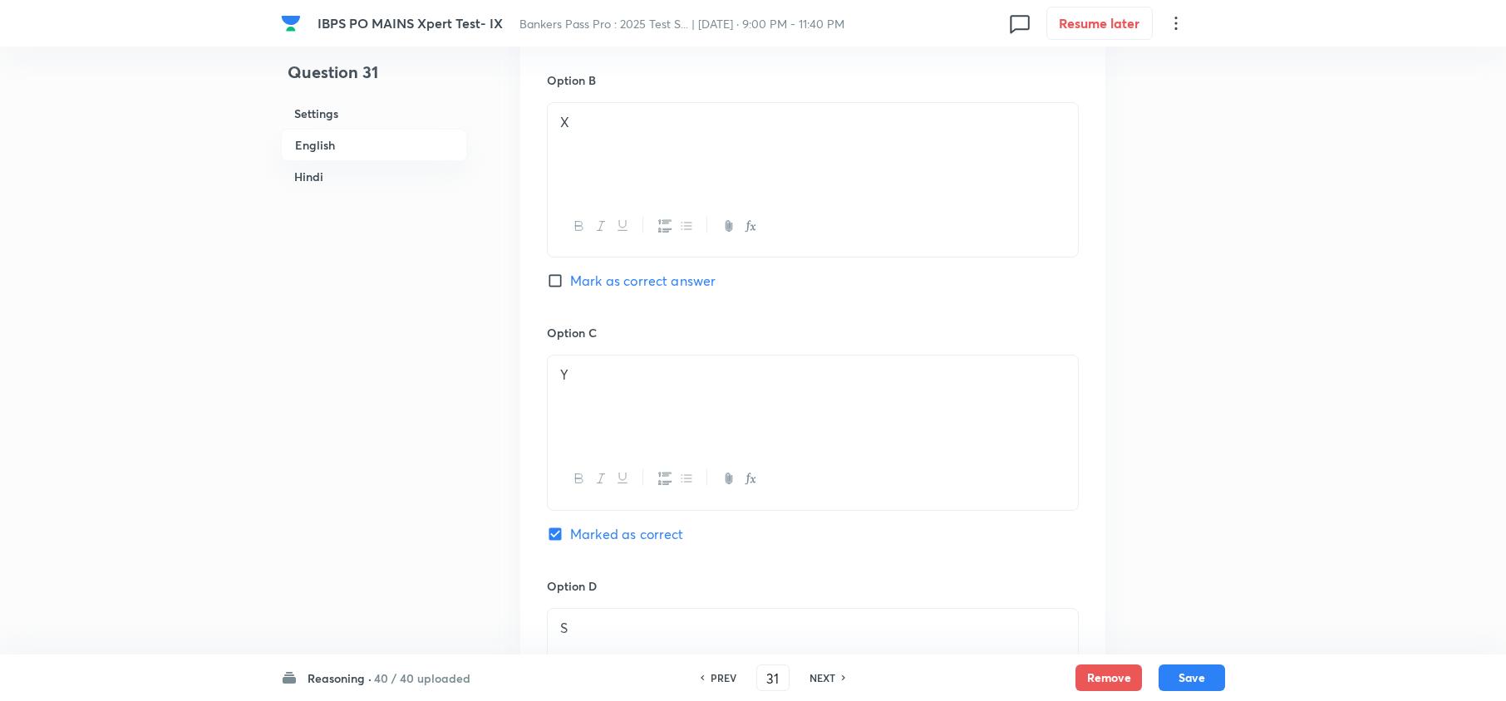
click at [819, 668] on div "PREV 31 ​ NEXT" at bounding box center [773, 678] width 214 height 27
click at [818, 681] on h6 "NEXT" at bounding box center [822, 678] width 26 height 15
type input "32"
checkbox input "false"
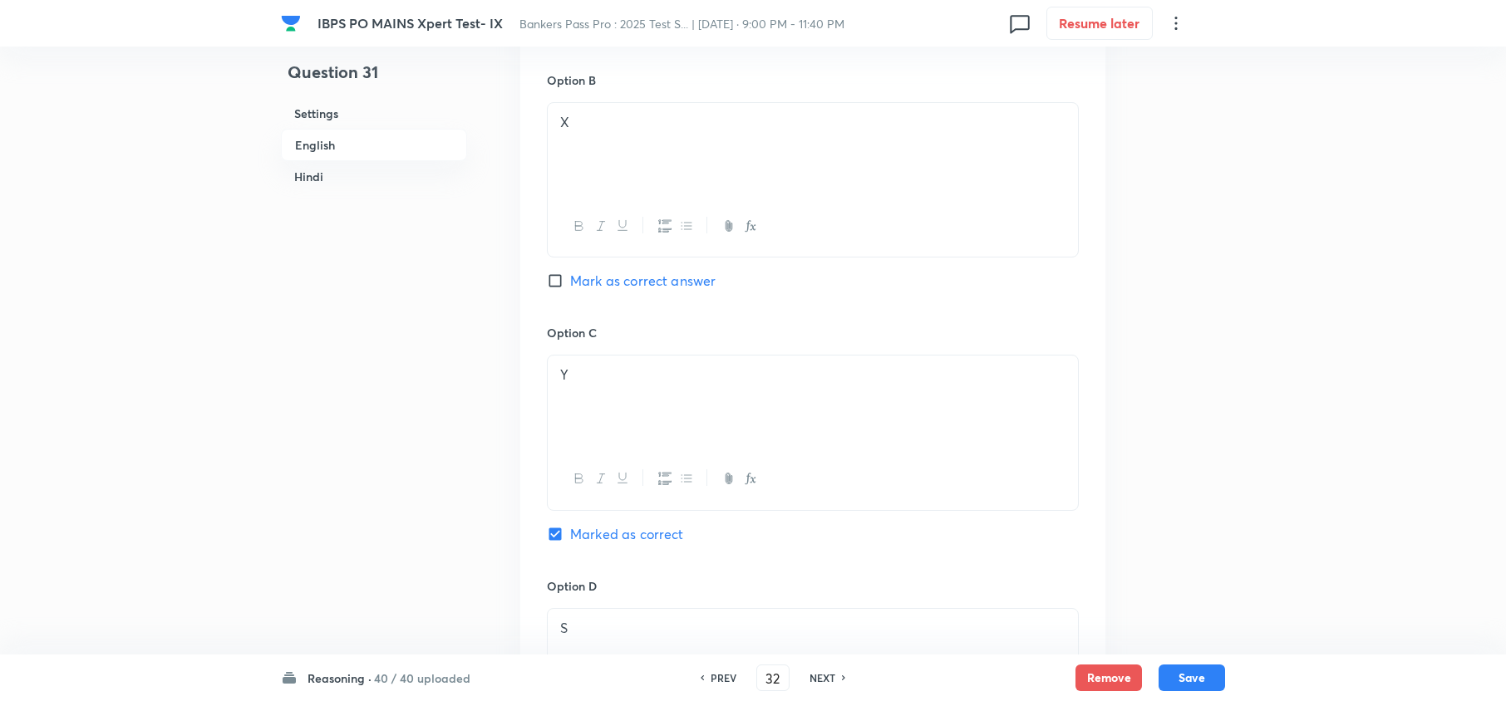
checkbox input "true"
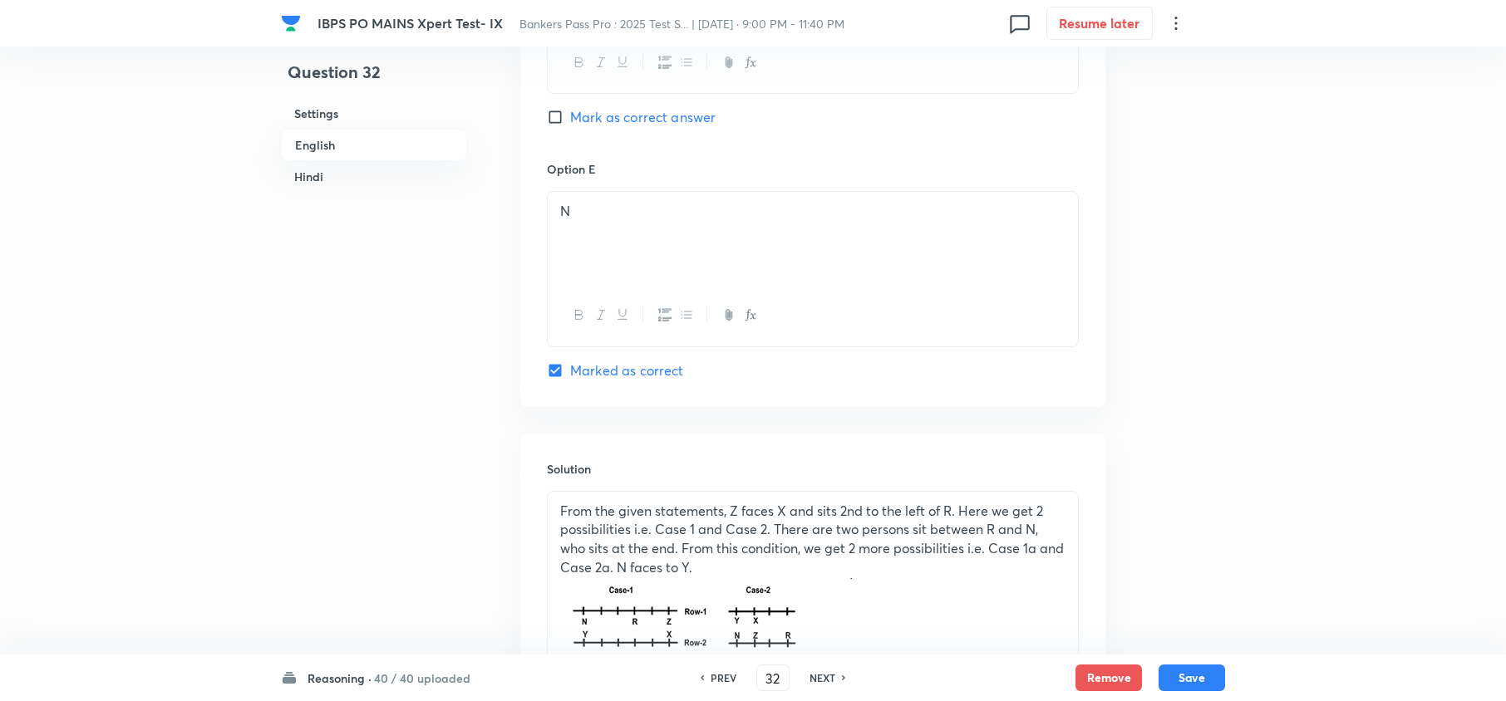
scroll to position [2154, 0]
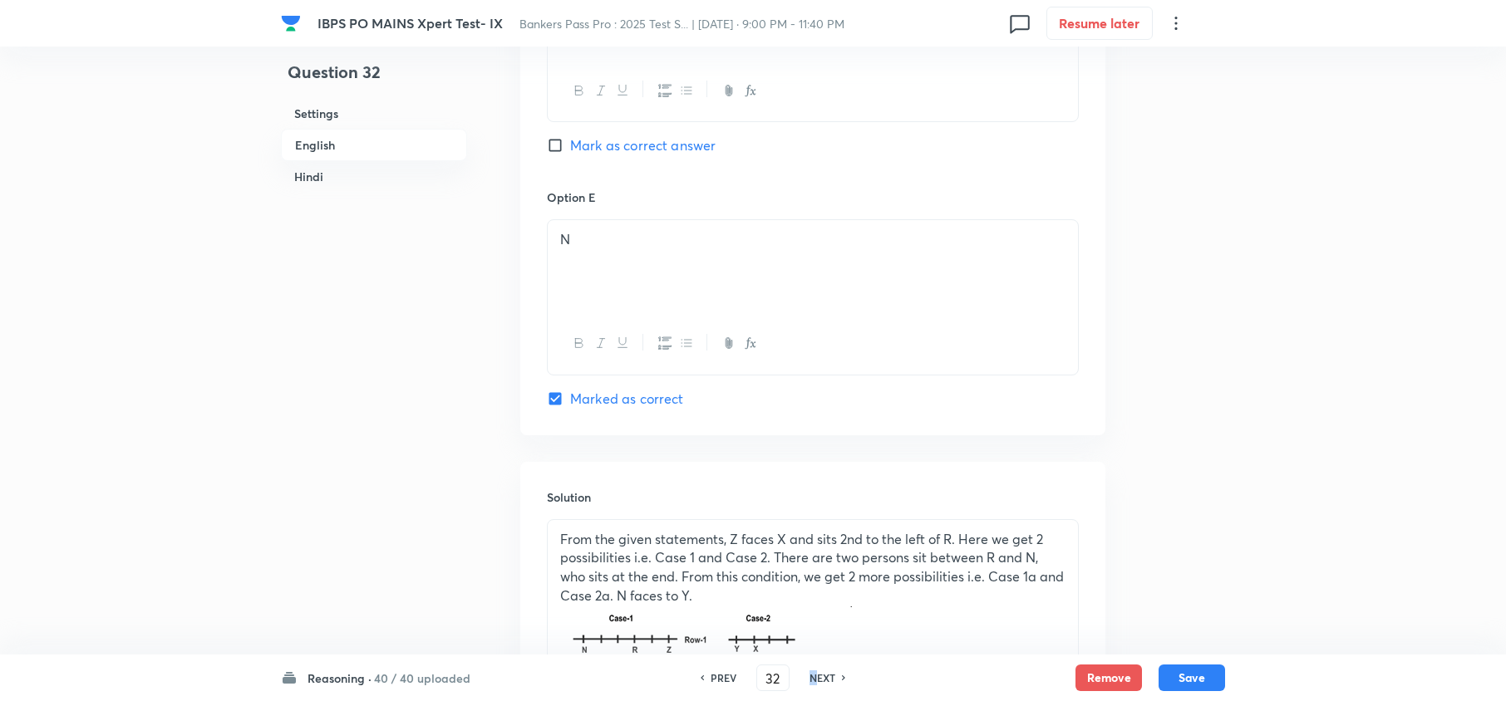
drag, startPoint x: 809, startPoint y: 681, endPoint x: 818, endPoint y: 679, distance: 8.7
click at [812, 681] on h6 "NEXT" at bounding box center [822, 678] width 26 height 15
type input "33"
checkbox input "false"
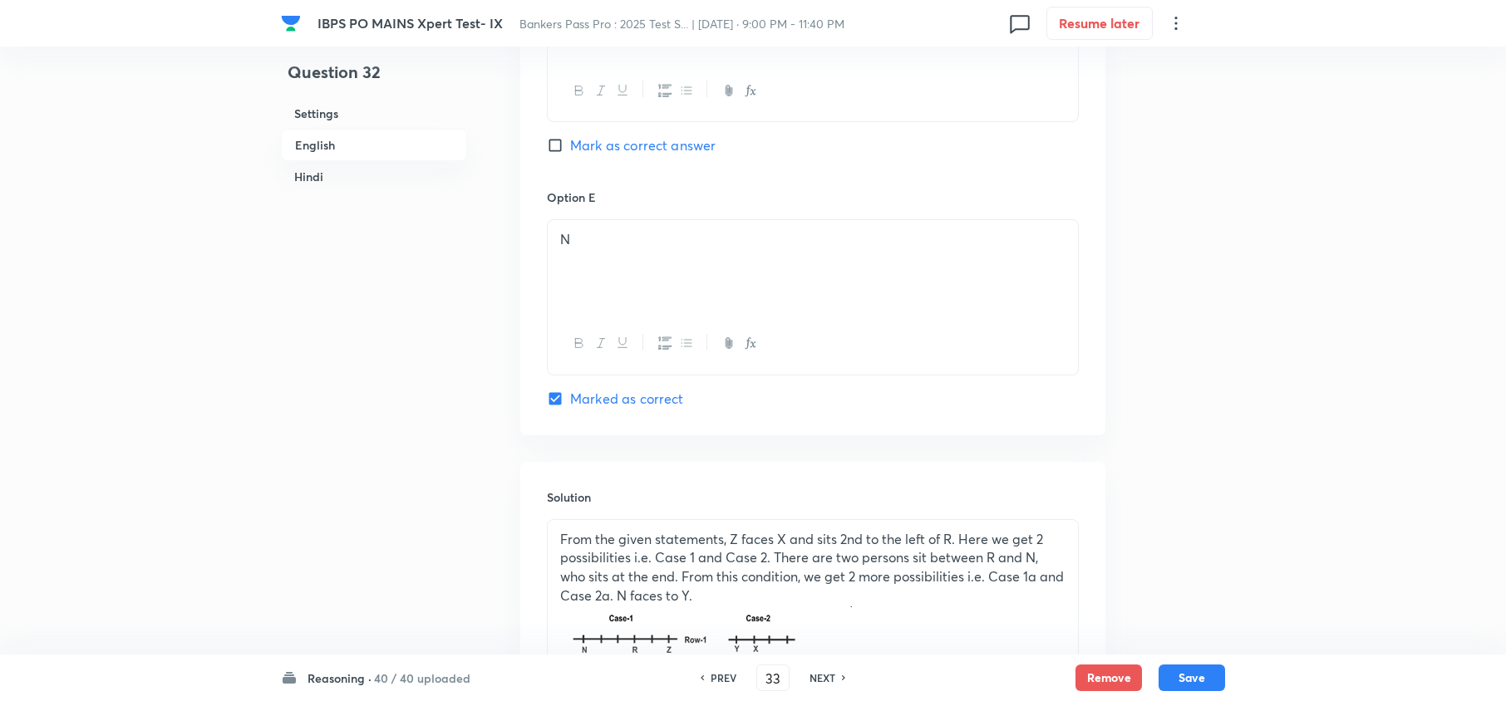
checkbox input "true"
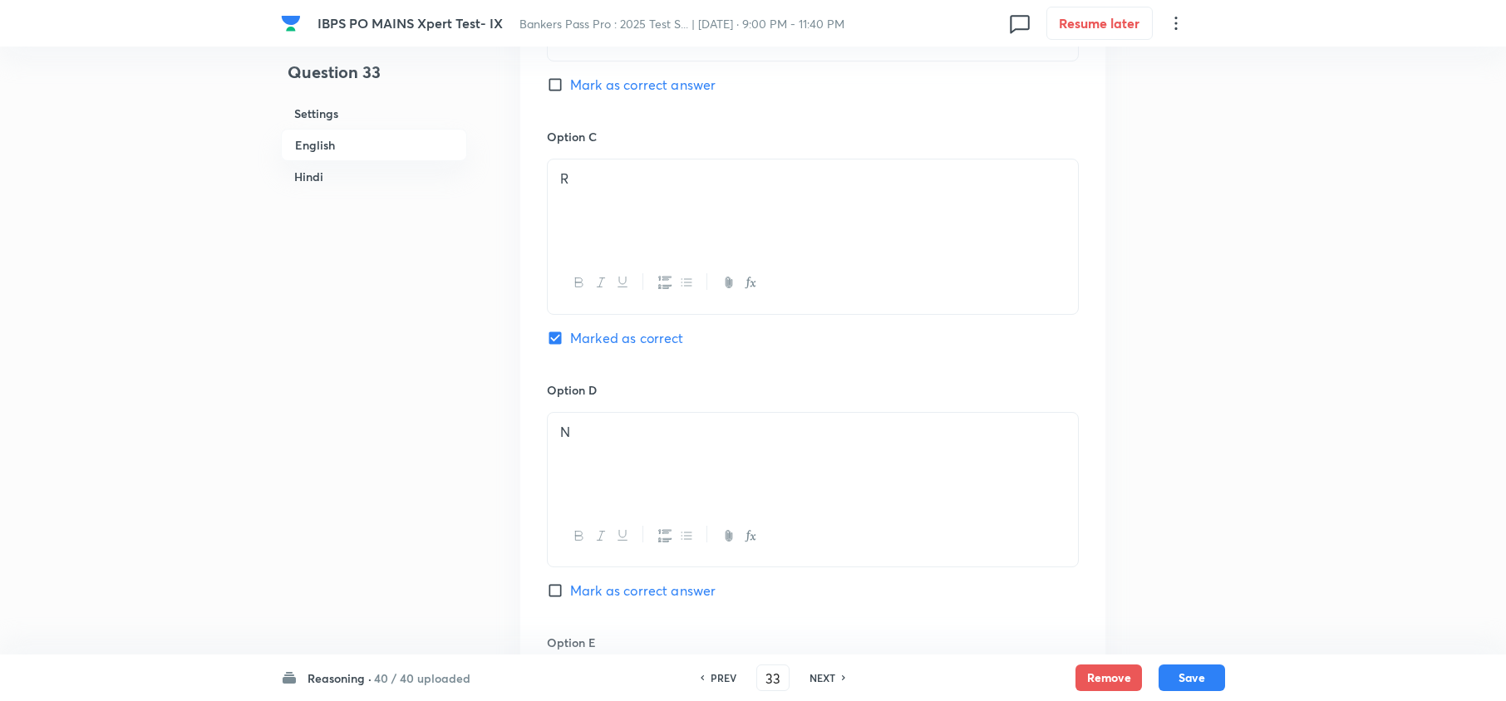
scroll to position [1710, 0]
click at [826, 671] on h6 "NEXT" at bounding box center [822, 678] width 26 height 15
type input "34"
checkbox input "false"
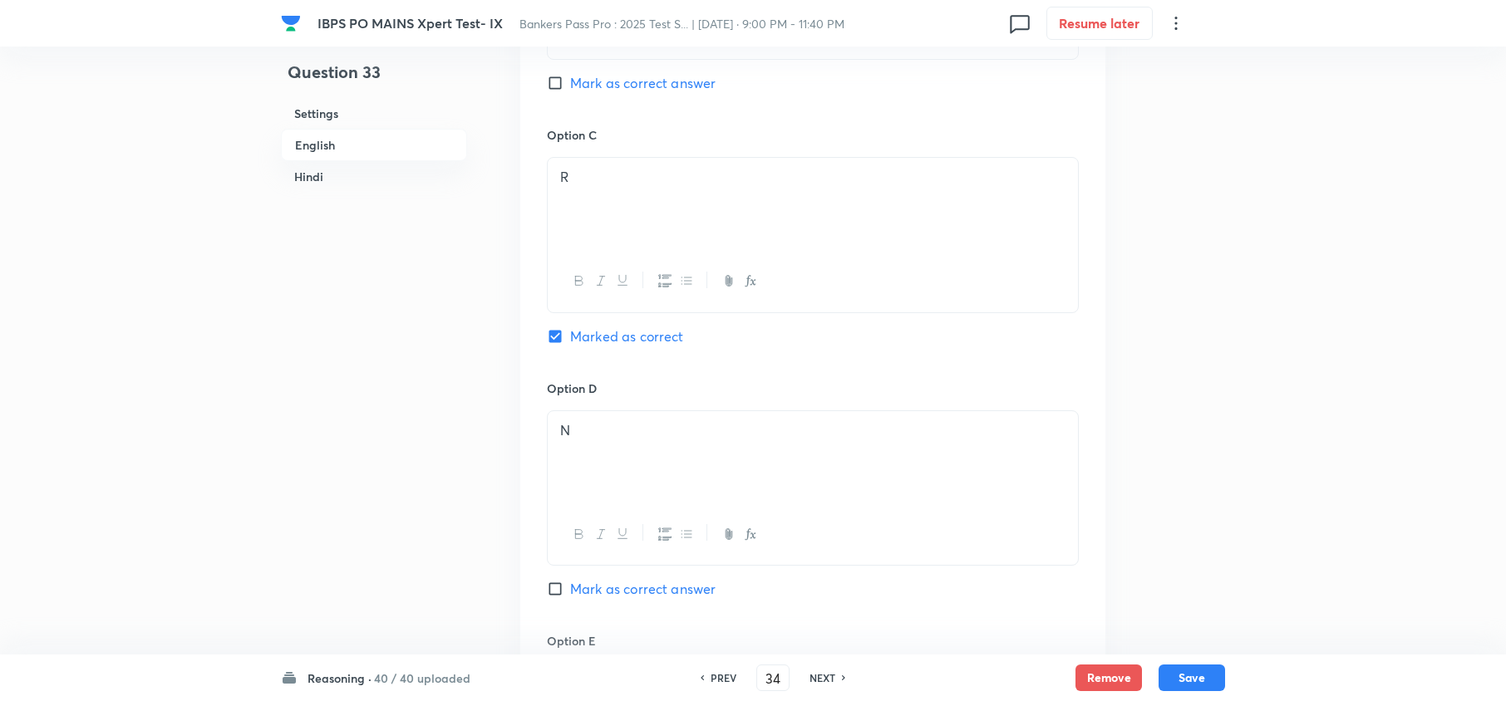
checkbox input "true"
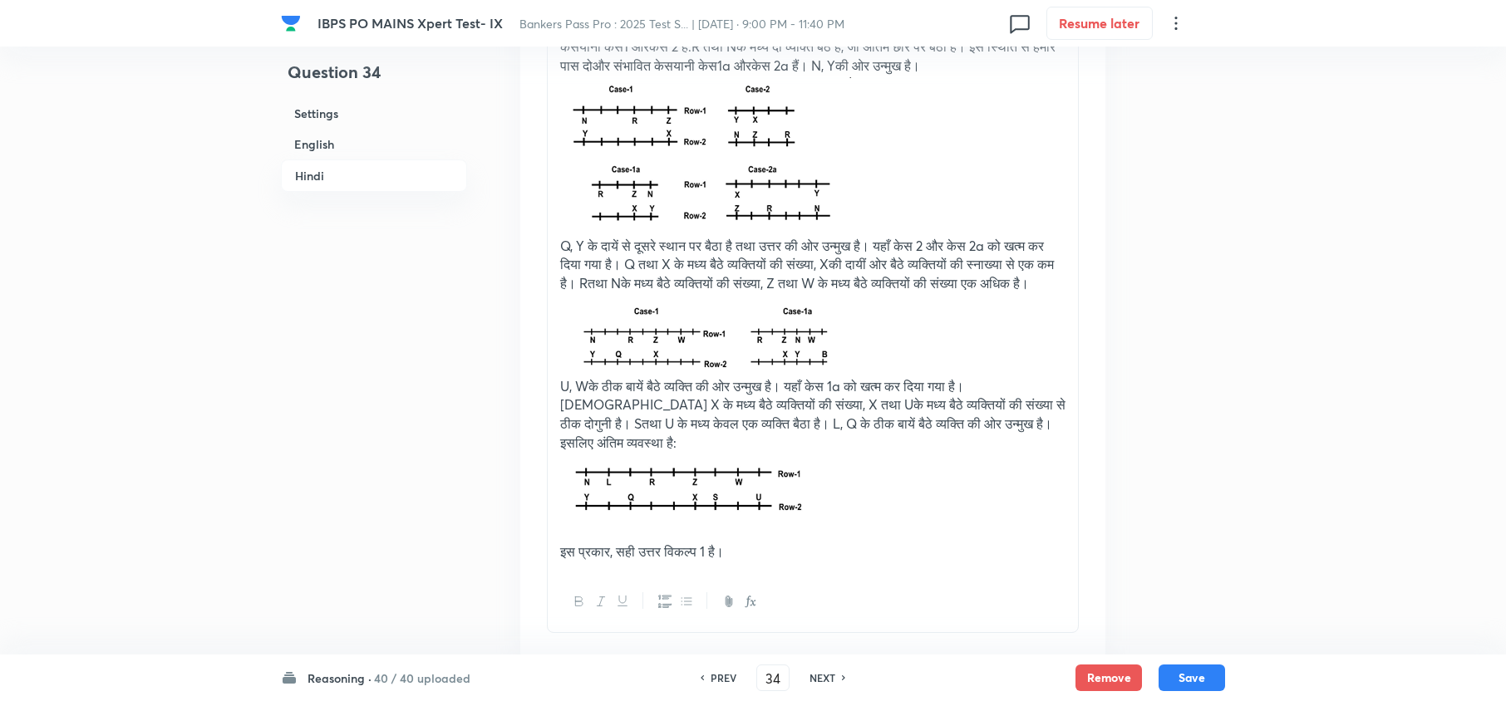
scroll to position [5699, 0]
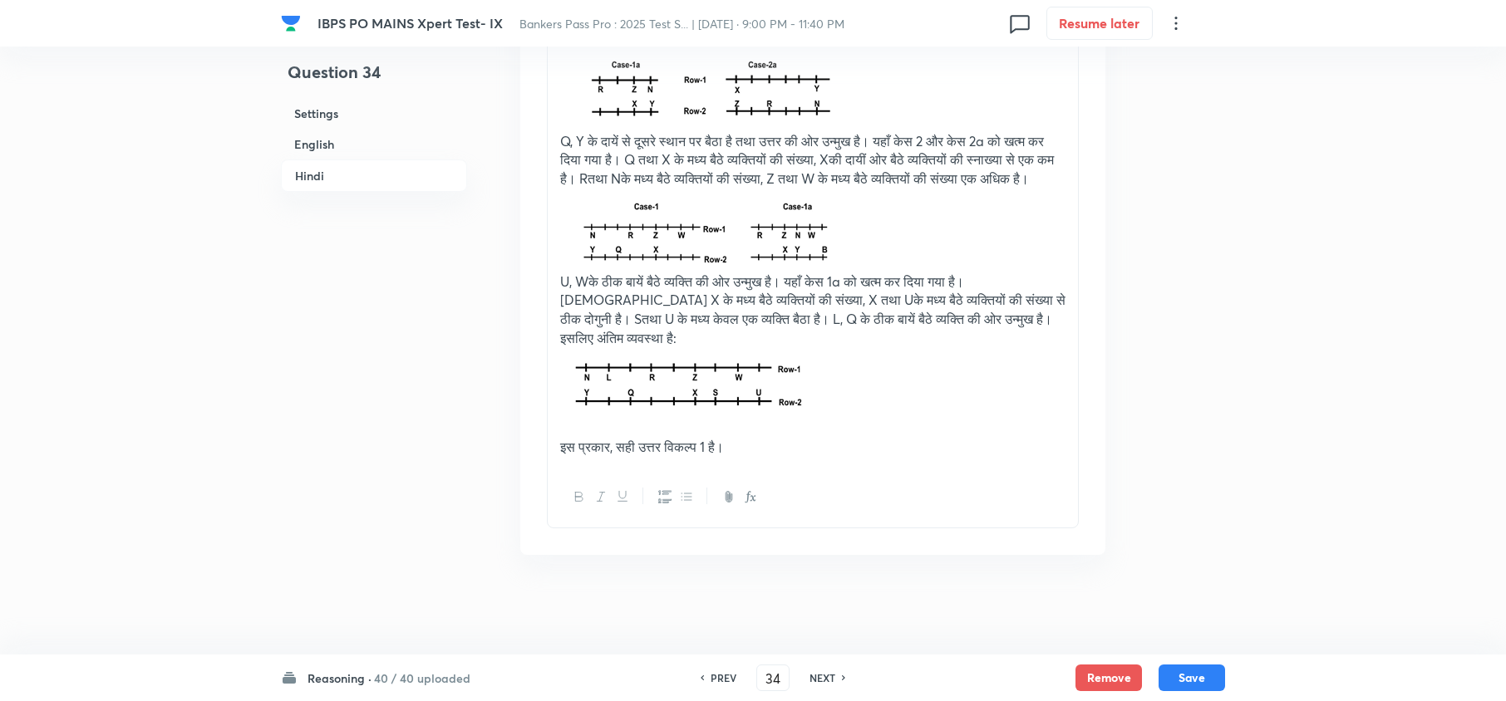
click at [813, 671] on h6 "NEXT" at bounding box center [822, 678] width 26 height 15
type input "35"
checkbox input "false"
checkbox input "true"
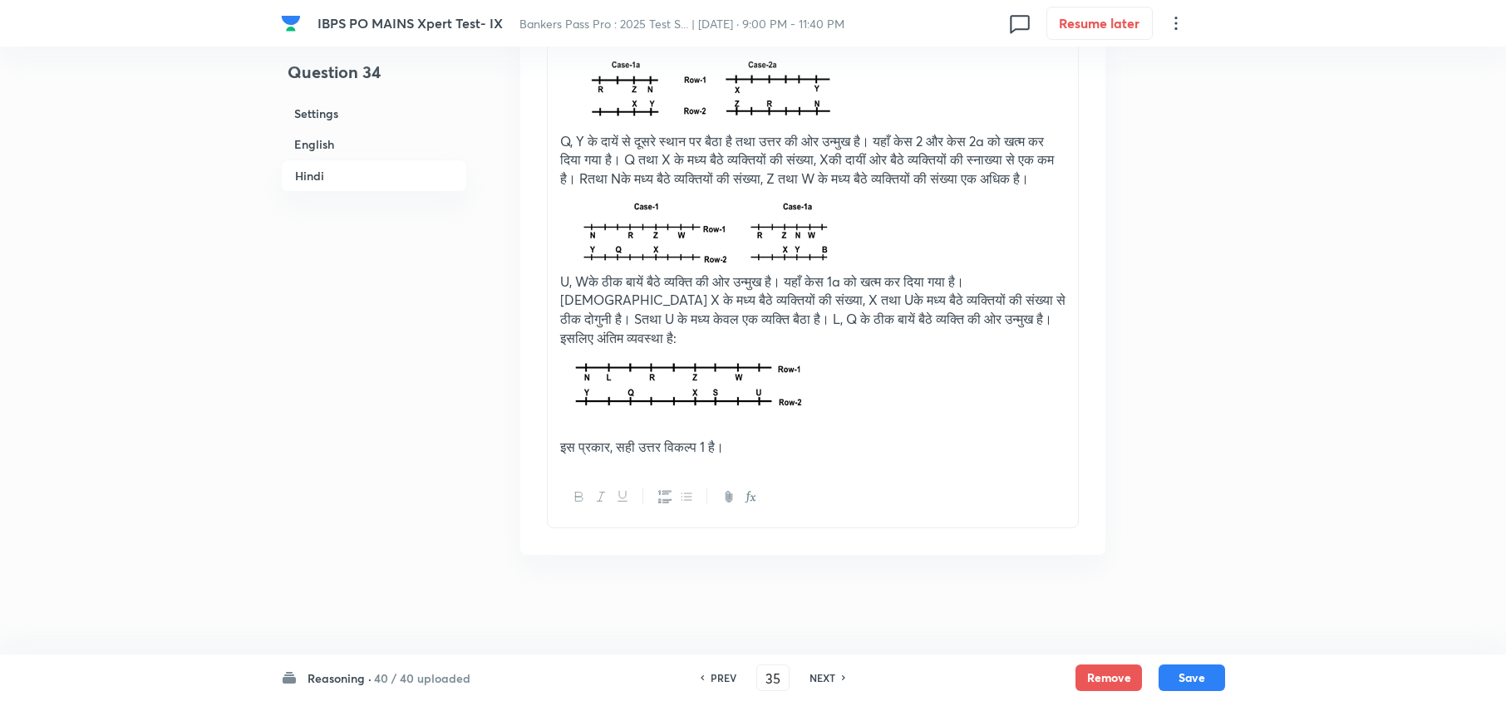
checkbox input "true"
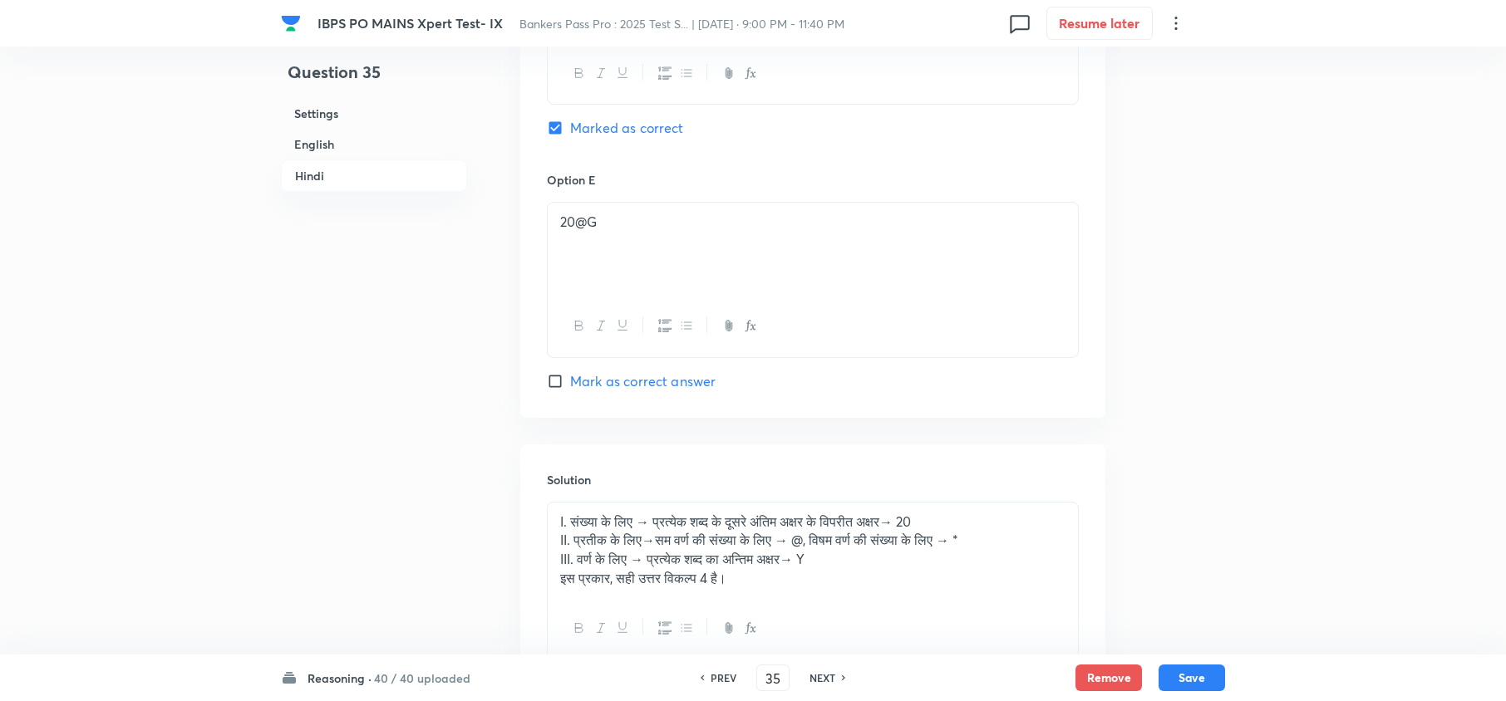
scroll to position [4348, 0]
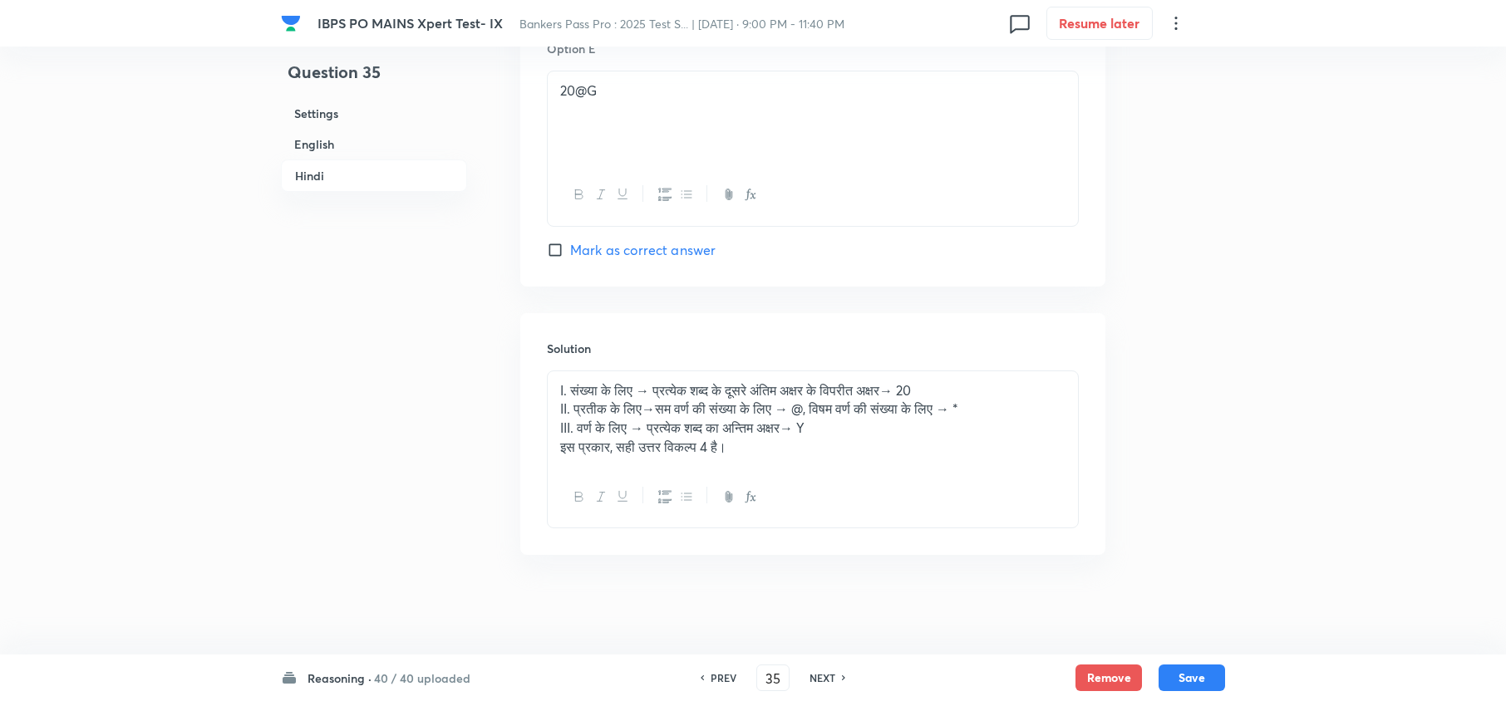
click at [821, 673] on h6 "NEXT" at bounding box center [822, 678] width 26 height 15
type input "36"
checkbox input "false"
checkbox input "true"
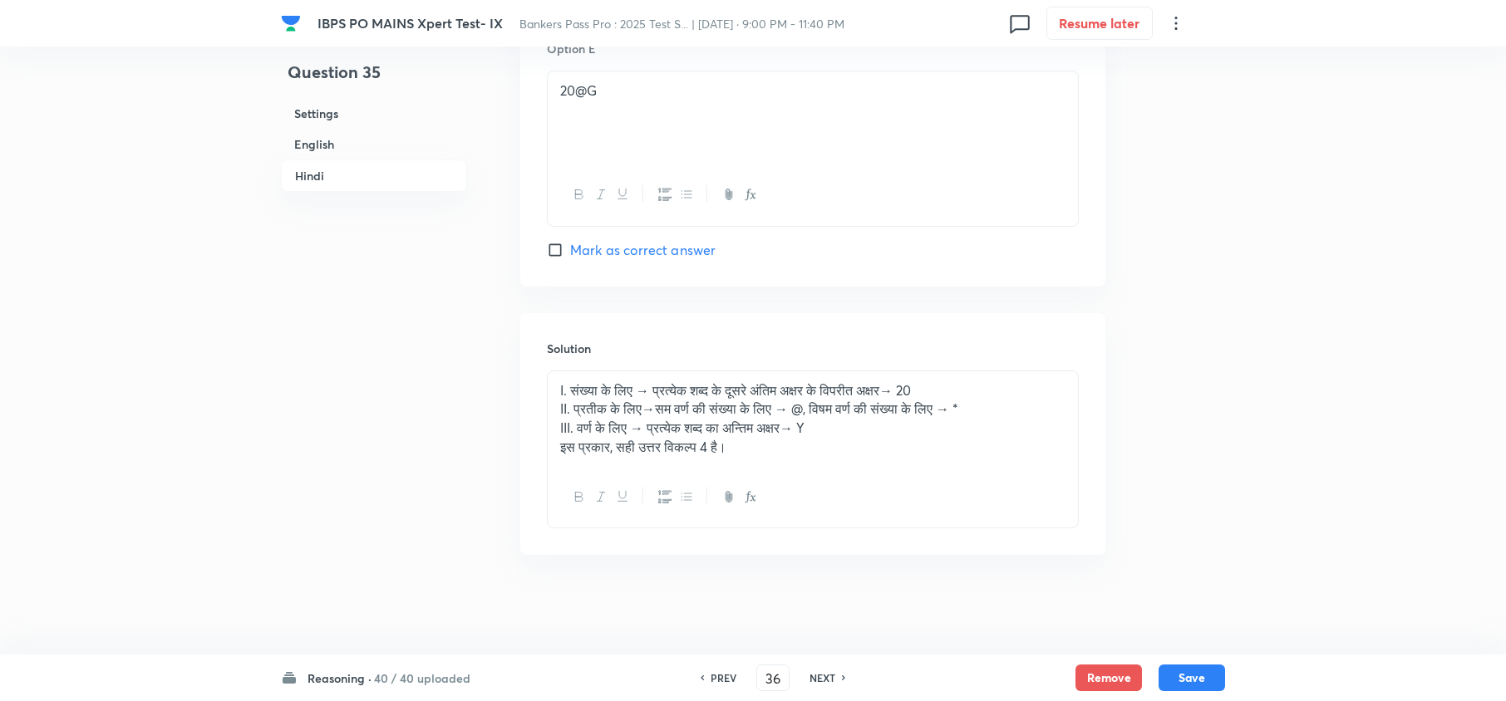
checkbox input "true"
click at [821, 673] on h6 "NEXT" at bounding box center [822, 678] width 26 height 15
type input "37"
checkbox input "false"
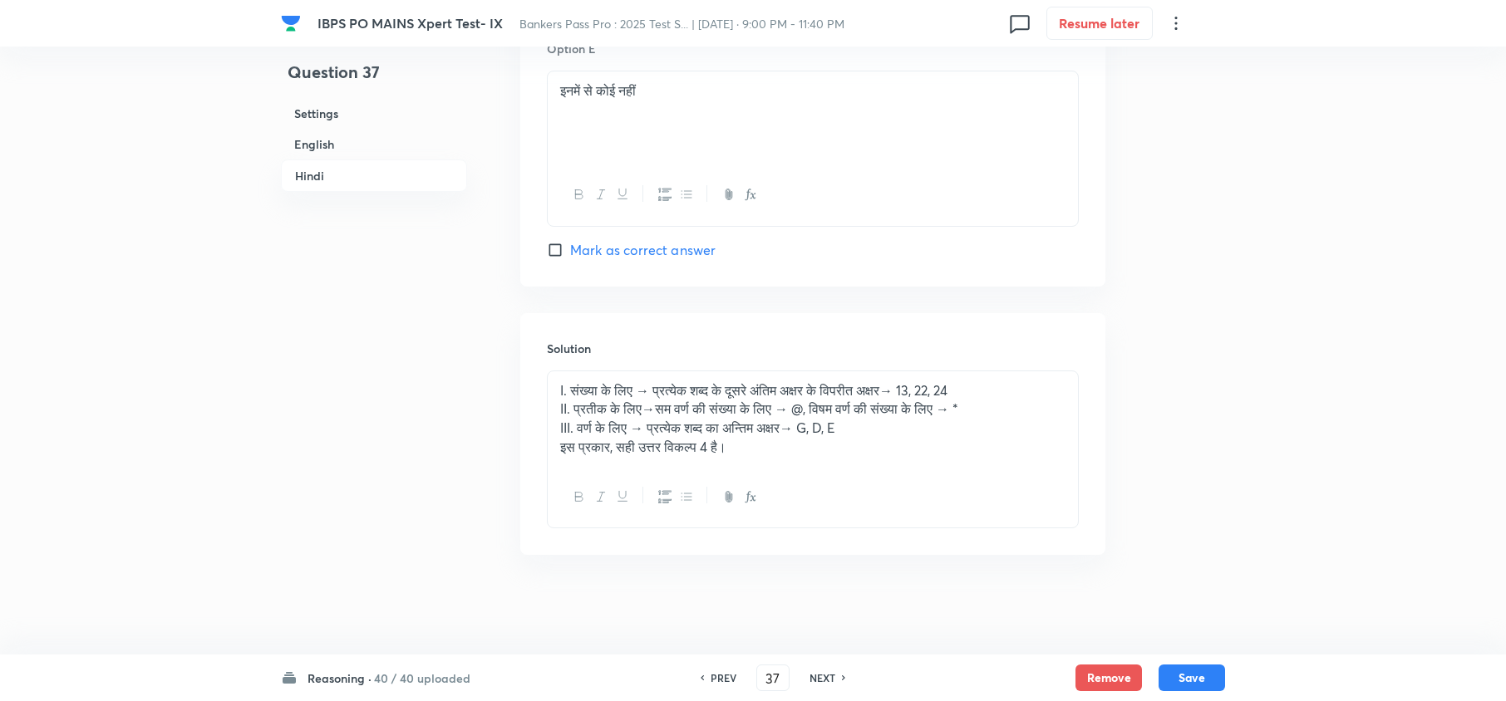
checkbox input "true"
click at [821, 673] on h6 "NEXT" at bounding box center [822, 678] width 26 height 15
type input "38"
checkbox input "false"
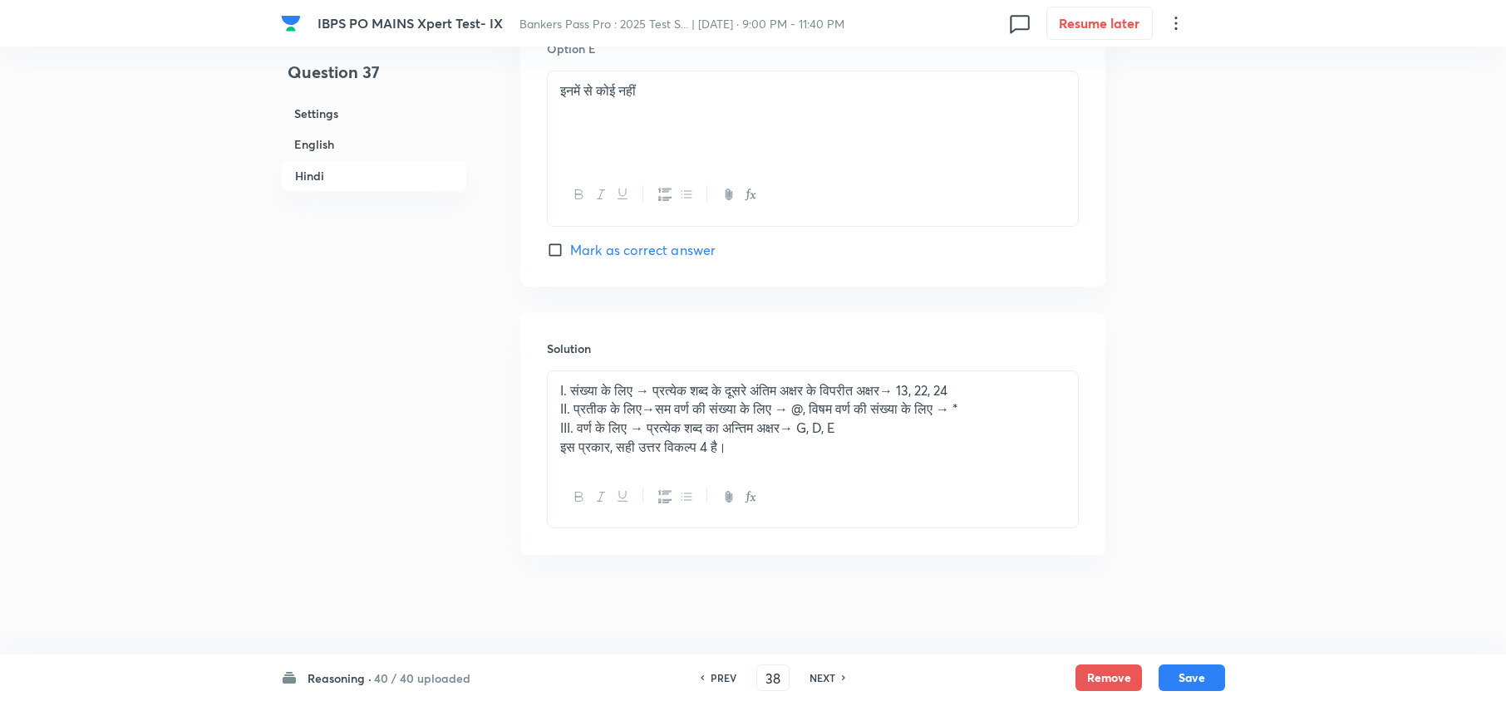
checkbox input "false"
checkbox input "true"
click at [821, 673] on h6 "NEXT" at bounding box center [822, 678] width 26 height 15
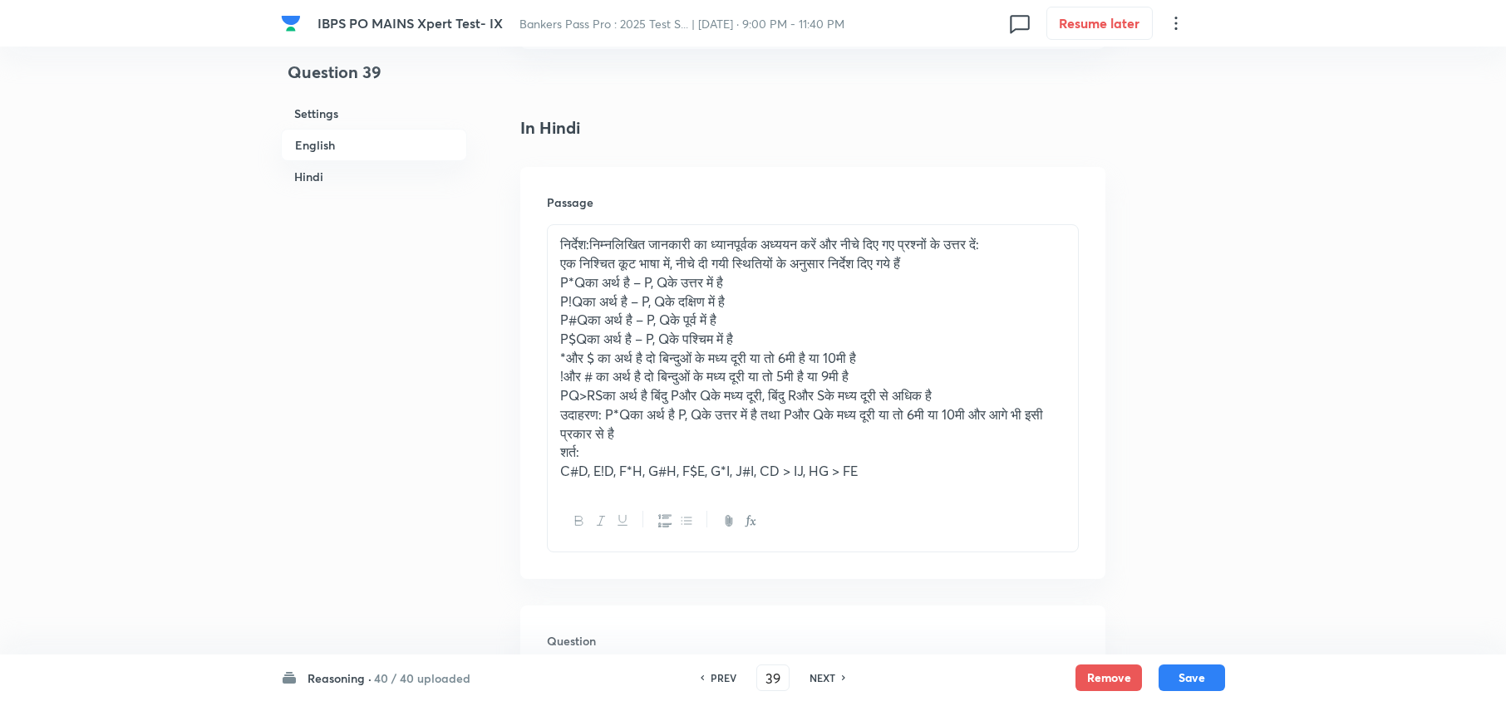
scroll to position [3019, 0]
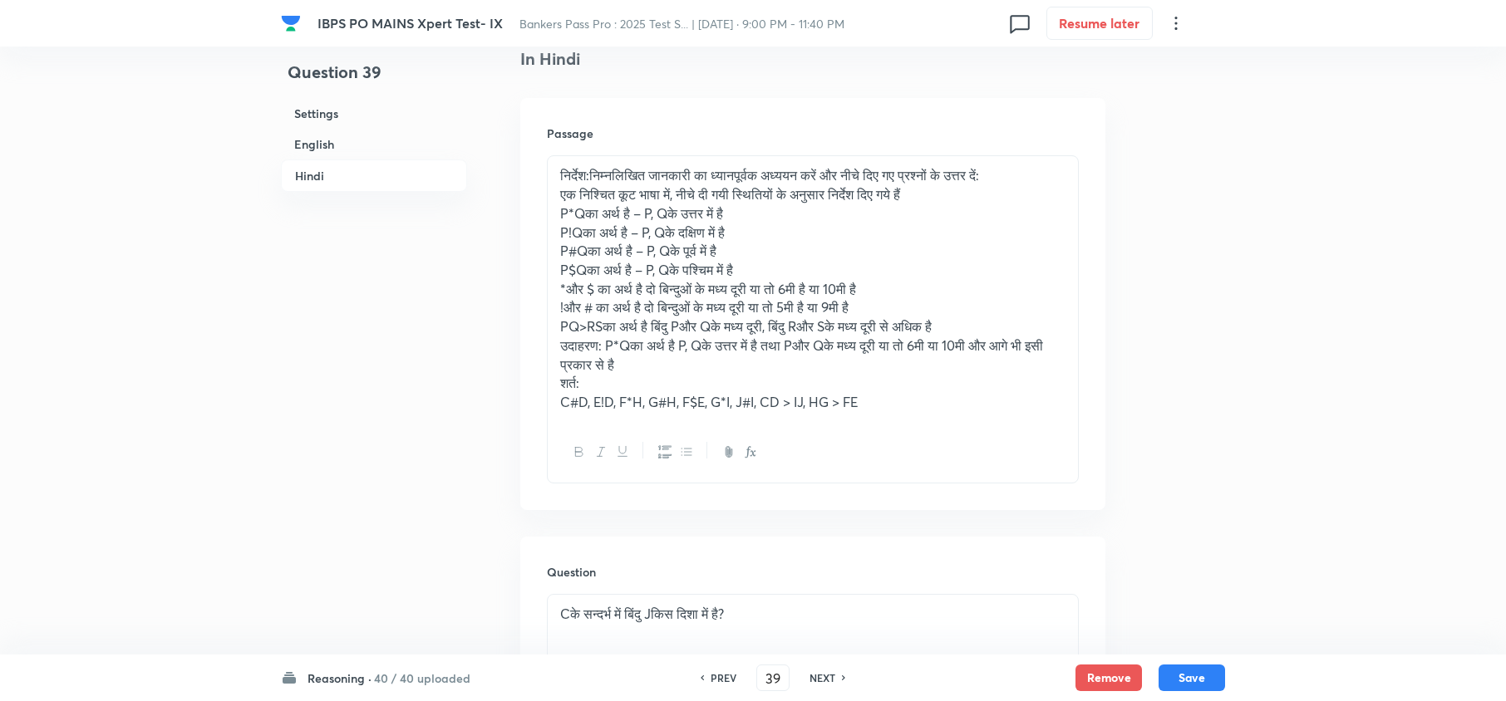
click at [828, 672] on h6 "NEXT" at bounding box center [822, 678] width 26 height 15
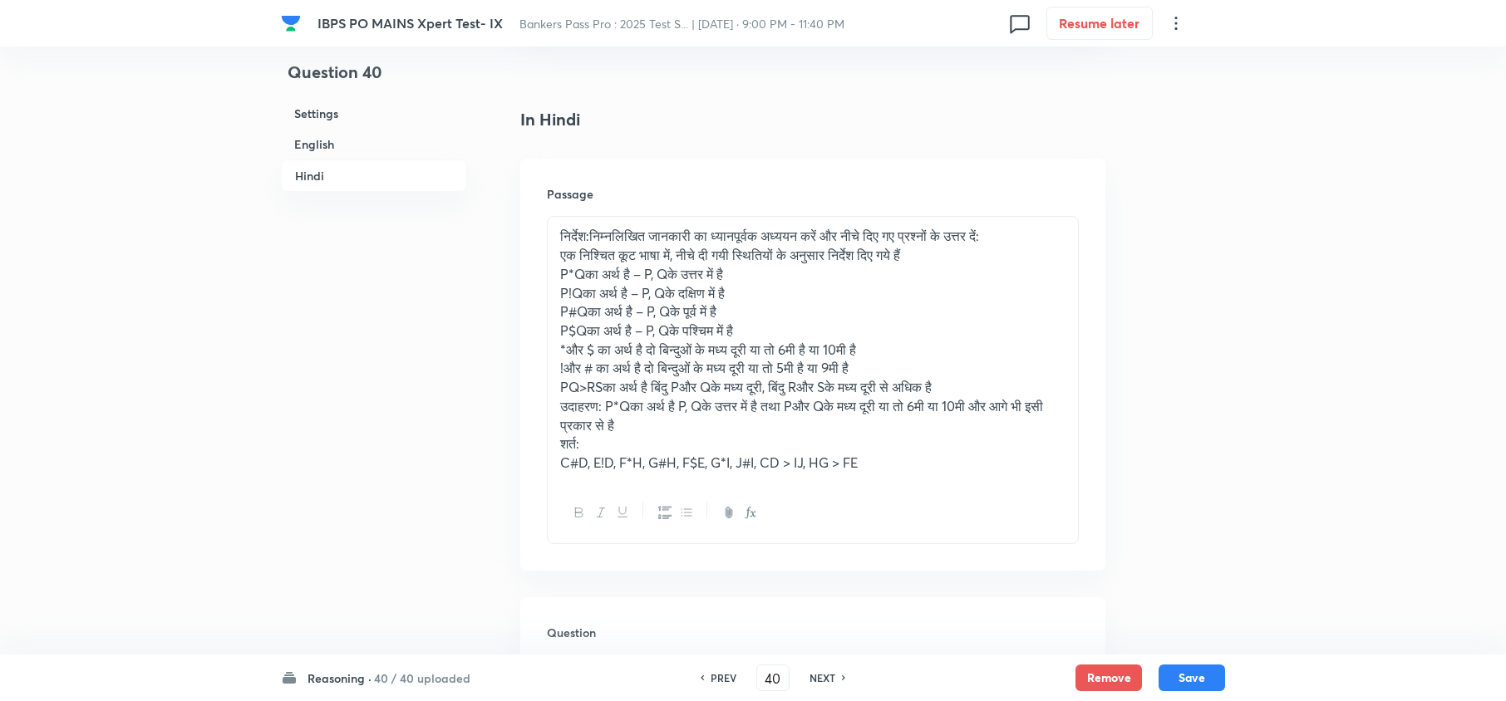
scroll to position [2908, 0]
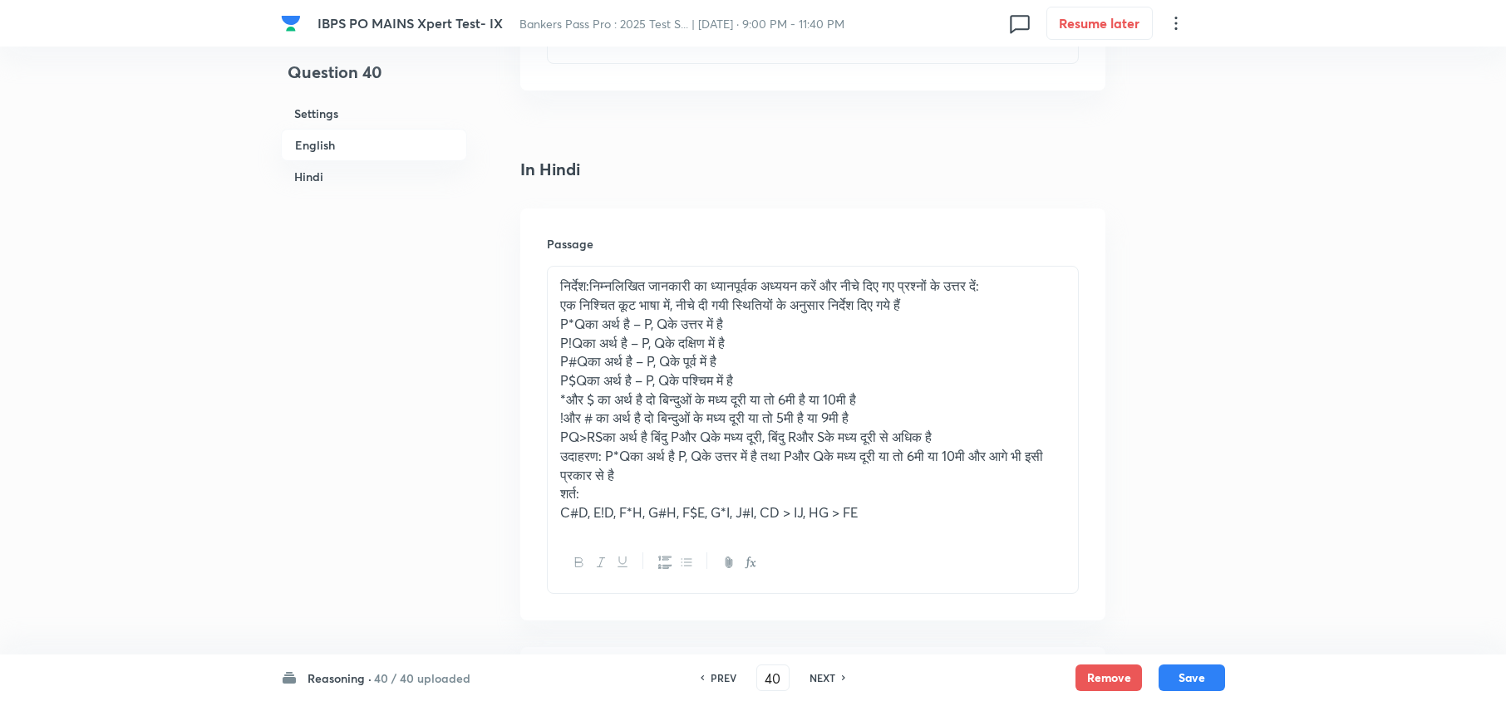
click at [824, 676] on h6 "NEXT" at bounding box center [822, 678] width 26 height 15
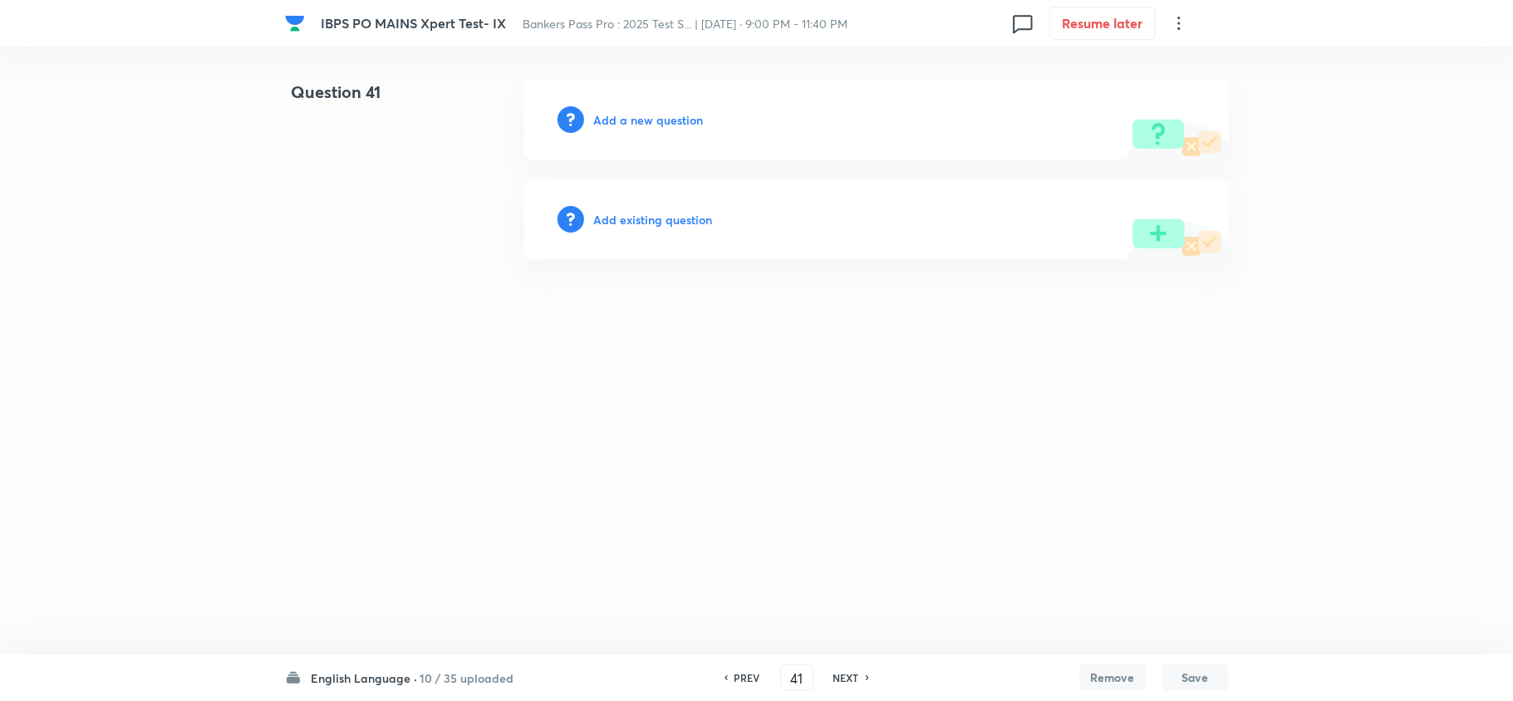
click at [750, 672] on h6 "PREV" at bounding box center [748, 678] width 26 height 15
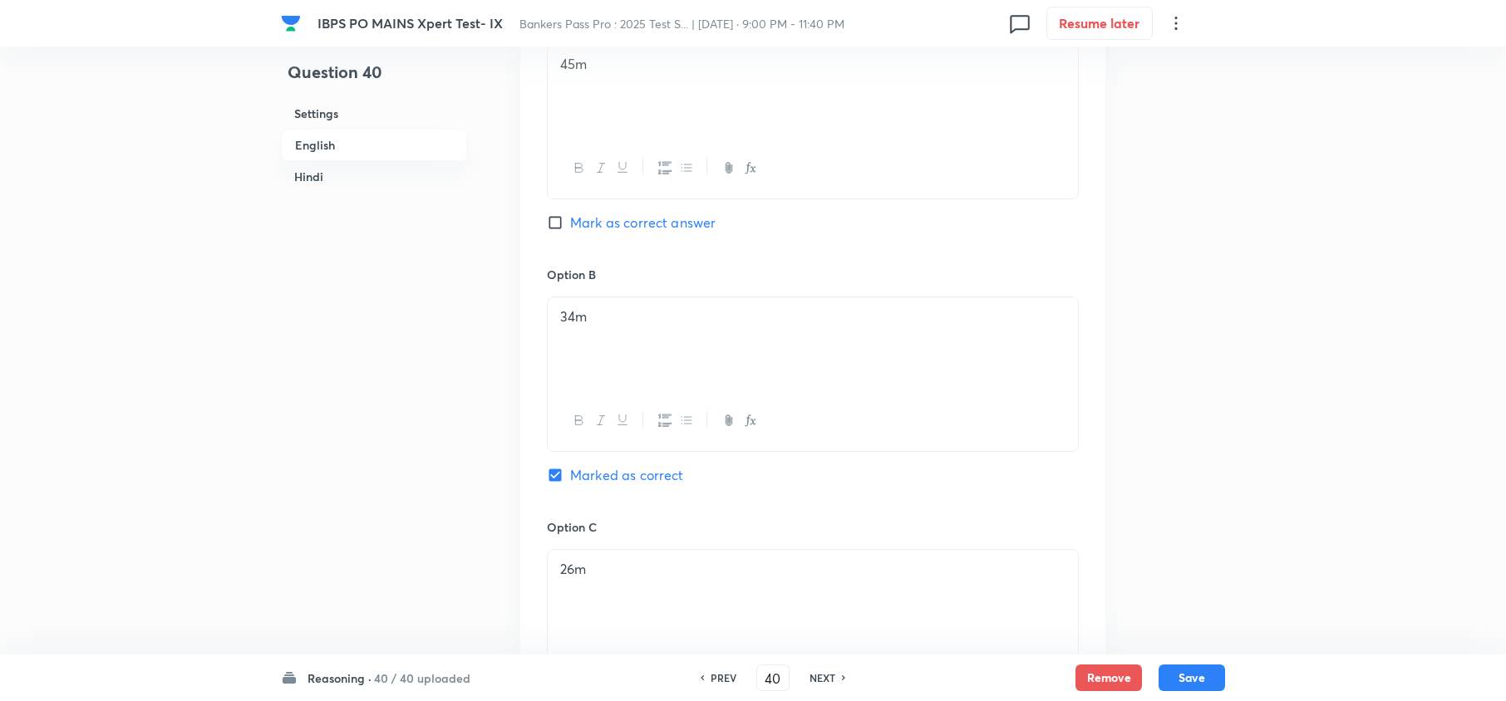
scroll to position [1330, 0]
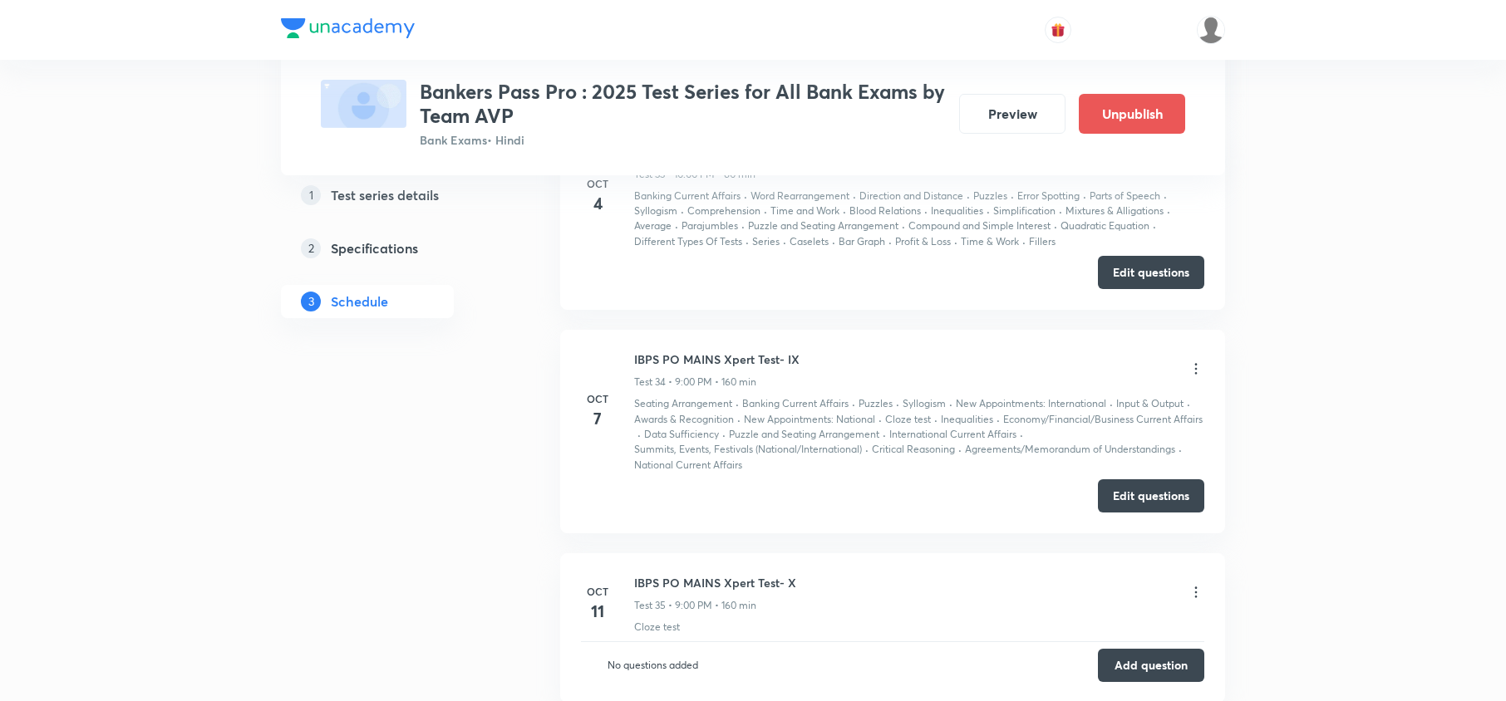
scroll to position [8752, 0]
